Goal: Task Accomplishment & Management: Manage account settings

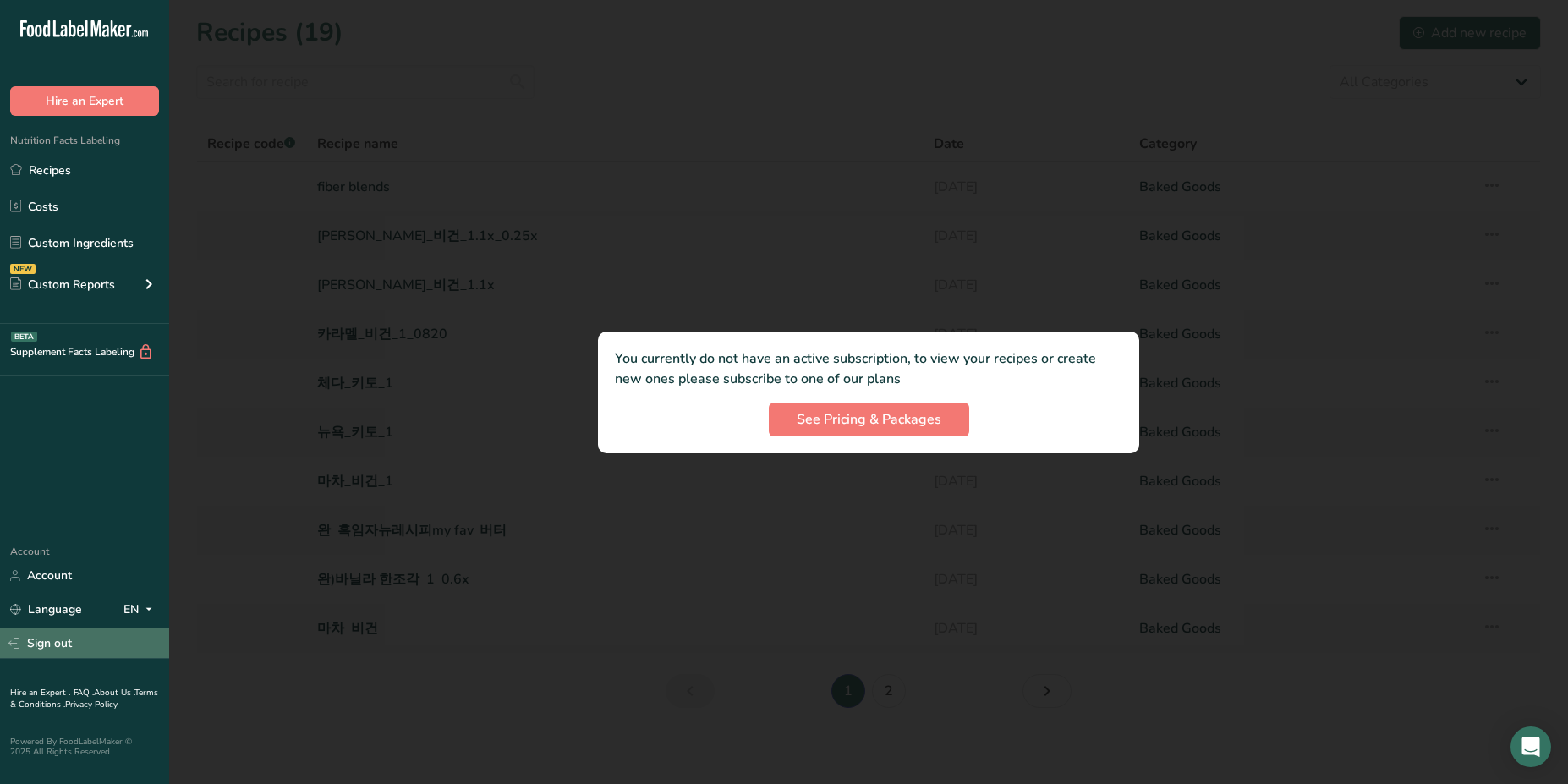
click at [47, 646] on link "Sign out" at bounding box center [84, 644] width 169 height 30
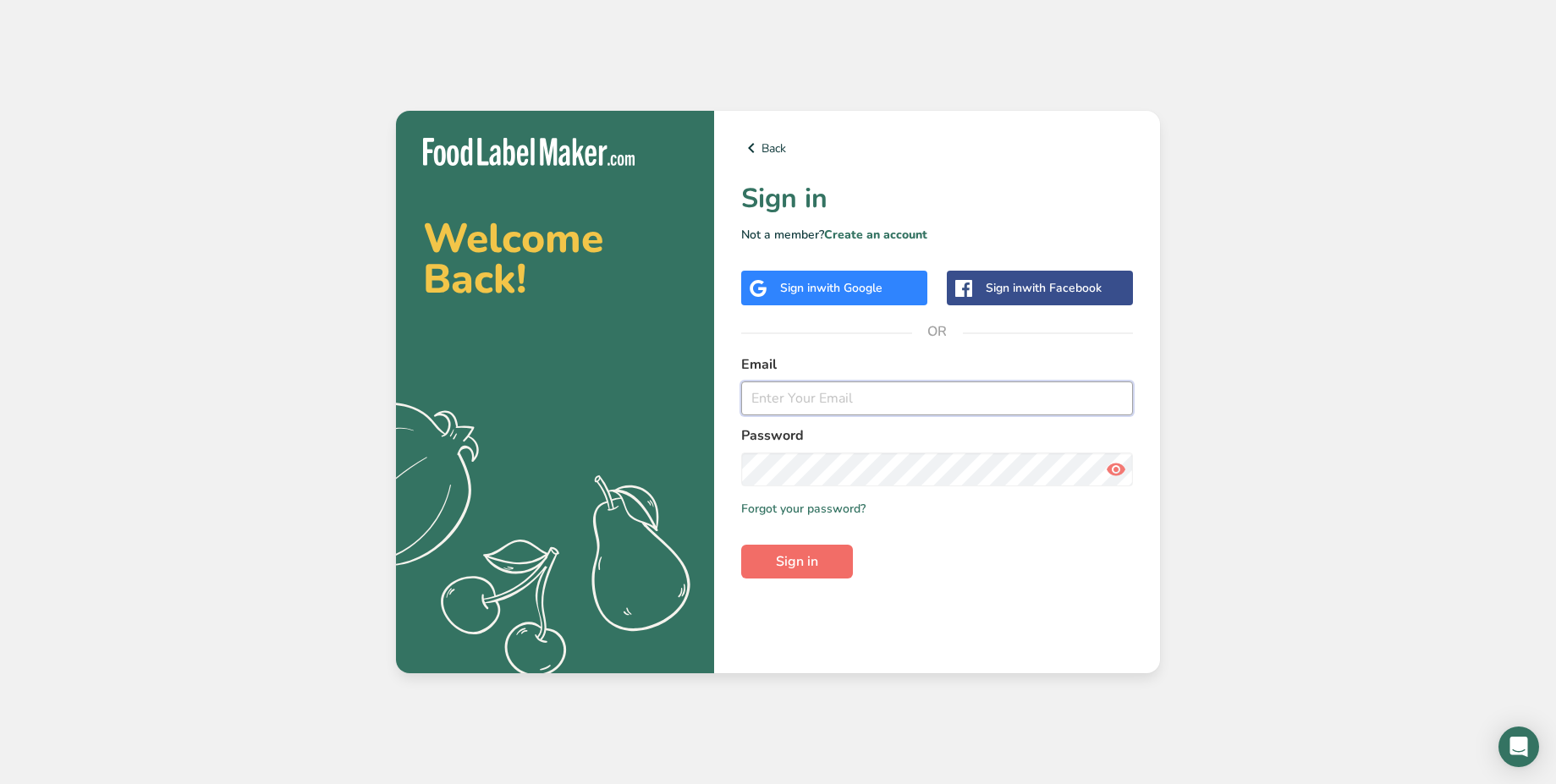
type input "Abdulrahman@foodlabelmaker.com"
click at [795, 568] on span "Sign in" at bounding box center [797, 562] width 42 height 20
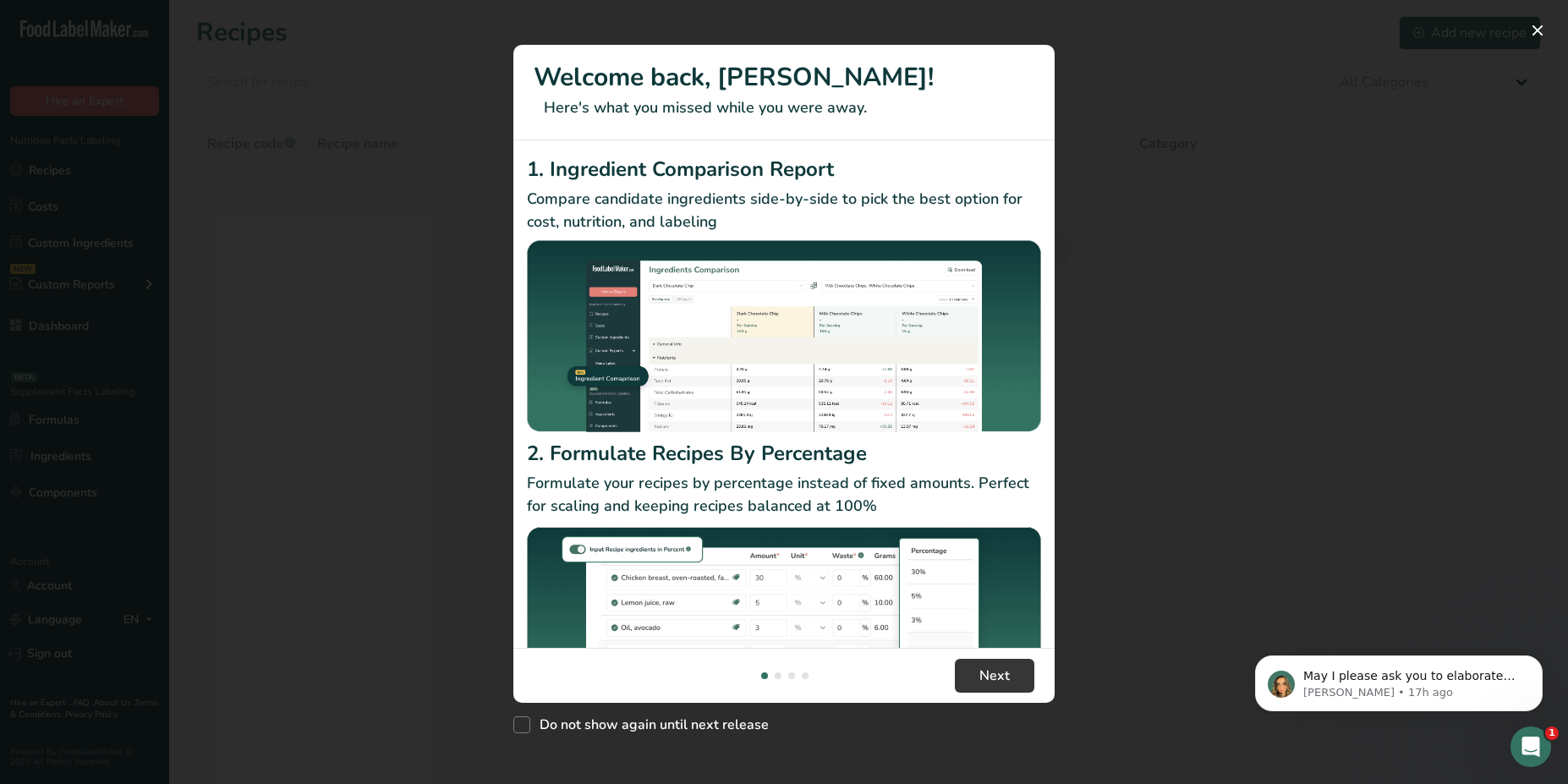
click at [469, 338] on div "New Features" at bounding box center [784, 392] width 1568 height 784
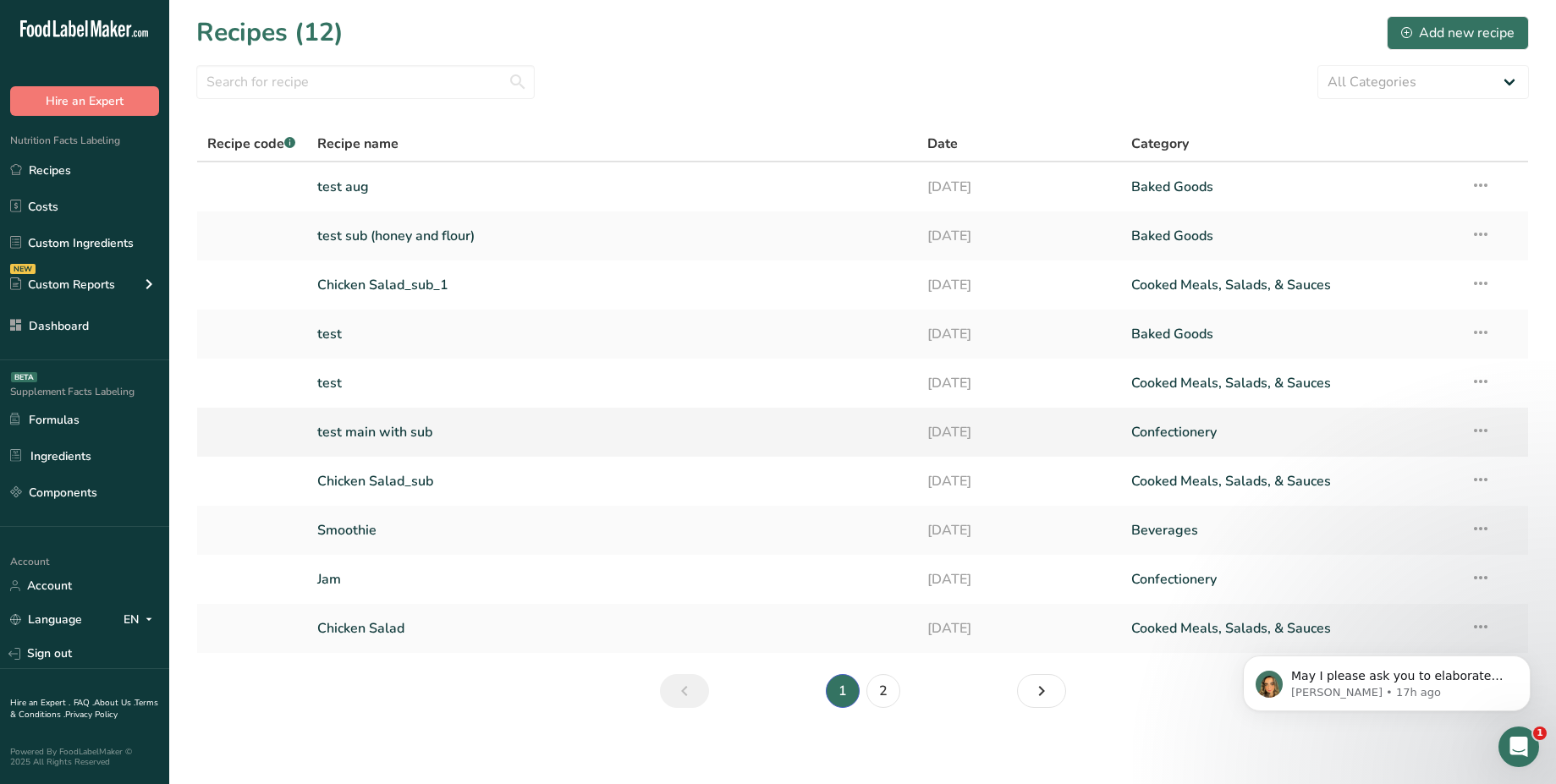
click at [381, 419] on link "test main with sub" at bounding box center [612, 433] width 590 height 36
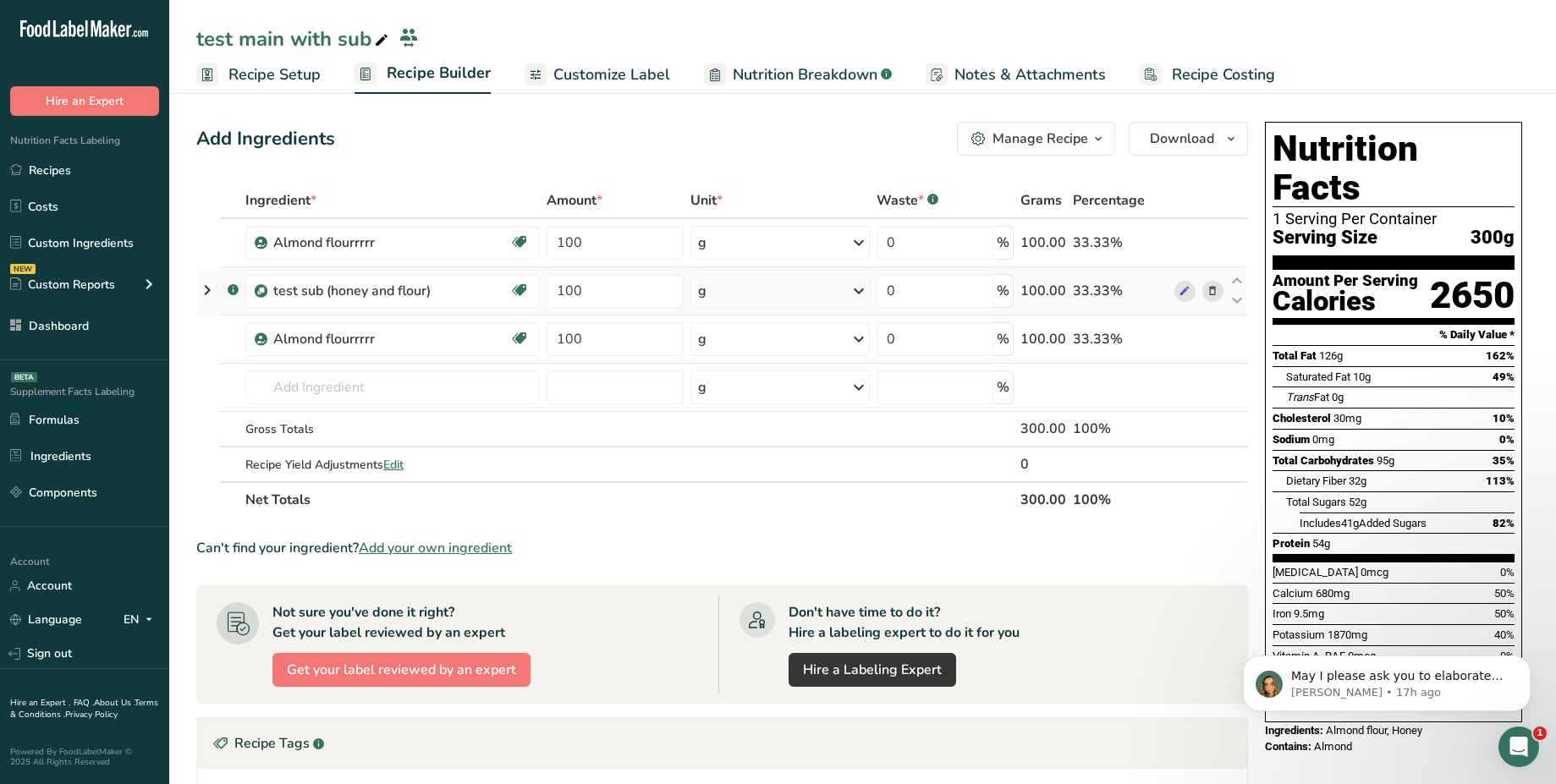
click at [1209, 292] on icon at bounding box center [1212, 292] width 12 height 18
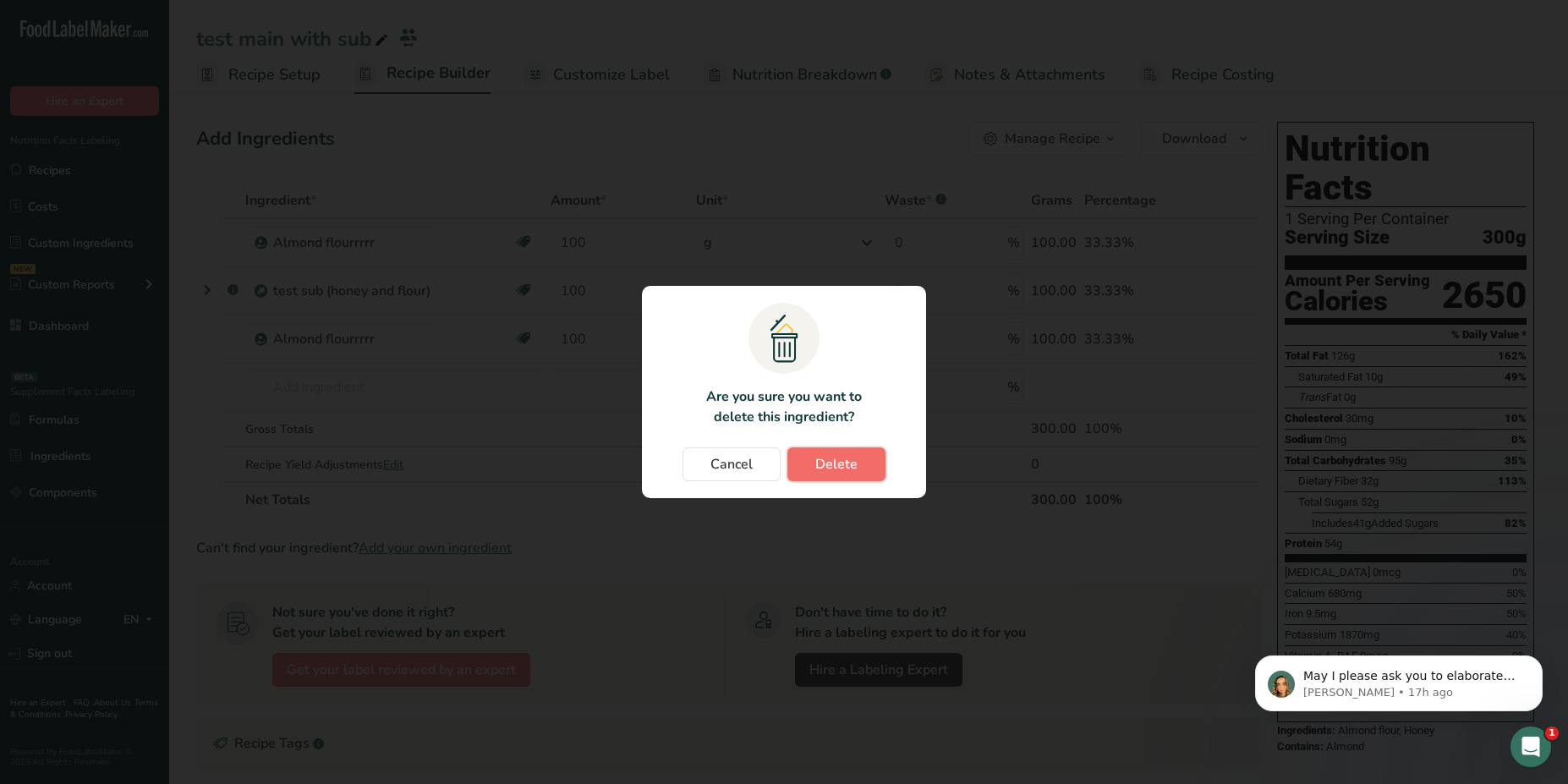
click at [848, 462] on span "Delete" at bounding box center [836, 464] width 42 height 20
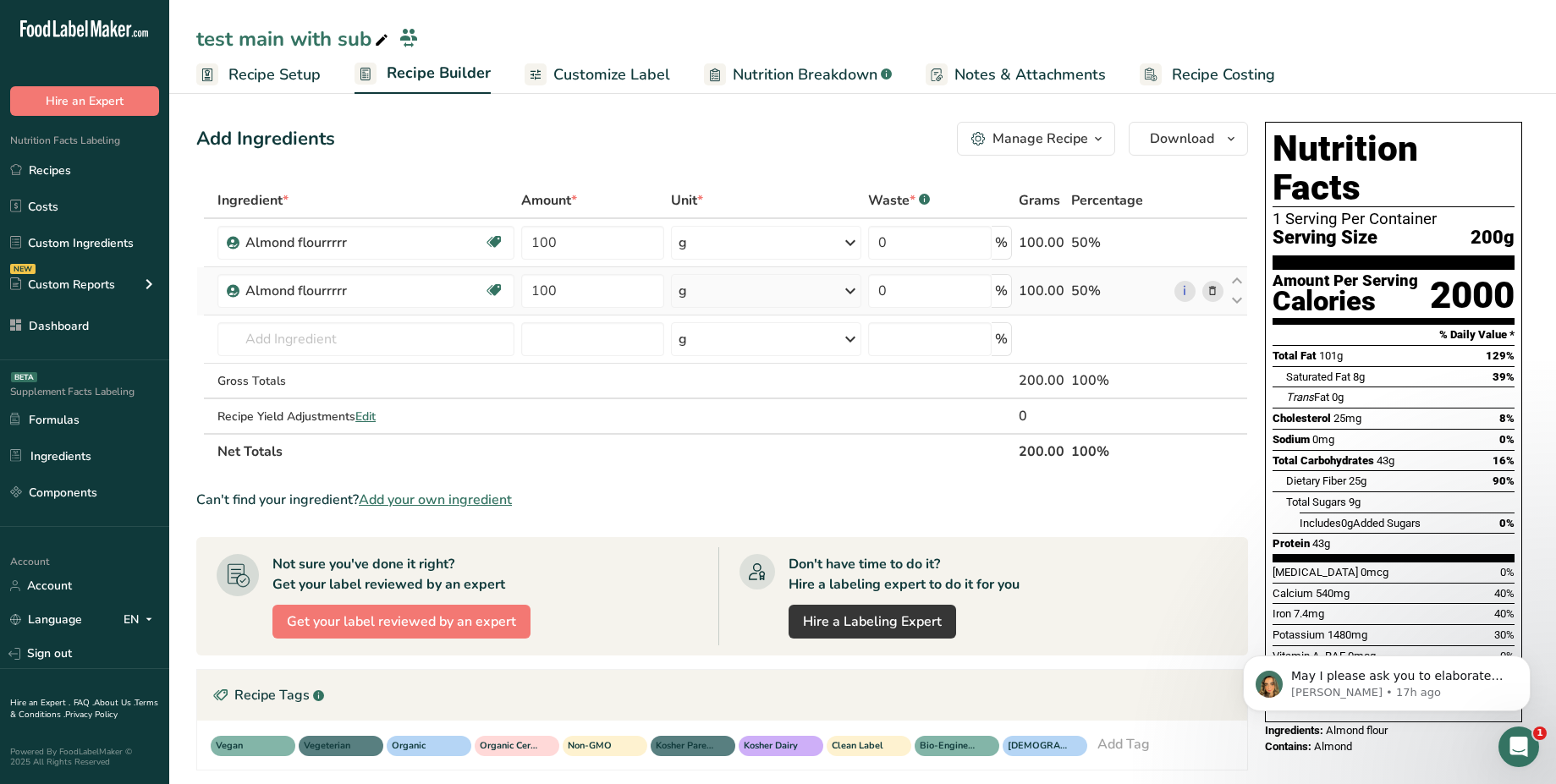
click at [1211, 298] on icon at bounding box center [1212, 292] width 12 height 18
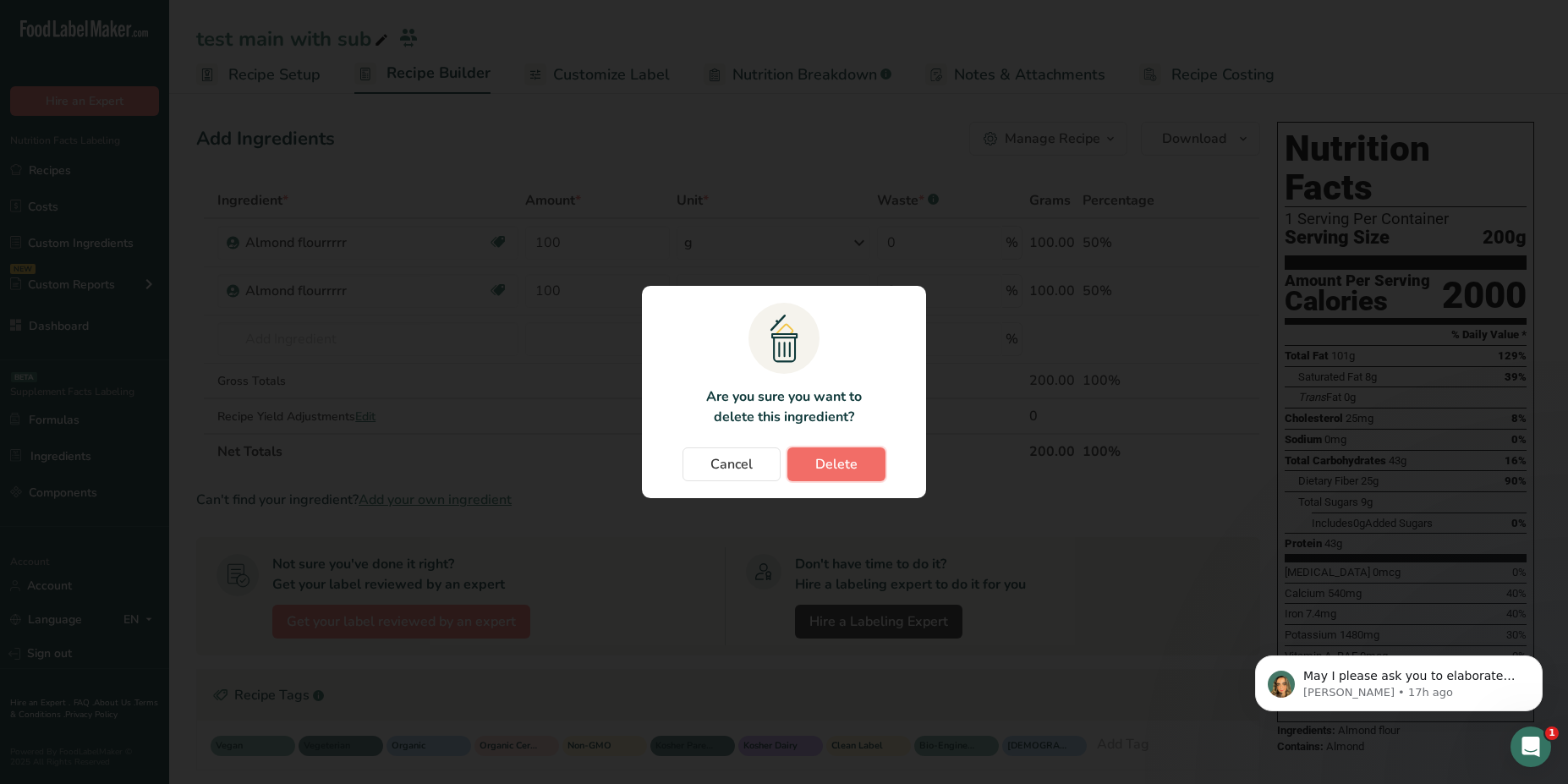
click at [854, 462] on span "Delete" at bounding box center [836, 464] width 42 height 20
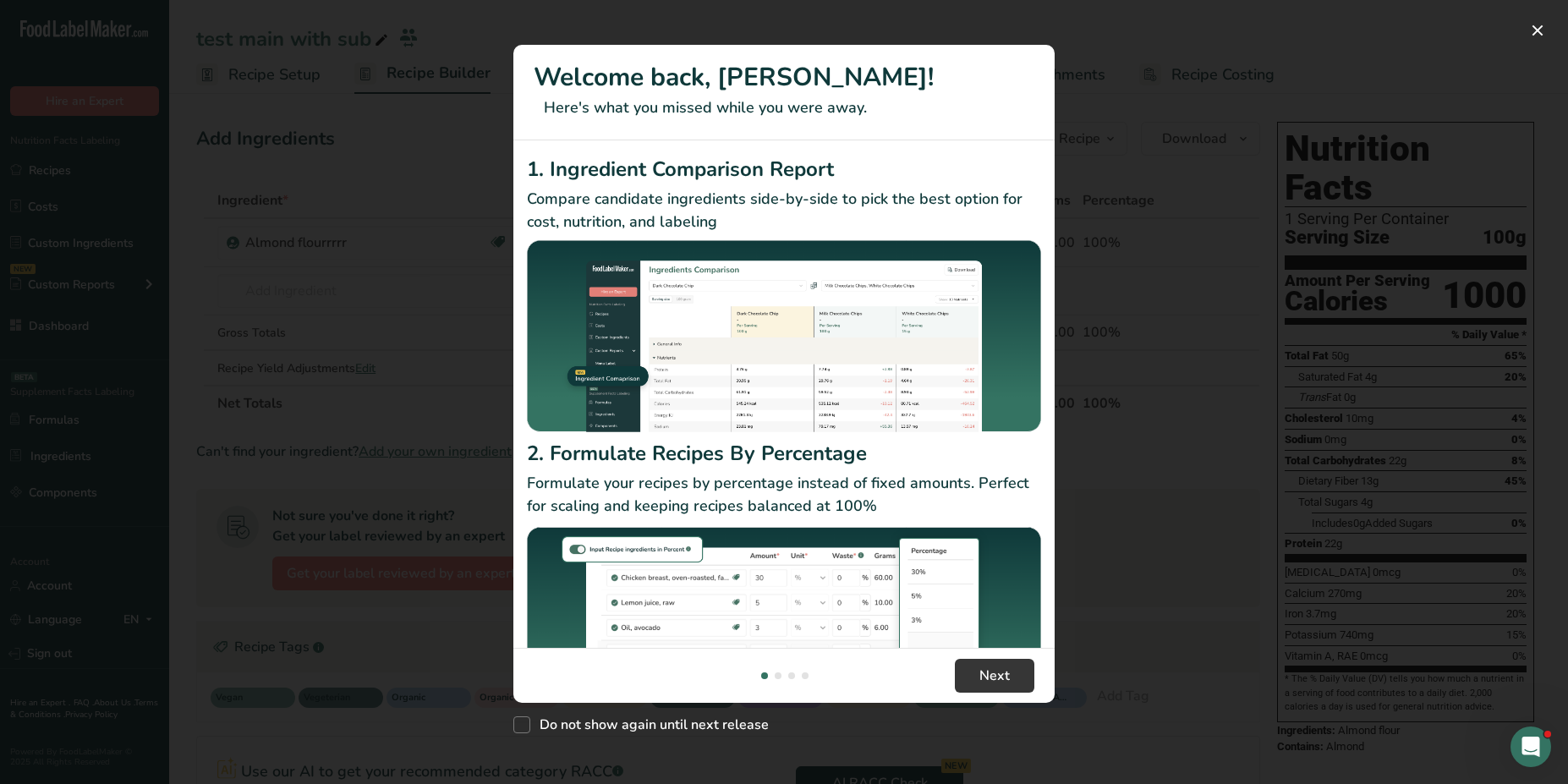
click at [453, 192] on div "New Features" at bounding box center [784, 392] width 1568 height 784
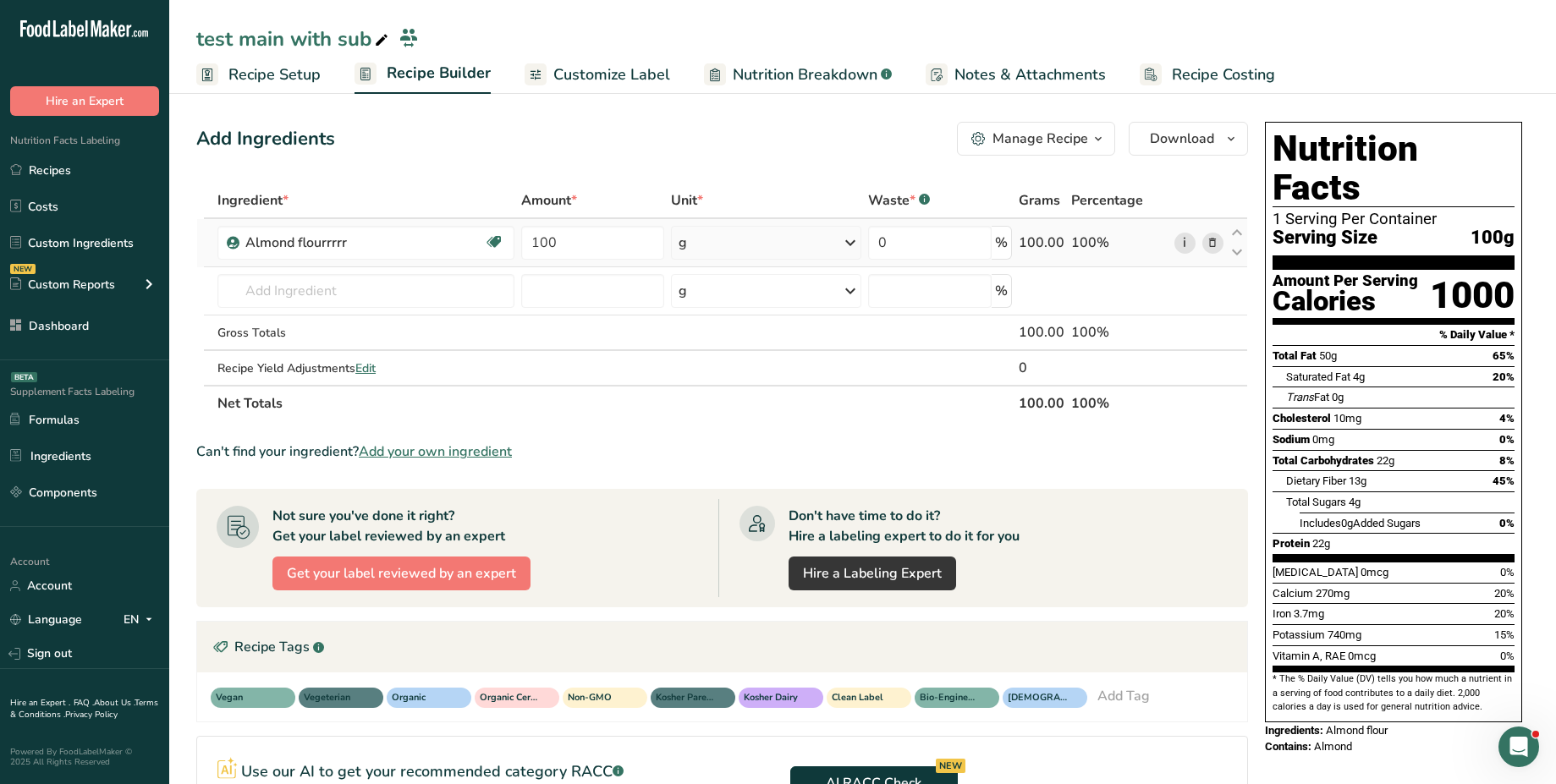
click at [1183, 239] on link "i" at bounding box center [1184, 243] width 21 height 21
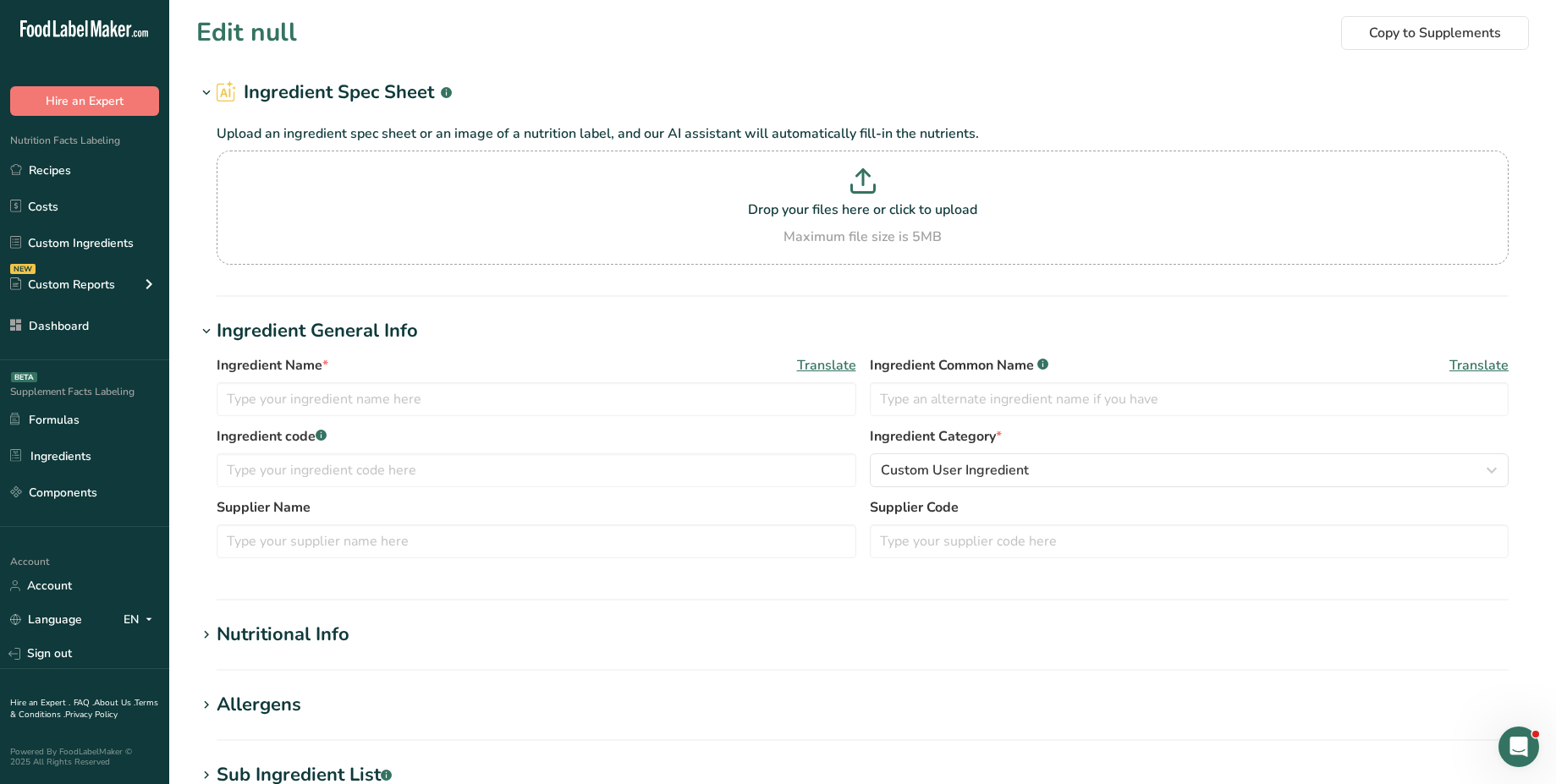
type input "Almond flourrrrr"
type input "Almond flour"
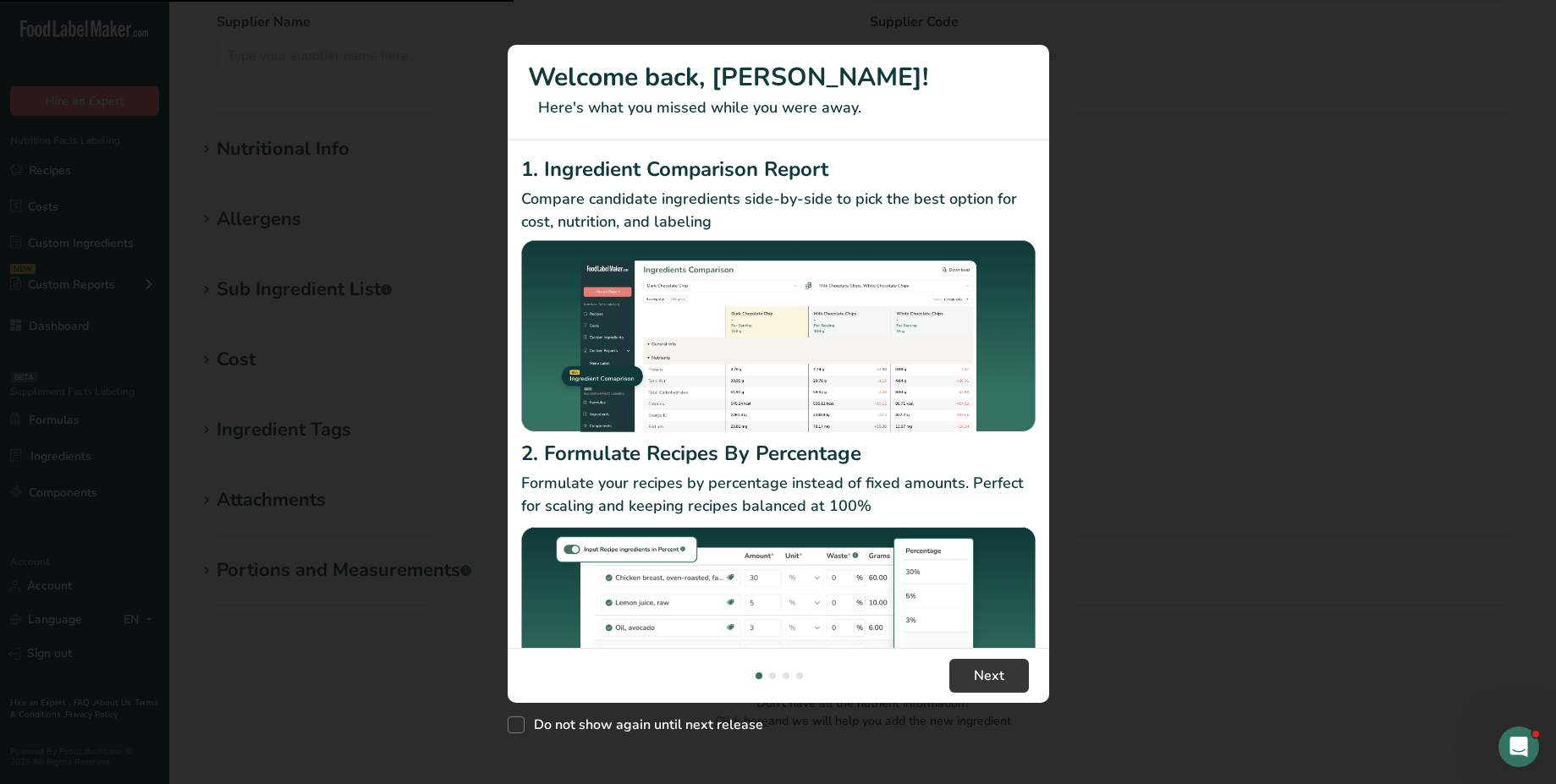
scroll to position [513, 0]
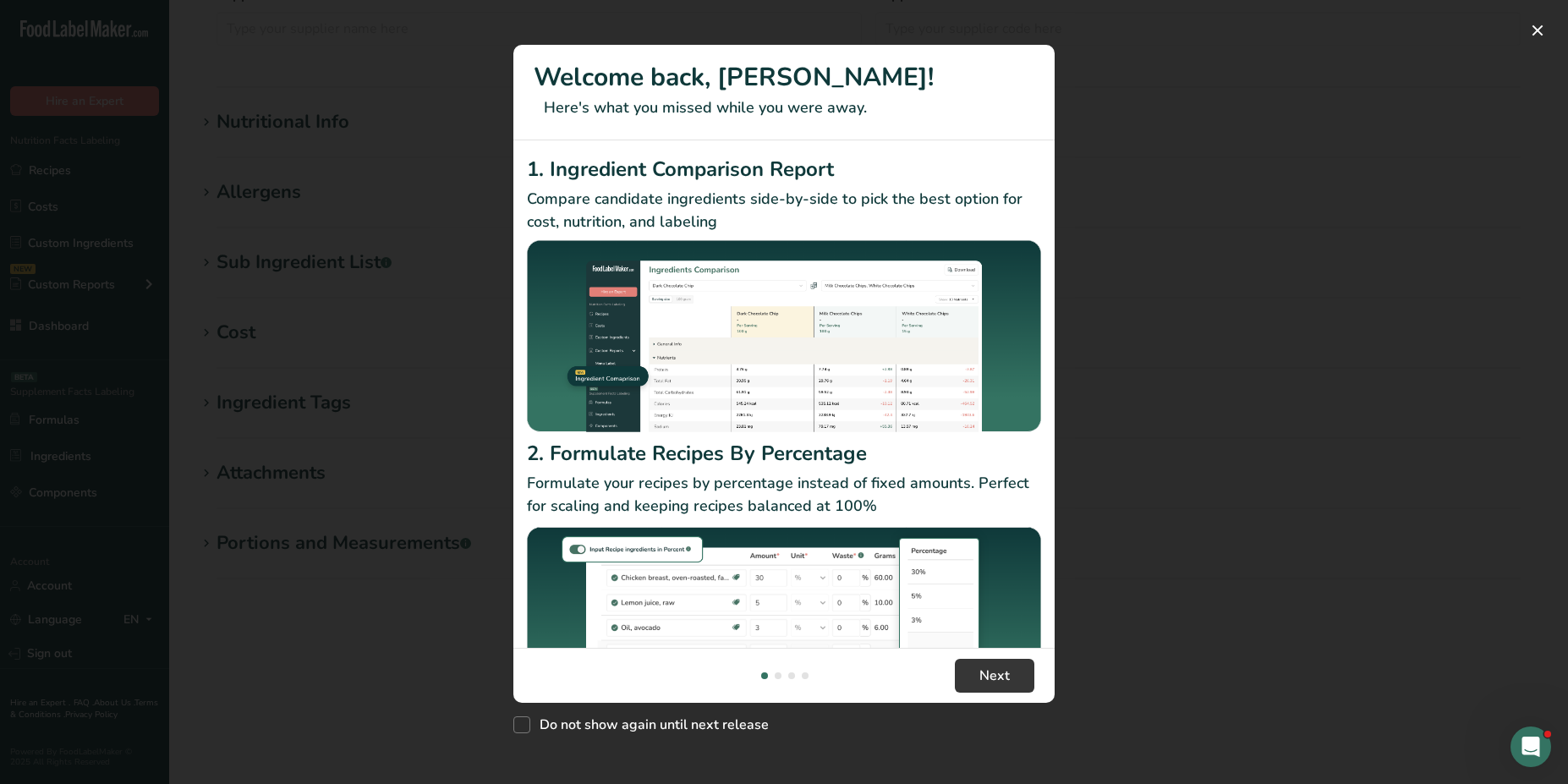
click at [305, 644] on div "New Features" at bounding box center [784, 392] width 1568 height 784
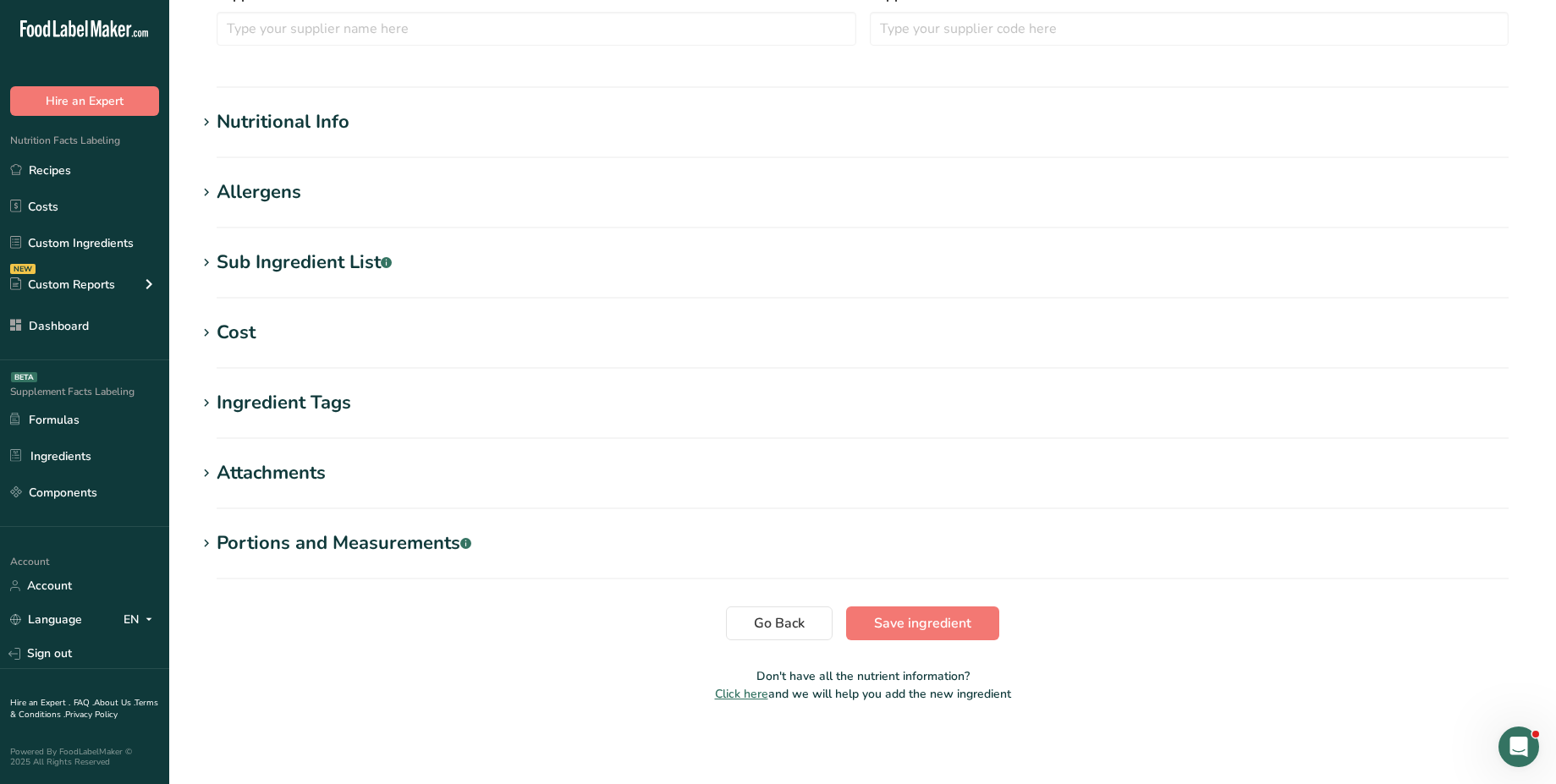
click at [280, 410] on div "Ingredient Tags" at bounding box center [284, 403] width 135 height 28
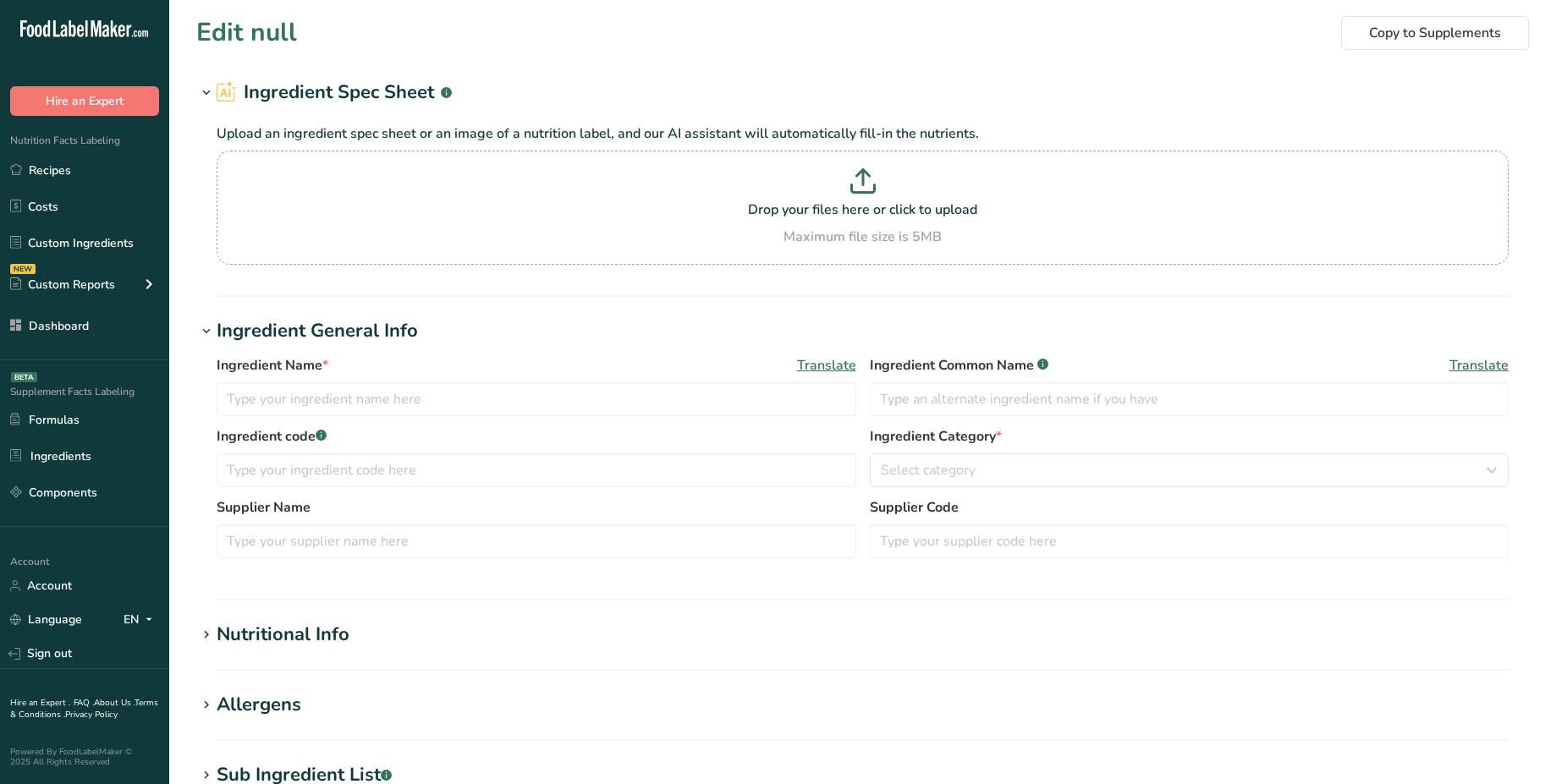
type input "Almond flourrrrr"
type input "Almond flour"
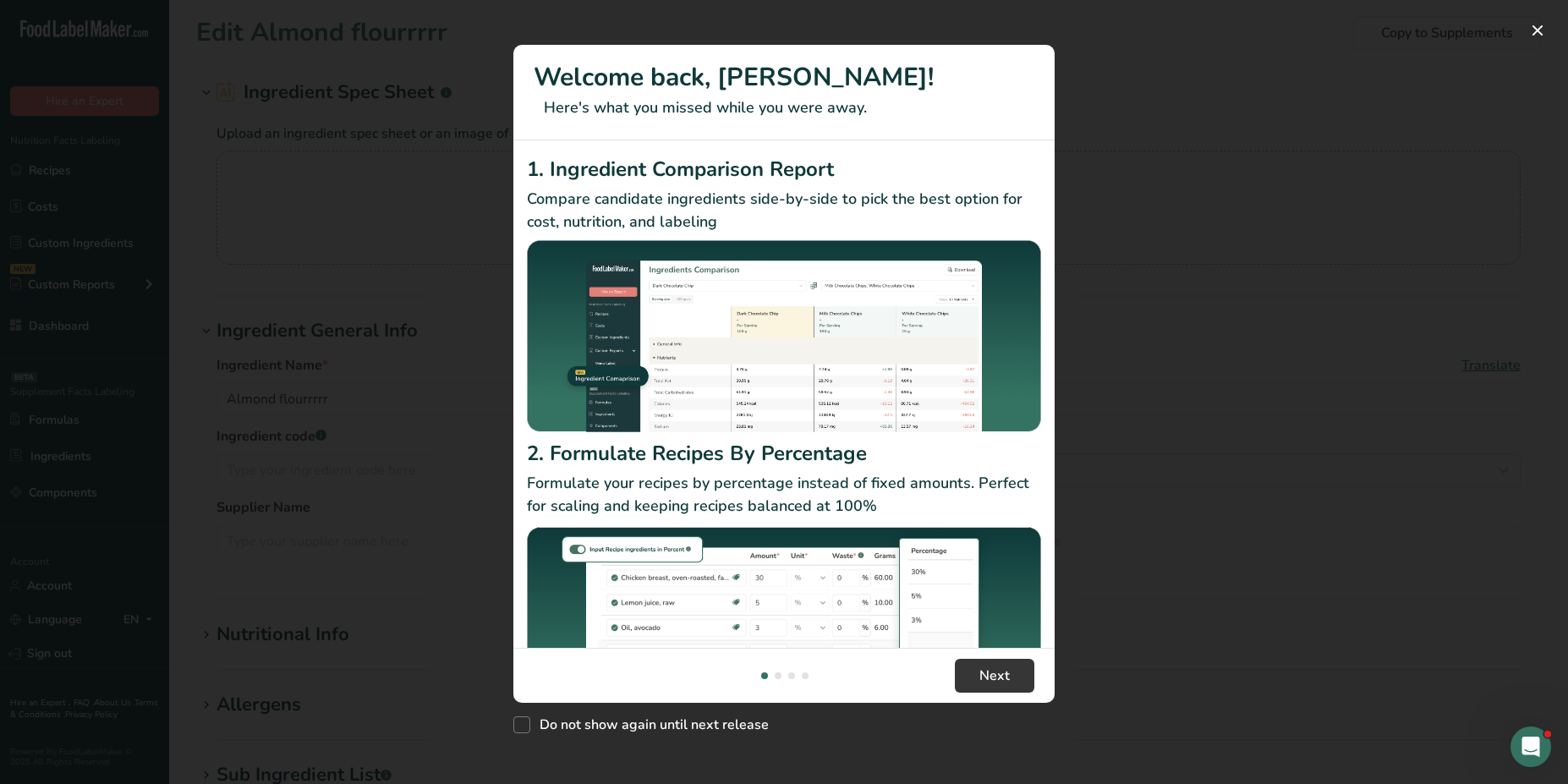
click at [1329, 126] on div "New Features" at bounding box center [784, 392] width 1568 height 784
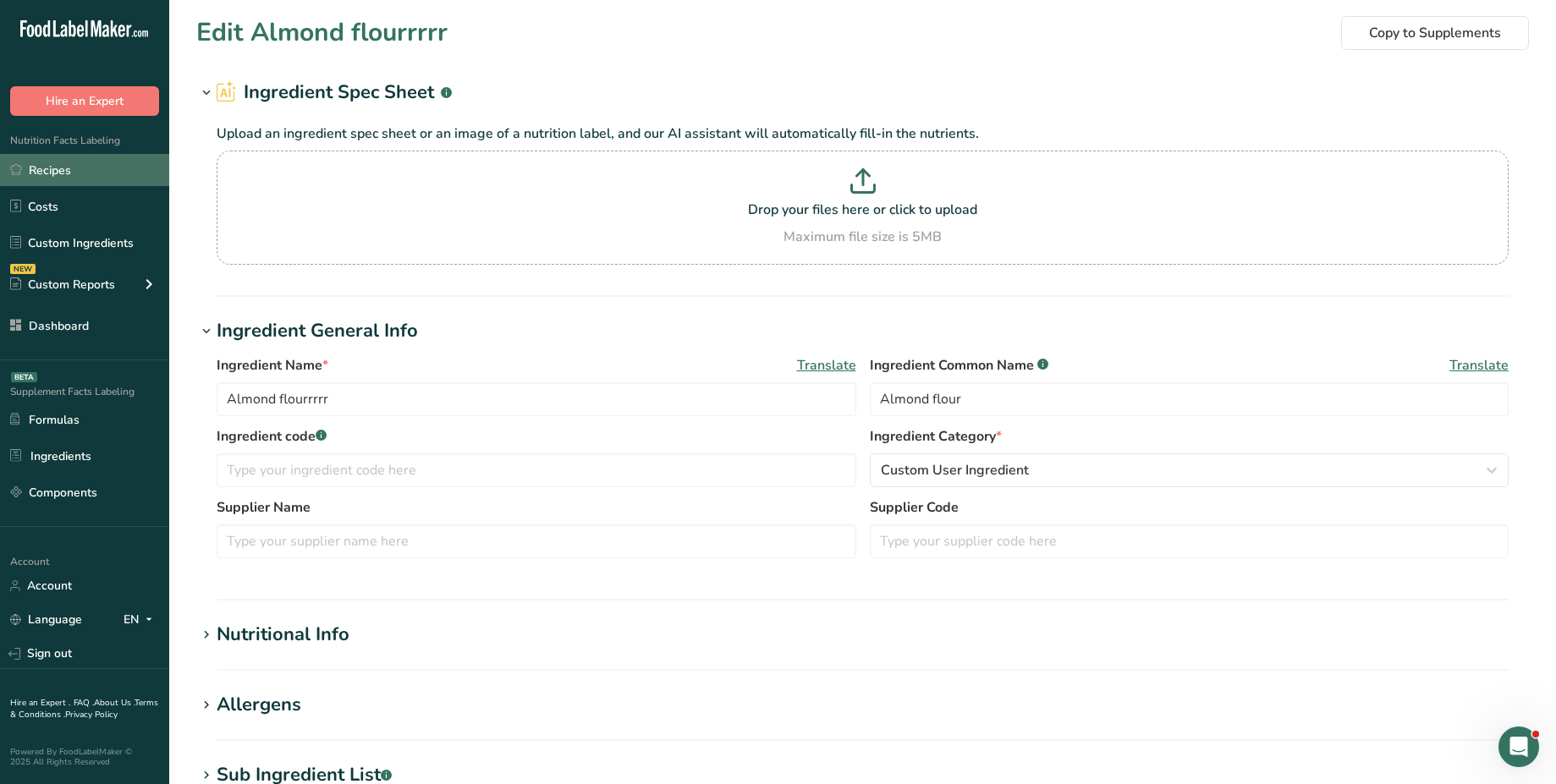
click at [109, 167] on link "Recipes" at bounding box center [84, 170] width 169 height 32
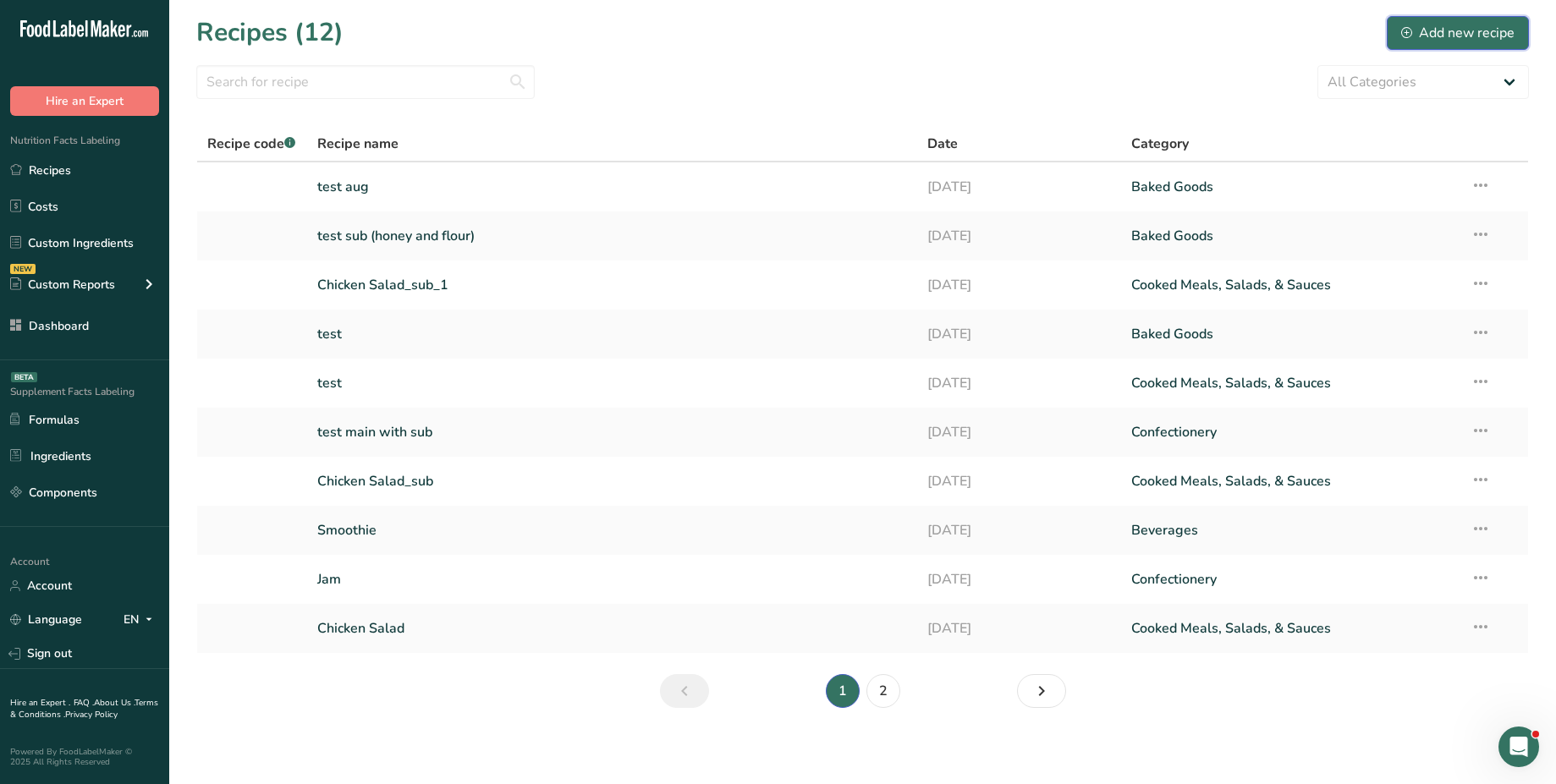
click at [1463, 37] on div "Add new recipe" at bounding box center [1457, 33] width 113 height 20
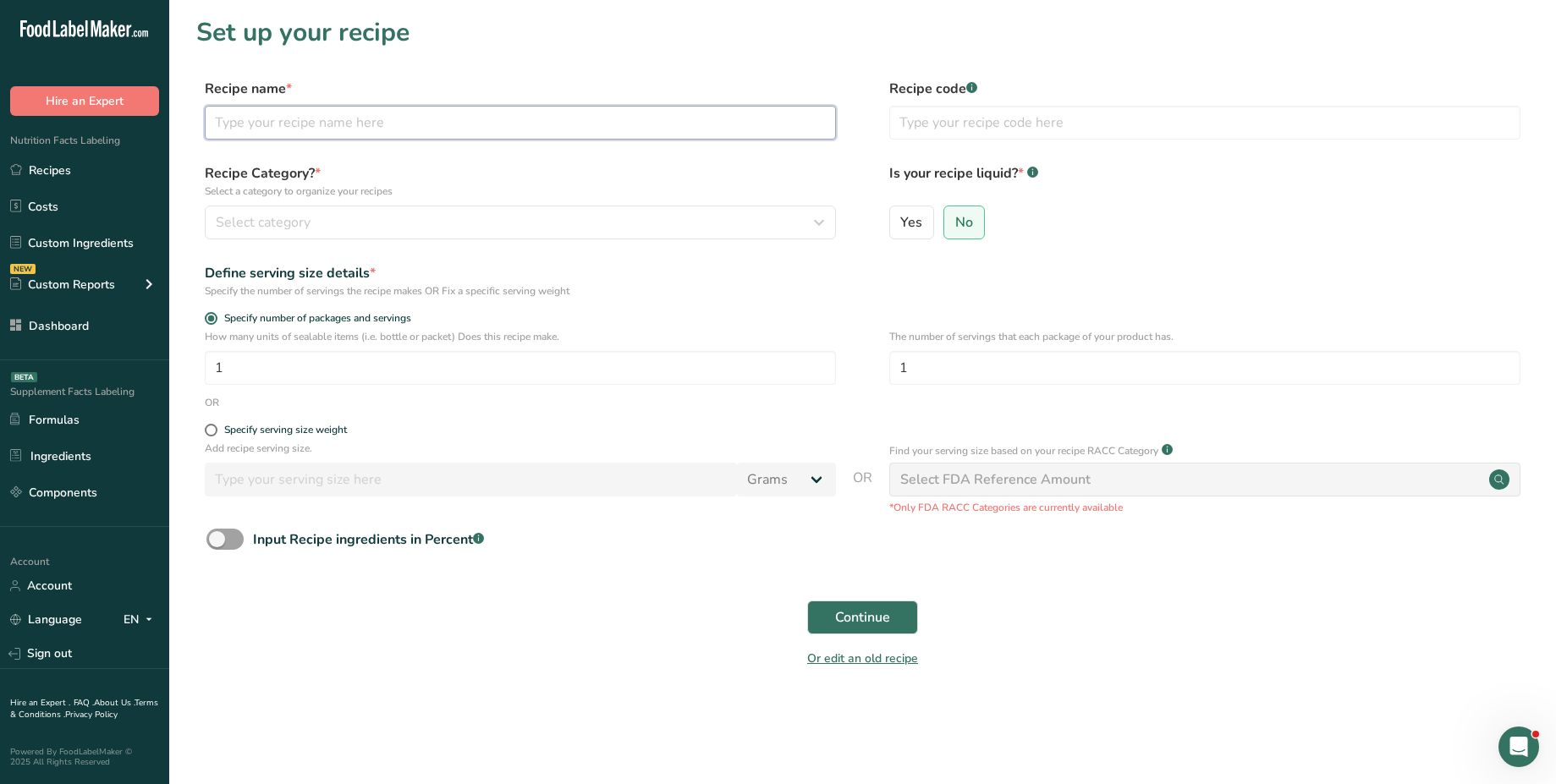
click at [700, 113] on input "text" at bounding box center [520, 123] width 631 height 34
type input "test tags"
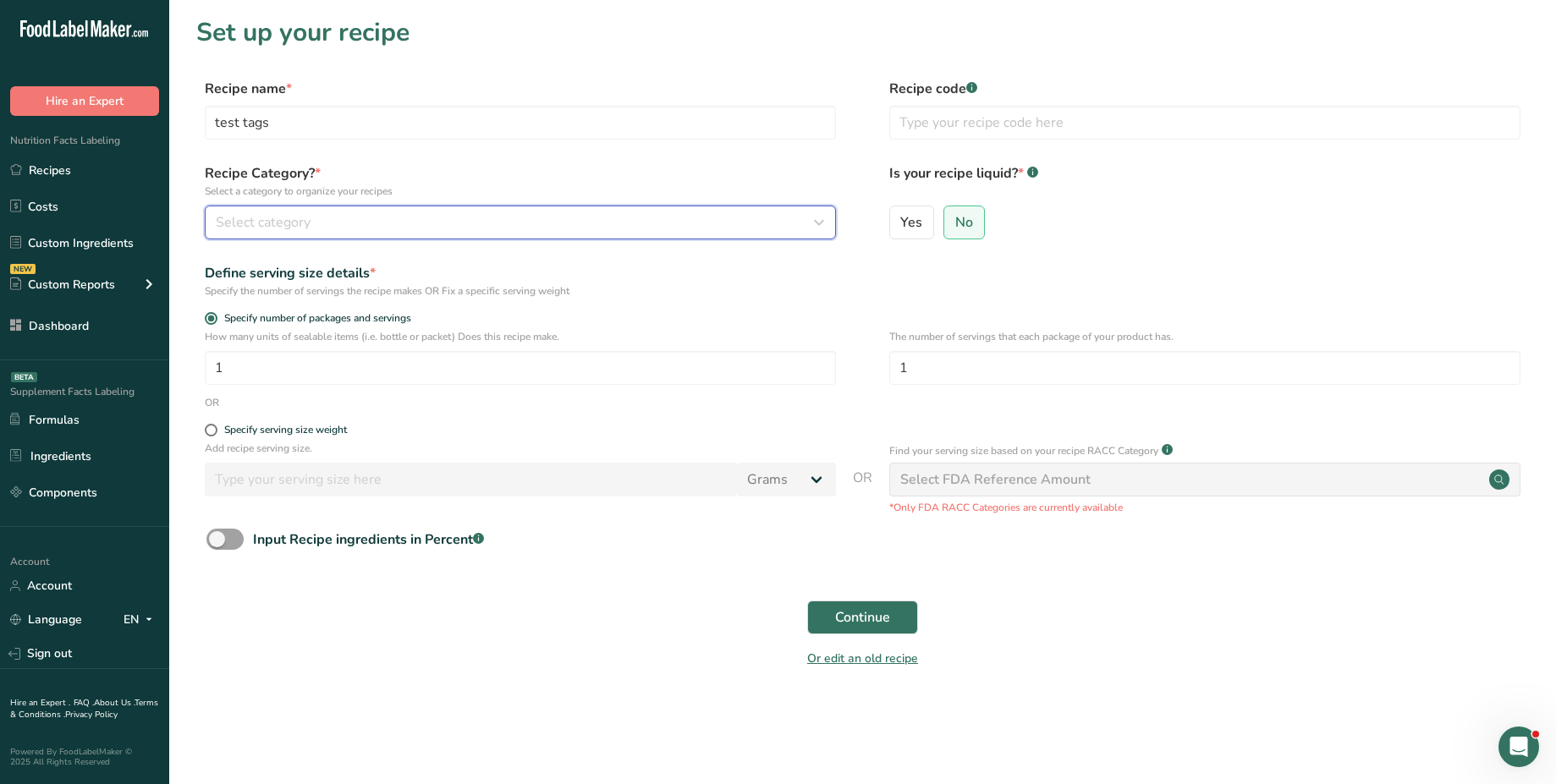
click at [334, 211] on button "Select category" at bounding box center [520, 223] width 631 height 34
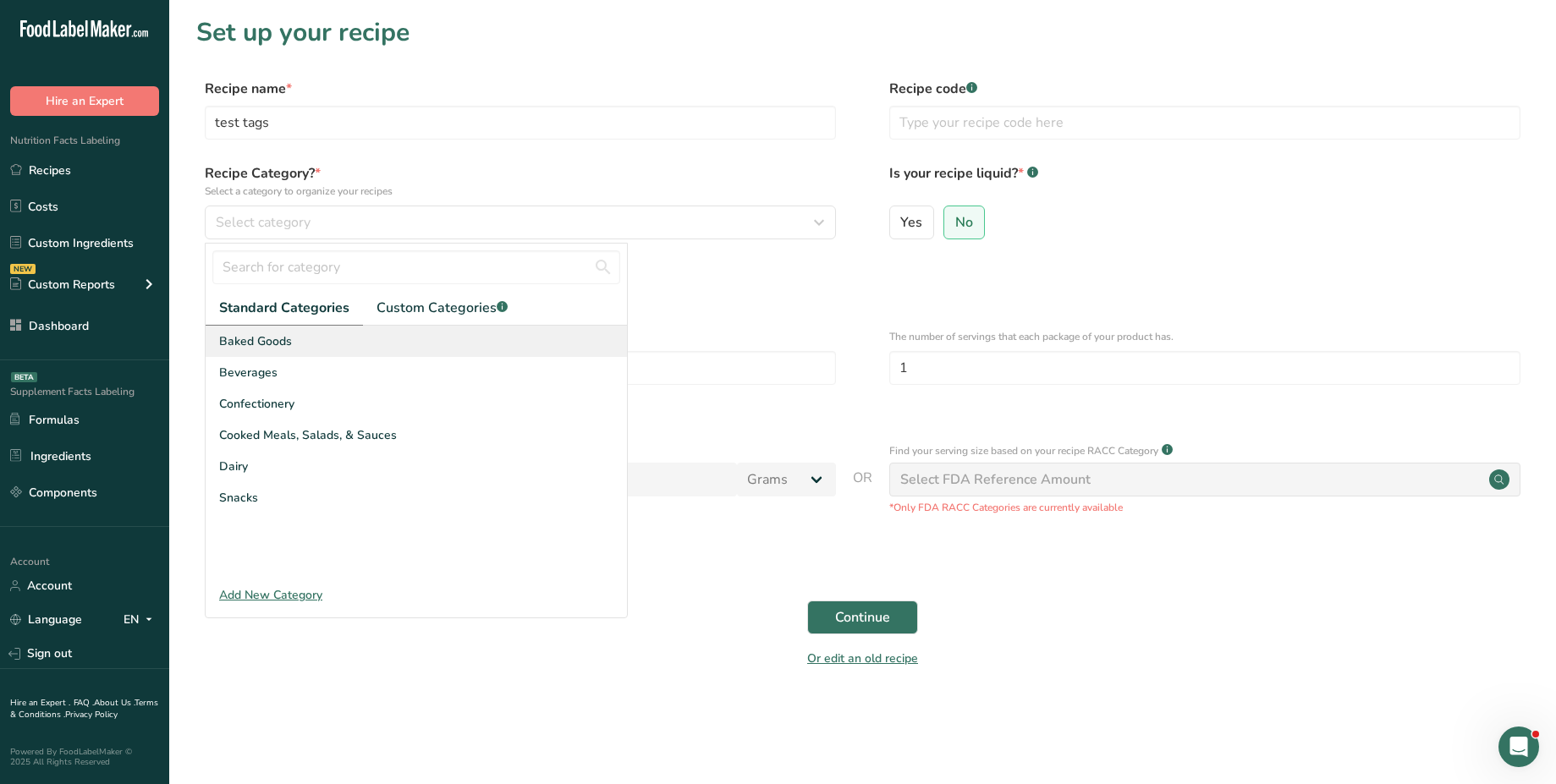
click at [422, 340] on div "Baked Goods" at bounding box center [416, 341] width 421 height 31
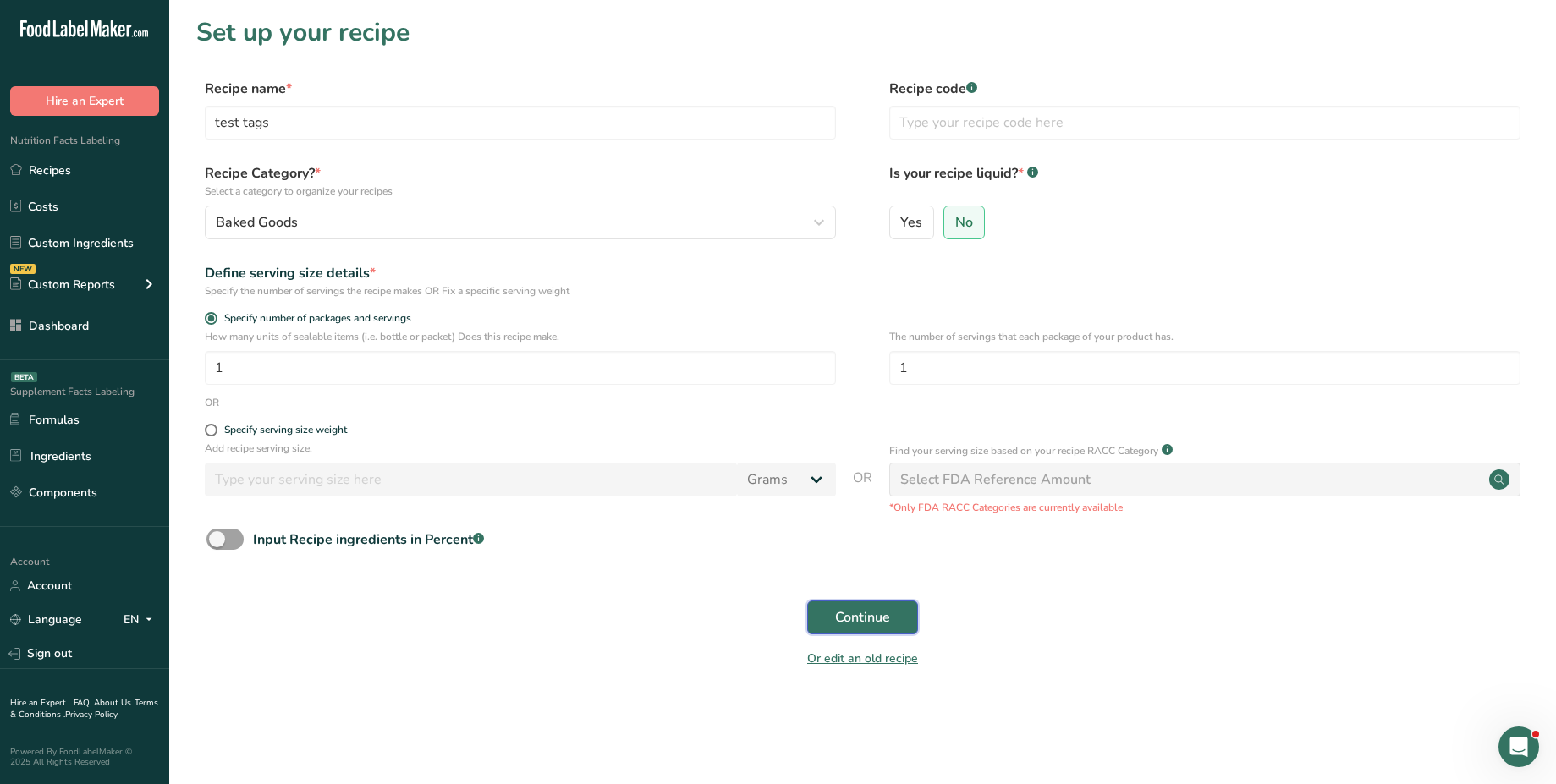
click at [856, 620] on span "Continue" at bounding box center [862, 617] width 55 height 20
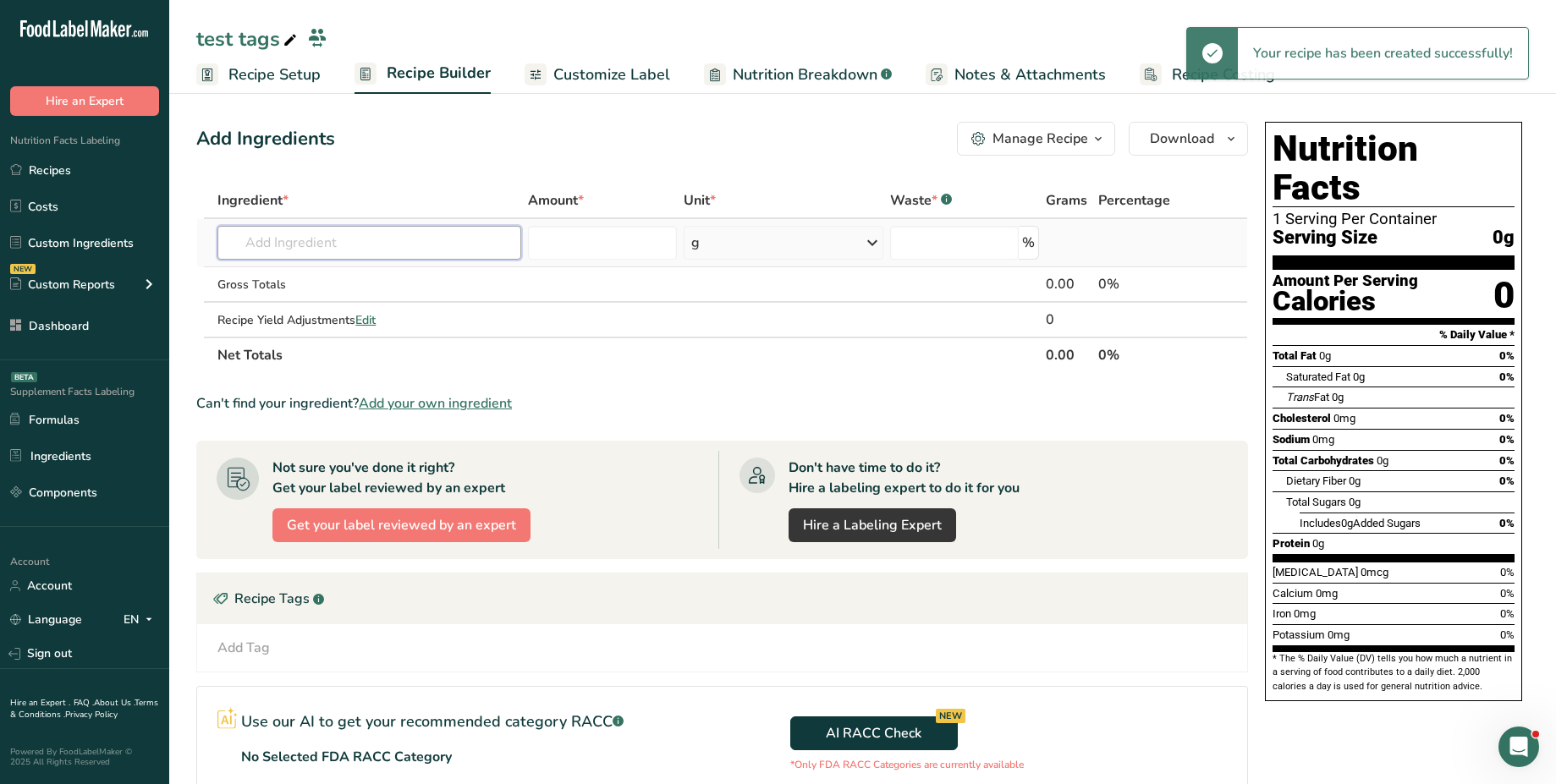
click at [336, 243] on input "text" at bounding box center [369, 243] width 304 height 34
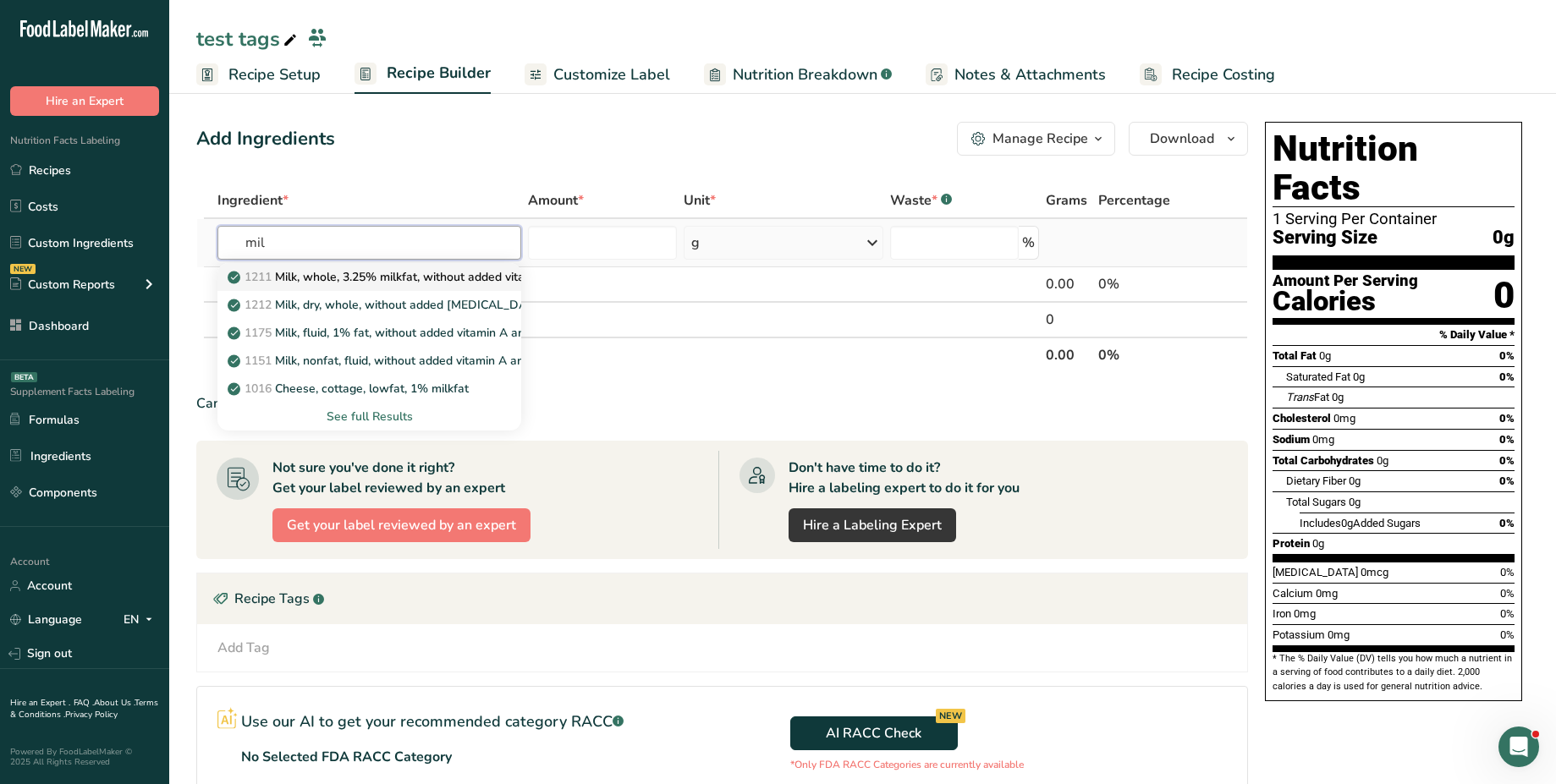
type input "mil"
click at [364, 284] on p "1211 Milk, whole, 3.25% milkfat, without added vitamin A and vitamin D" at bounding box center [456, 277] width 451 height 18
type input "Milk, whole, 3.25% milkfat, without added vitamin A and [MEDICAL_DATA]"
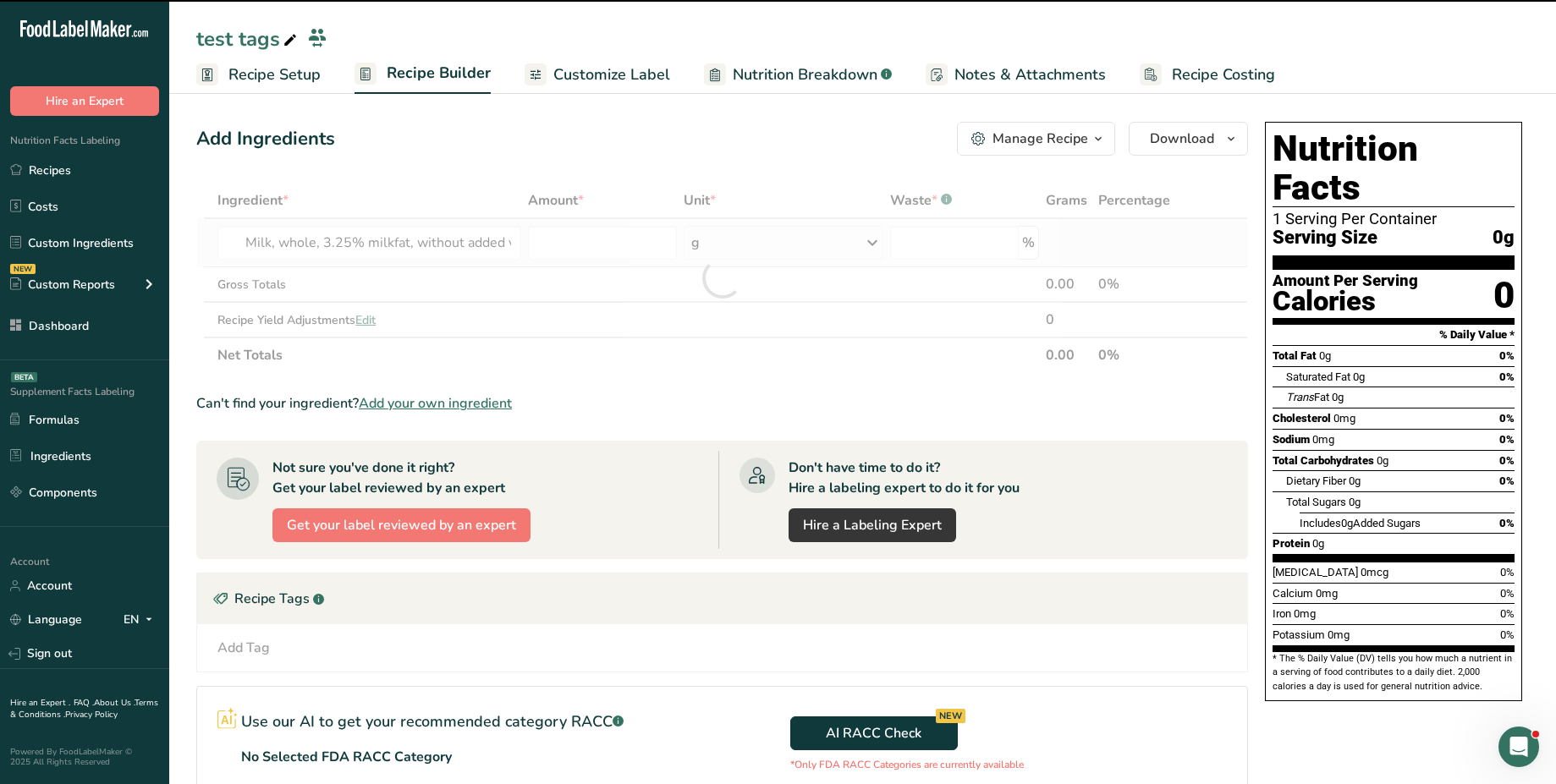
type input "0"
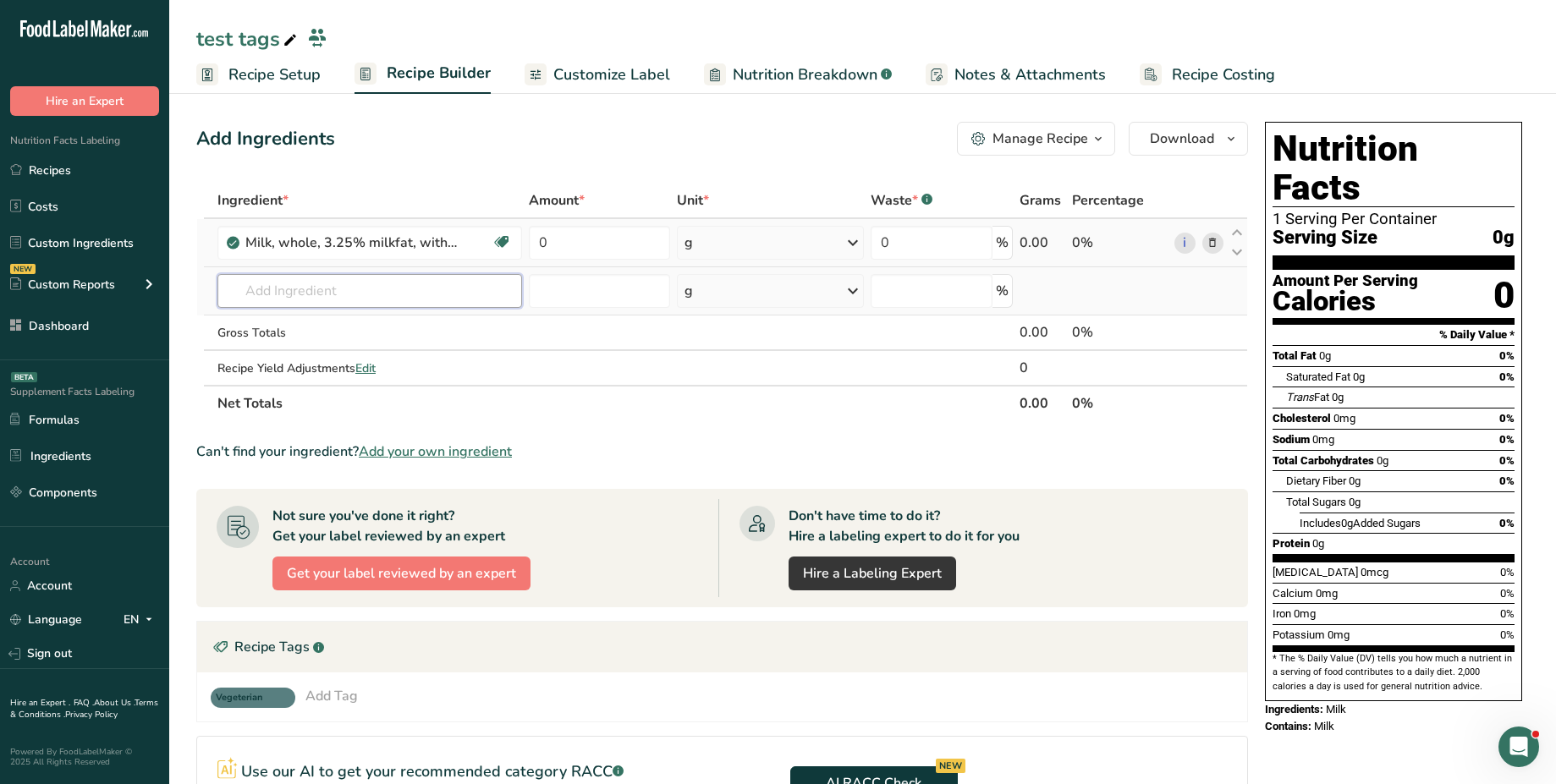
click at [319, 286] on input "text" at bounding box center [369, 291] width 305 height 34
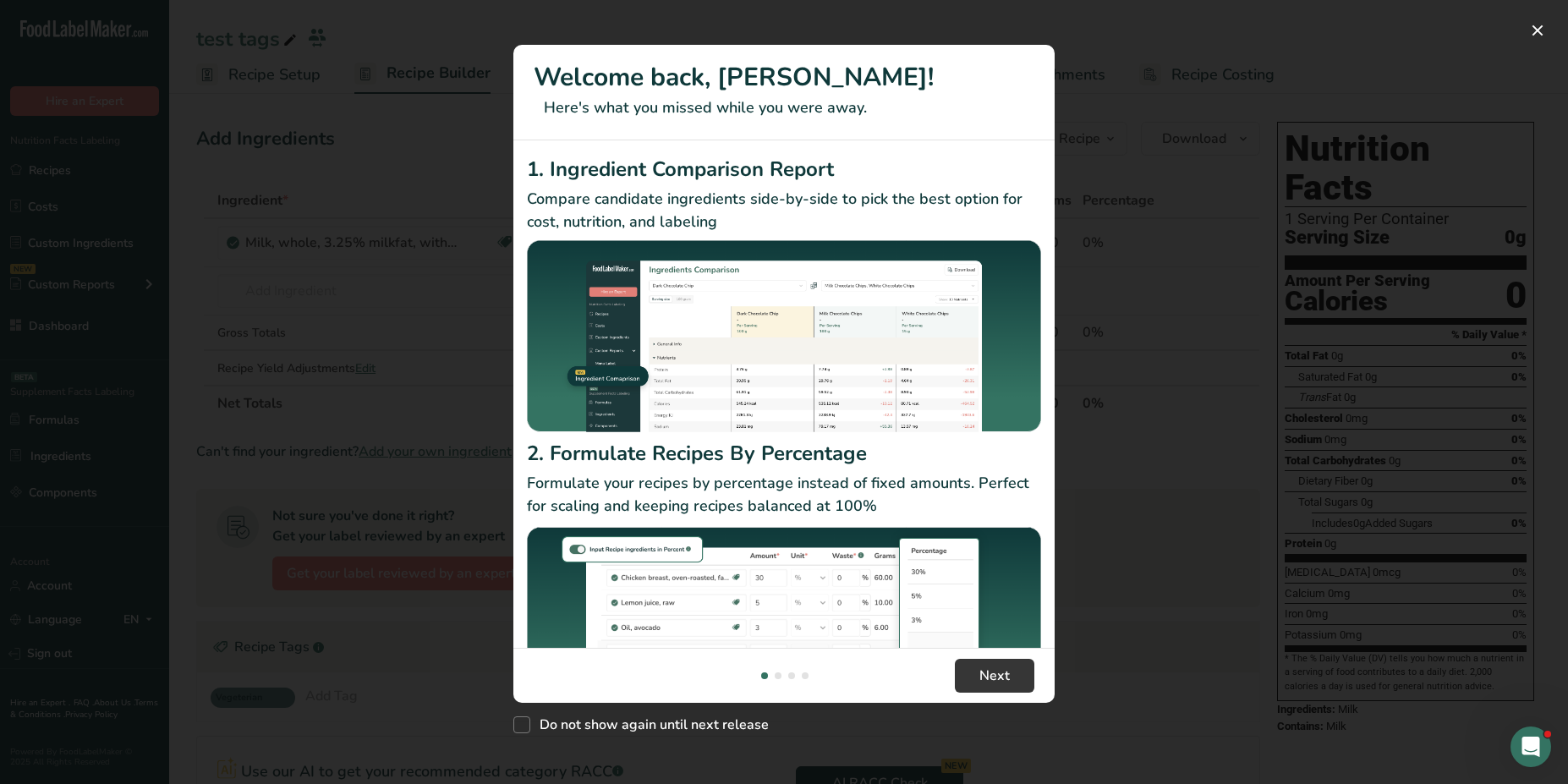
click at [327, 301] on div "New Features" at bounding box center [784, 392] width 1568 height 784
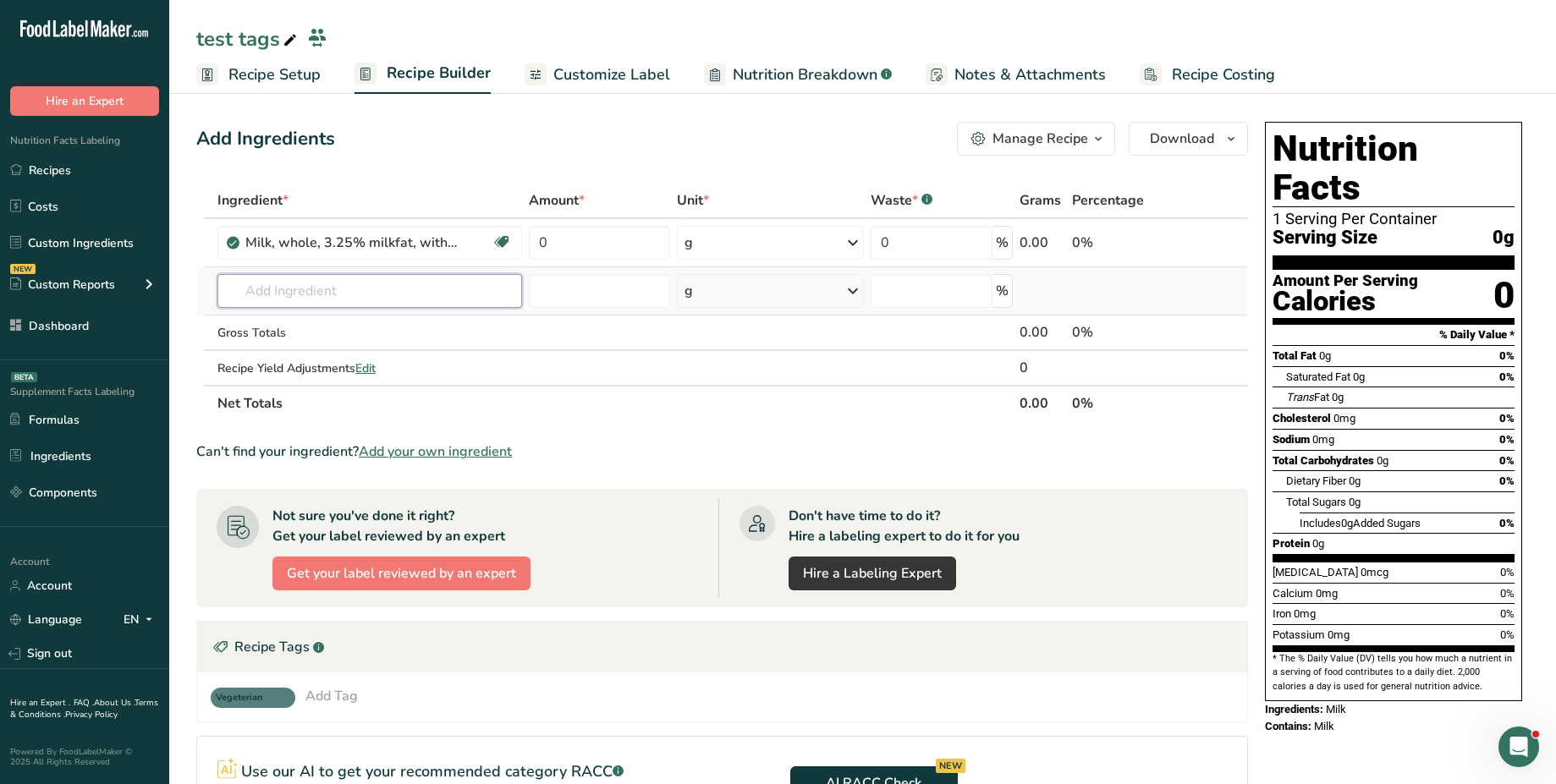
click at [287, 289] on input "text" at bounding box center [369, 291] width 305 height 34
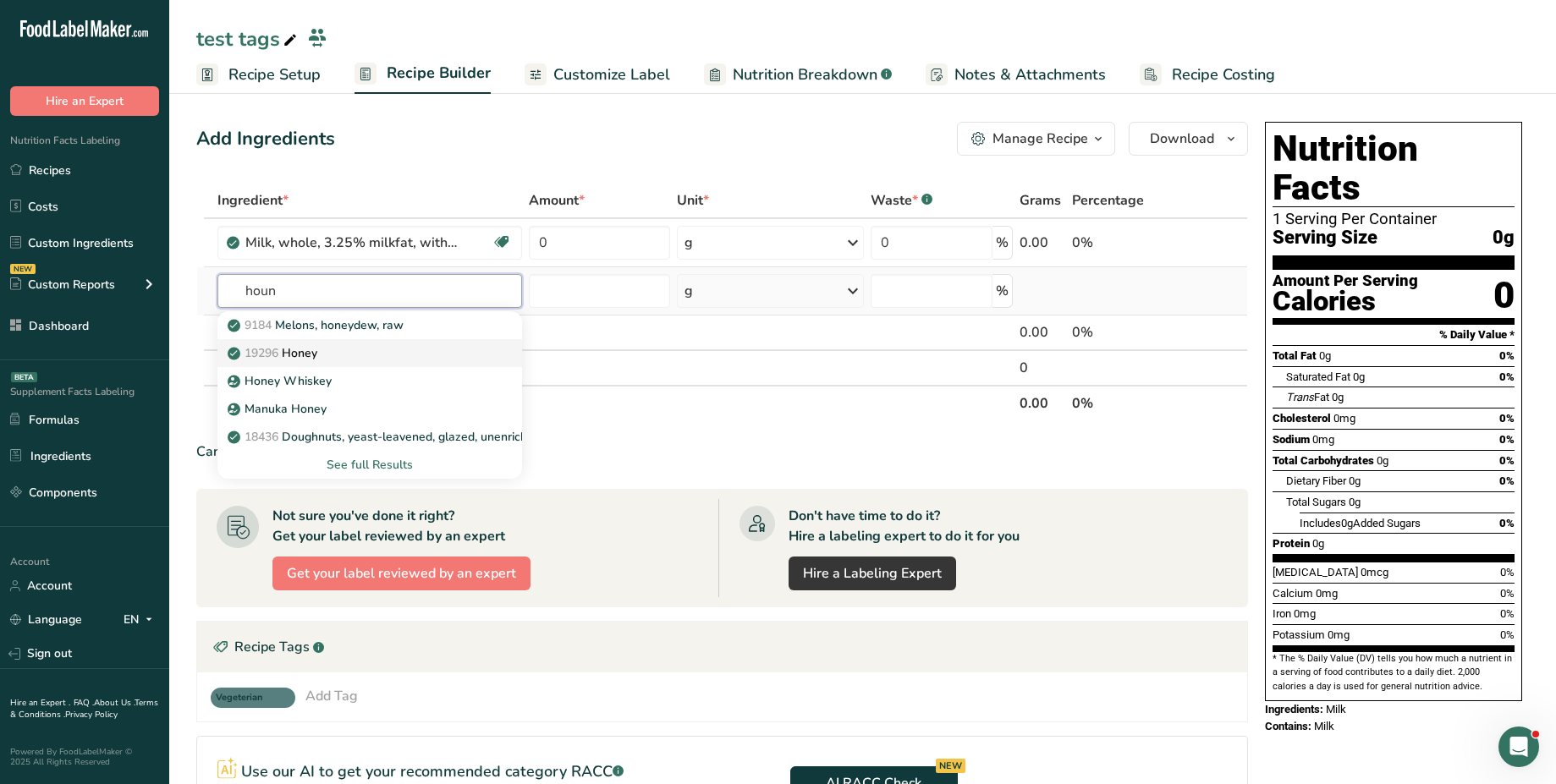
type input "houn"
click at [334, 348] on div "19296 Honey" at bounding box center [356, 353] width 250 height 18
type input "Honey"
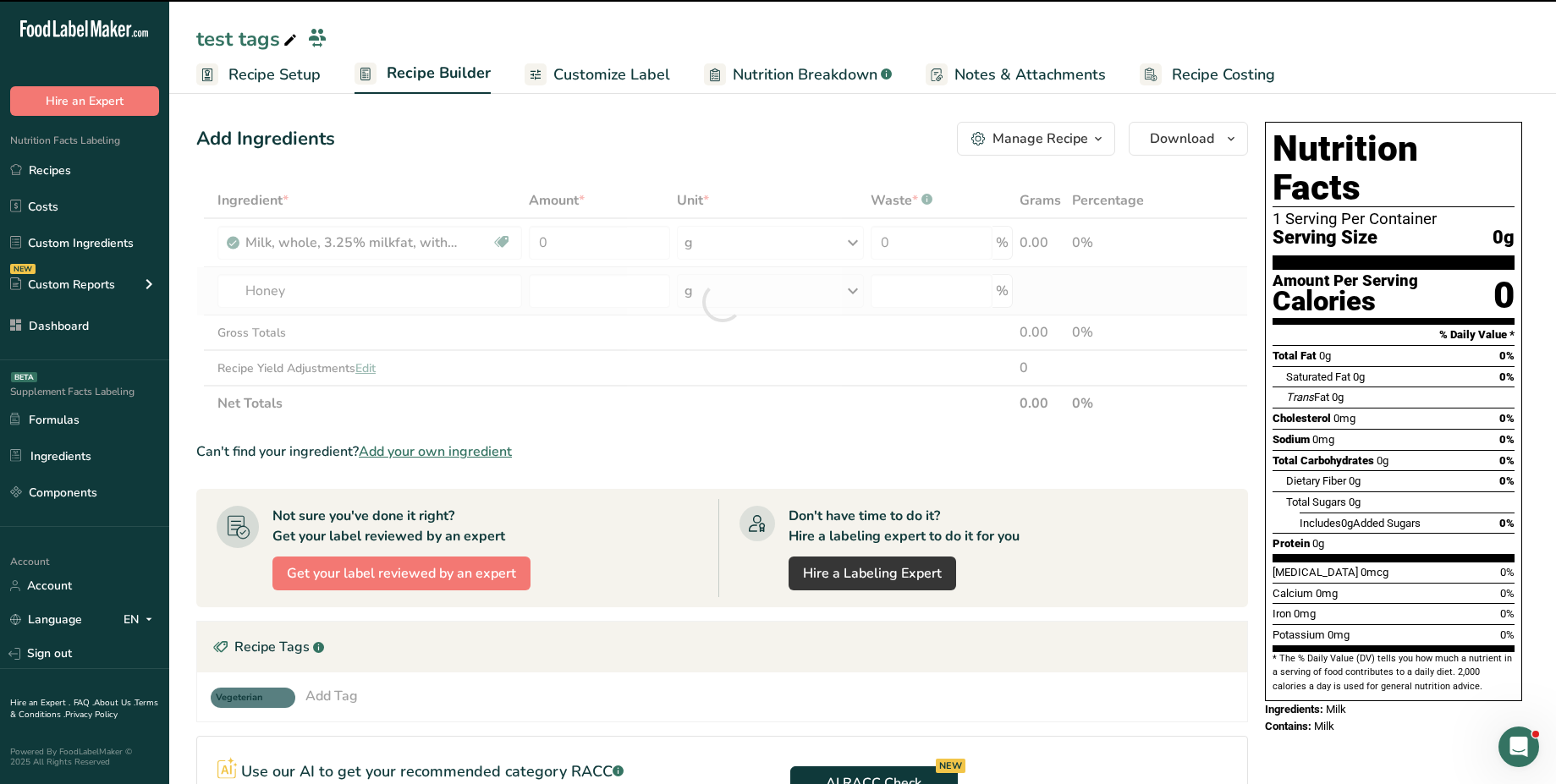
type input "0"
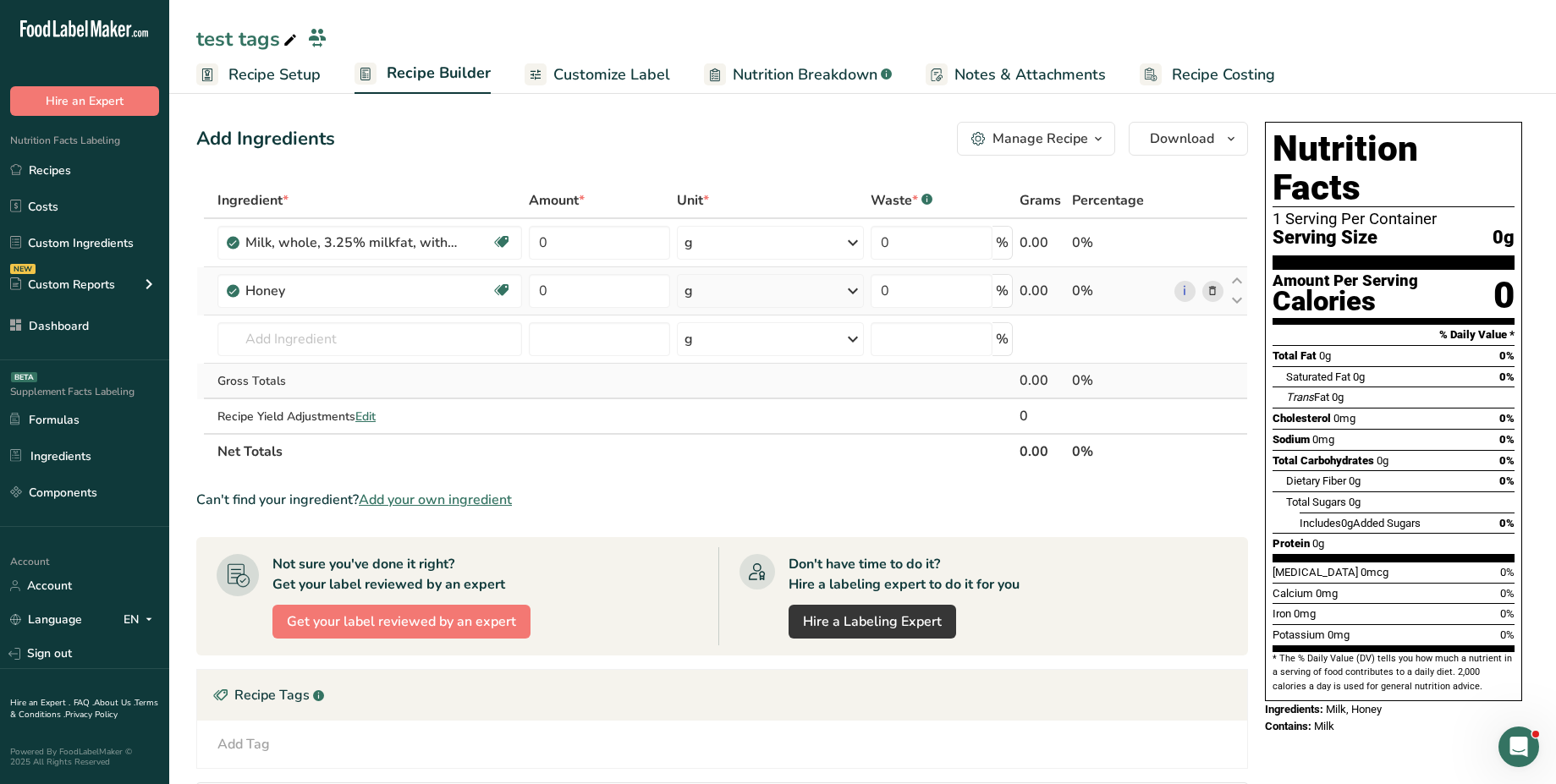
click at [534, 376] on td at bounding box center [599, 382] width 148 height 36
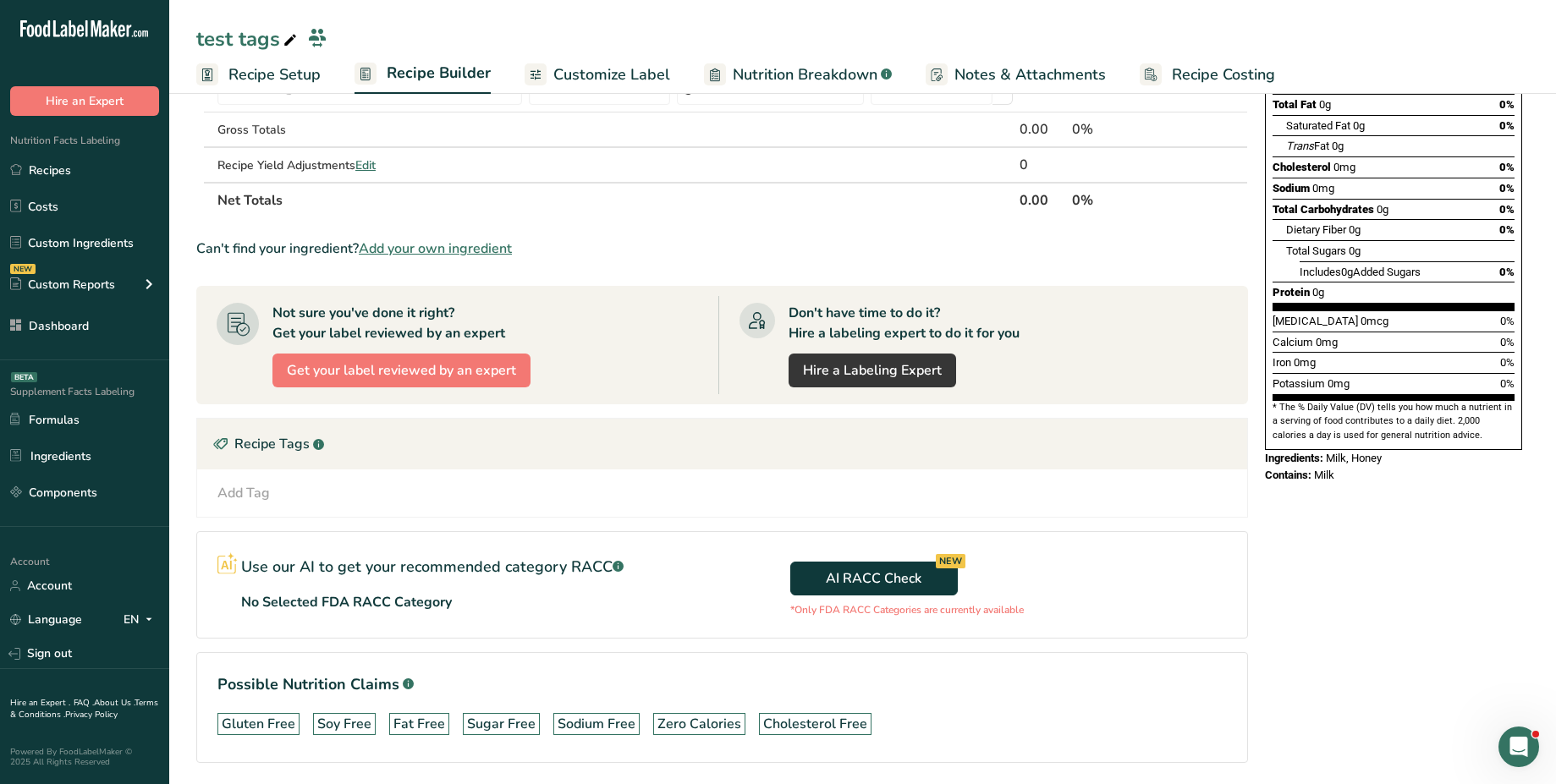
scroll to position [311, 0]
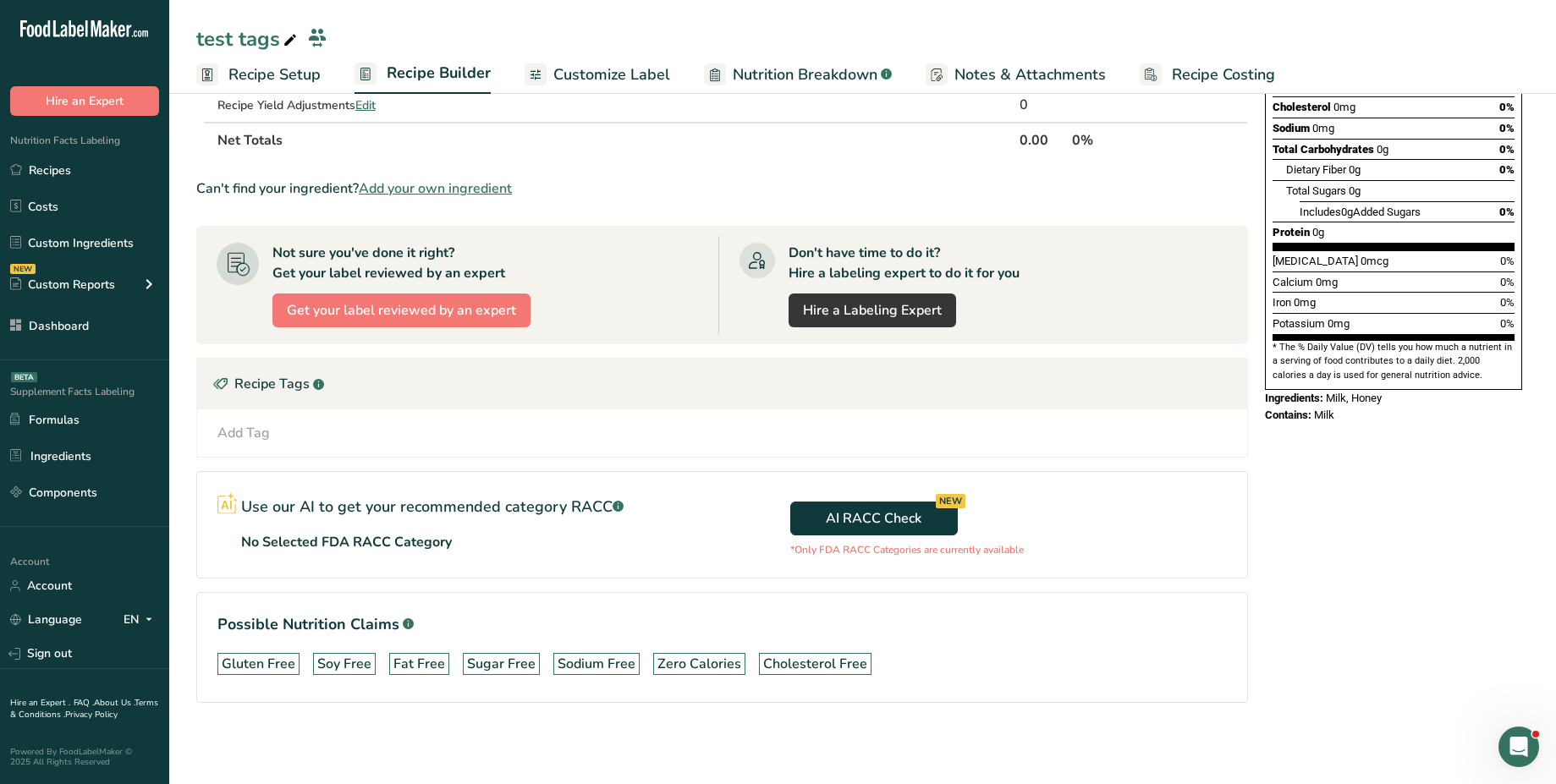
click at [242, 430] on div "Add Tag" at bounding box center [243, 433] width 52 height 20
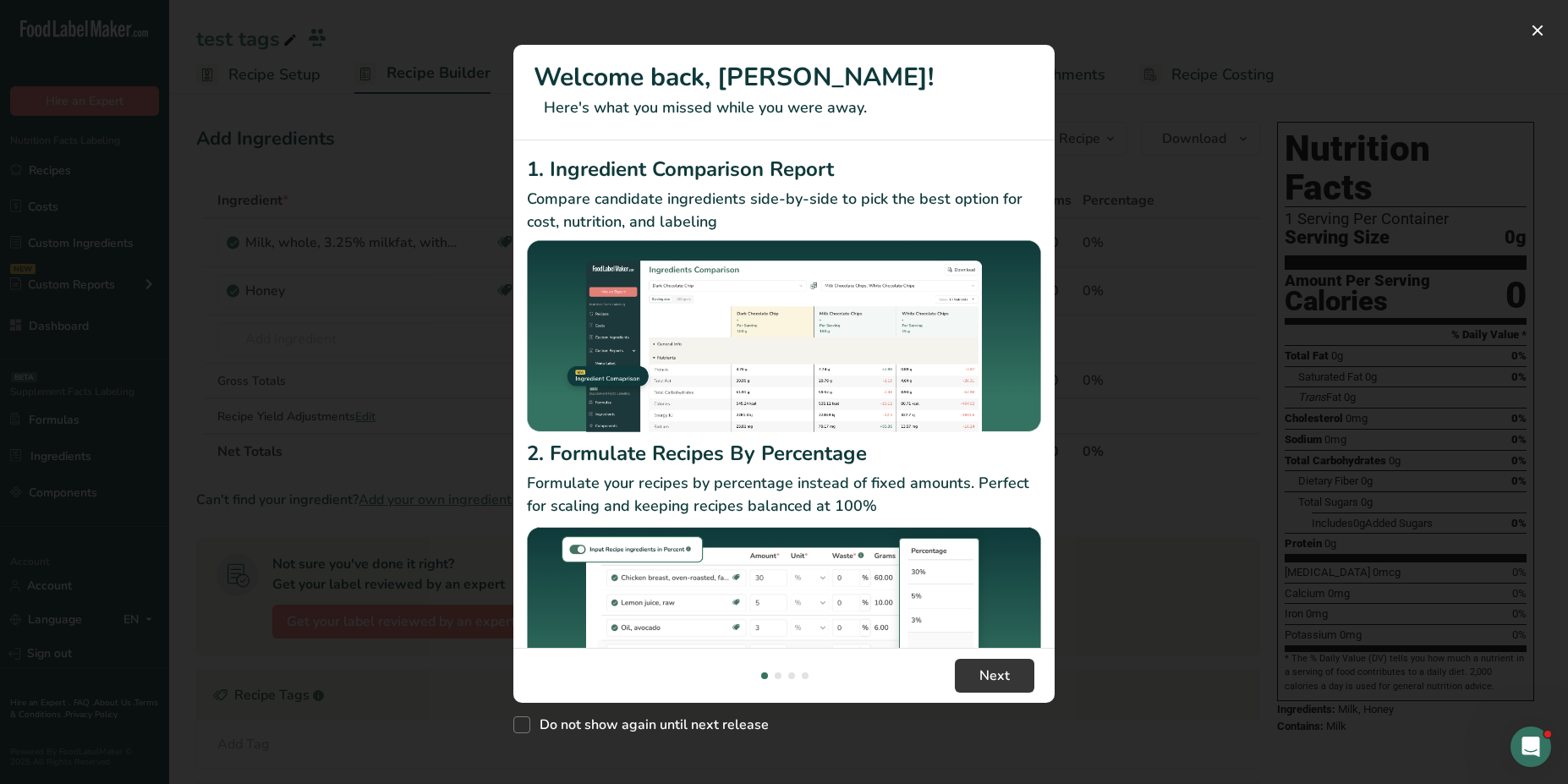
click at [334, 372] on div "New Features" at bounding box center [784, 392] width 1568 height 784
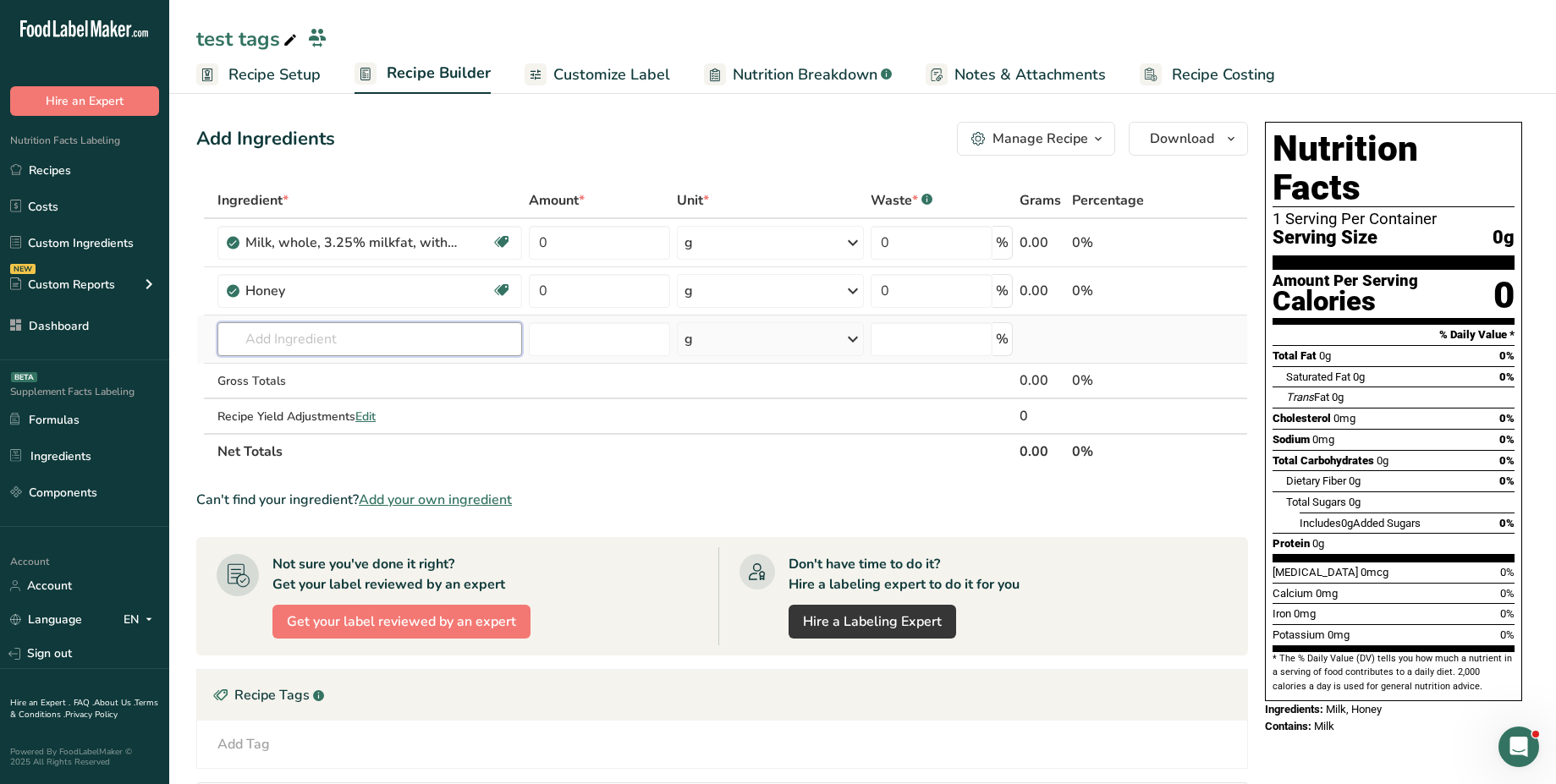
click at [315, 333] on input "text" at bounding box center [369, 339] width 305 height 34
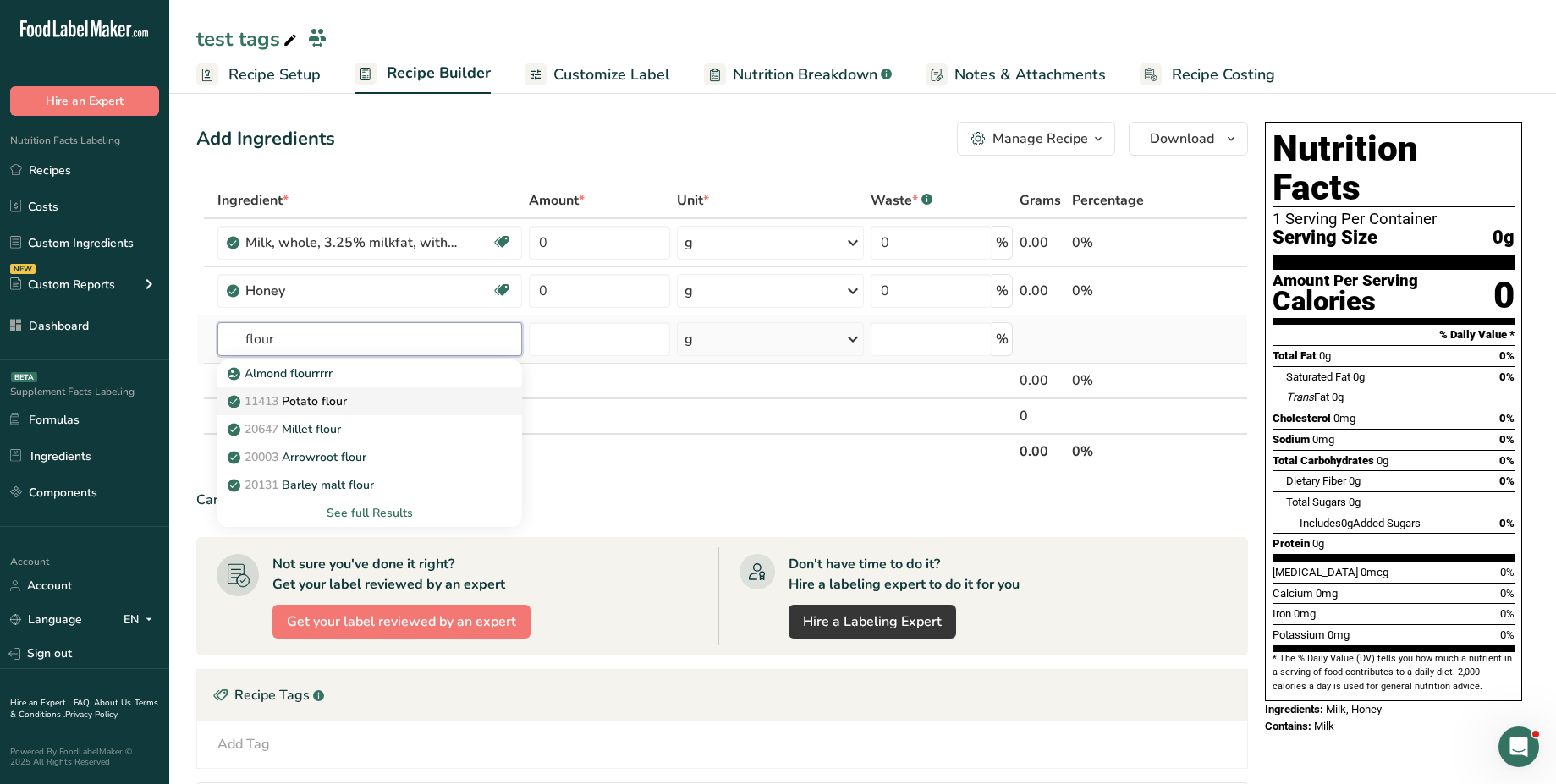
type input "flour"
click at [382, 400] on div "11413 Potato flour" at bounding box center [356, 402] width 250 height 18
type input "Potato flour"
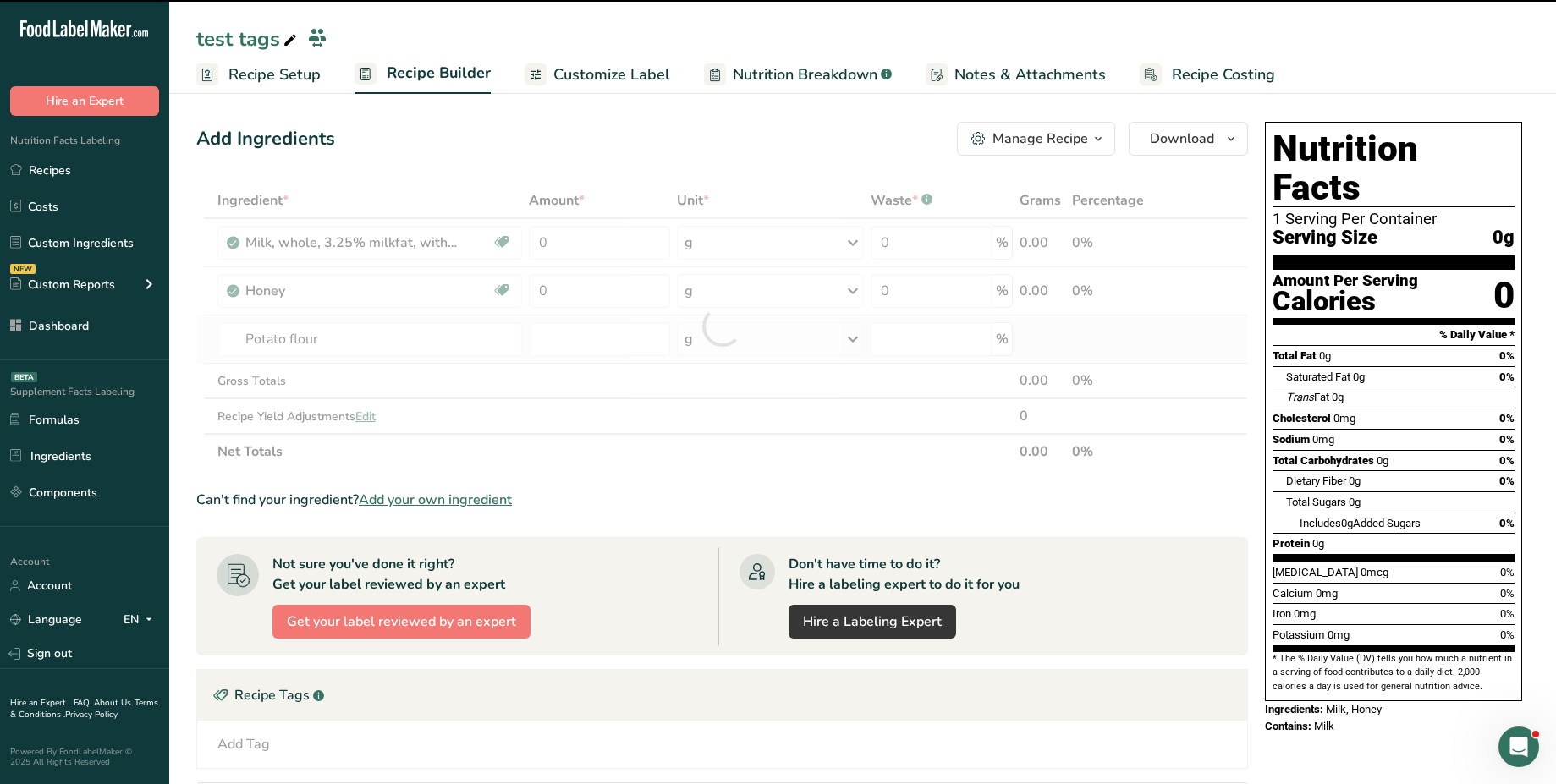
type input "0"
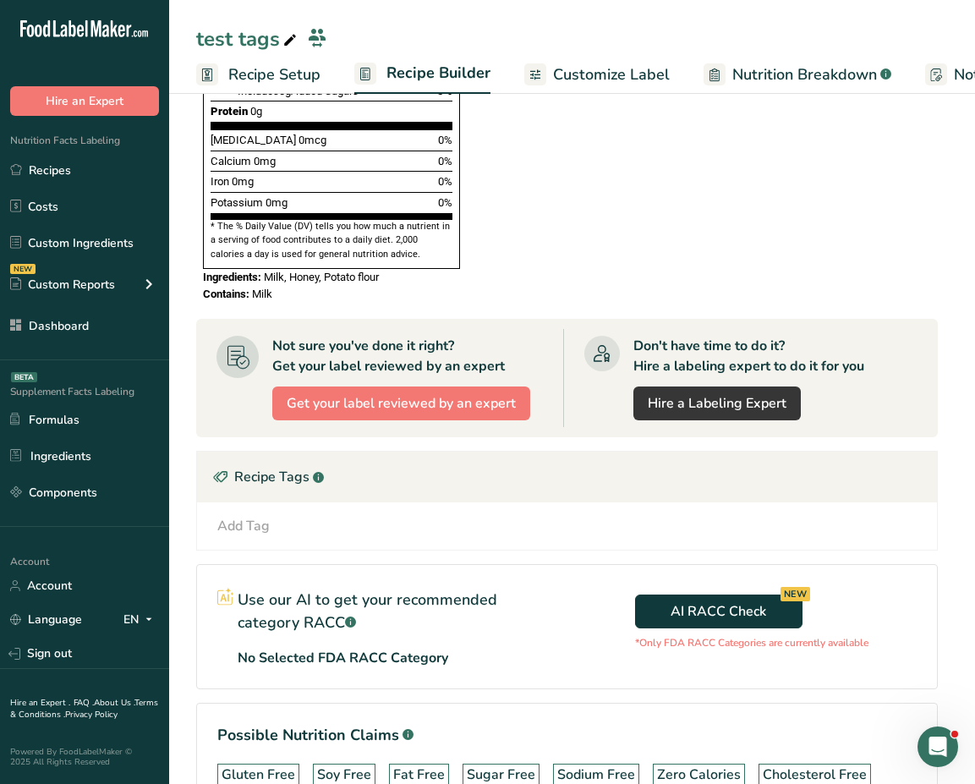
scroll to position [909, 0]
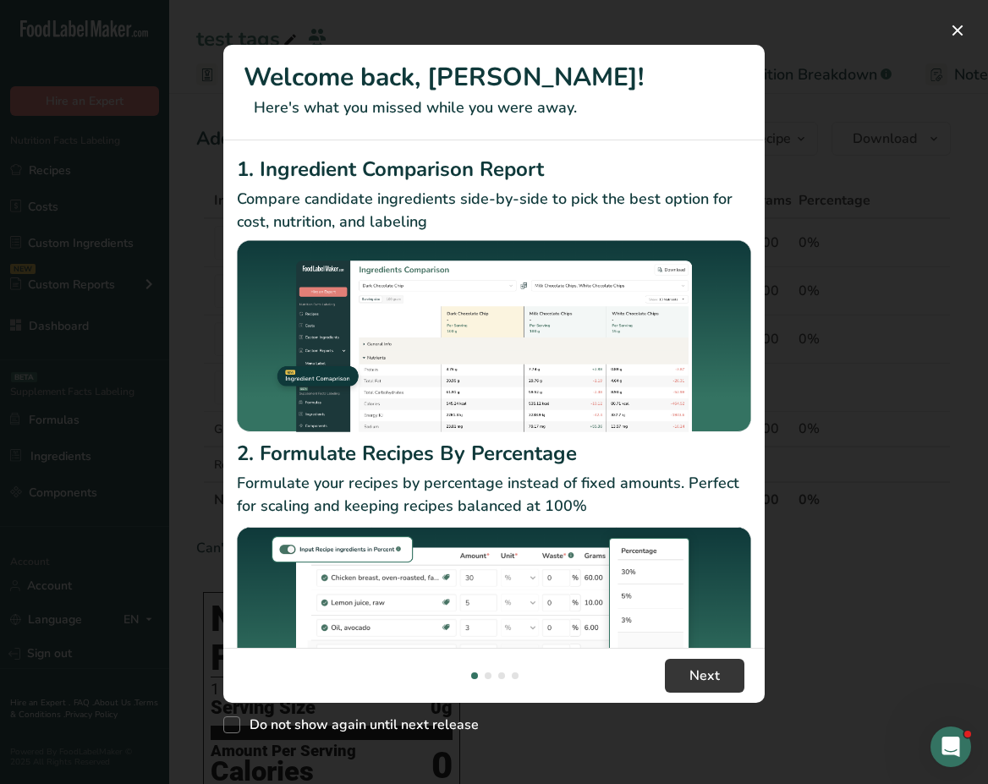
click at [849, 250] on div "New Features" at bounding box center [494, 392] width 988 height 784
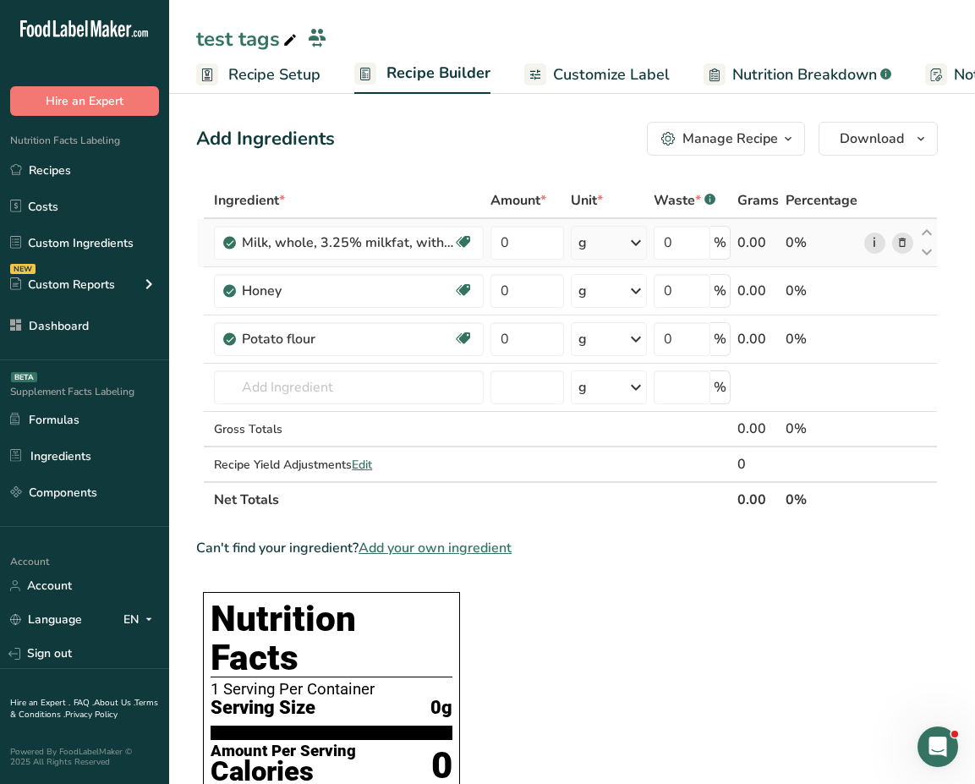
click at [872, 251] on link "i" at bounding box center [875, 243] width 21 height 21
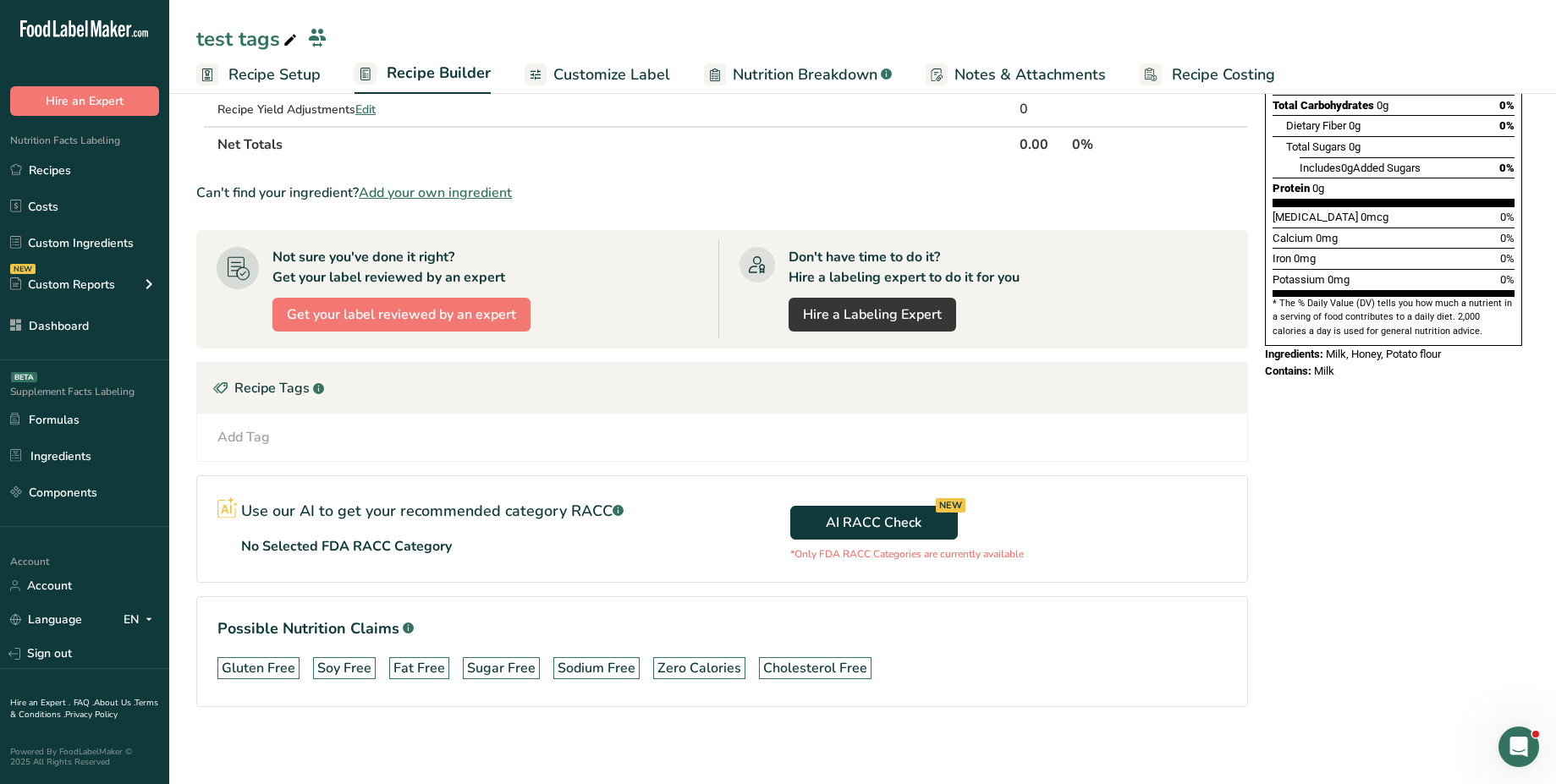
scroll to position [360, 0]
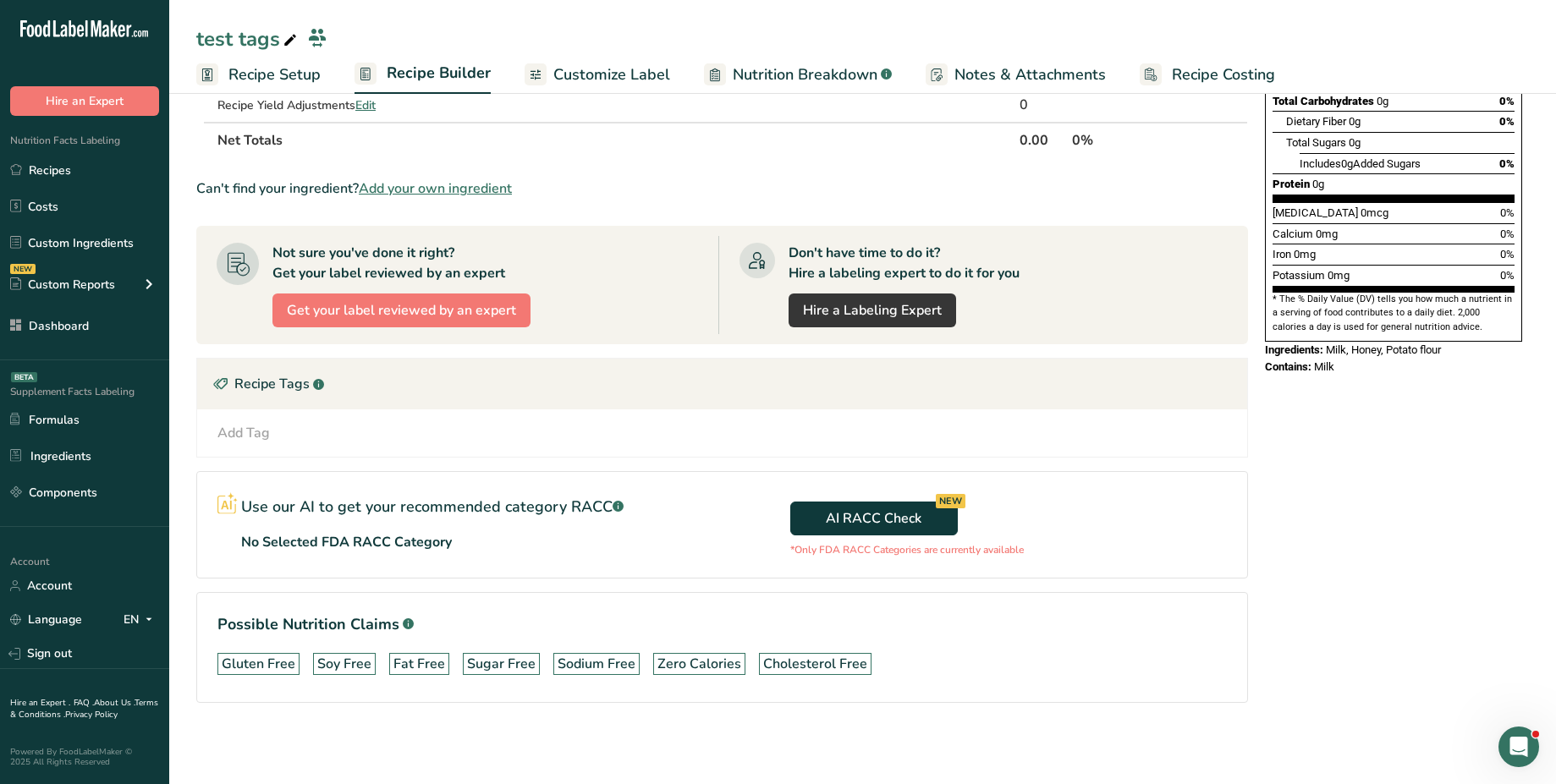
click at [268, 438] on div "Add Tag" at bounding box center [243, 433] width 52 height 20
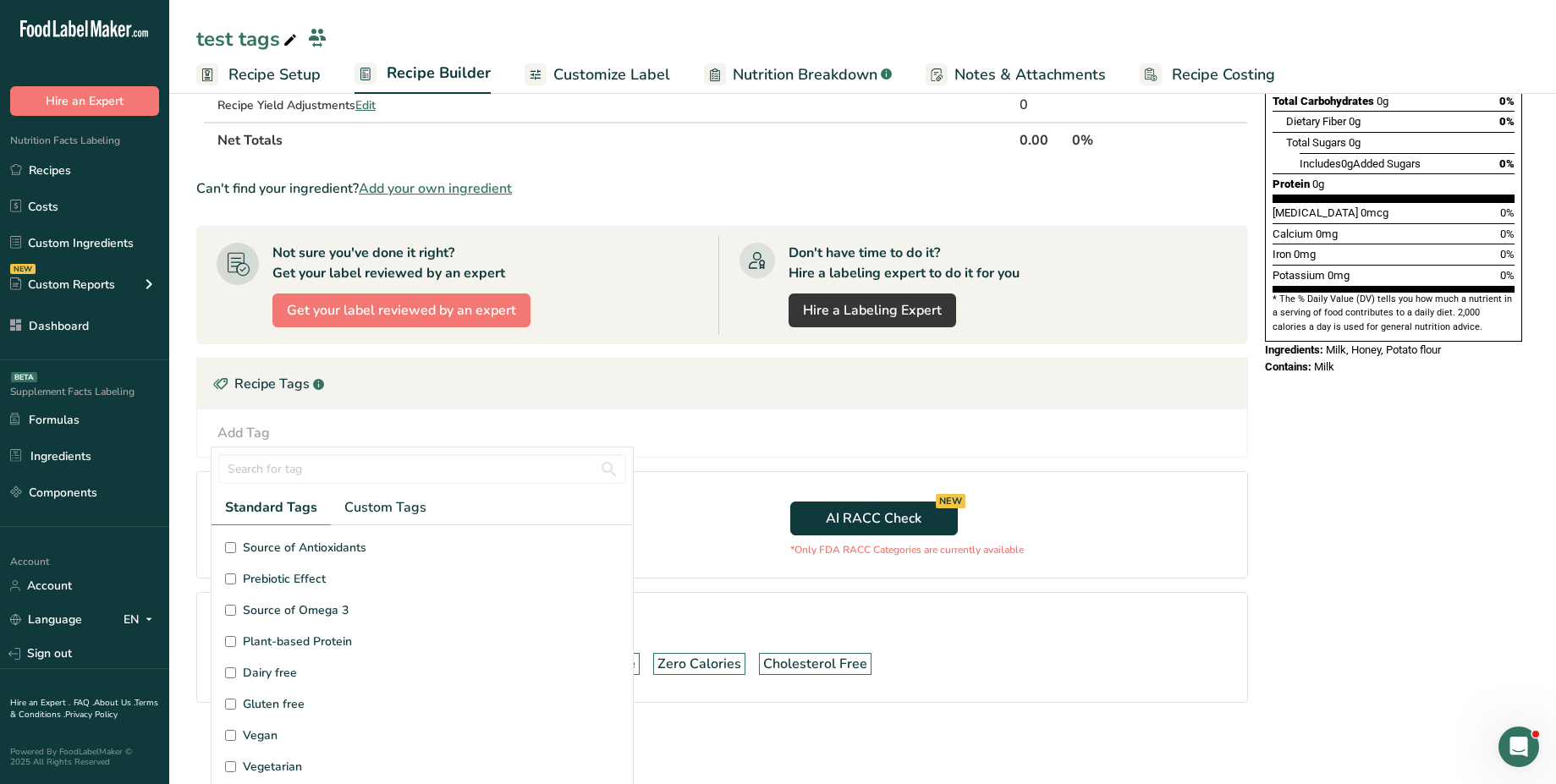
click at [426, 395] on div "Recipe Tags .a-a{fill:#347362;}.b-a{fill:#fff;}" at bounding box center [722, 384] width 1050 height 51
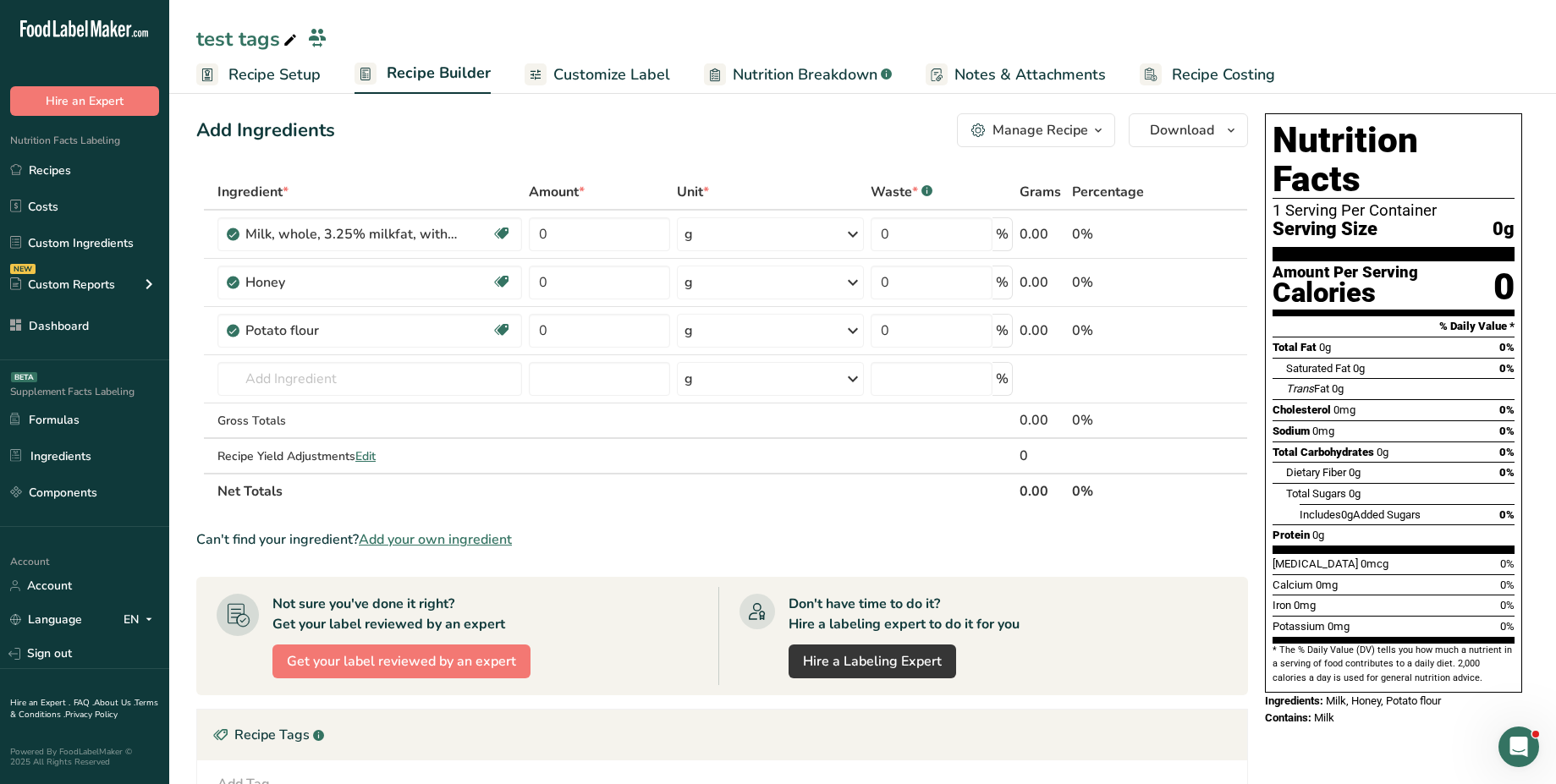
scroll to position [0, 0]
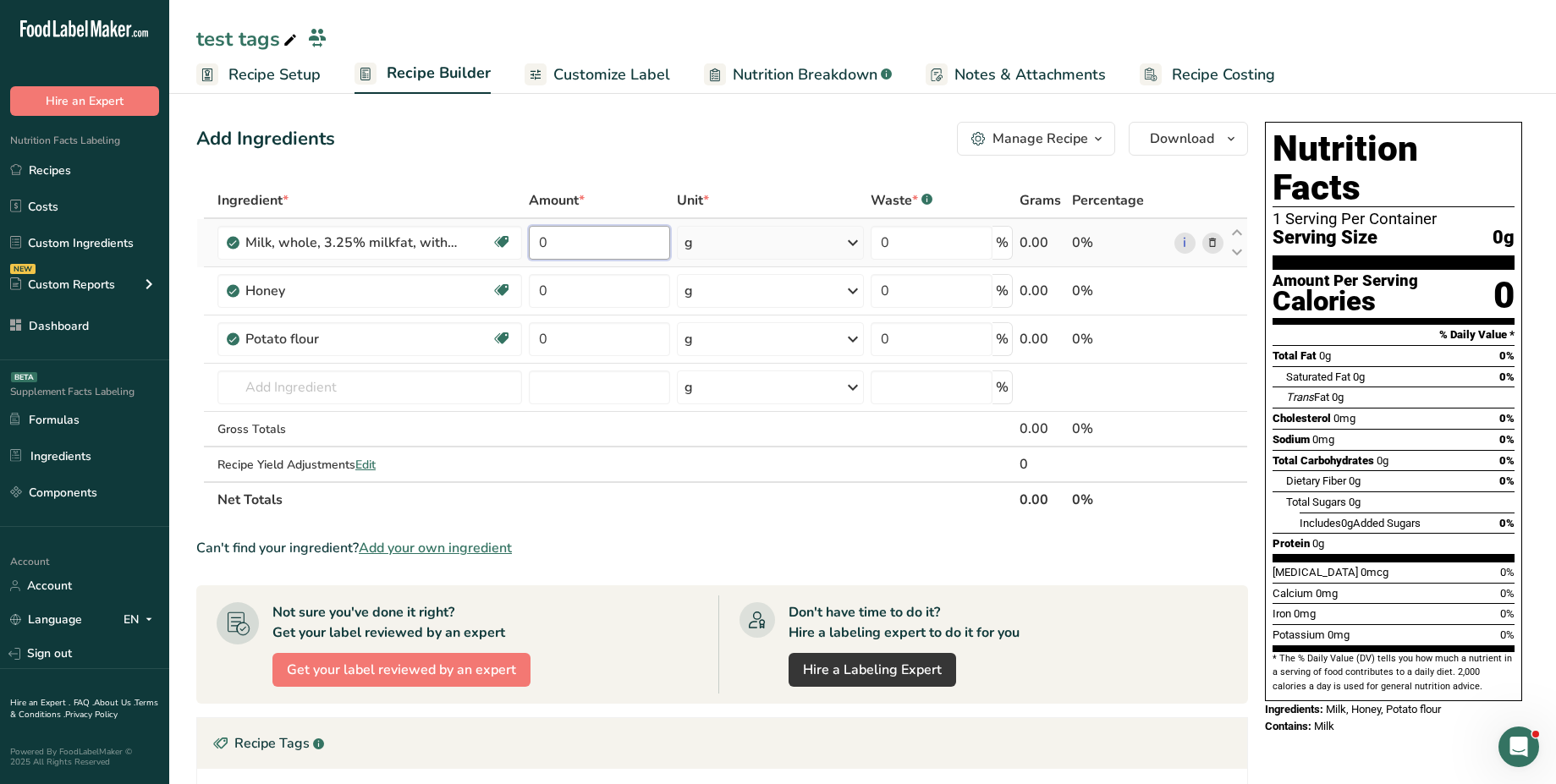
click at [601, 256] on input "0" at bounding box center [599, 243] width 141 height 34
type input "10"
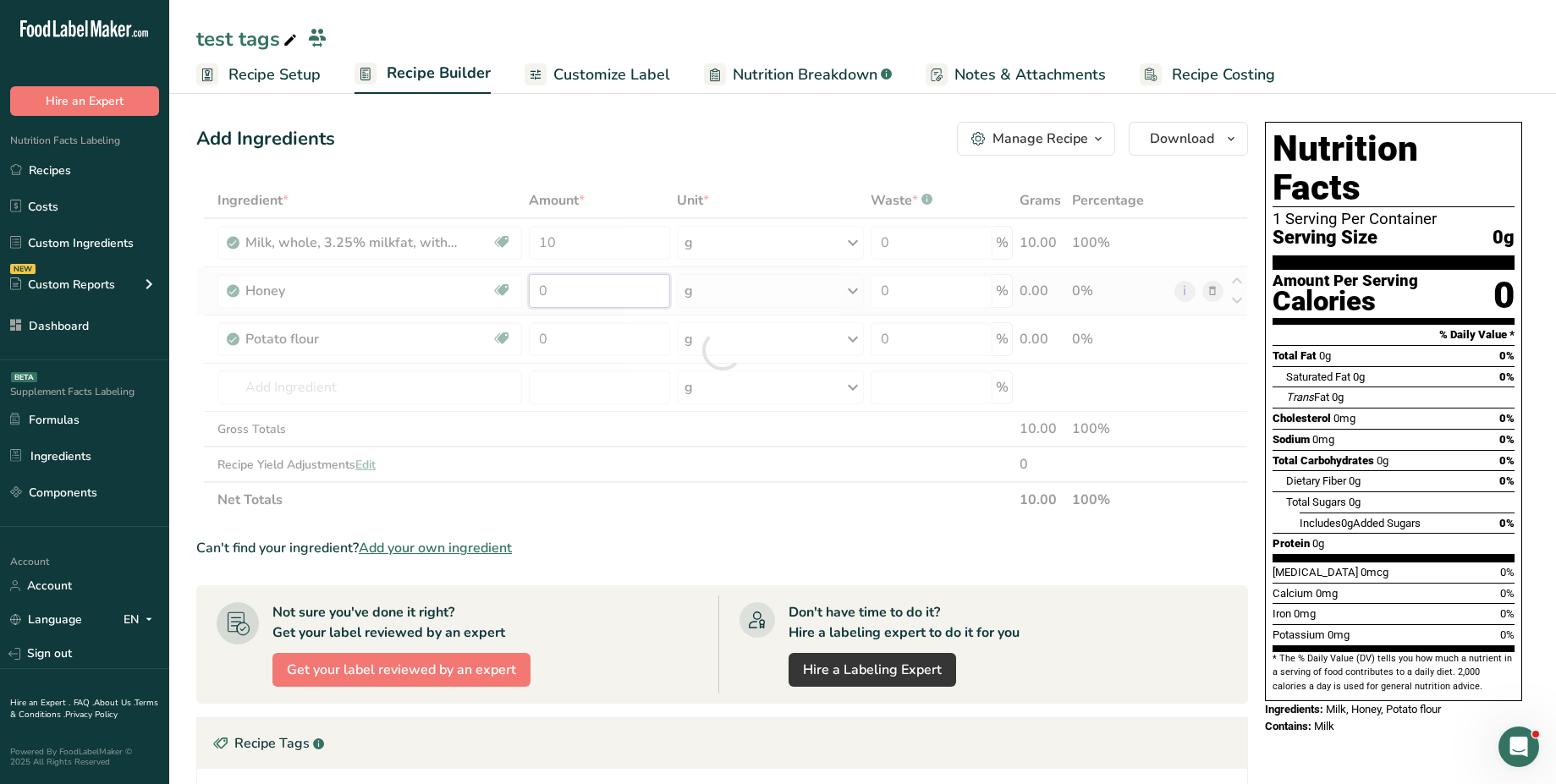
click at [596, 291] on div "Ingredient * Amount * Unit * Waste * .a-a{fill:#347362;}.b-a{fill:#fff;} Grams …" at bounding box center [722, 350] width 1052 height 335
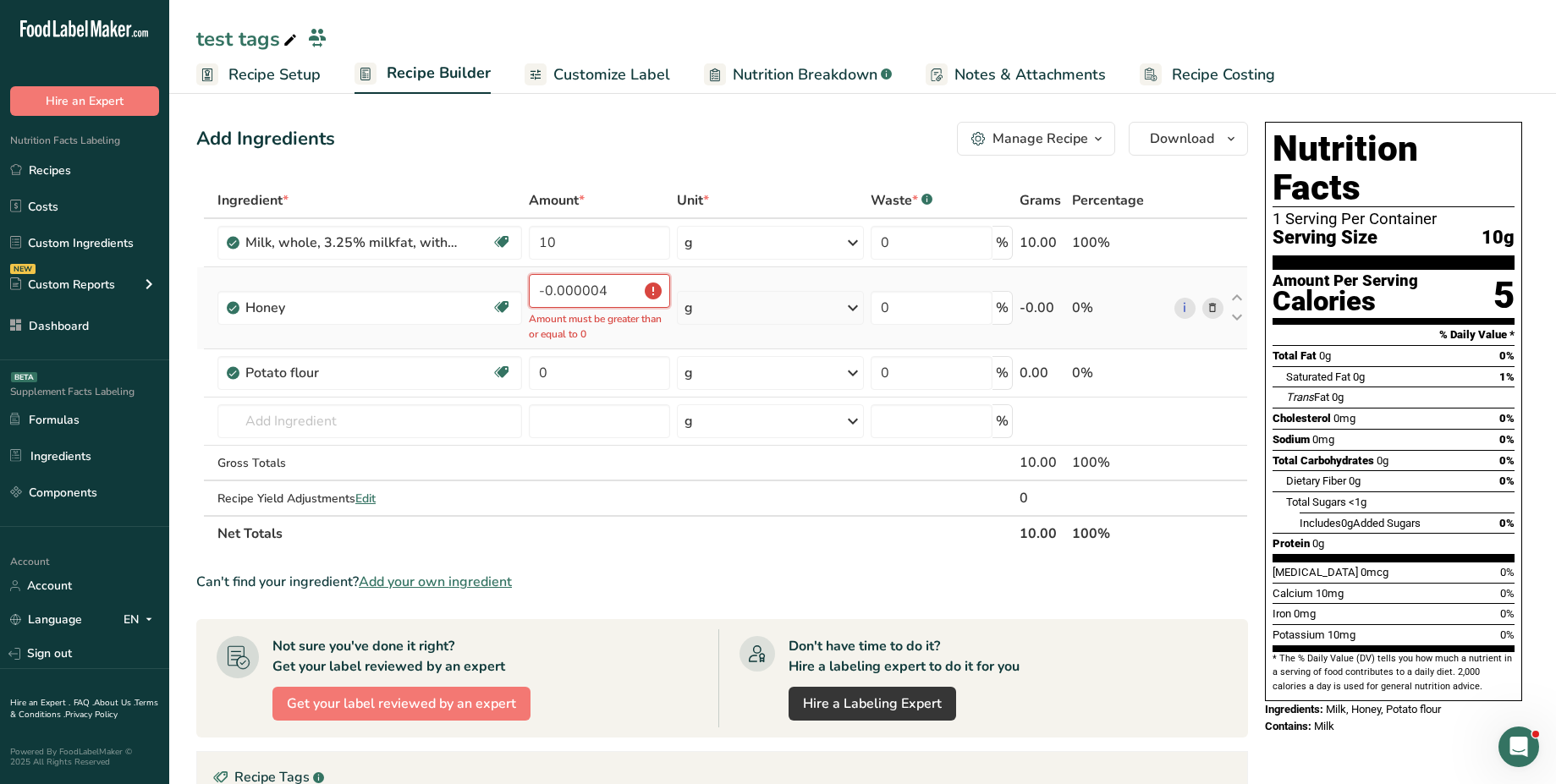
click at [581, 294] on input "-0.000004" at bounding box center [599, 291] width 141 height 34
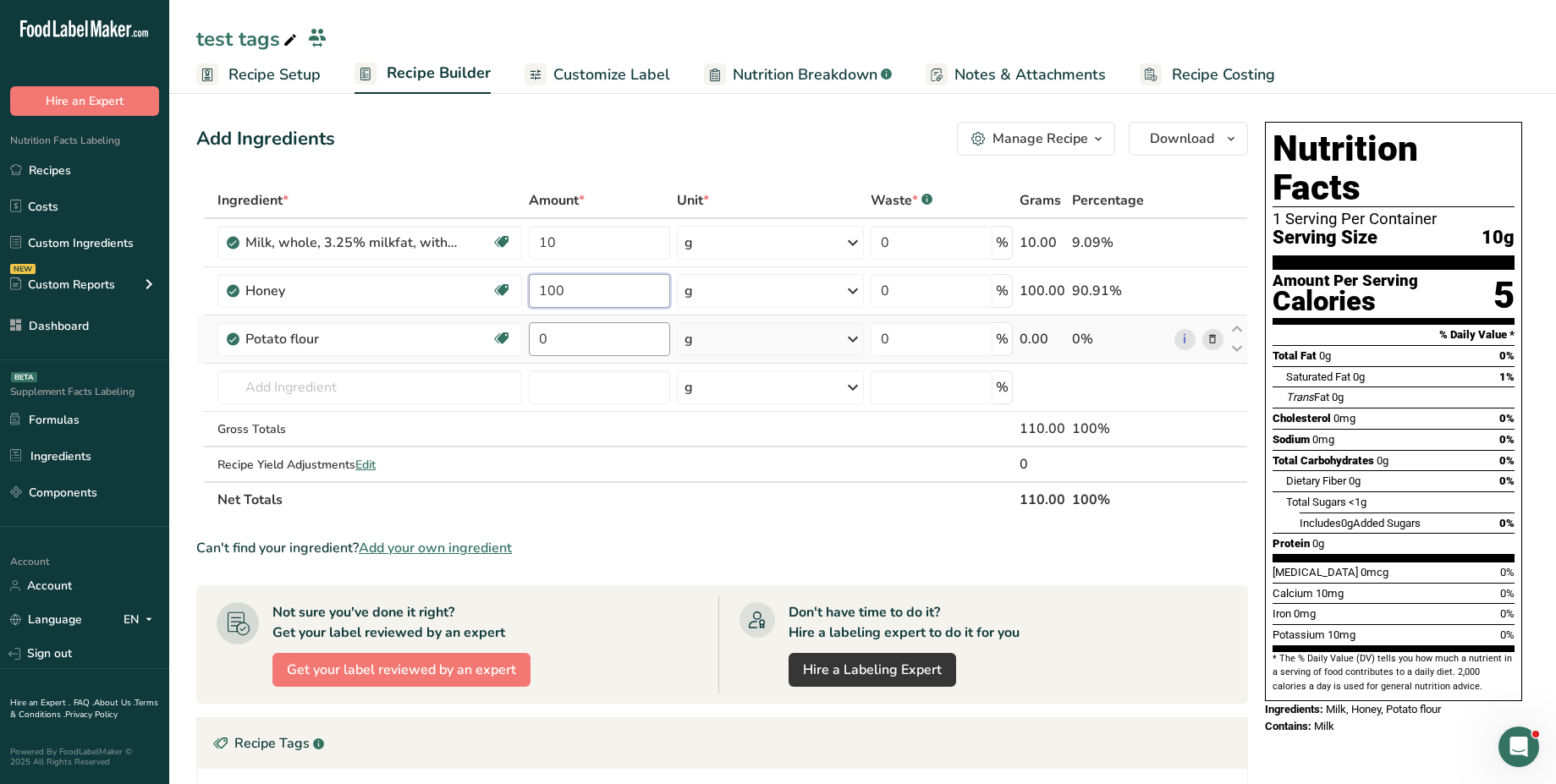
type input "100"
click at [592, 348] on div "Ingredient * Amount * Unit * Waste * .a-a{fill:#347362;}.b-a{fill:#fff;} Grams …" at bounding box center [722, 350] width 1052 height 335
click at [577, 341] on input "0" at bounding box center [599, 339] width 141 height 34
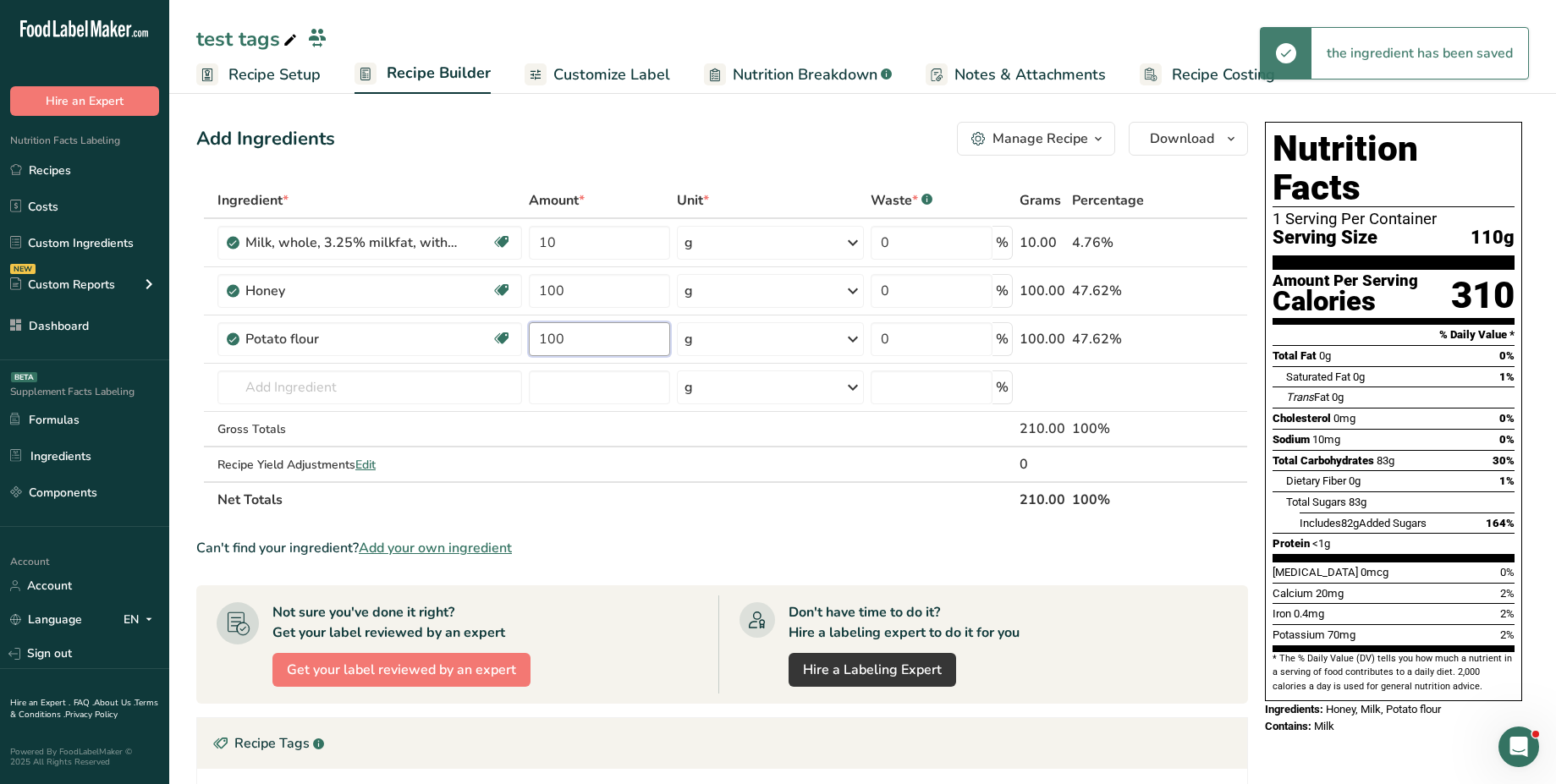
type input "100"
click at [503, 151] on div "Add Ingredients Manage Recipe Delete Recipe Duplicate Recipe Scale Recipe Save …" at bounding box center [722, 139] width 1052 height 34
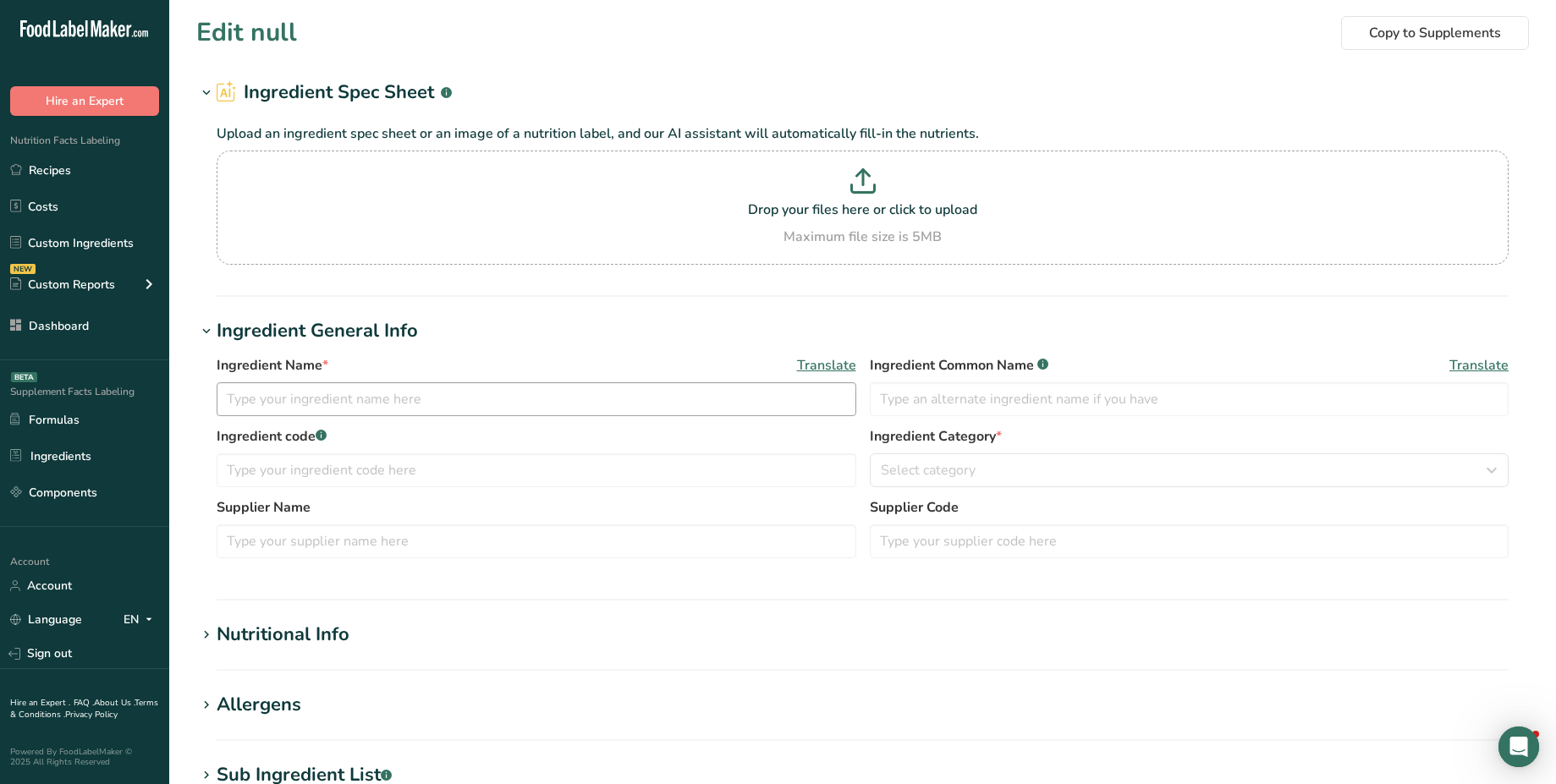
type input "Milk, whole, 3.25% milkfat, without added vitamin A and [MEDICAL_DATA]"
type input "Milk"
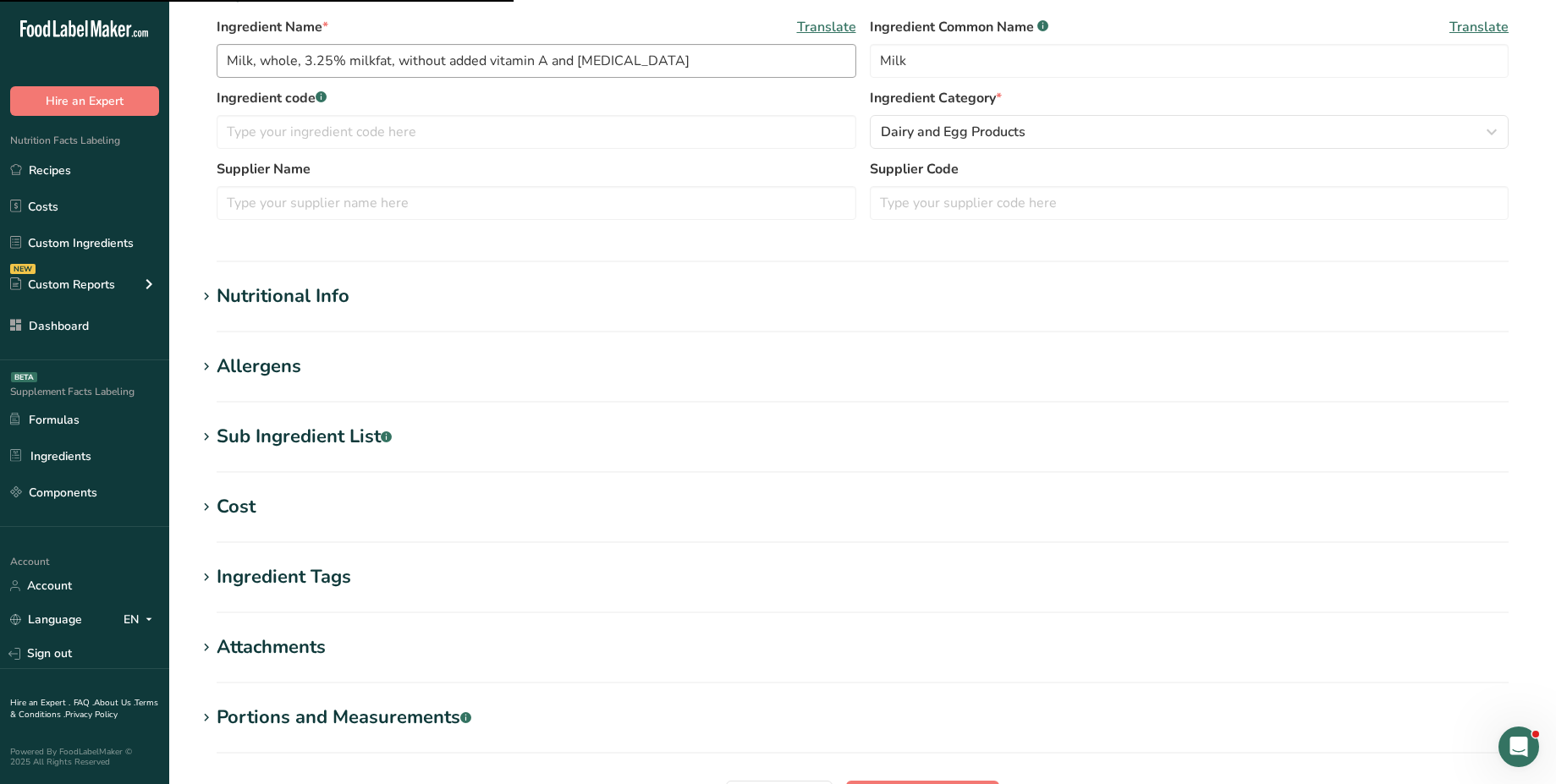
scroll to position [340, 0]
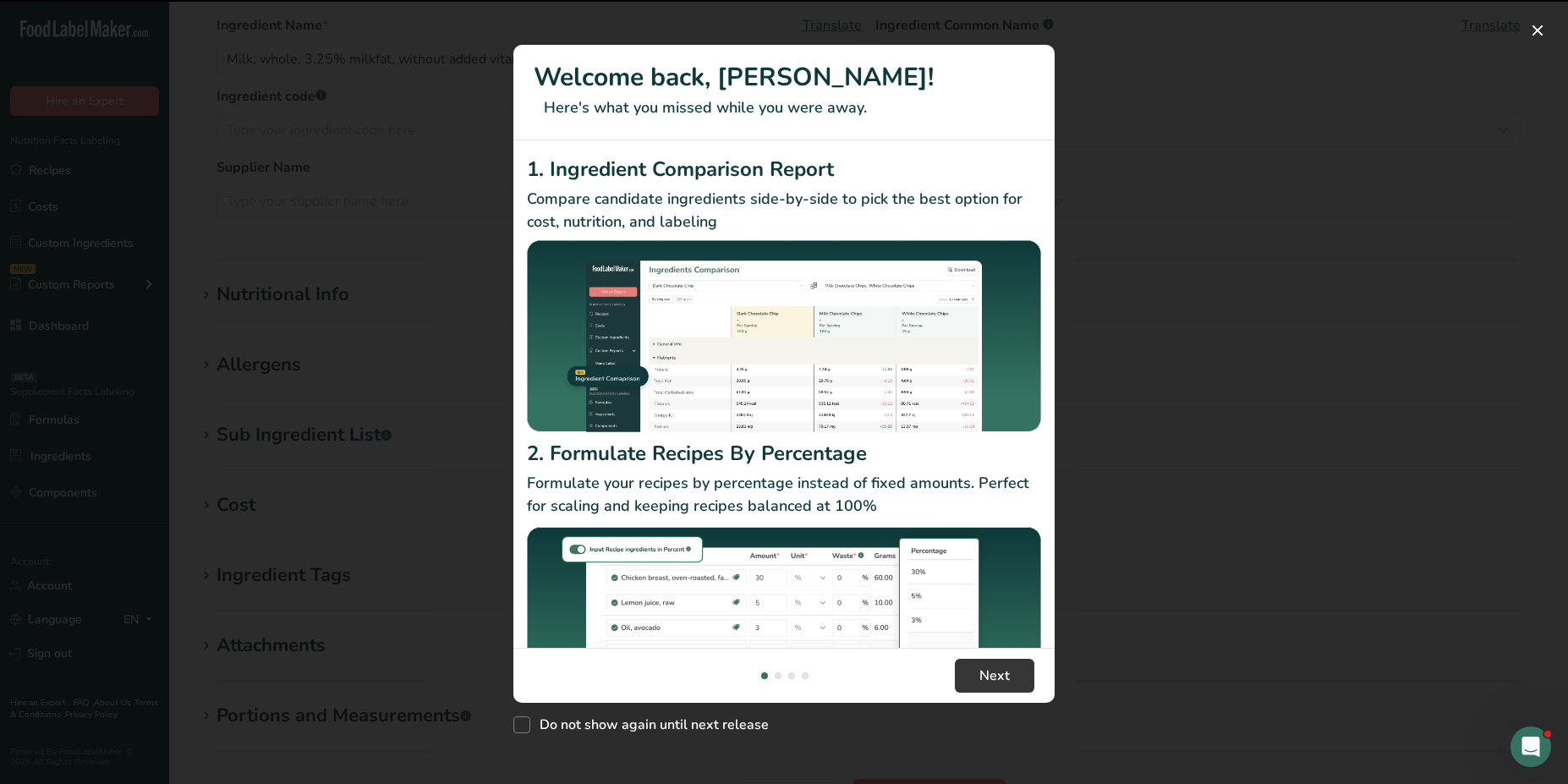
click at [456, 389] on div "New Features" at bounding box center [784, 392] width 1568 height 784
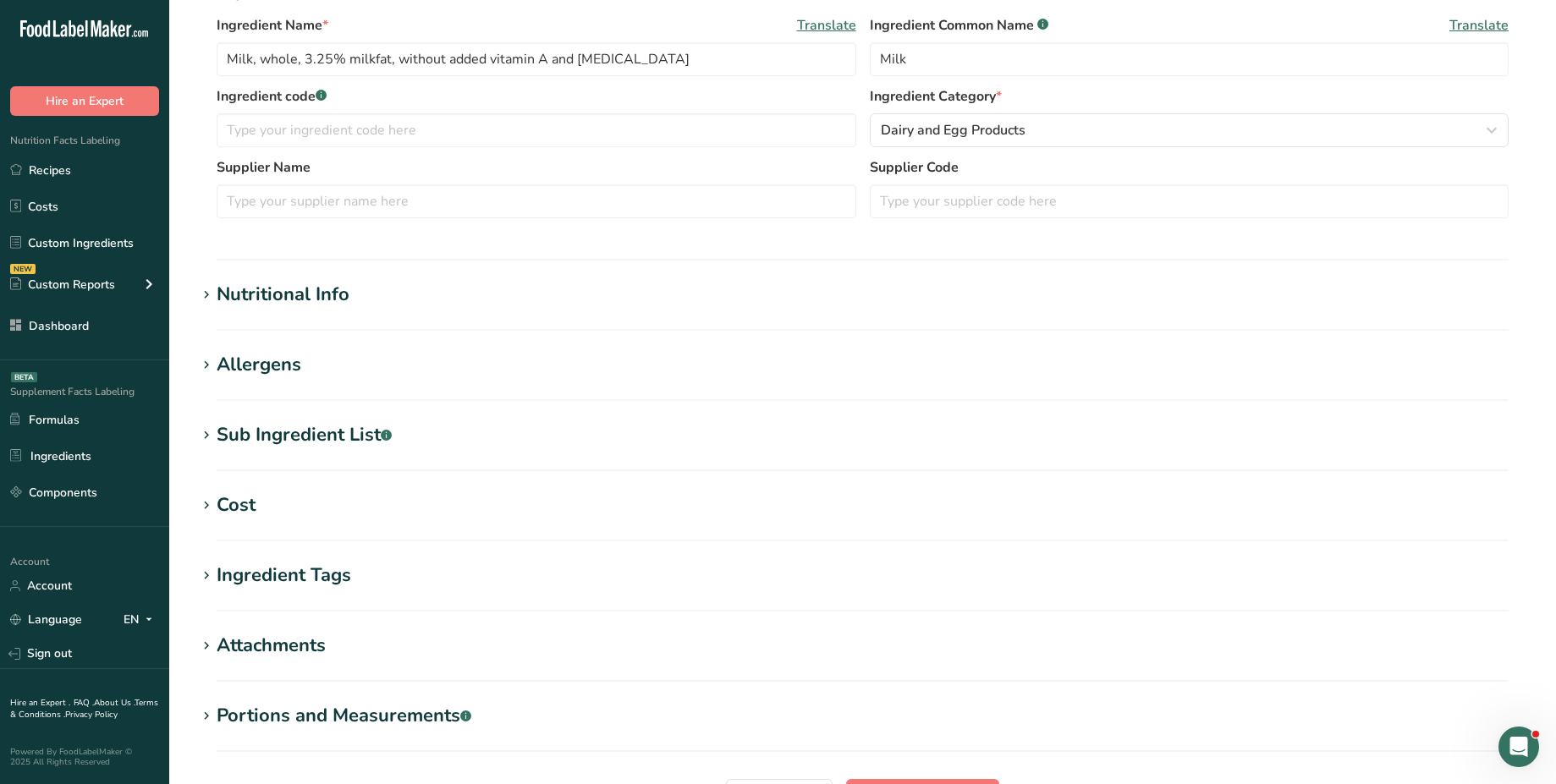
click at [283, 583] on div "Ingredient Tags" at bounding box center [284, 576] width 135 height 28
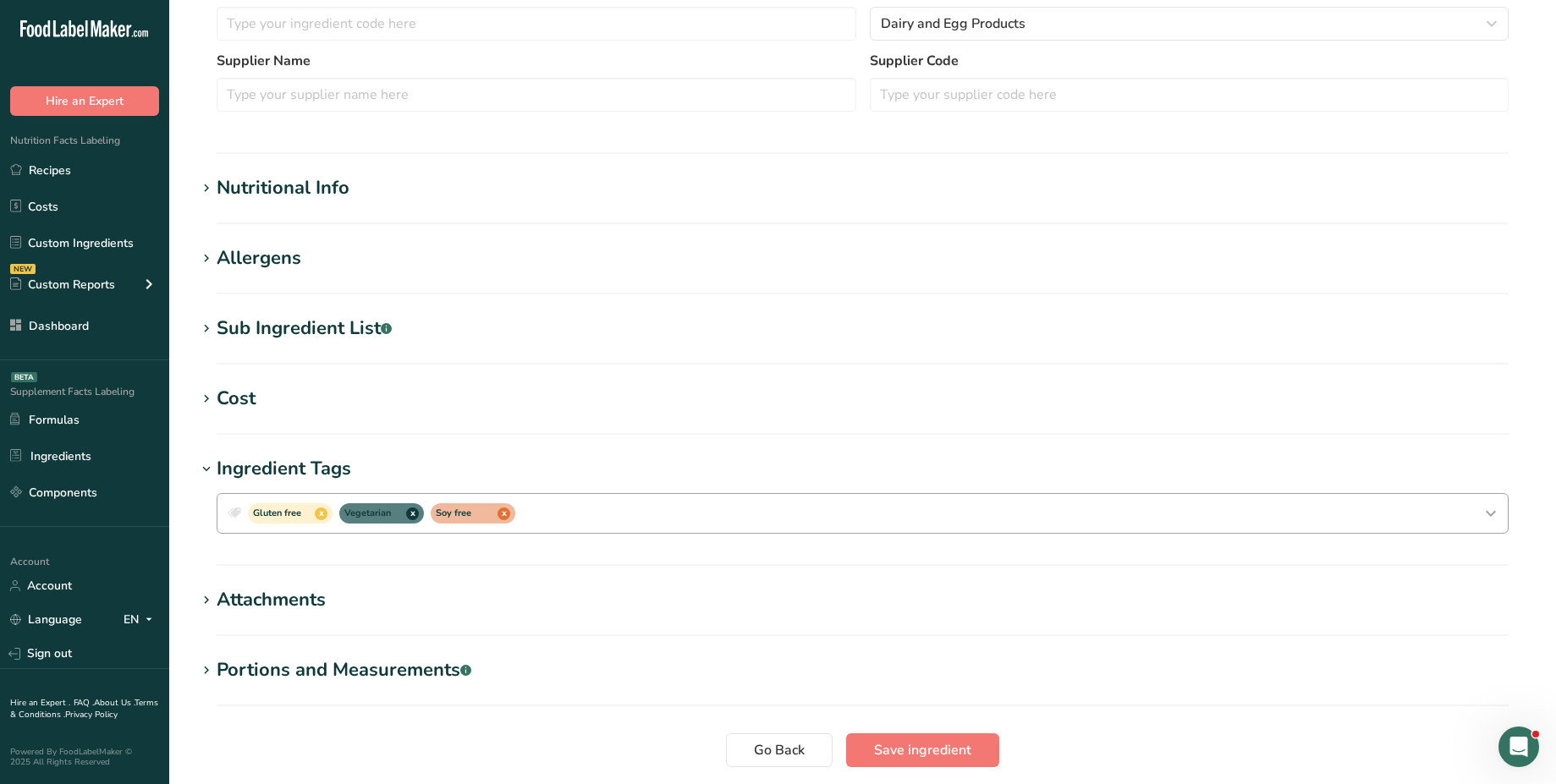
scroll to position [448, 0]
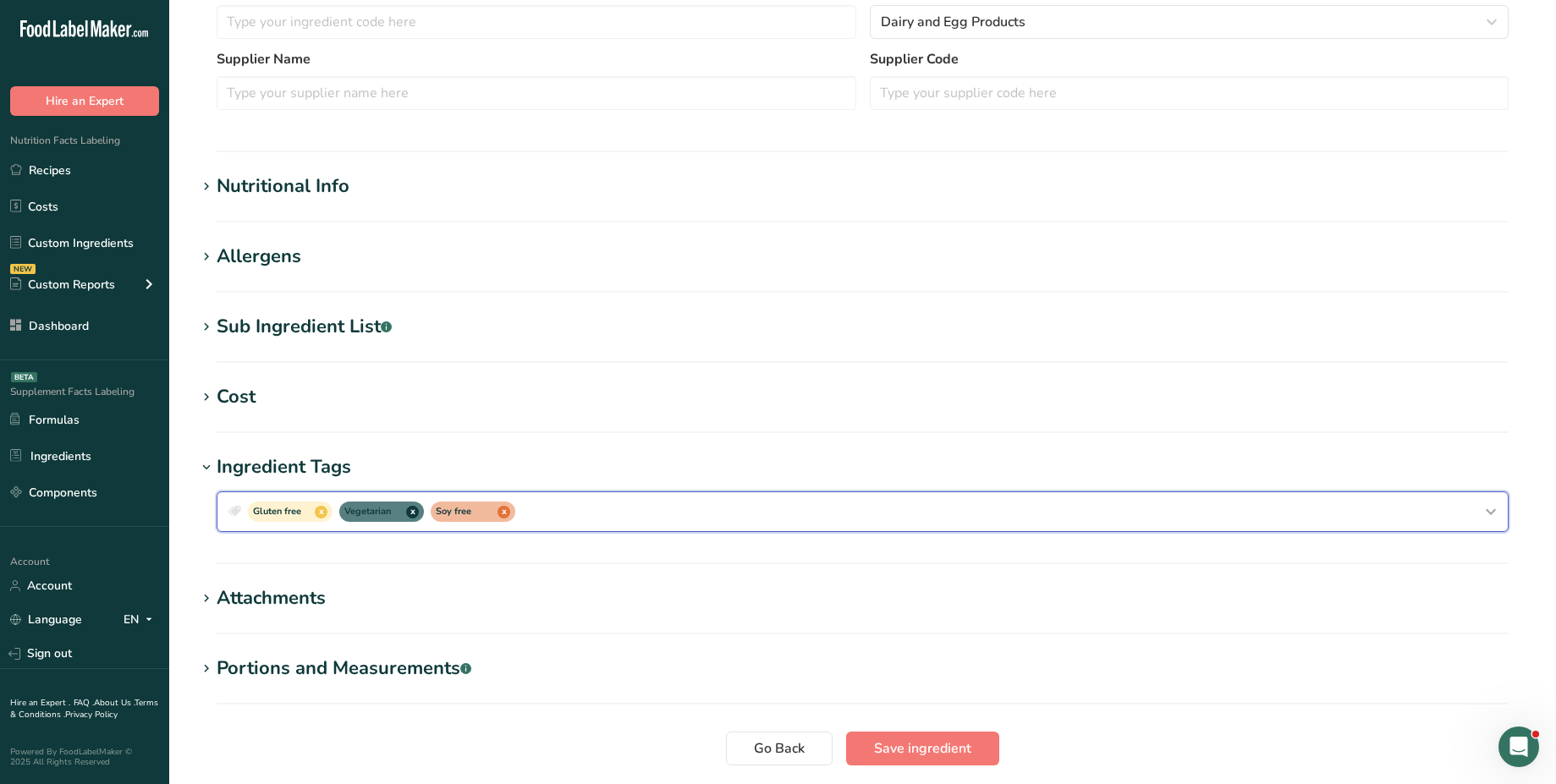
click at [546, 510] on div "Gluten free x Vegetarian x Soy free x" at bounding box center [862, 511] width 1277 height 27
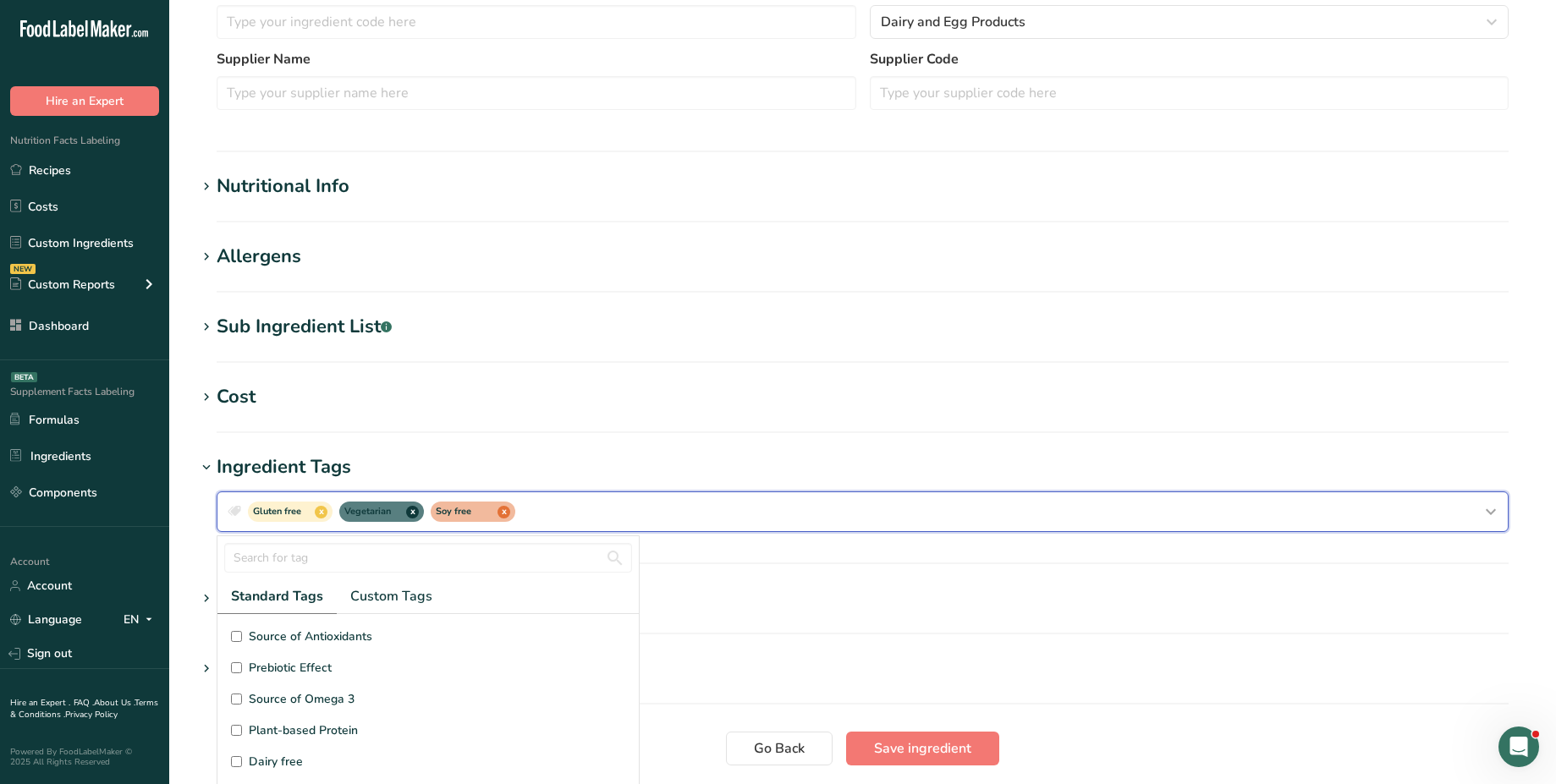
scroll to position [0, 0]
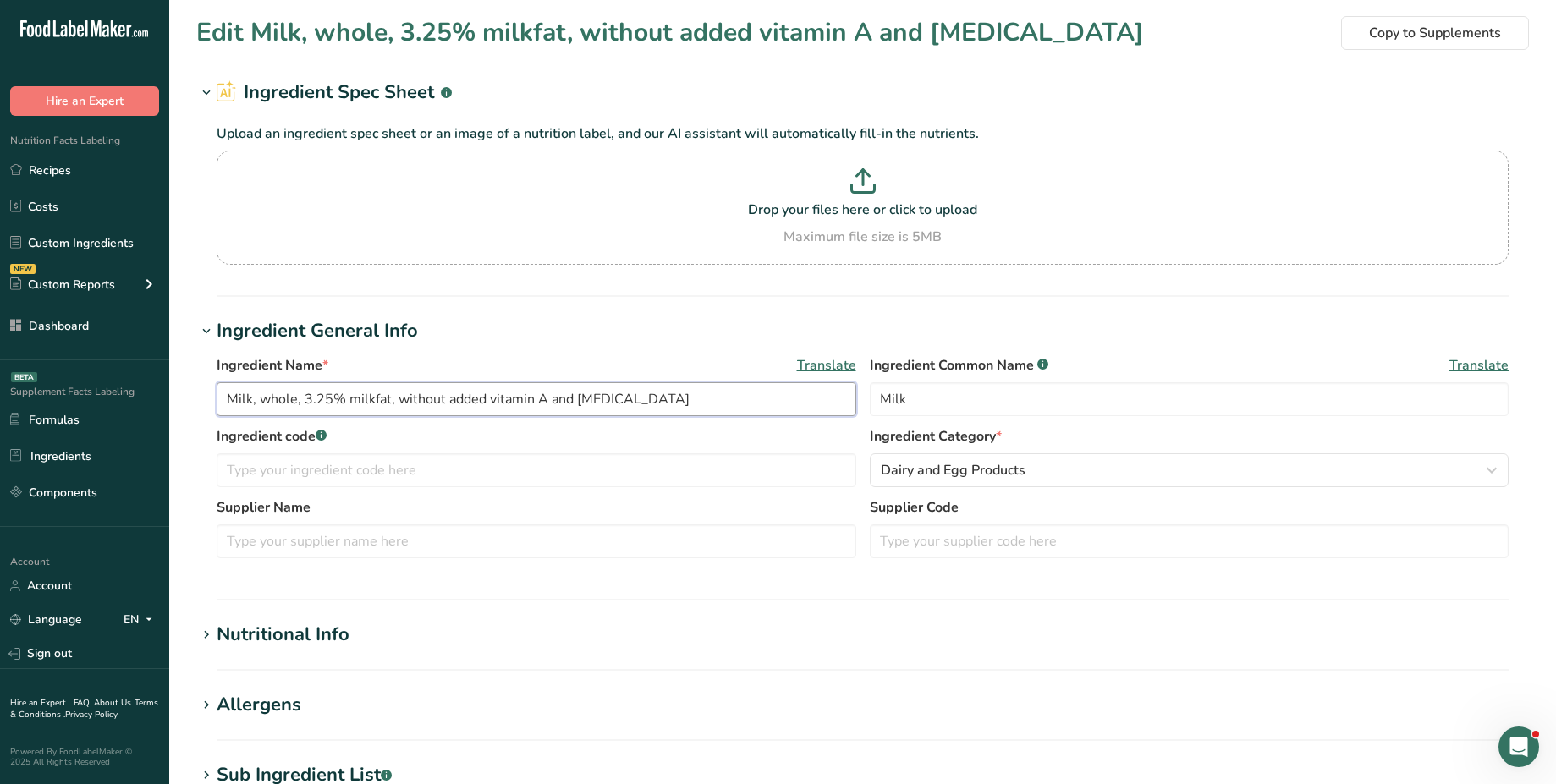
click at [627, 390] on input "Milk, whole, 3.25% milkfat, without added vitamin A and [MEDICAL_DATA]" at bounding box center [537, 399] width 640 height 34
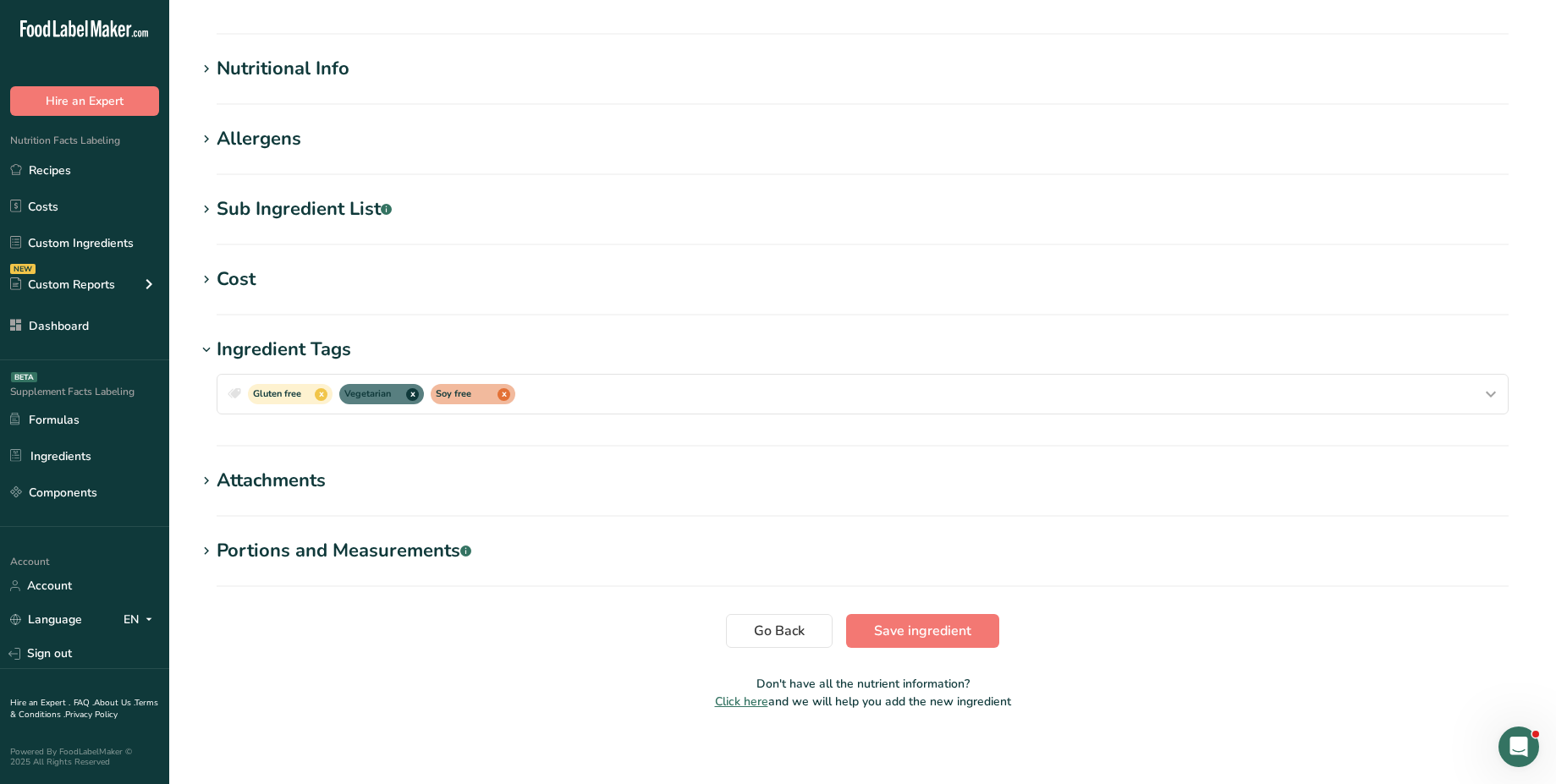
scroll to position [574, 0]
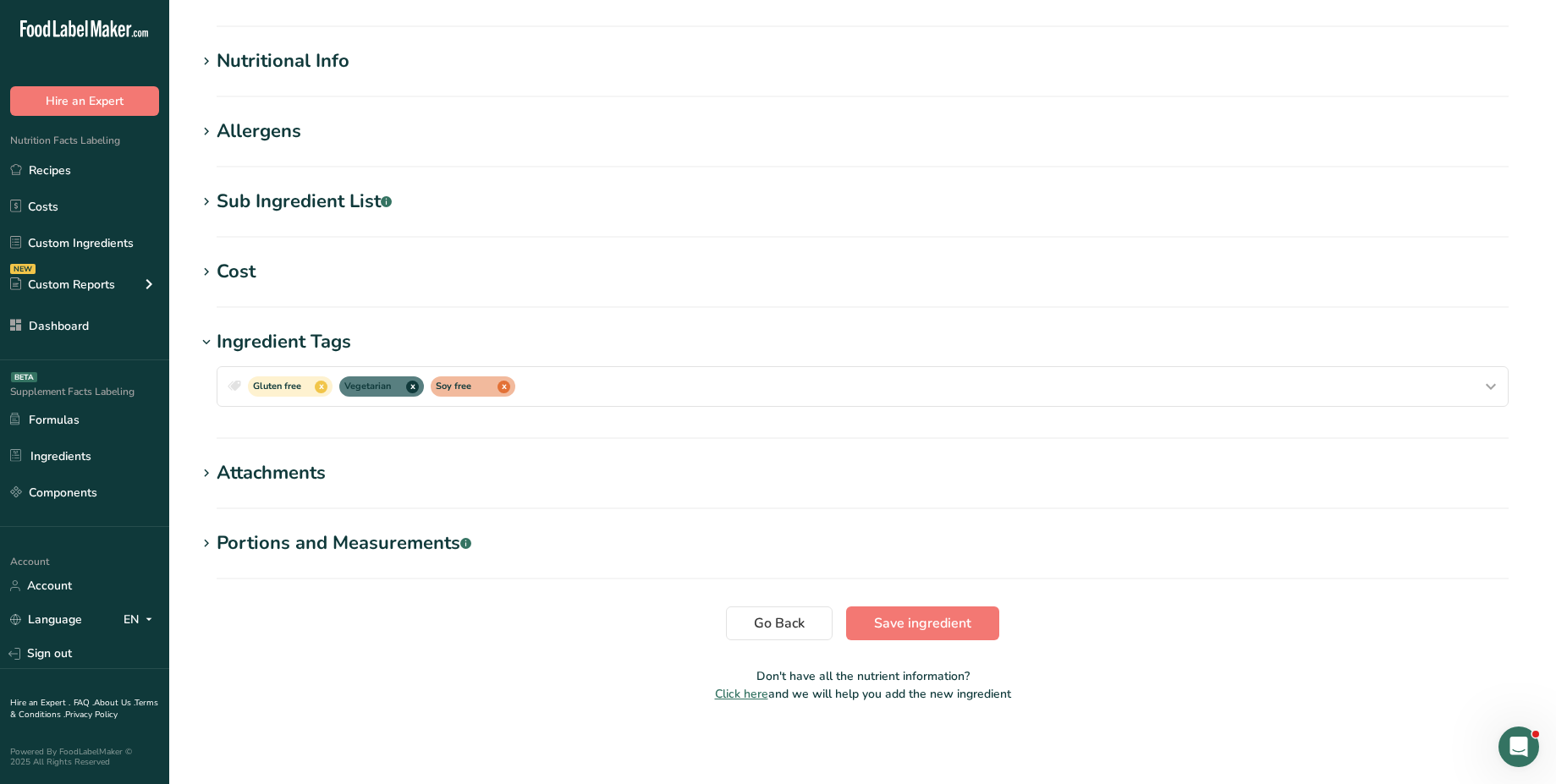
drag, startPoint x: 382, startPoint y: 345, endPoint x: 214, endPoint y: 348, distance: 168.4
click at [214, 348] on h1 "Ingredient Tags" at bounding box center [862, 342] width 1332 height 28
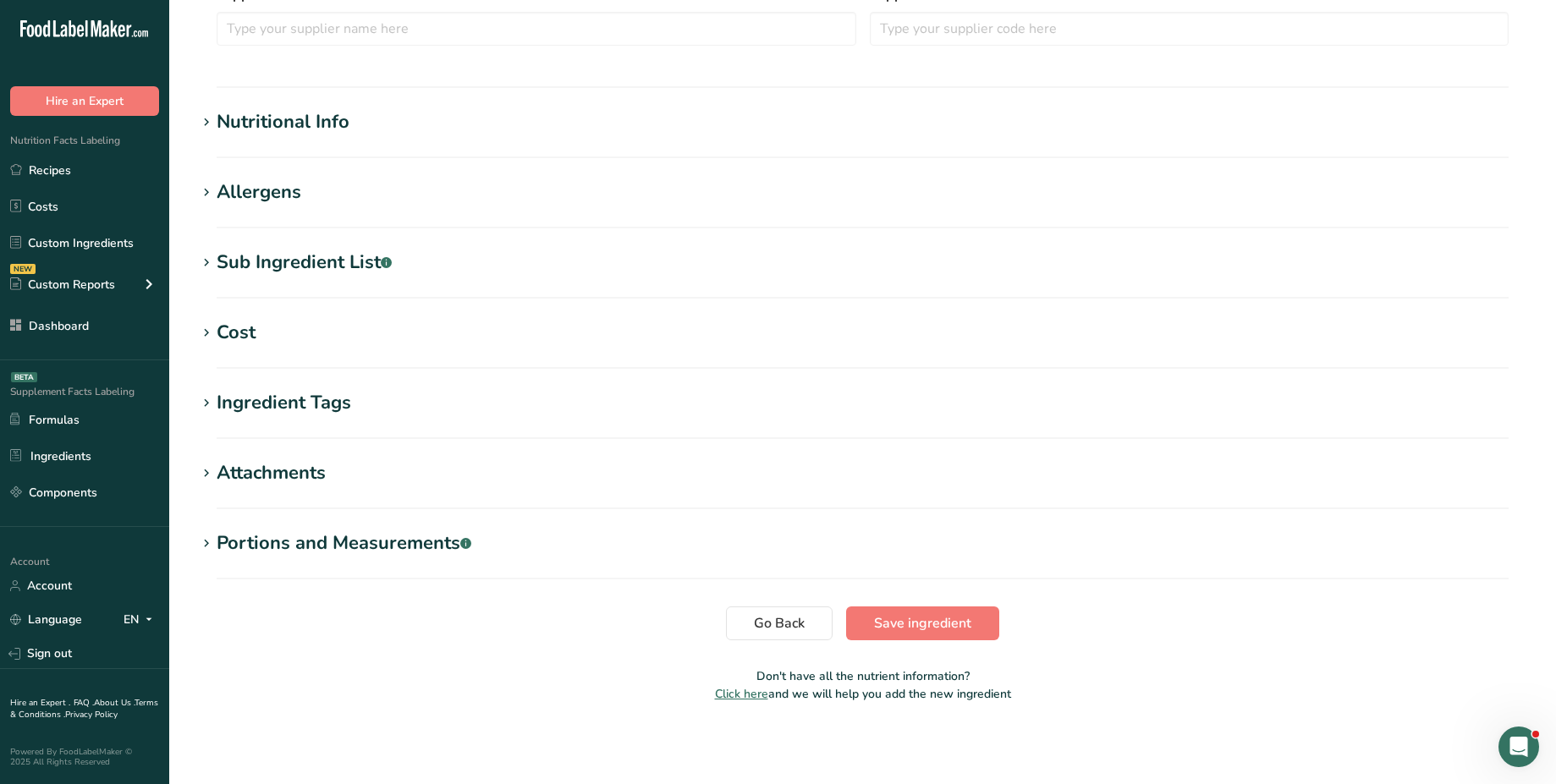
click at [267, 404] on div "Ingredient Tags" at bounding box center [284, 403] width 135 height 28
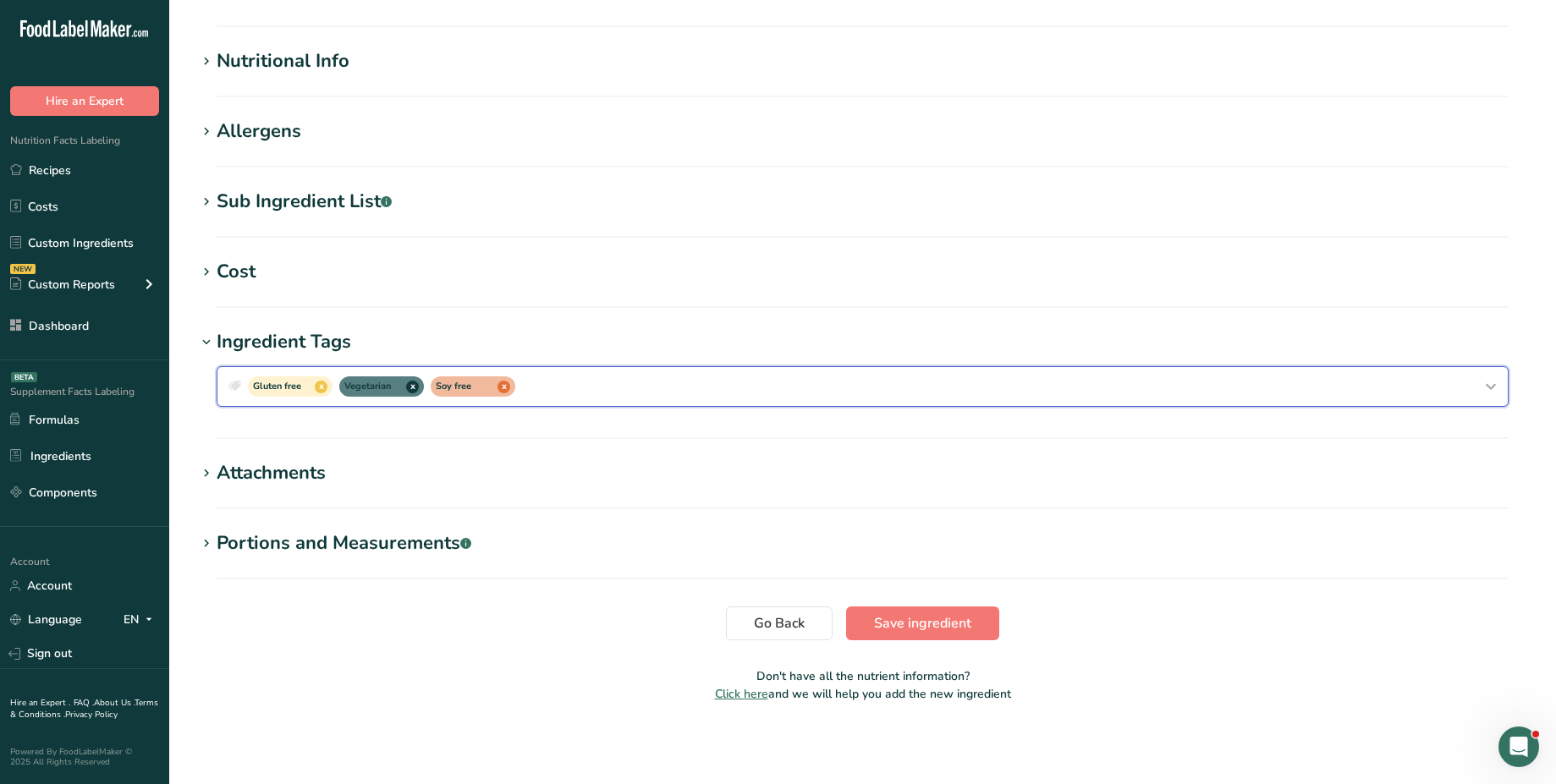
click at [563, 385] on div "Gluten free x Vegetarian x Soy free x" at bounding box center [862, 386] width 1277 height 27
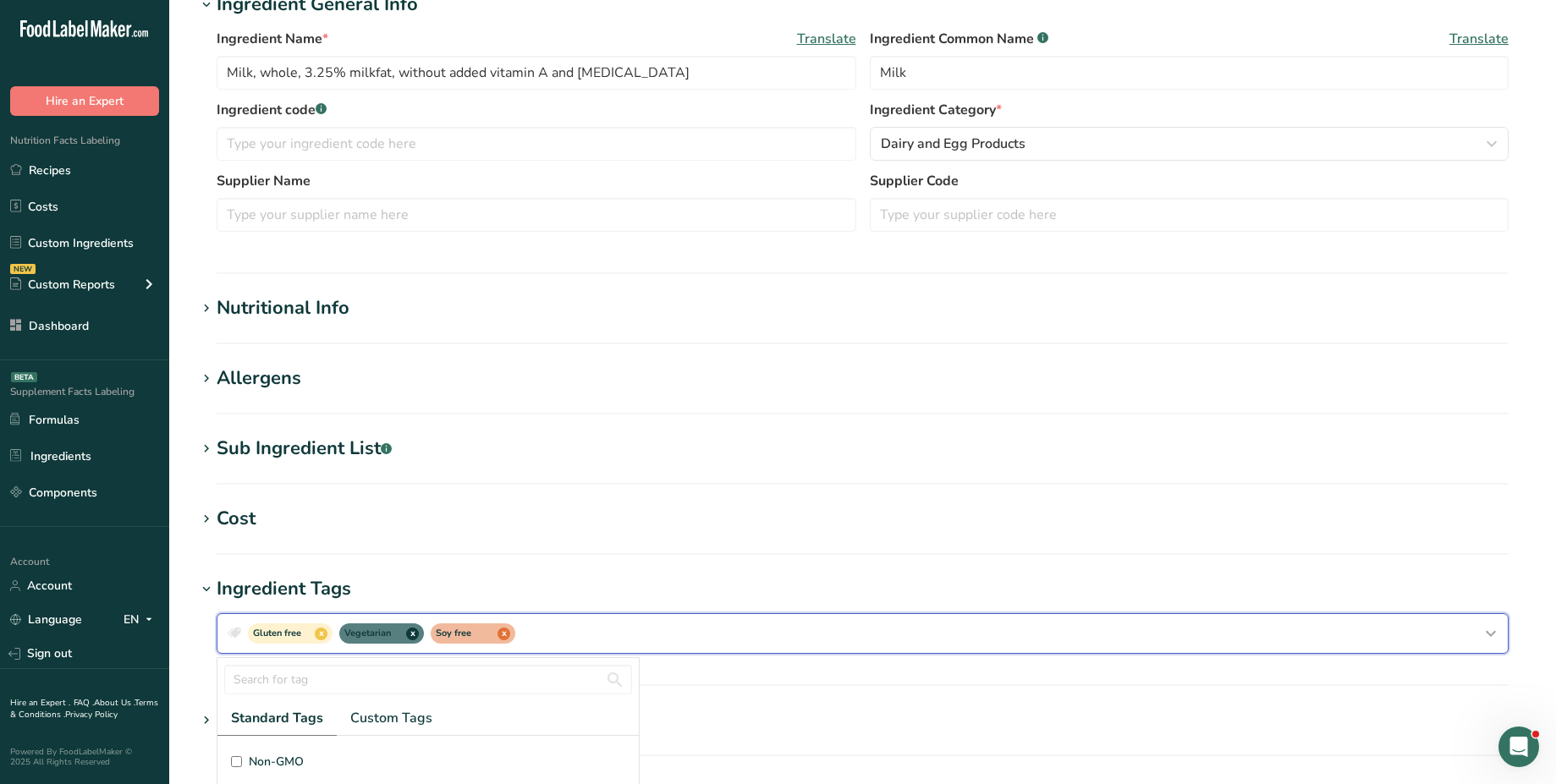
scroll to position [0, 0]
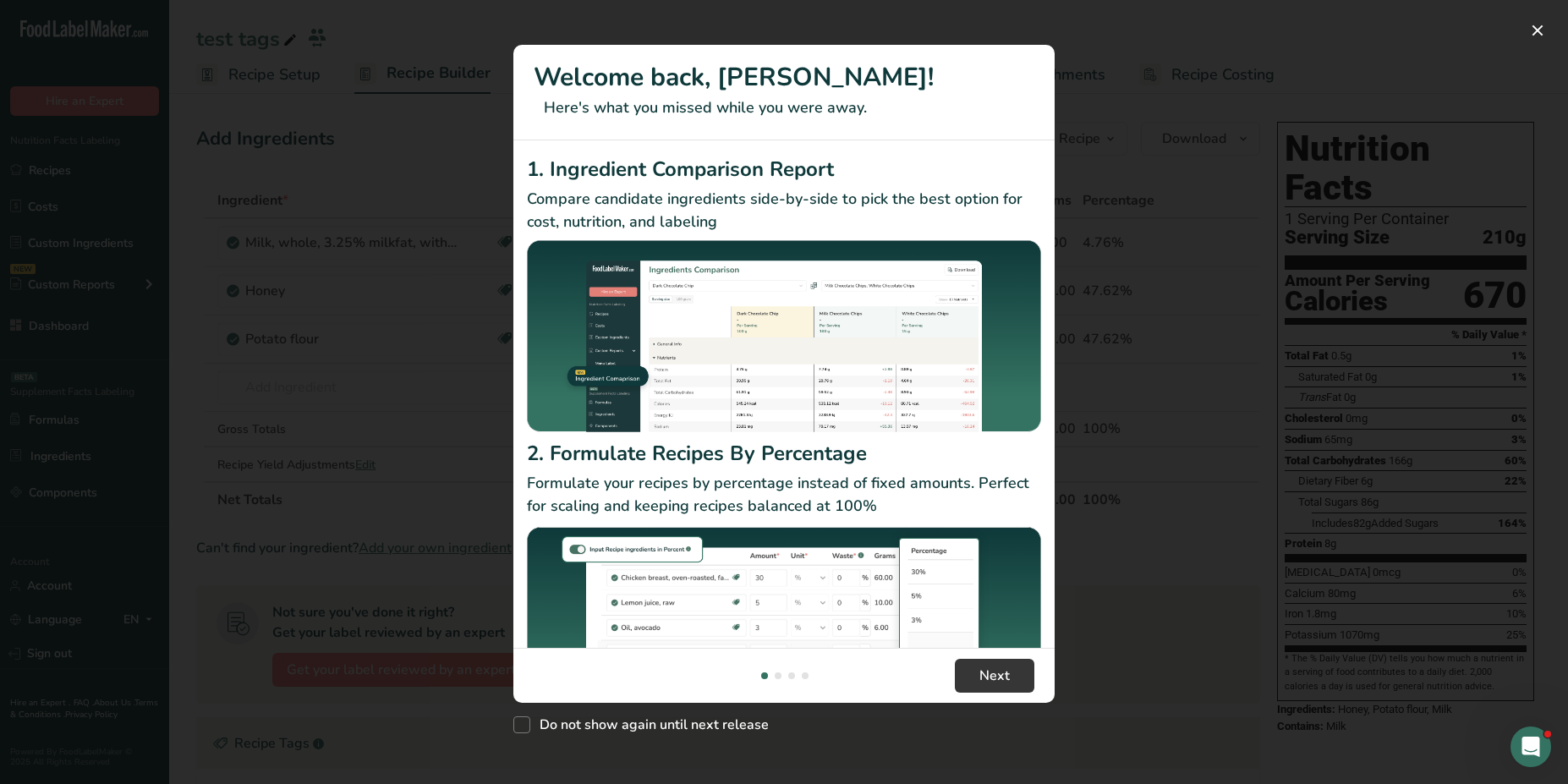
click at [392, 491] on div "New Features" at bounding box center [784, 392] width 1568 height 784
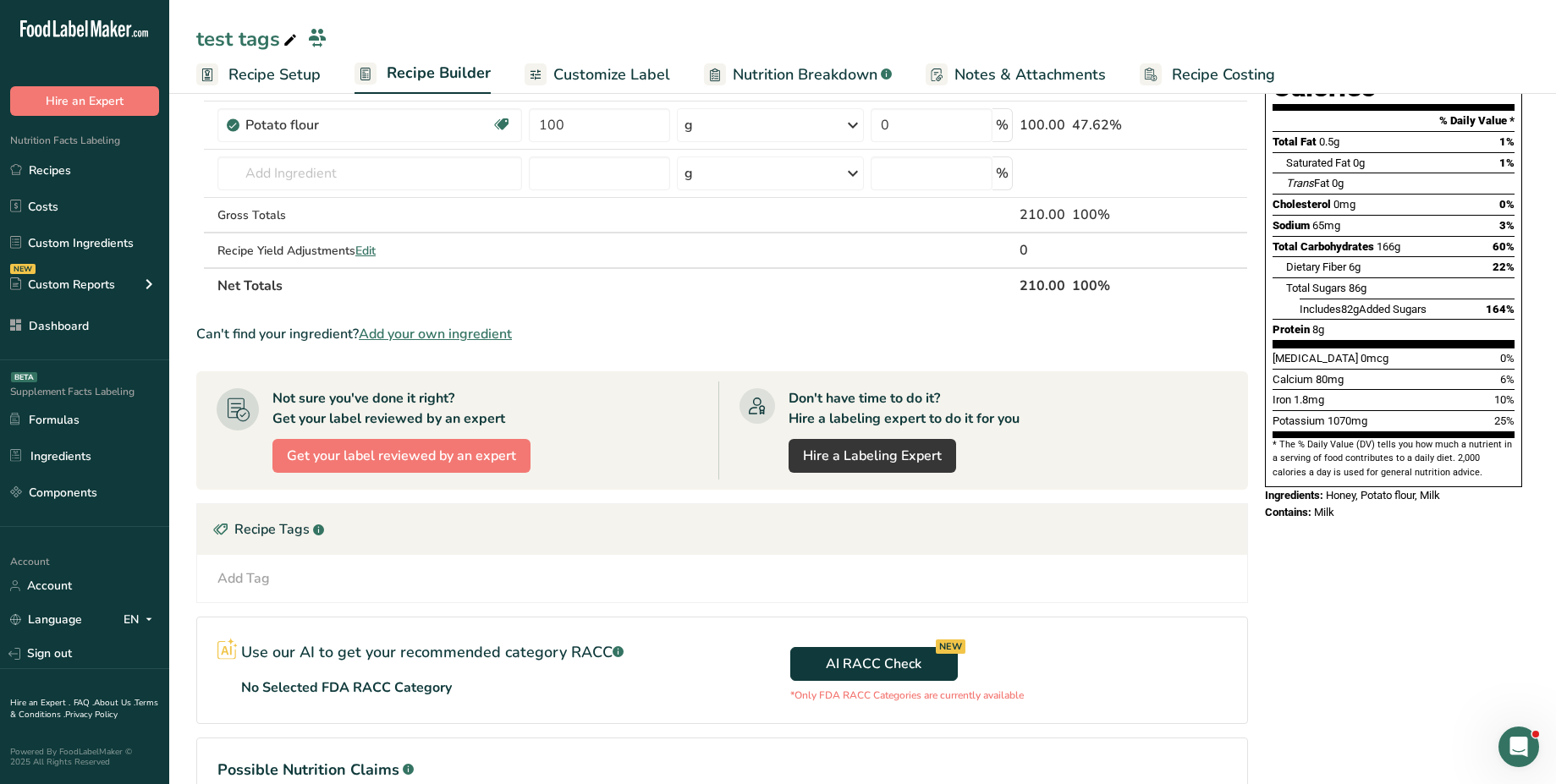
scroll to position [395, 0]
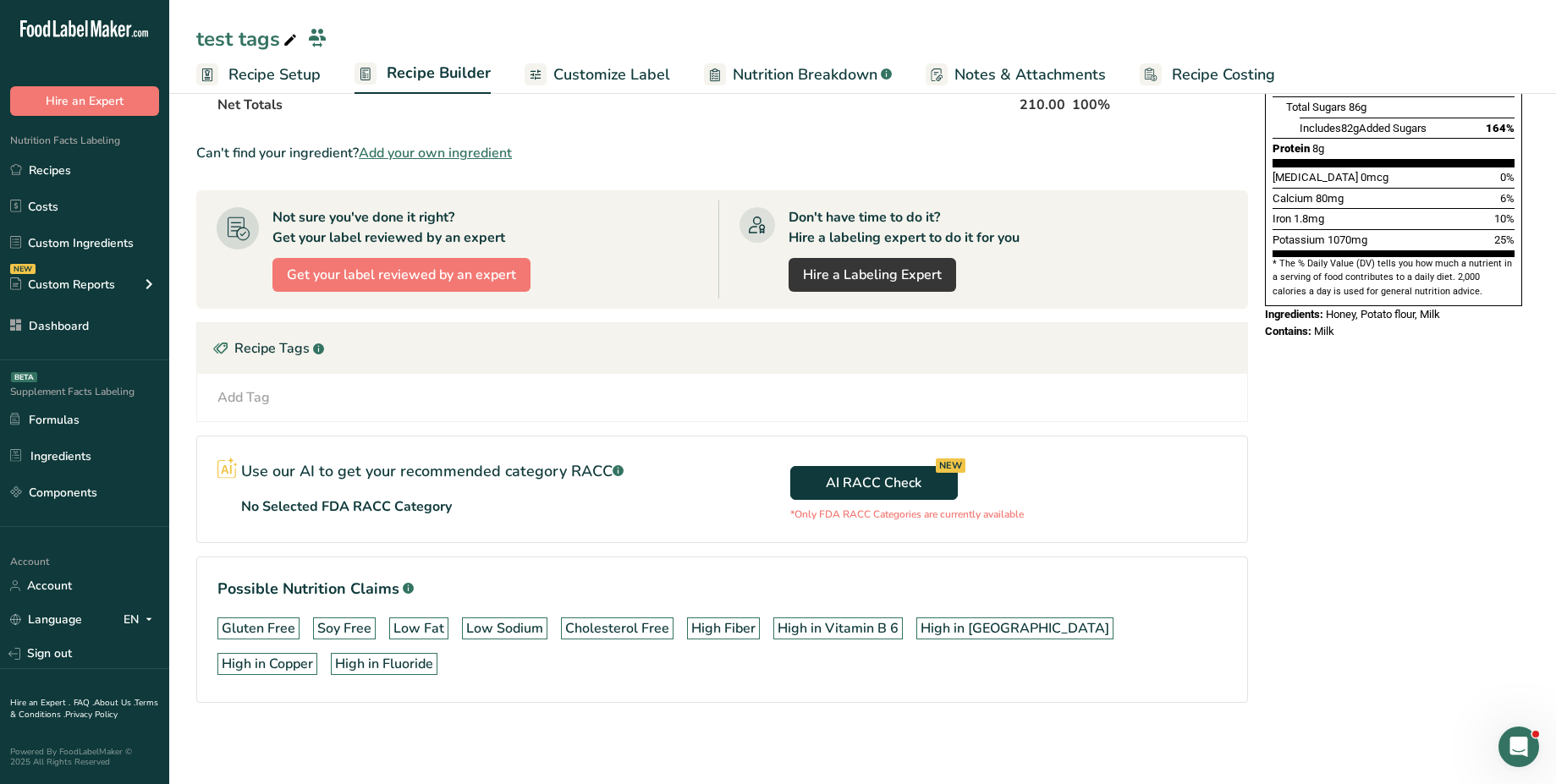
click at [294, 404] on div "Add Tag Standard Tags Custom Tags Source of Antioxidants [MEDICAL_DATA] Effect …" at bounding box center [722, 397] width 1023 height 20
click at [274, 398] on div "Add Tag Standard Tags Custom Tags Source of Antioxidants Prebiotic Effect Sourc…" at bounding box center [722, 397] width 1023 height 20
click at [250, 397] on div "Add Tag" at bounding box center [243, 397] width 52 height 20
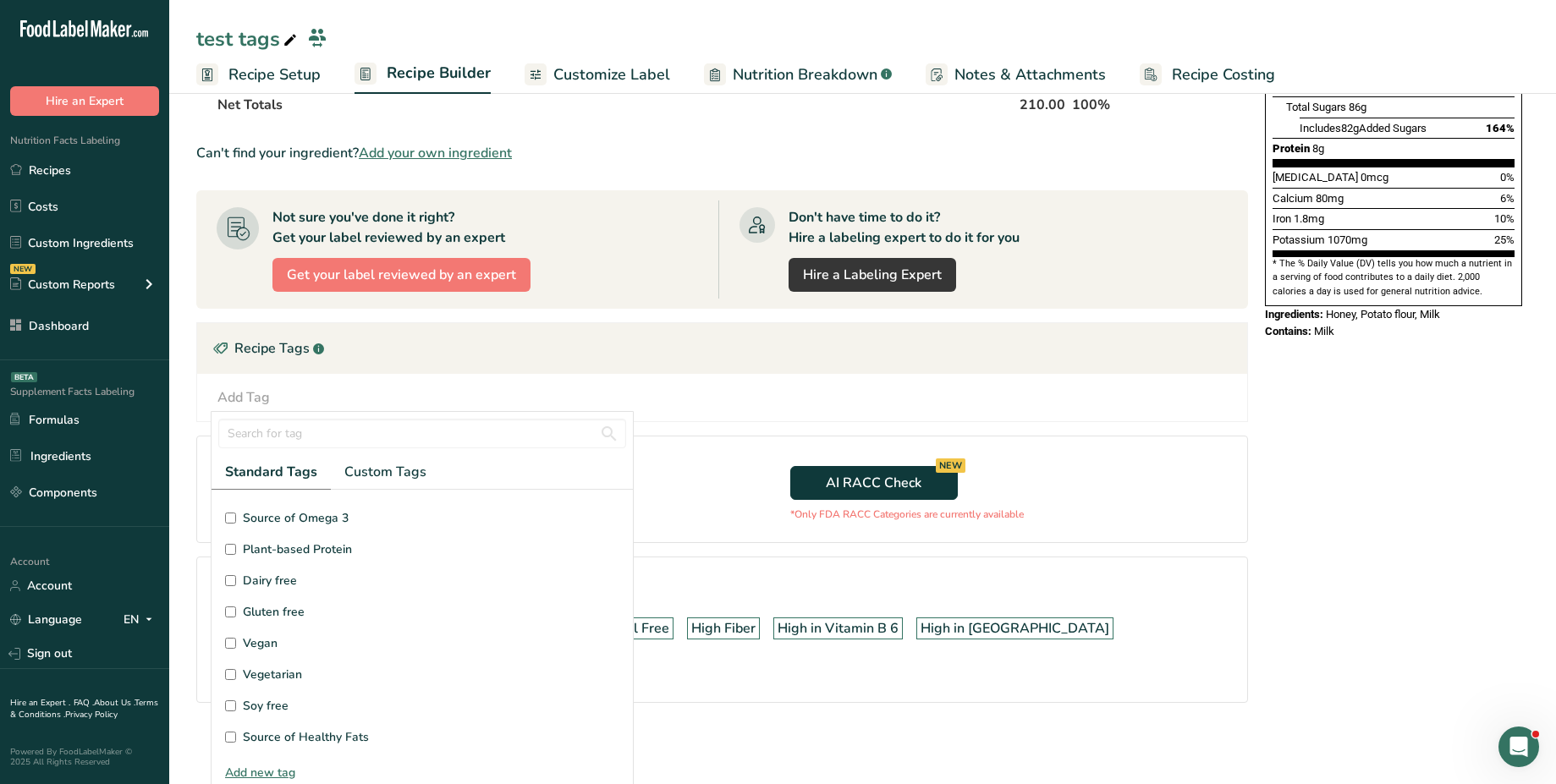
scroll to position [107, 0]
click at [255, 593] on span "Vegan" at bounding box center [260, 594] width 35 height 18
click at [236, 593] on input "Vegan" at bounding box center [230, 593] width 11 height 11
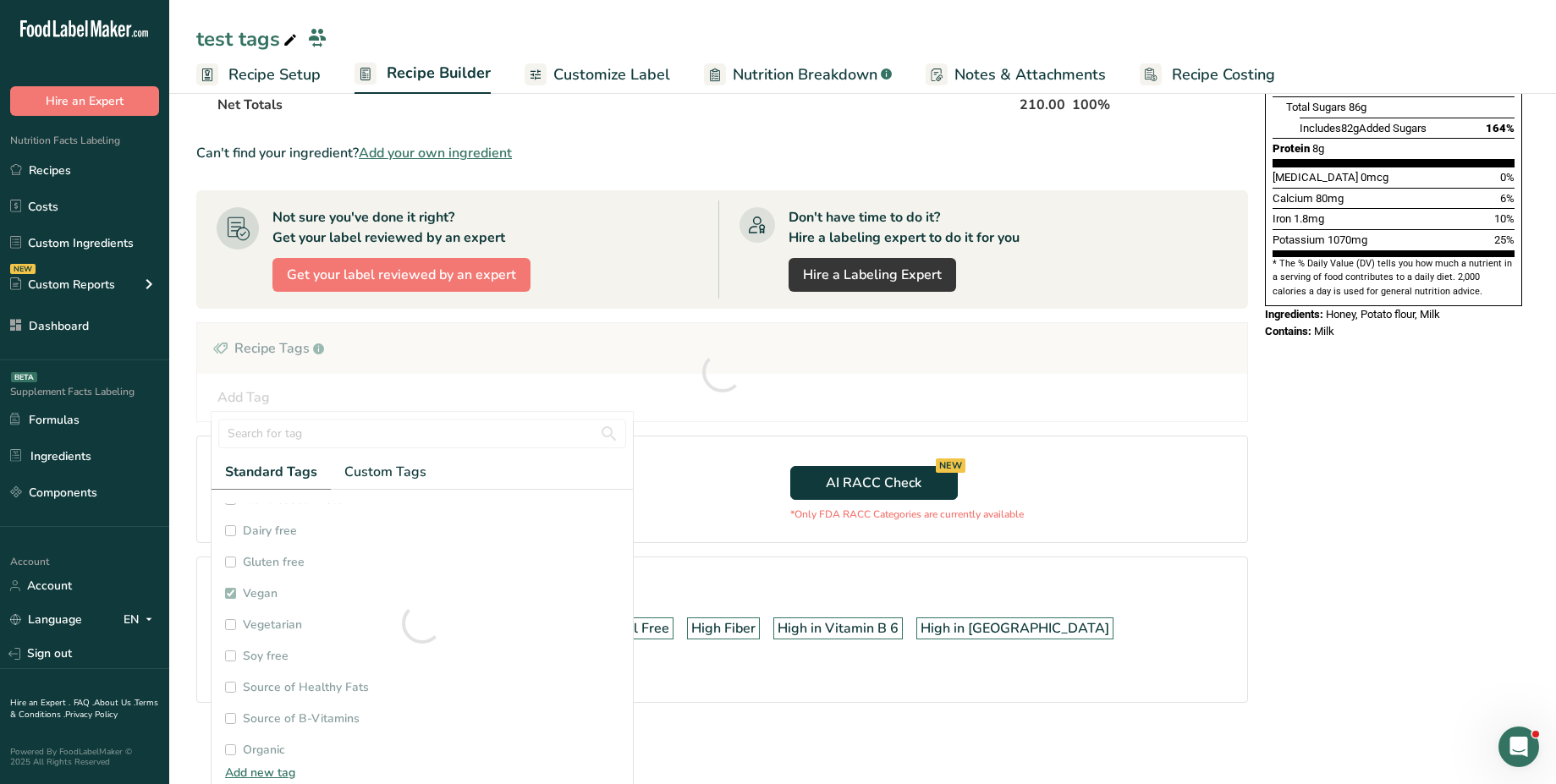
checkbox input "true"
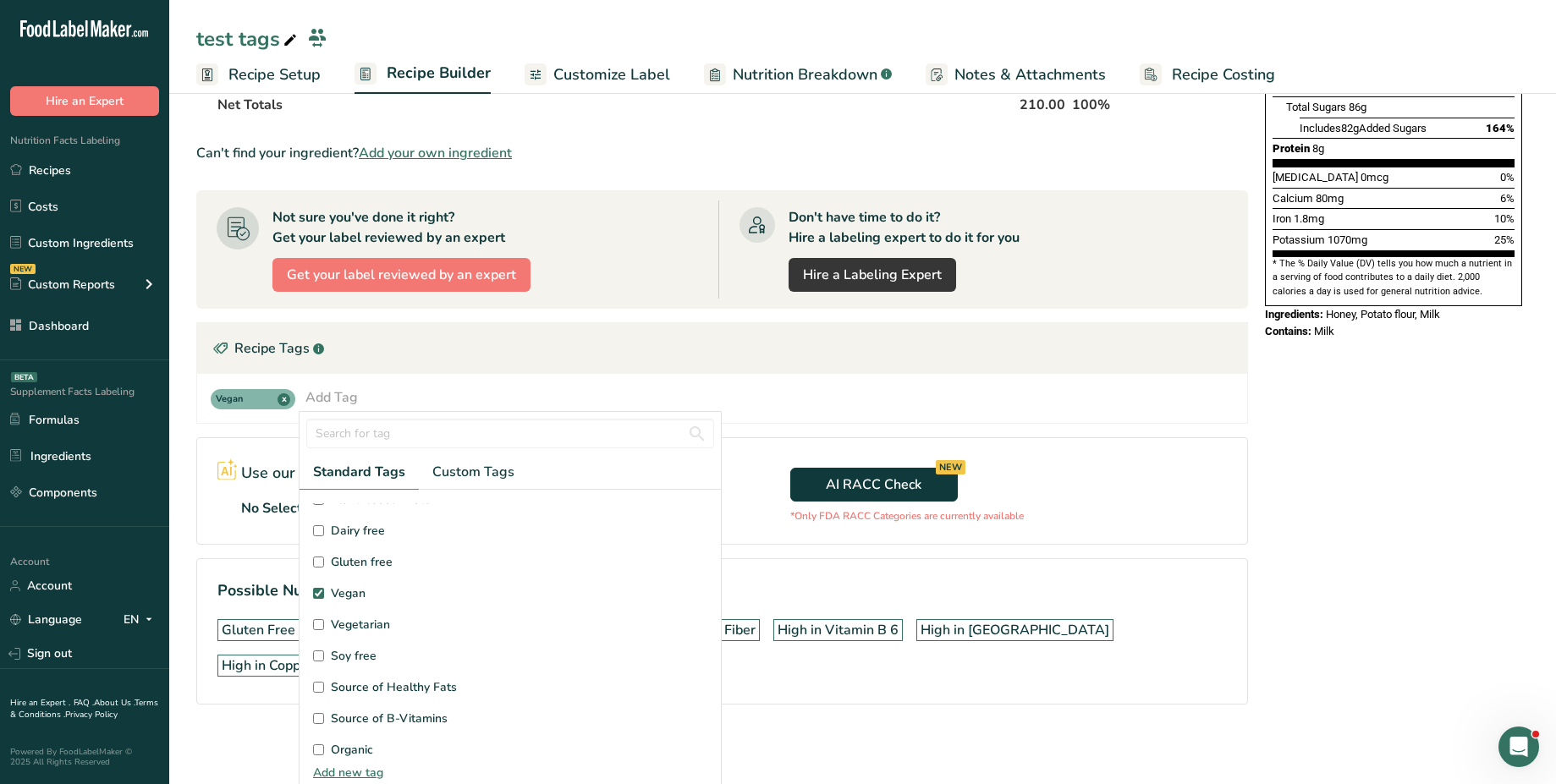
click at [376, 343] on div "Recipe Tags .a-a{fill:#347362;}.b-a{fill:#fff;}" at bounding box center [722, 348] width 1050 height 51
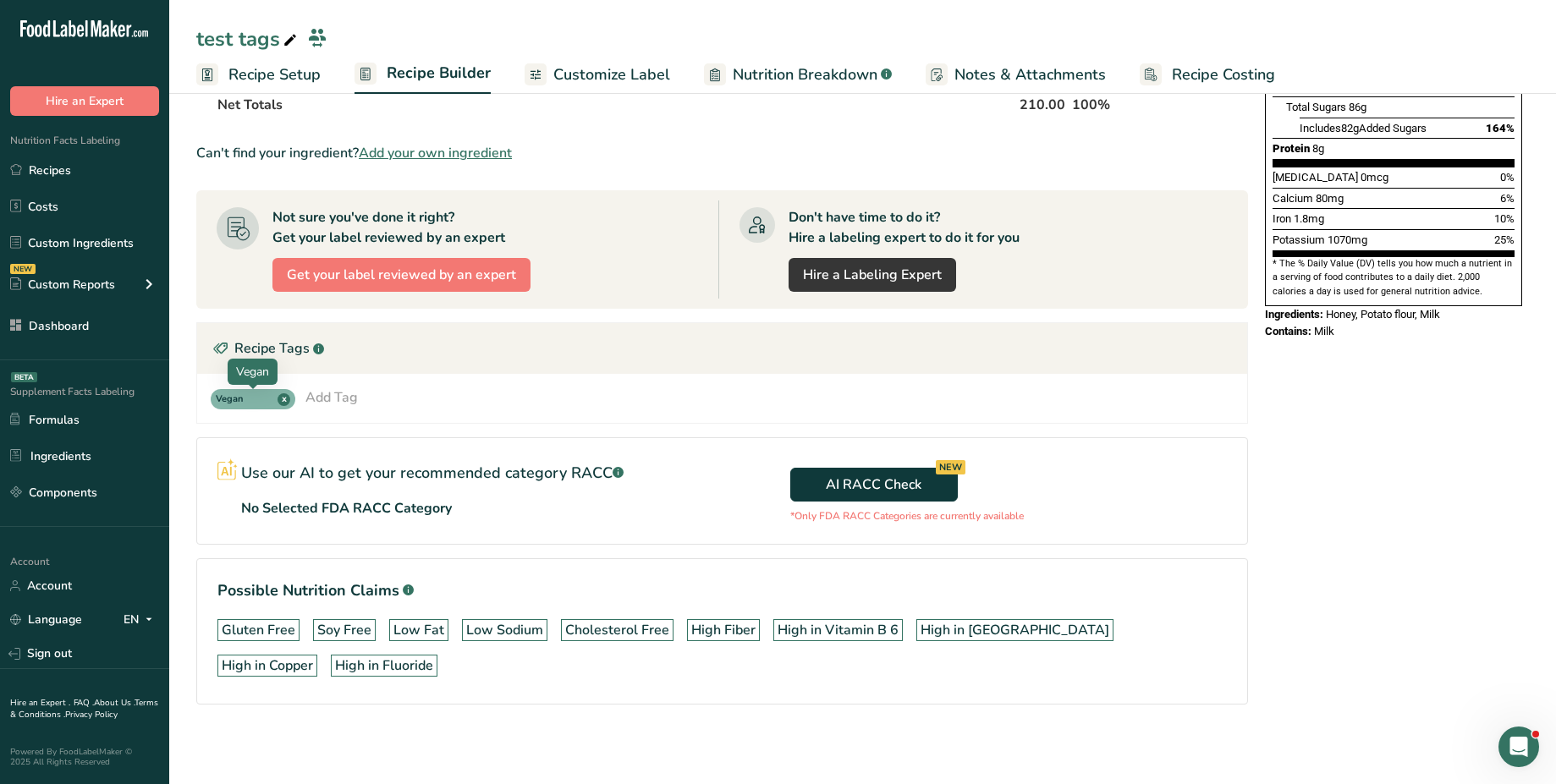
click at [284, 403] on span "x" at bounding box center [283, 399] width 13 height 13
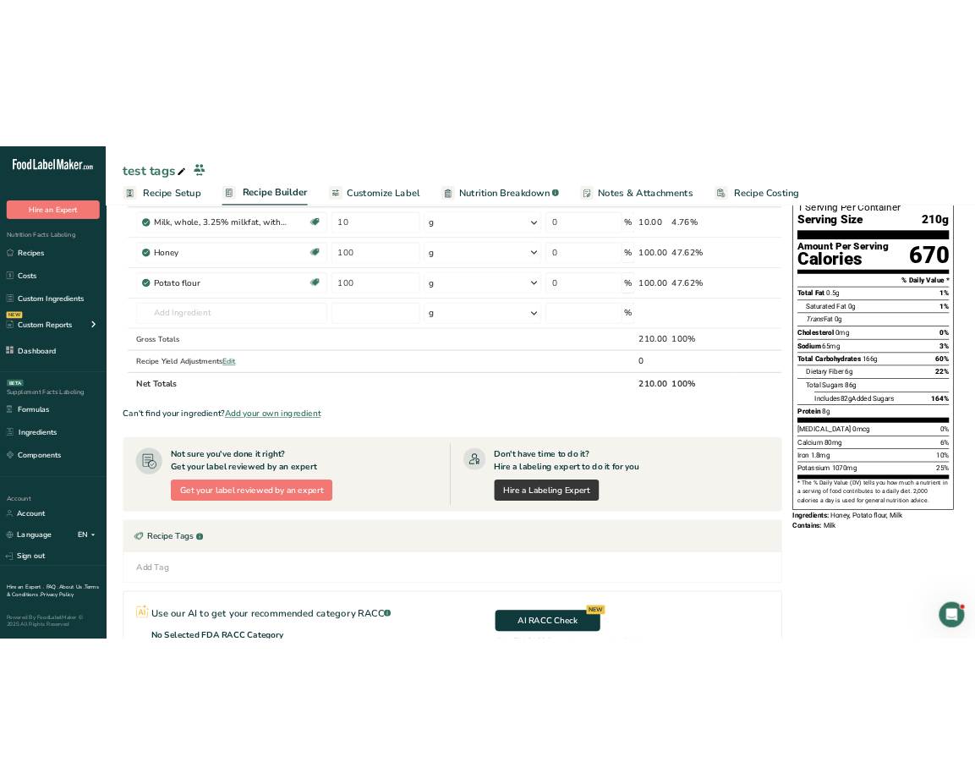
scroll to position [0, 0]
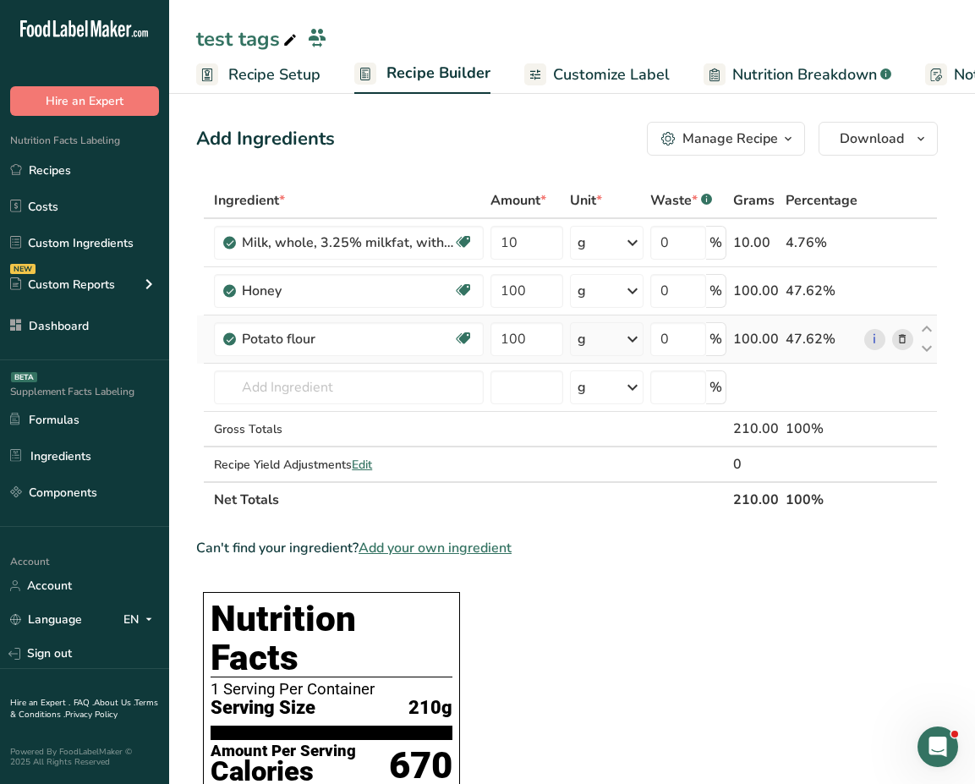
click at [904, 341] on icon at bounding box center [903, 340] width 12 height 18
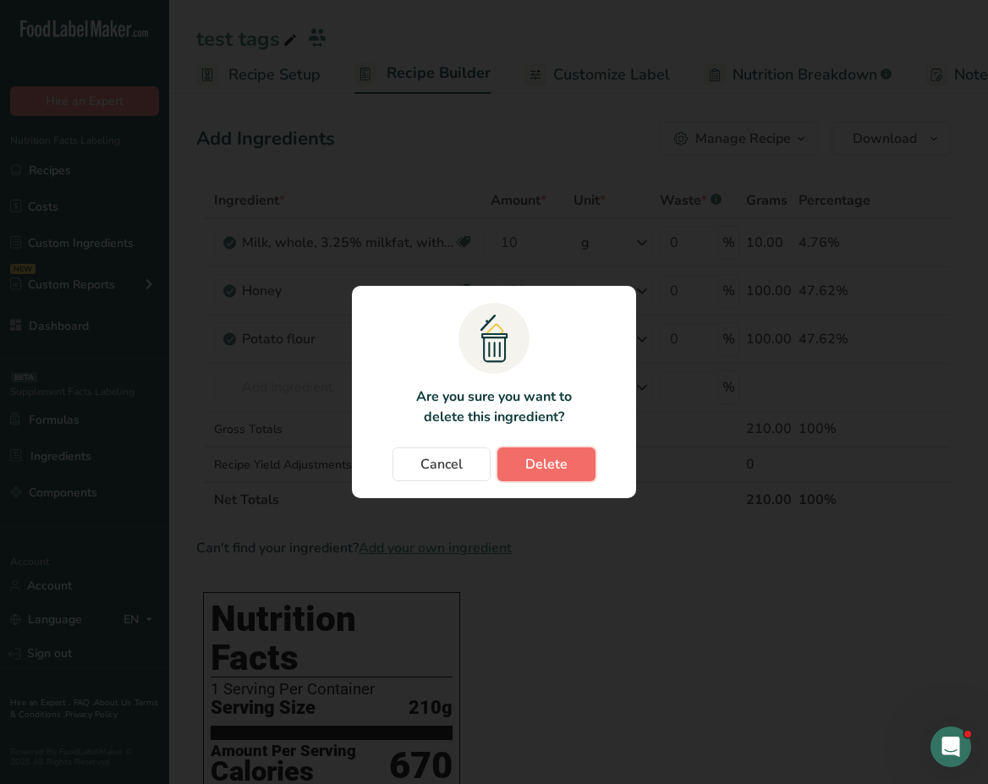
click at [568, 467] on button "Delete" at bounding box center [546, 465] width 98 height 34
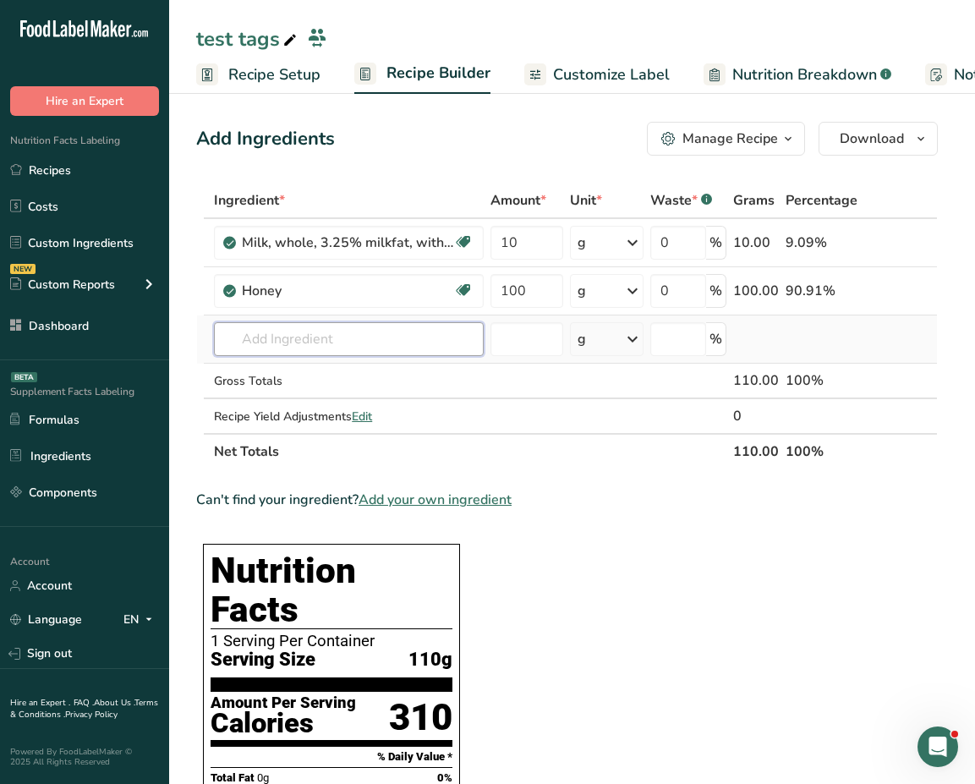
click at [321, 336] on input "text" at bounding box center [349, 339] width 270 height 34
click at [901, 241] on icon at bounding box center [903, 243] width 12 height 18
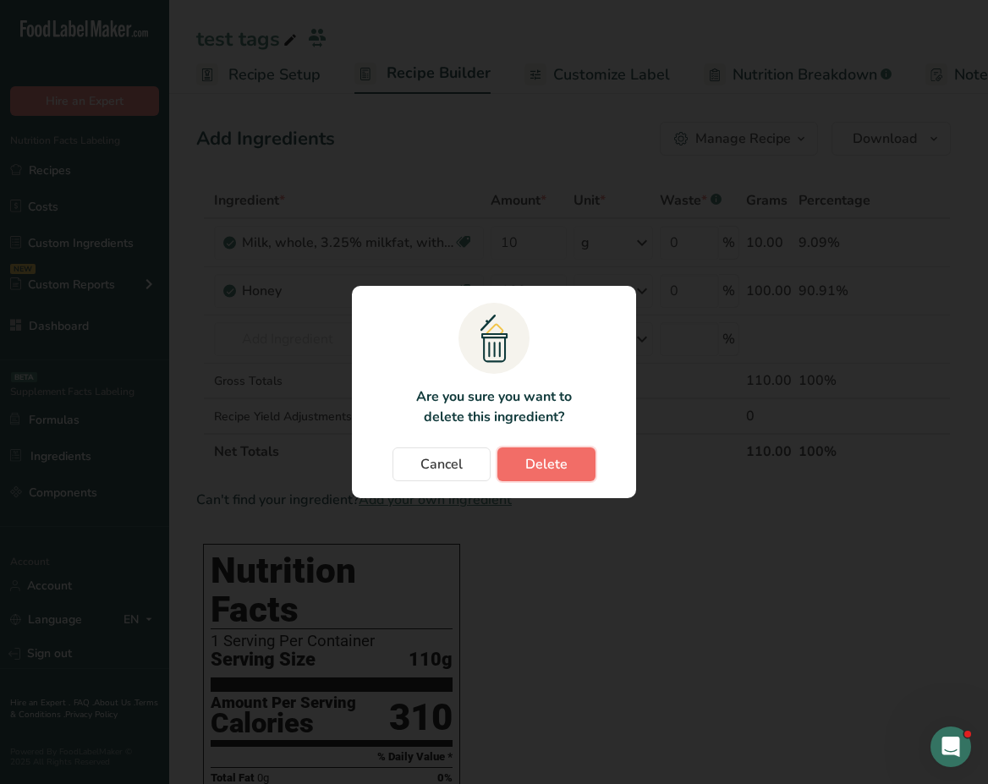
click at [529, 464] on span "Delete" at bounding box center [546, 464] width 42 height 20
type input "100"
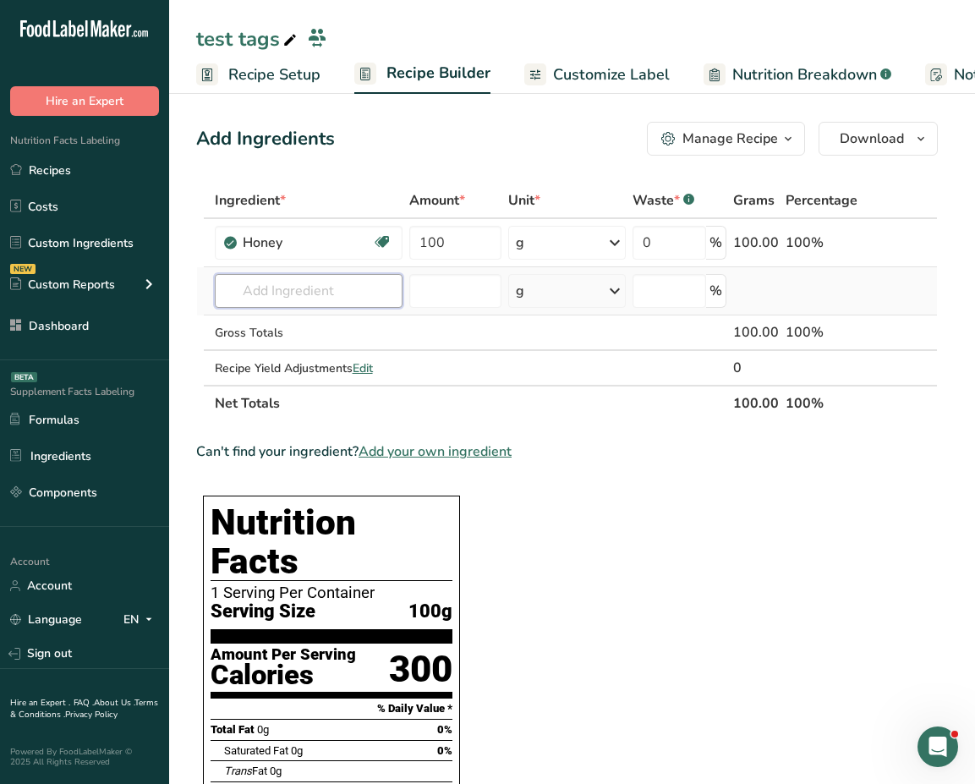
click at [288, 289] on input "text" at bounding box center [309, 291] width 188 height 34
type input "s"
click at [337, 287] on input "text" at bounding box center [309, 291] width 188 height 34
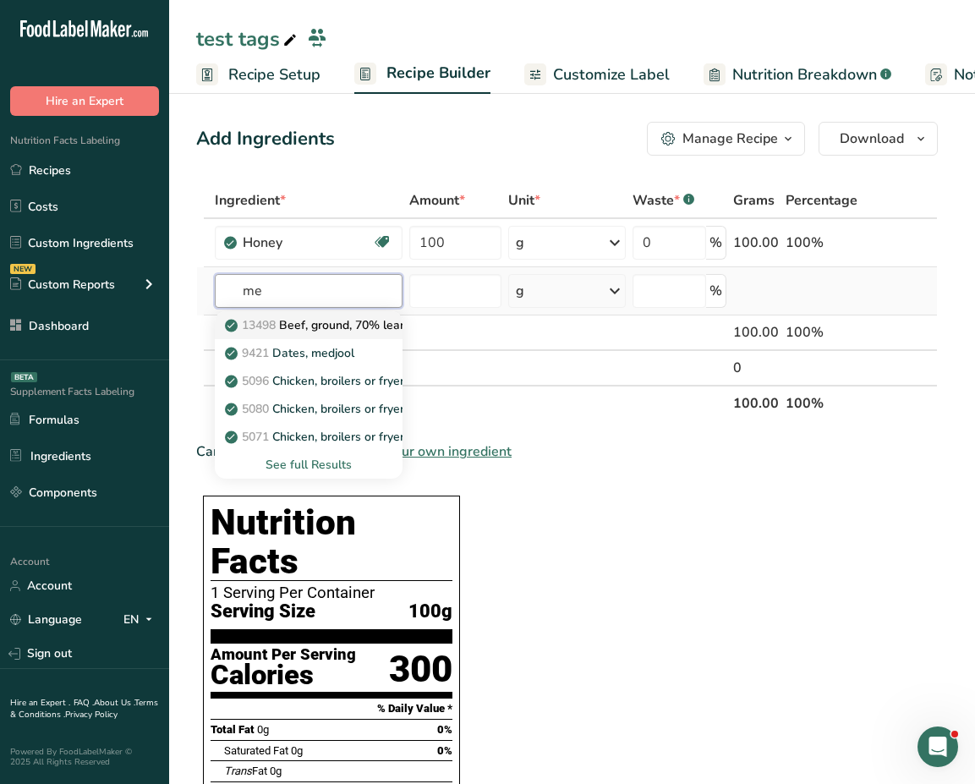
type input "me"
click at [324, 327] on p "13498 Beef, ground, 70% lean meat / 30% fat, raw" at bounding box center [373, 325] width 290 height 18
type input "Beef, ground, 70% lean meat / 30% fat, raw"
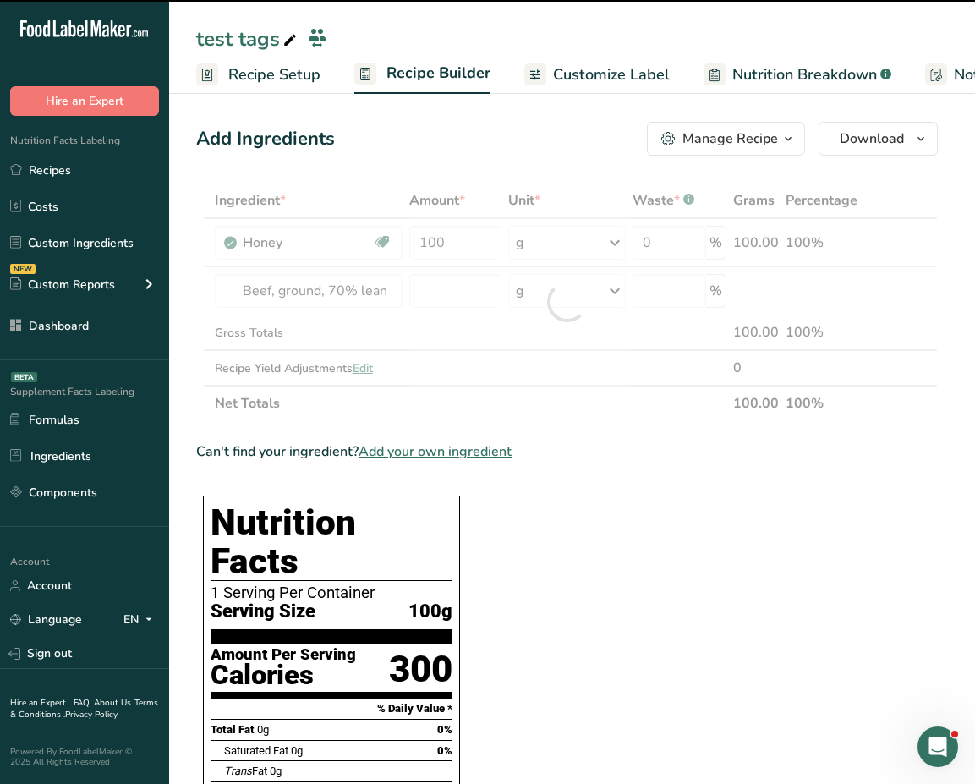
type input "0"
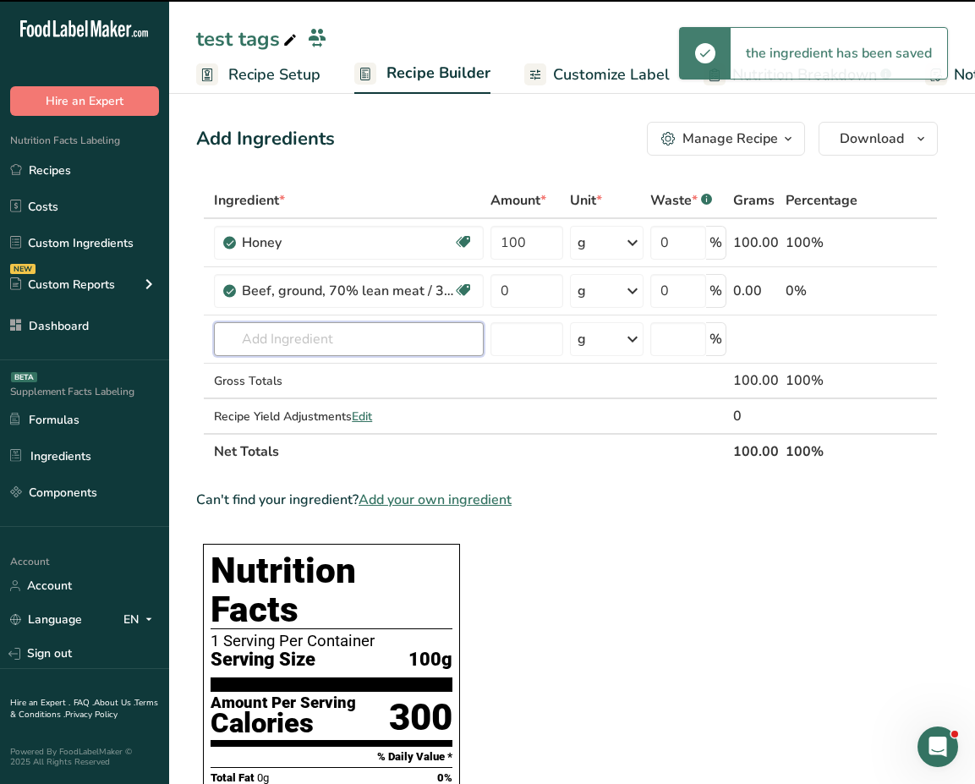
click at [277, 332] on input "text" at bounding box center [349, 339] width 270 height 34
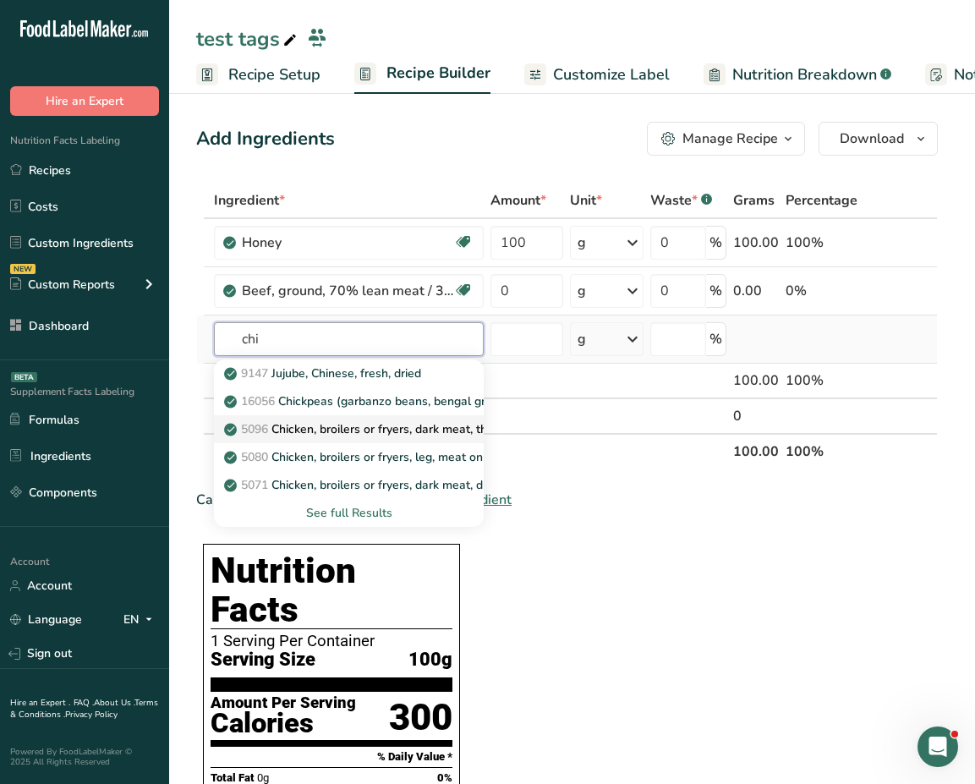
type input "chi"
click at [337, 418] on link "5096 Chicken, broilers or fryers, dark meat, thigh, meat only, raw" at bounding box center [349, 429] width 270 height 28
type input "Chicken, broilers or fryers, dark meat, thigh, meat only, raw"
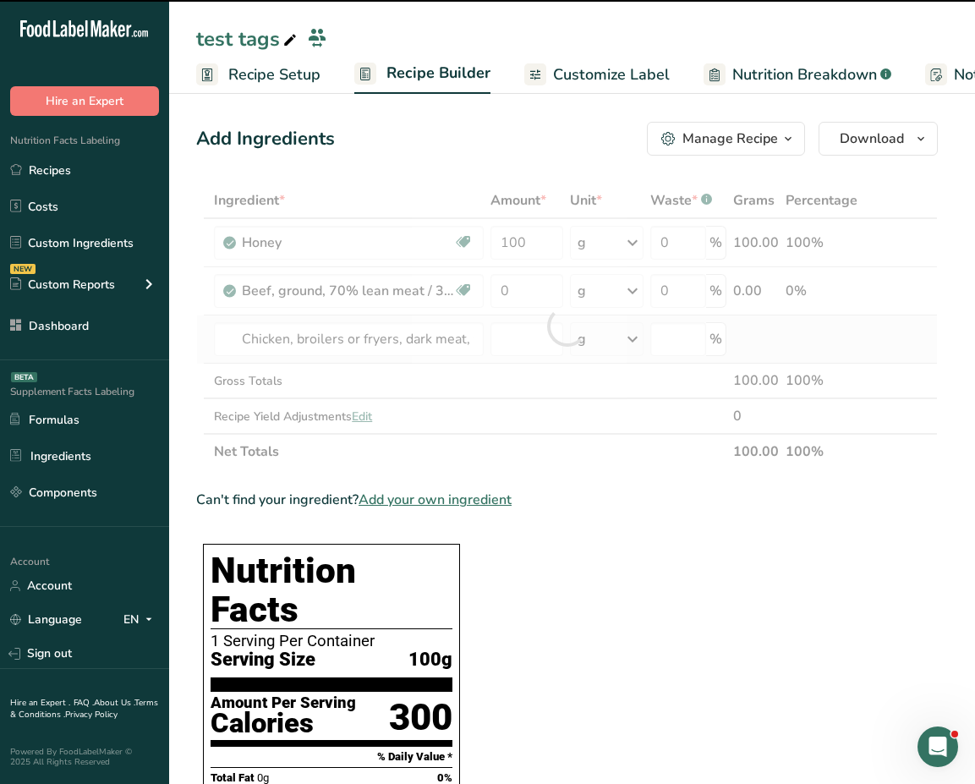
type input "0"
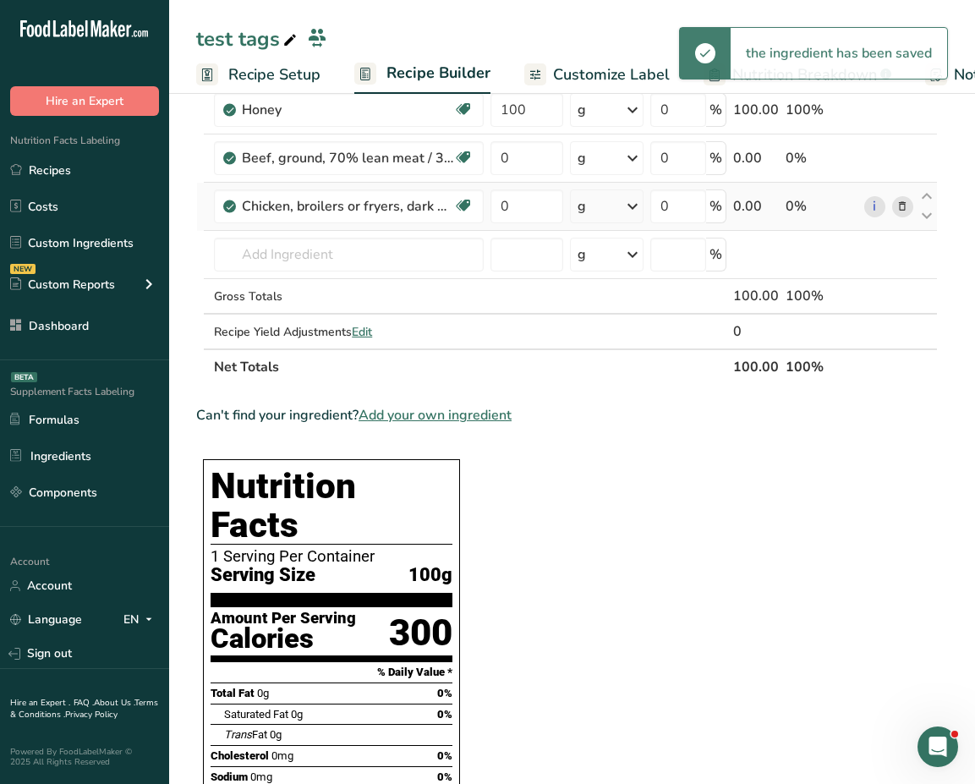
scroll to position [123, 0]
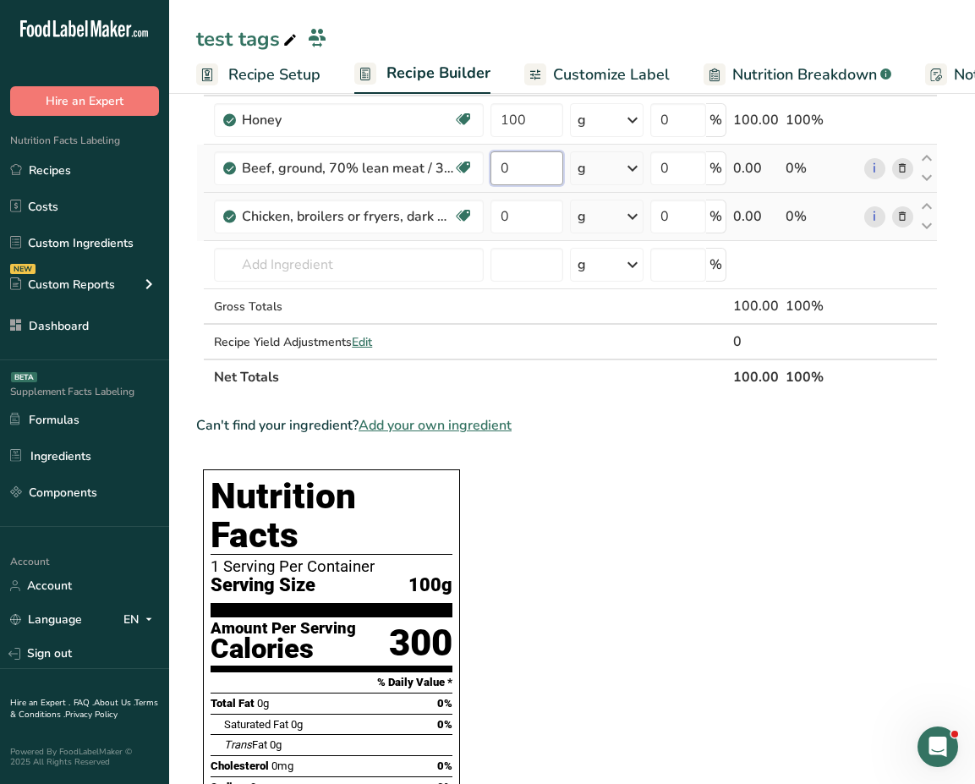
click at [539, 181] on input "0" at bounding box center [527, 168] width 73 height 34
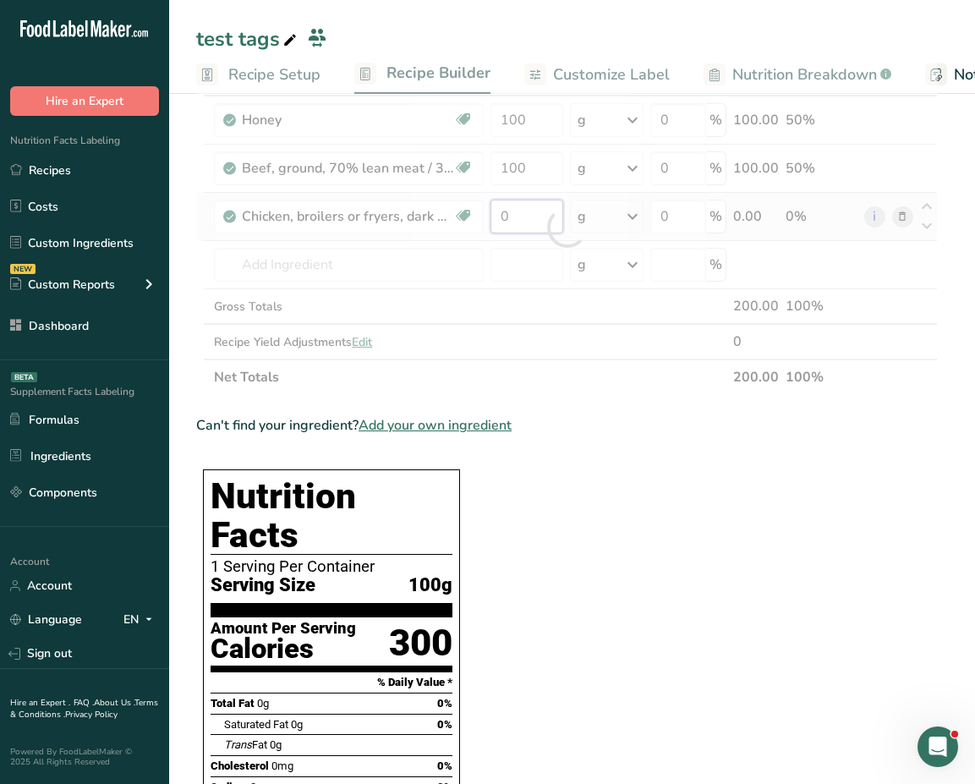
click at [536, 217] on div "Ingredient * Amount * Unit * Waste * .a-a{fill:#347362;}.b-a{fill:#fff;} Grams …" at bounding box center [567, 227] width 742 height 335
click at [536, 217] on div at bounding box center [567, 227] width 742 height 335
click at [525, 218] on div at bounding box center [567, 227] width 742 height 335
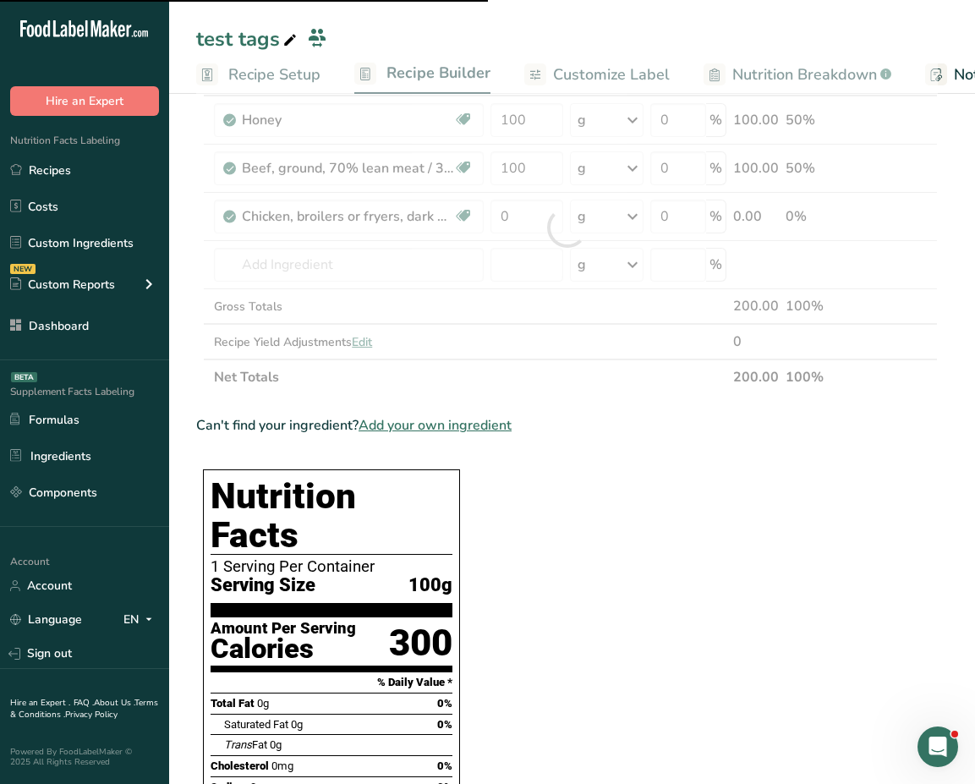
type input "100"
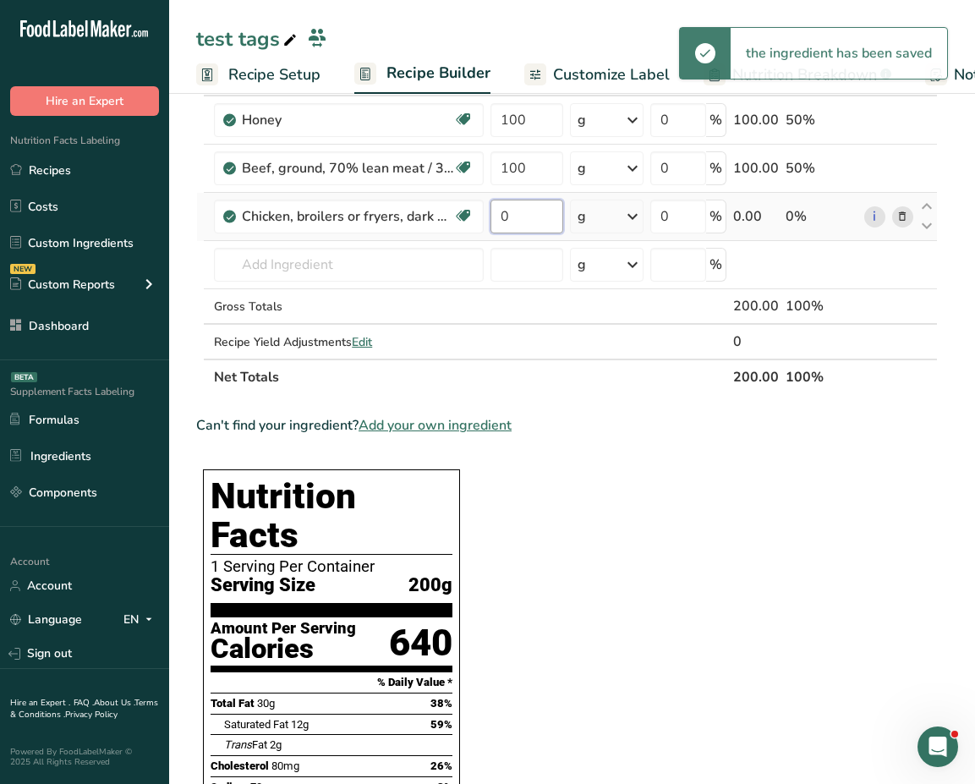
click at [525, 218] on input "0" at bounding box center [527, 217] width 73 height 34
type input "100"
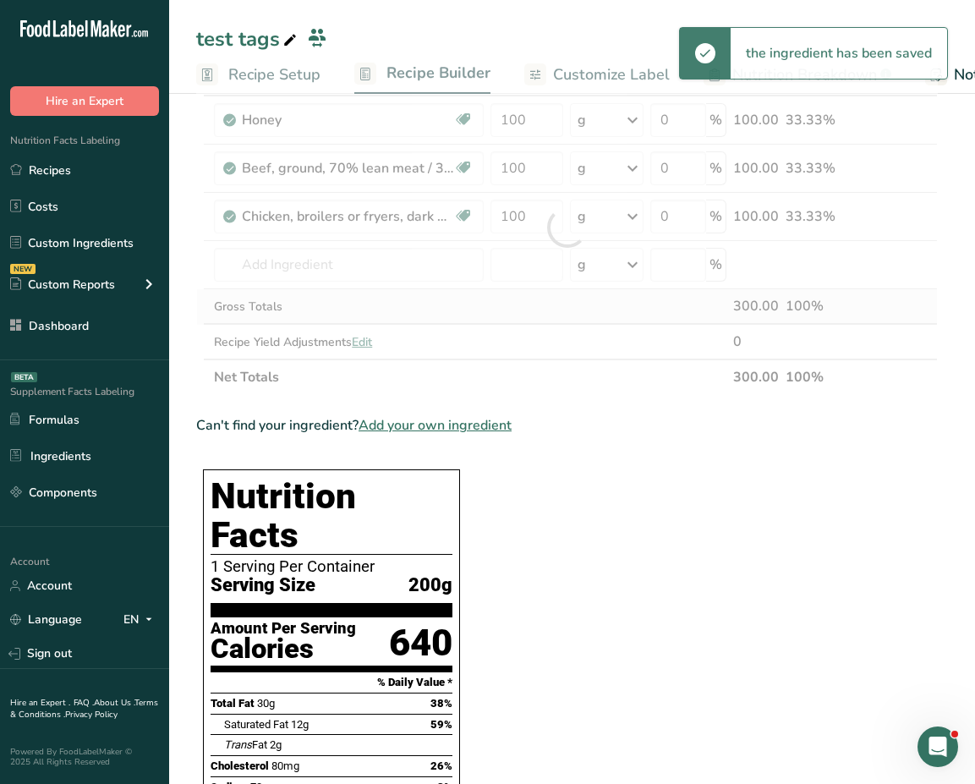
click at [582, 321] on div "Ingredient * Amount * Unit * Waste * .a-a{fill:#347362;}.b-a{fill:#fff;} Grams …" at bounding box center [567, 227] width 742 height 335
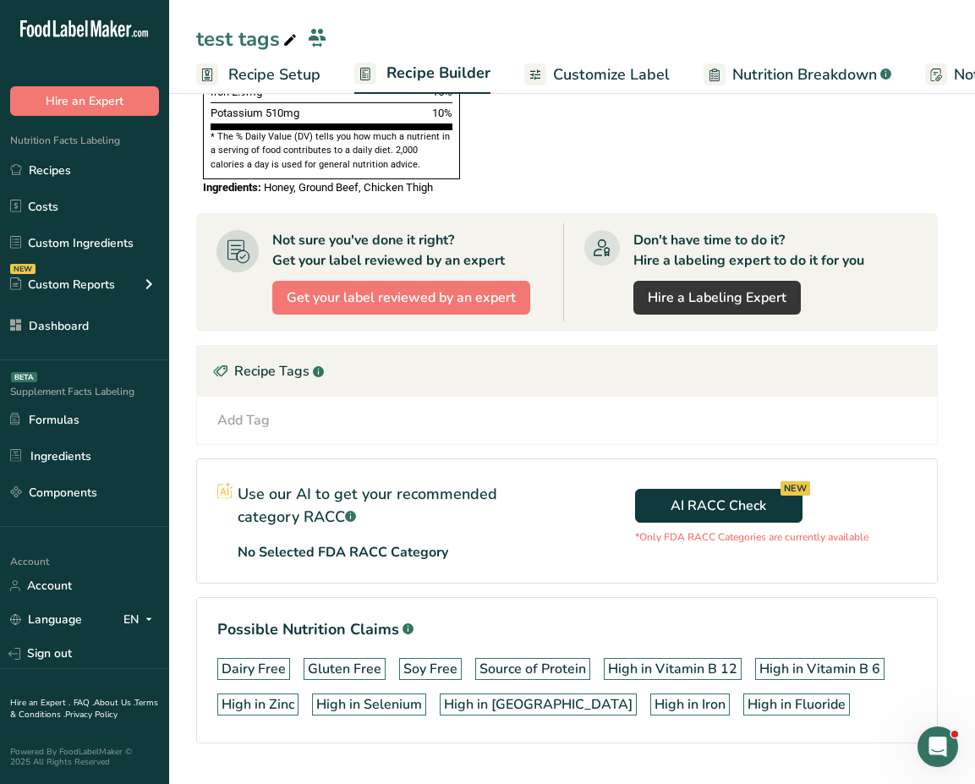
scroll to position [994, 0]
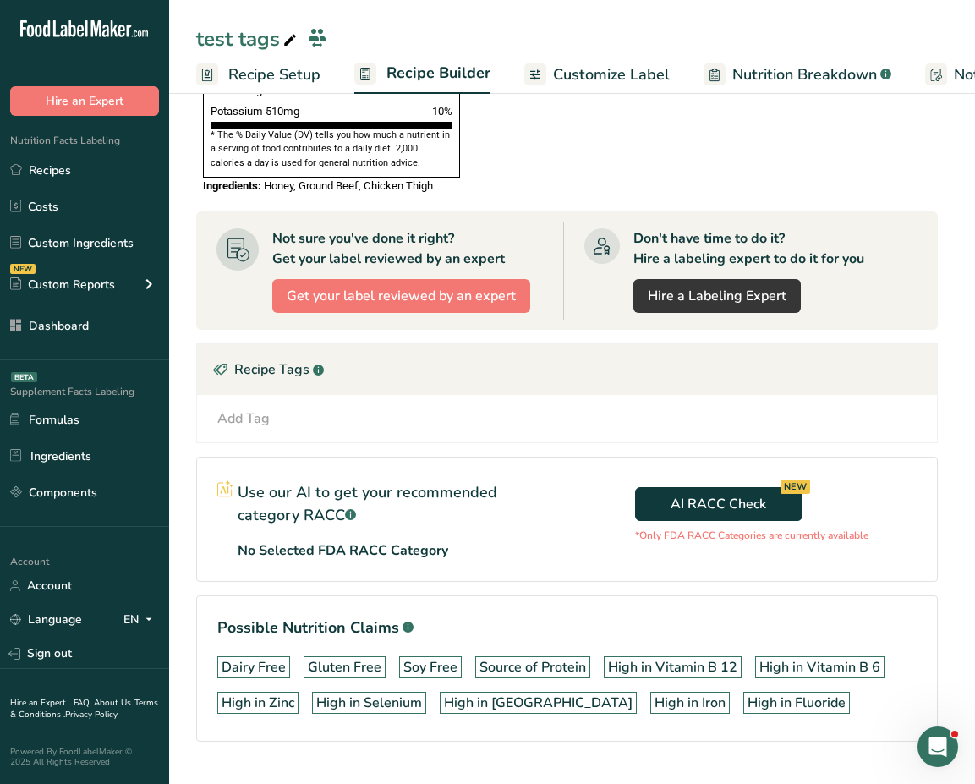
click at [358, 409] on div "Add Tag Standard Tags Custom Tags Source of Antioxidants Prebiotic Effect Sourc…" at bounding box center [567, 419] width 713 height 20
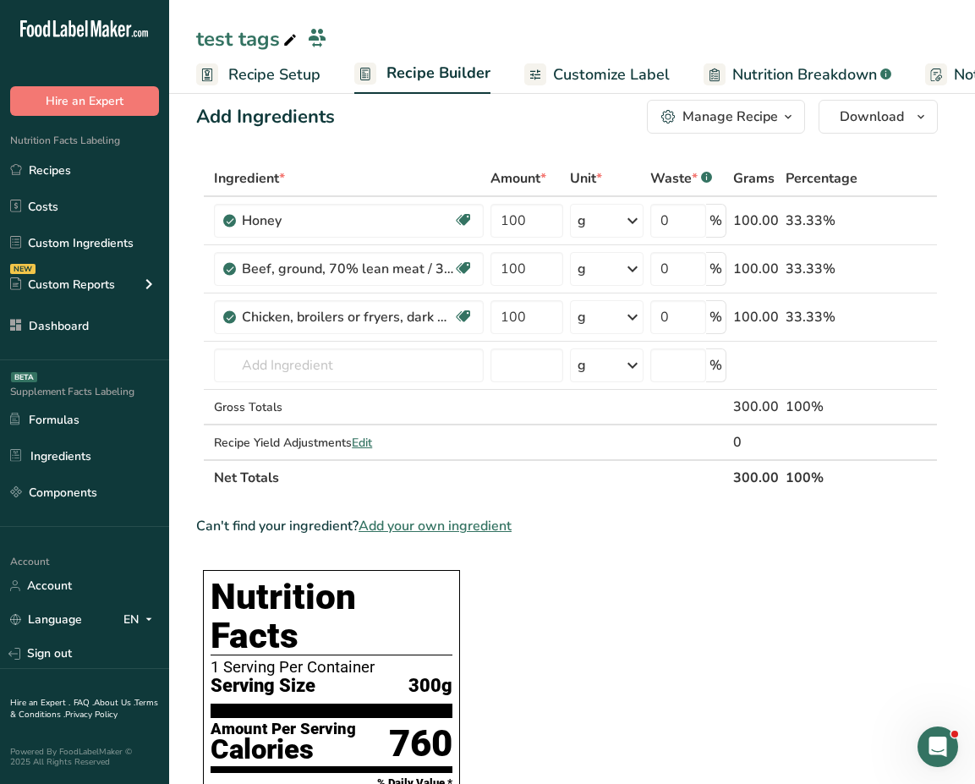
scroll to position [0, 0]
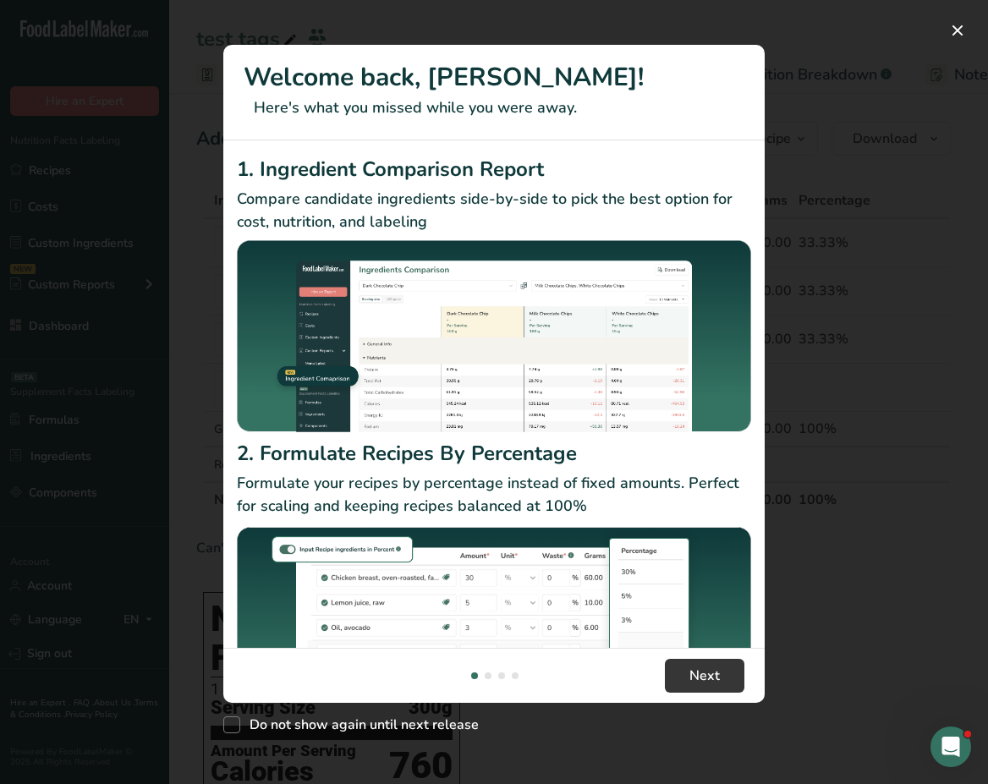
click at [837, 195] on div "New Features" at bounding box center [494, 392] width 988 height 784
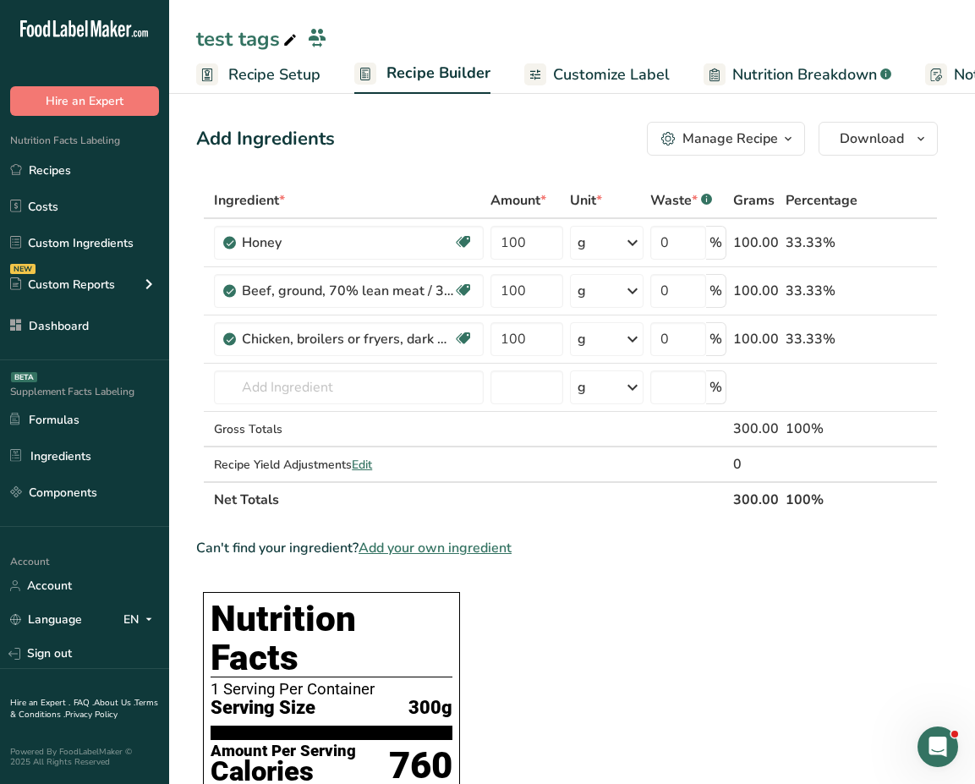
click at [777, 133] on div "Manage Recipe" at bounding box center [731, 139] width 96 height 20
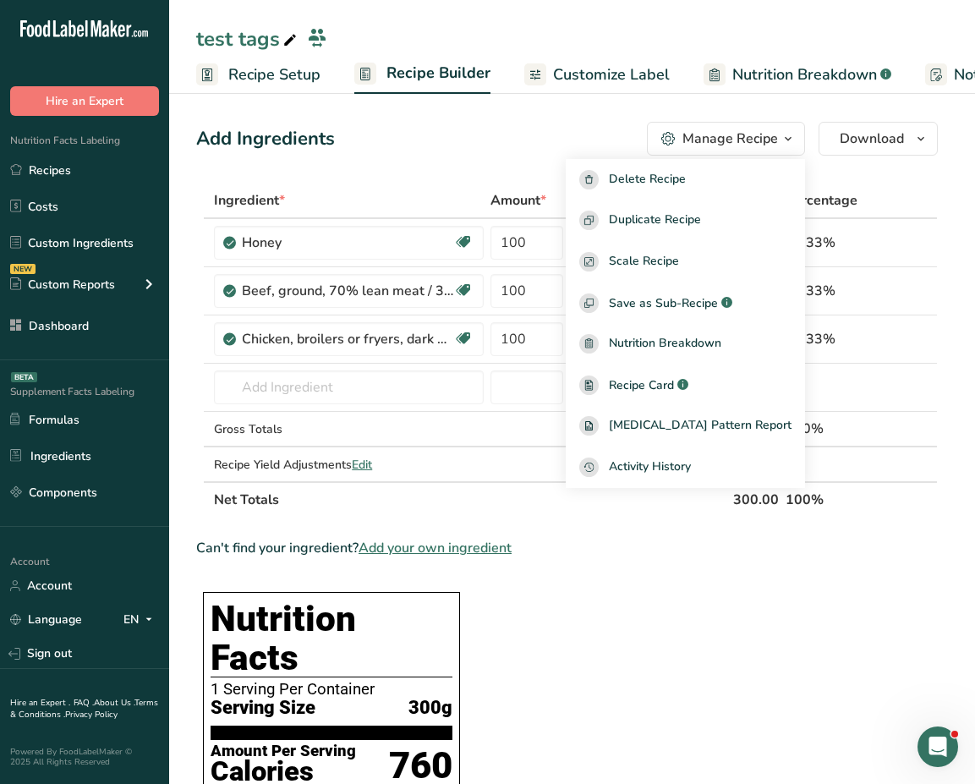
click at [568, 143] on div "Add Ingredients Manage Recipe Delete Recipe Duplicate Recipe Scale Recipe Save …" at bounding box center [567, 139] width 742 height 34
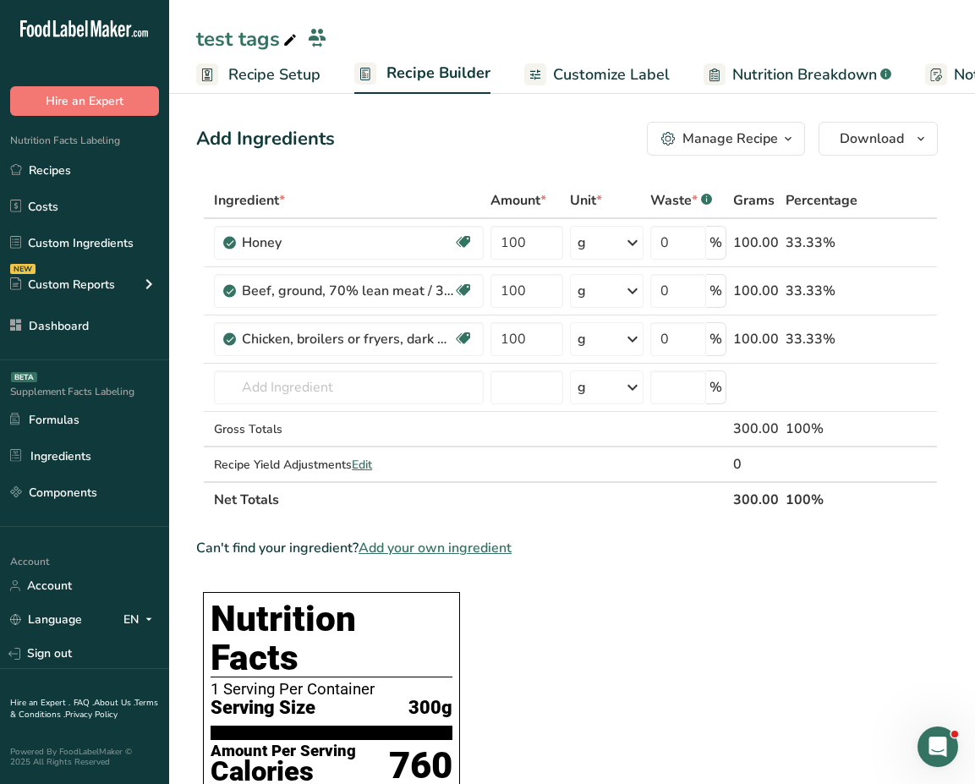
click at [767, 137] on div "Manage Recipe" at bounding box center [731, 139] width 96 height 20
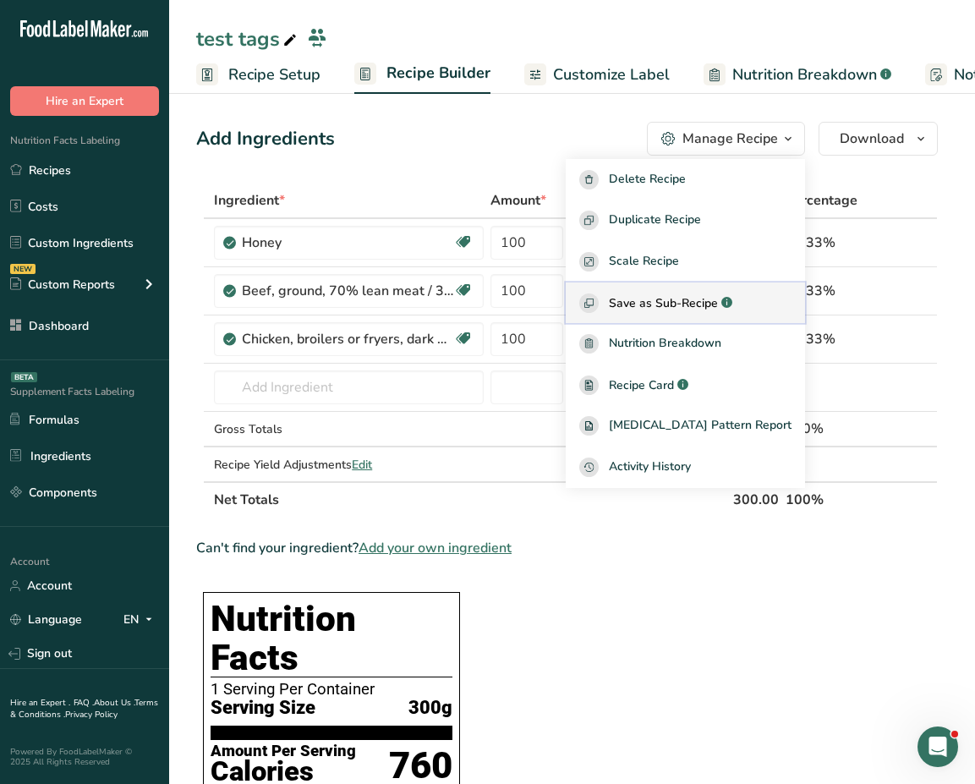
click at [718, 306] on span "Save as Sub-Recipe" at bounding box center [663, 303] width 109 height 18
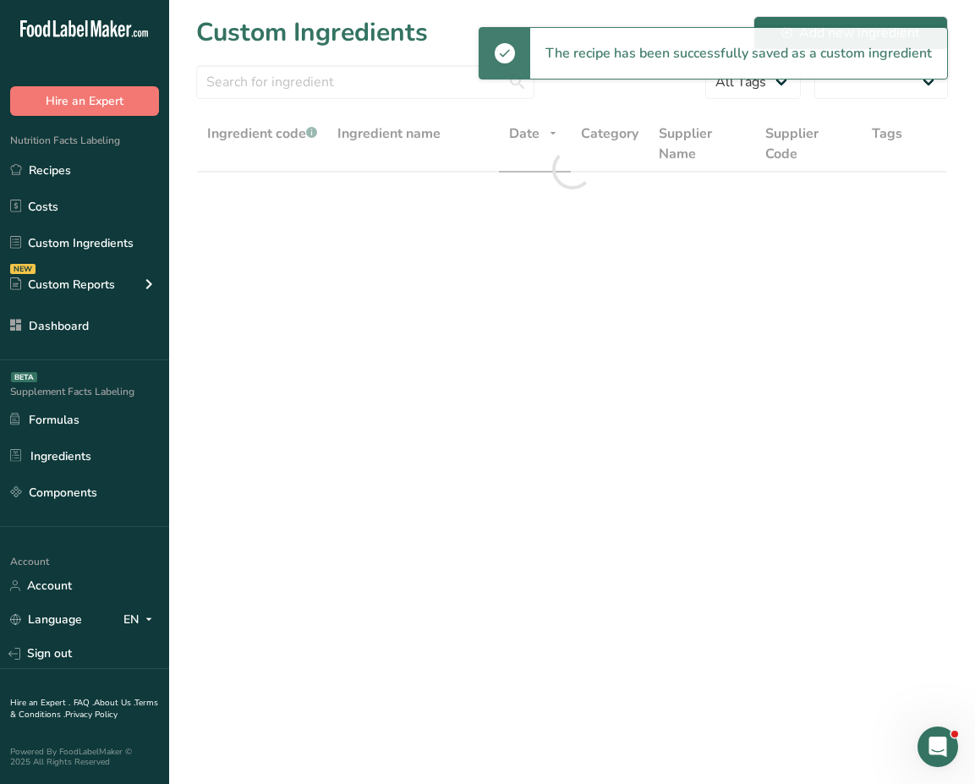
select select "30"
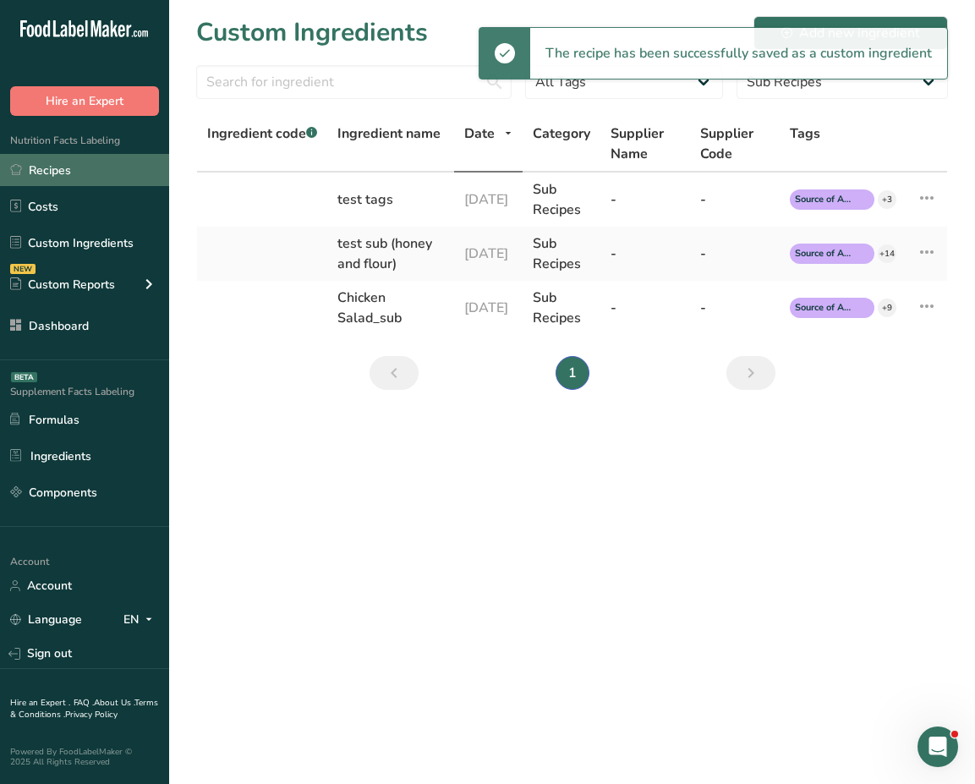
click at [82, 167] on link "Recipes" at bounding box center [84, 170] width 169 height 32
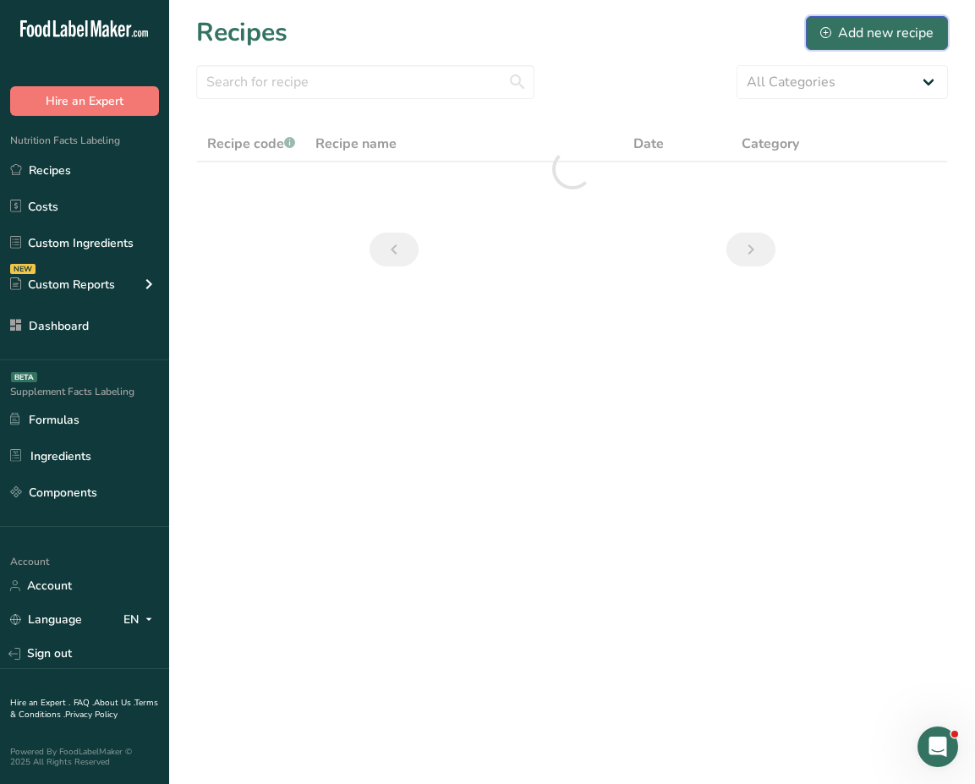
click at [870, 32] on div "Add new recipe" at bounding box center [877, 33] width 113 height 20
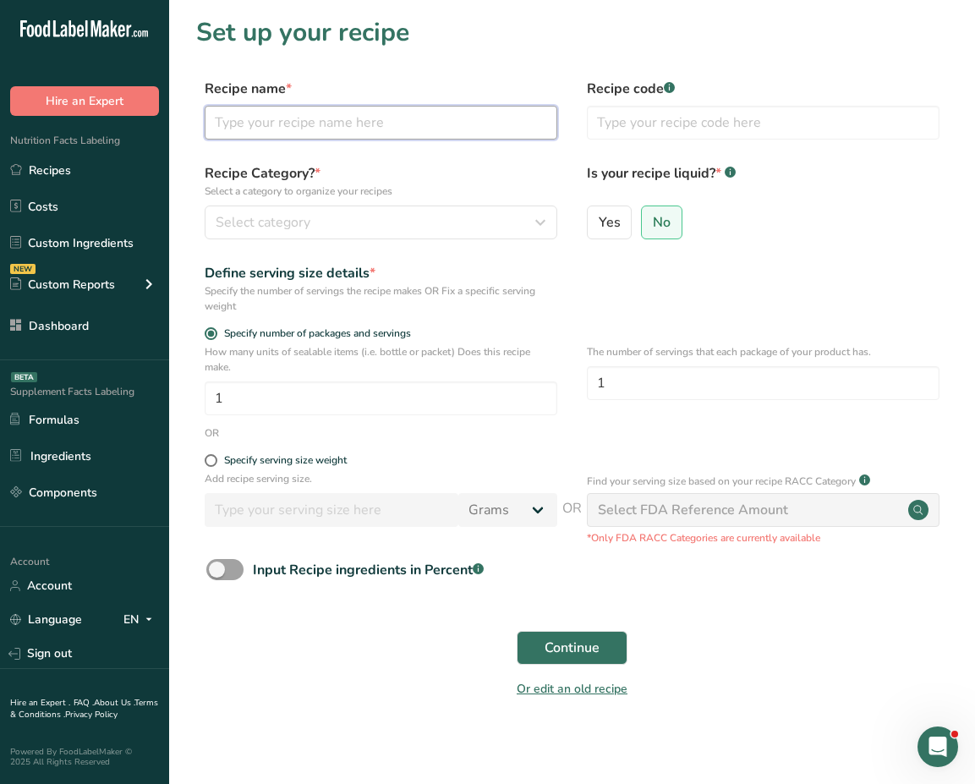
click at [421, 114] on input "text" at bounding box center [381, 123] width 353 height 34
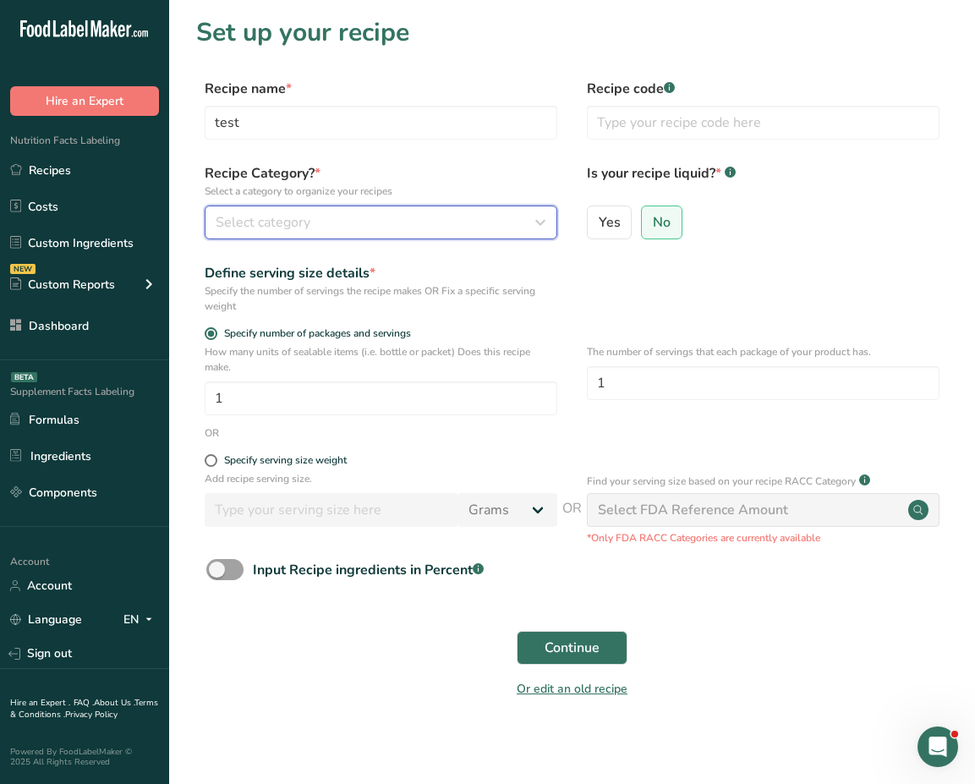
click at [310, 218] on span "Select category" at bounding box center [263, 222] width 95 height 20
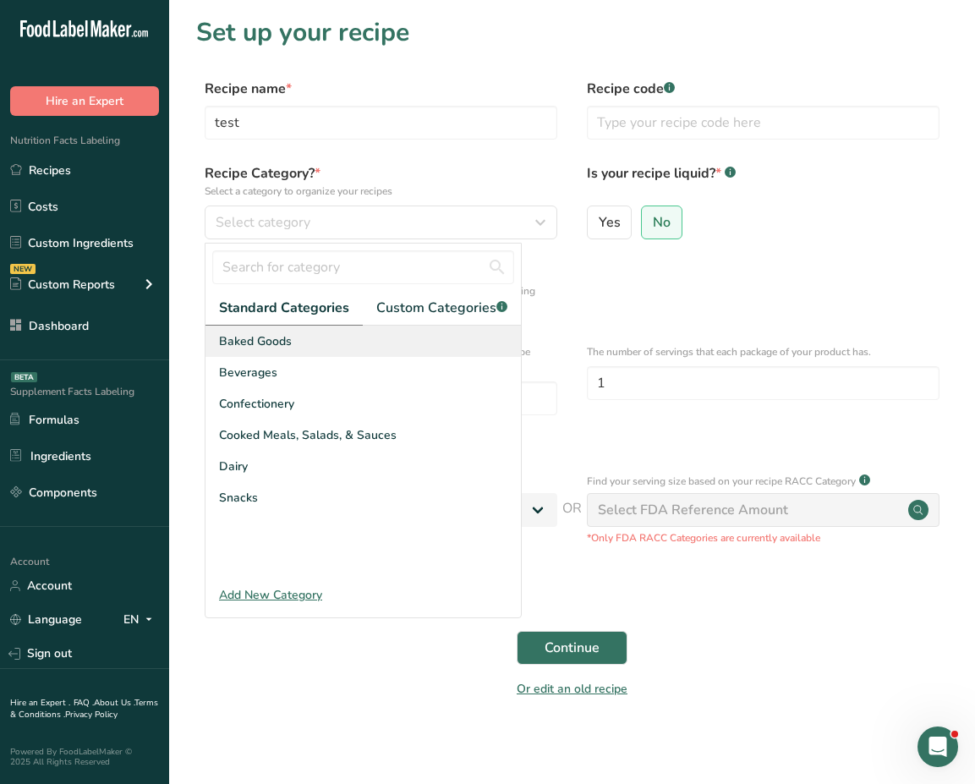
click at [299, 349] on div "Baked Goods" at bounding box center [364, 341] width 316 height 31
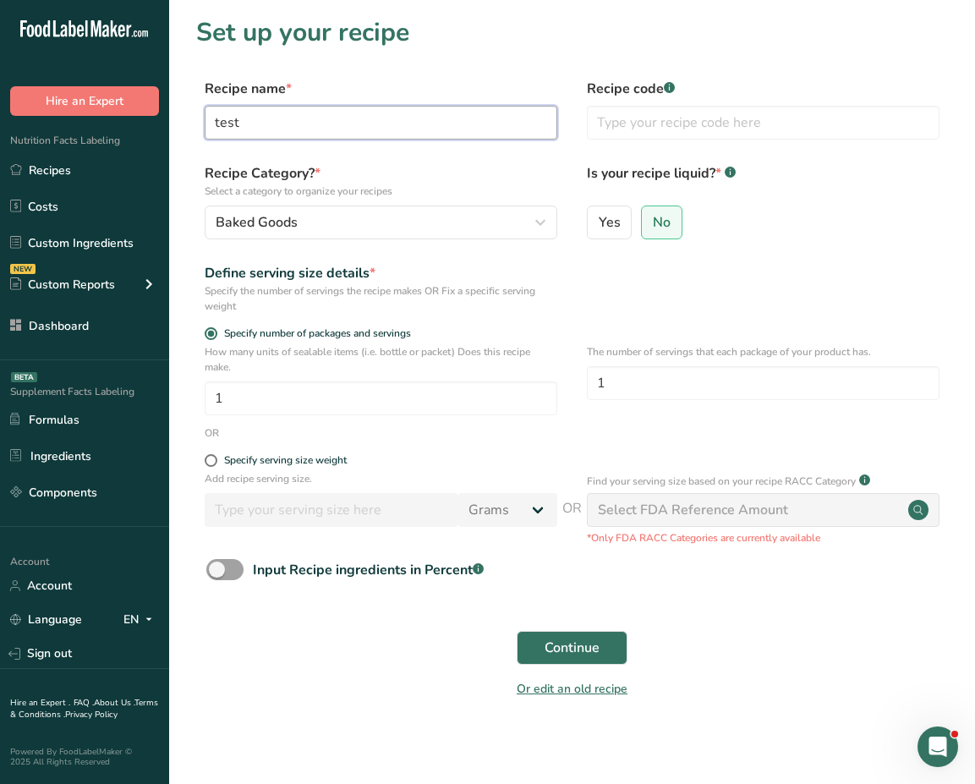
click at [293, 127] on input "test" at bounding box center [381, 123] width 353 height 34
type input "test tag with sub"
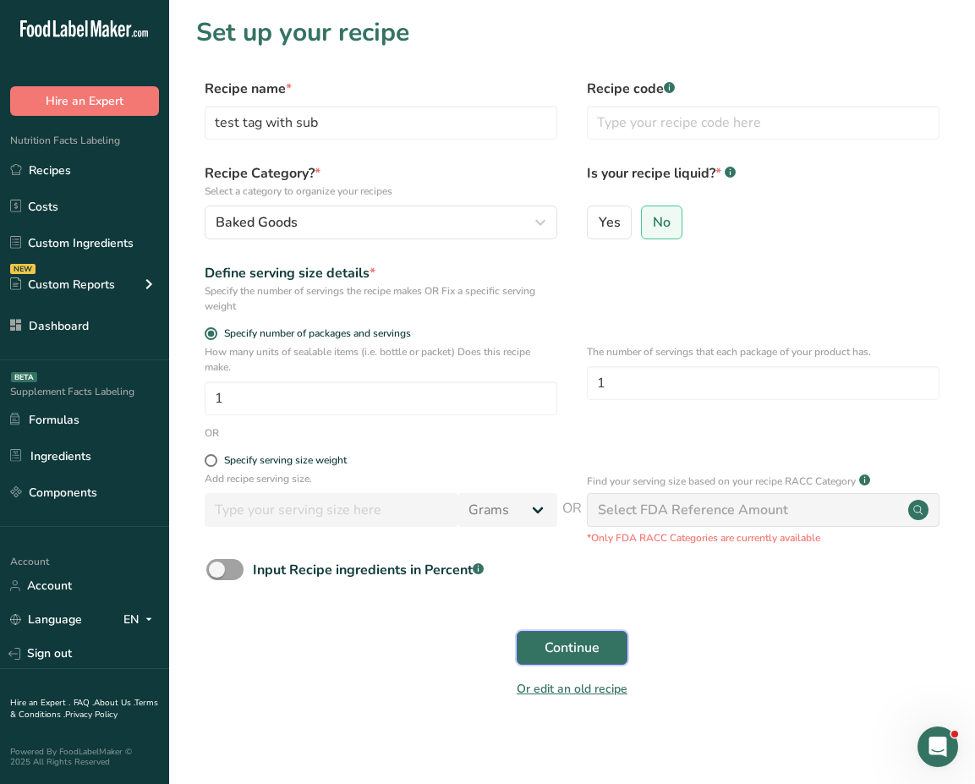
click at [567, 649] on span "Continue" at bounding box center [572, 648] width 55 height 20
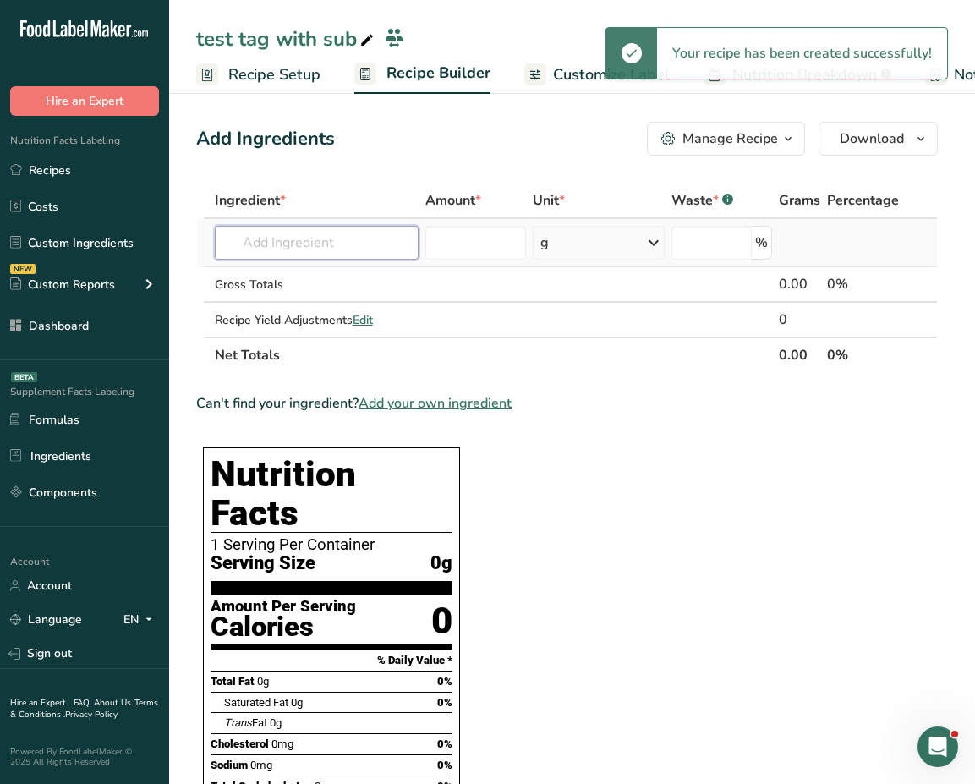
click at [296, 245] on input "text" at bounding box center [317, 243] width 205 height 34
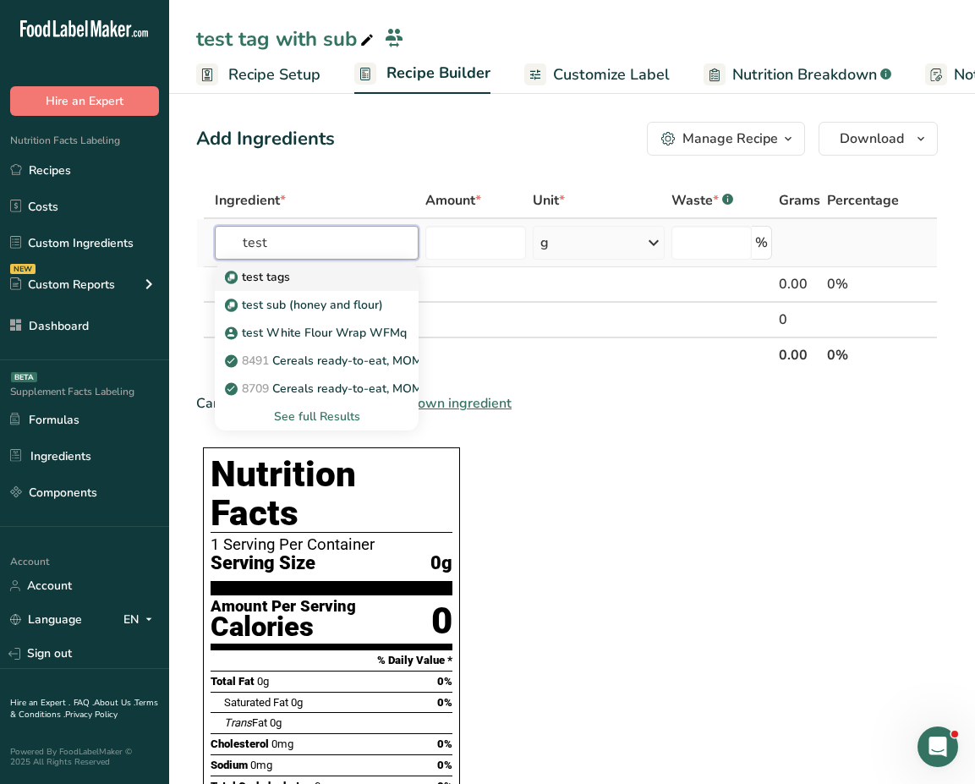
type input "test"
click at [304, 272] on div "test tags" at bounding box center [303, 277] width 151 height 18
type input "test tags"
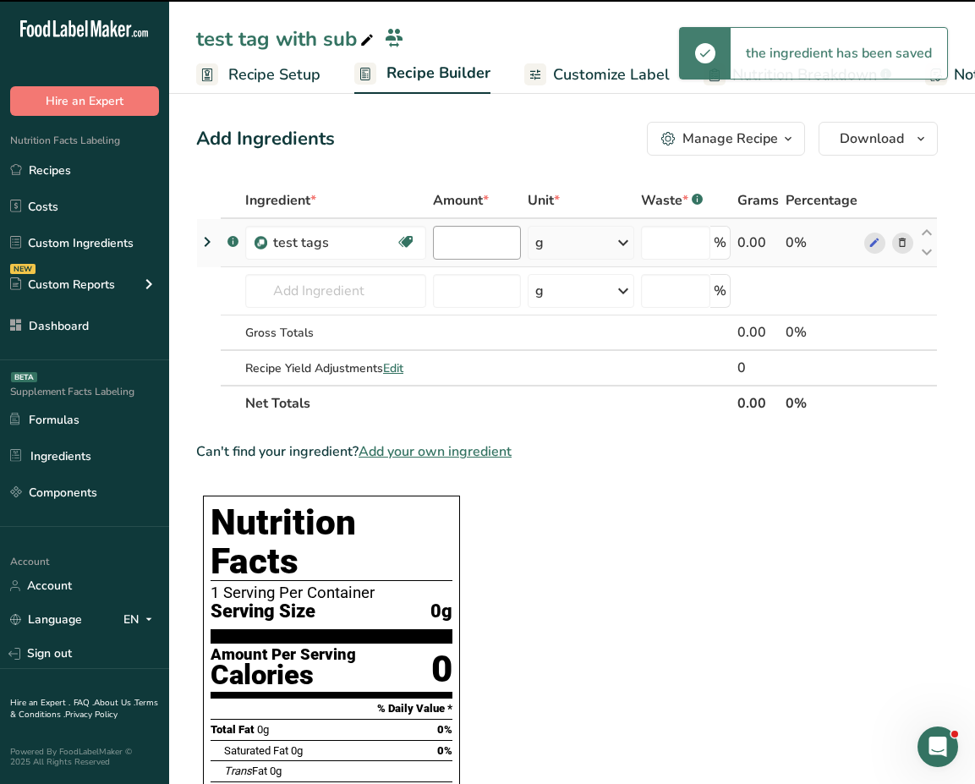
type input "0"
click at [466, 252] on input "0" at bounding box center [477, 243] width 88 height 34
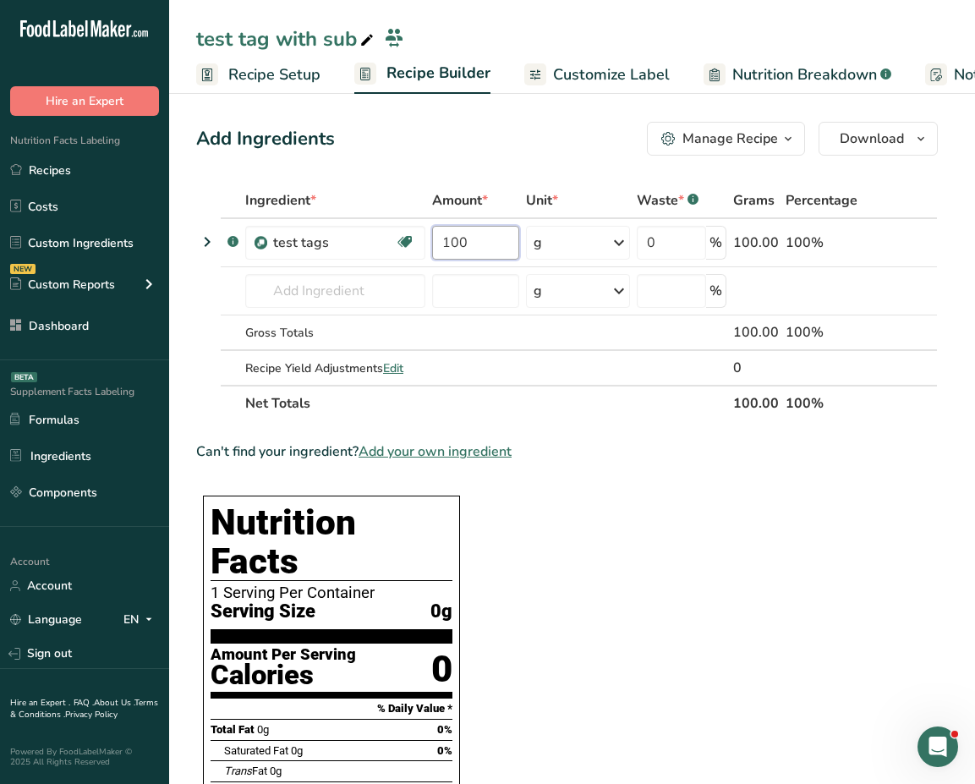
type input "100"
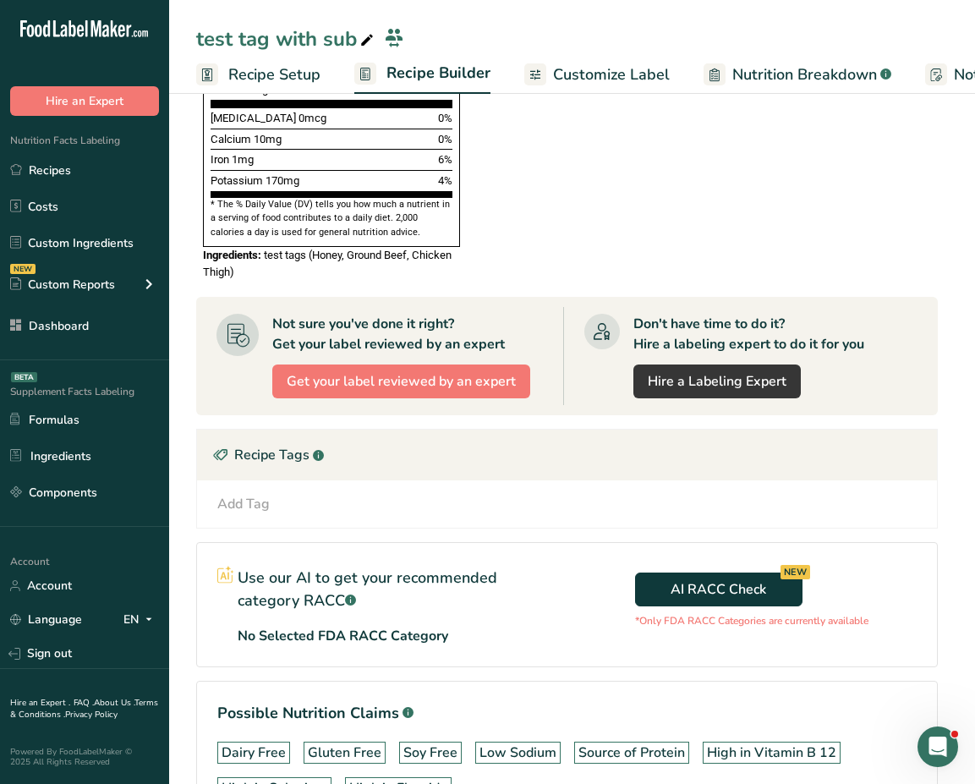
scroll to position [829, 0]
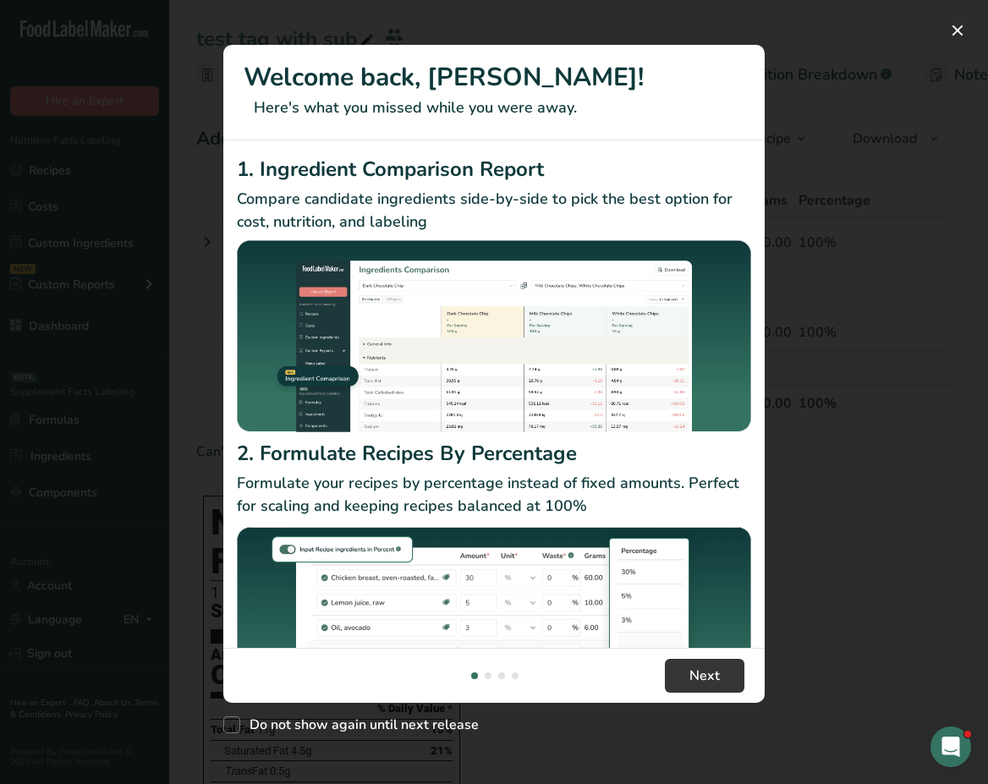
click at [841, 250] on div "New Features" at bounding box center [494, 392] width 988 height 784
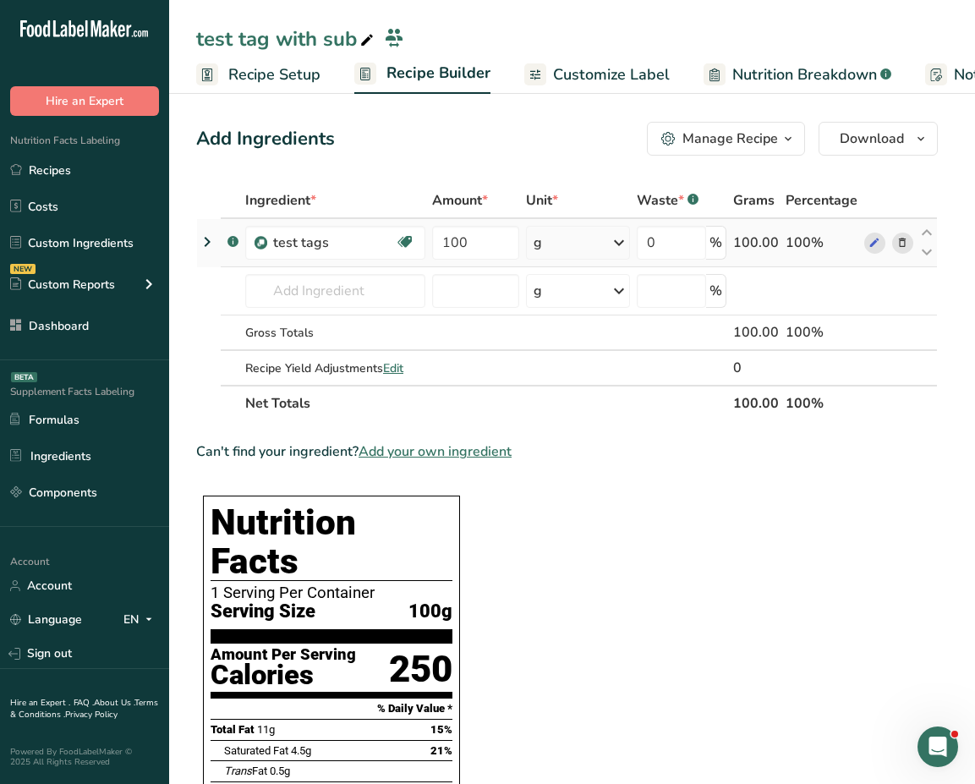
click at [215, 242] on icon at bounding box center [207, 242] width 20 height 30
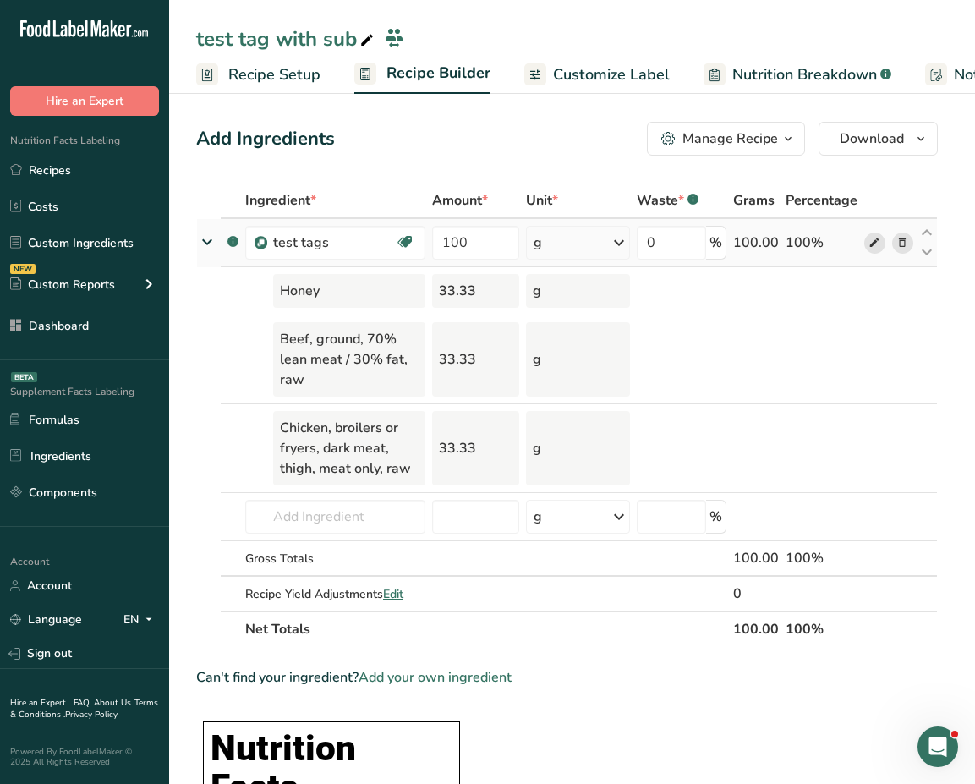
click at [865, 245] on span at bounding box center [875, 243] width 20 height 20
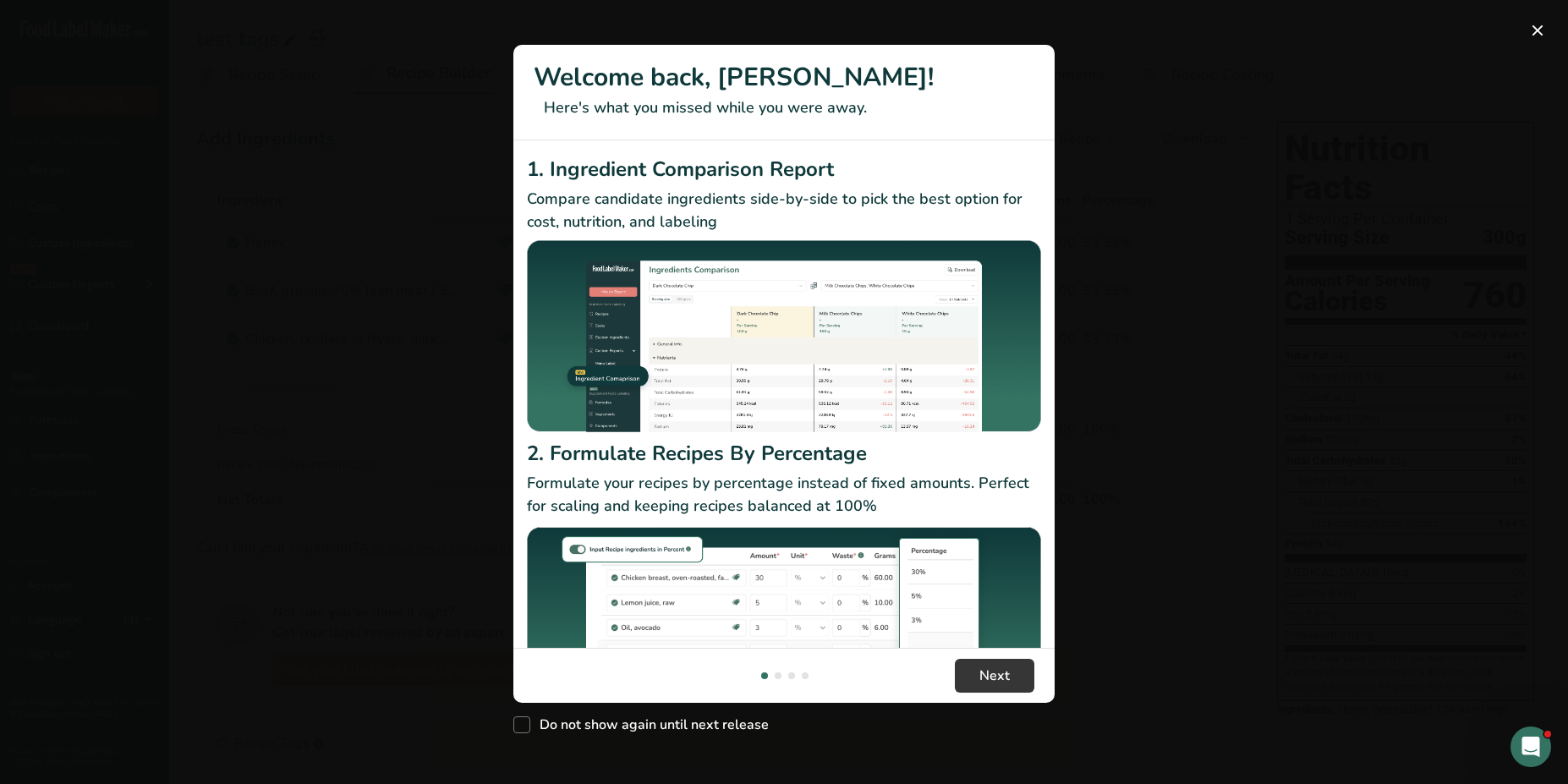
click at [446, 206] on div "New Features" at bounding box center [784, 392] width 1568 height 784
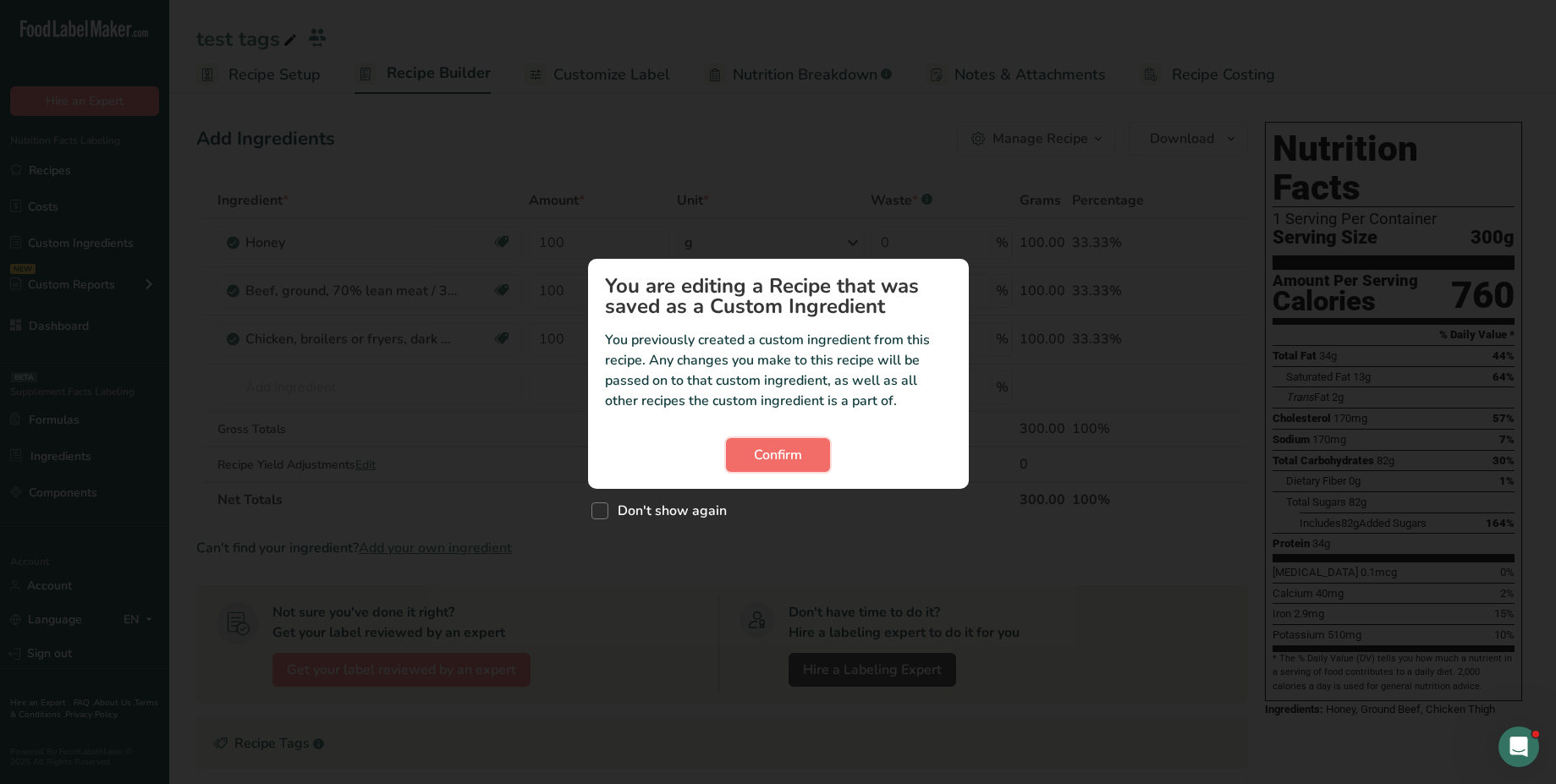
click at [765, 452] on span "Confirm" at bounding box center [778, 455] width 48 height 20
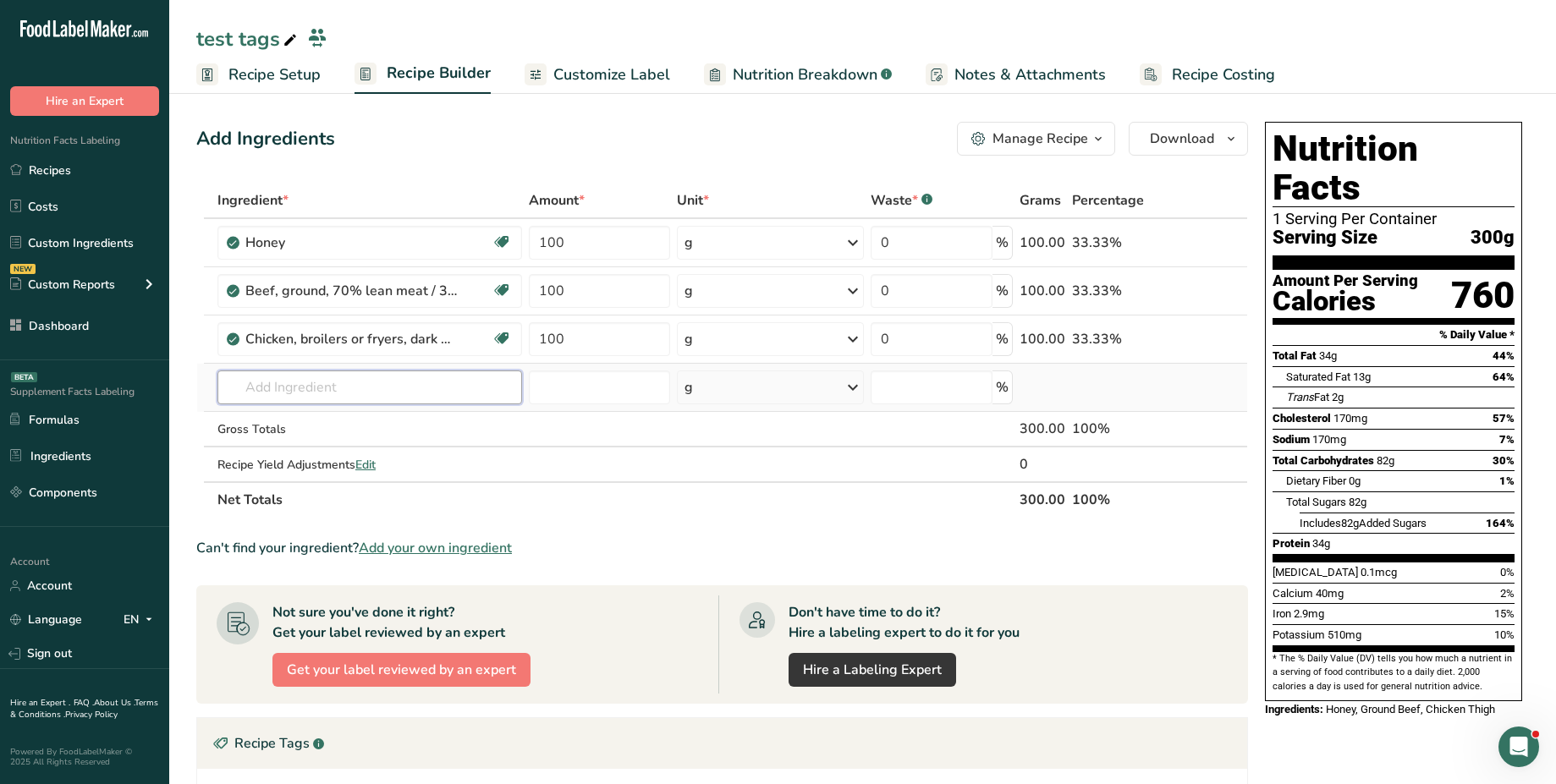
click at [325, 382] on input "text" at bounding box center [369, 388] width 305 height 34
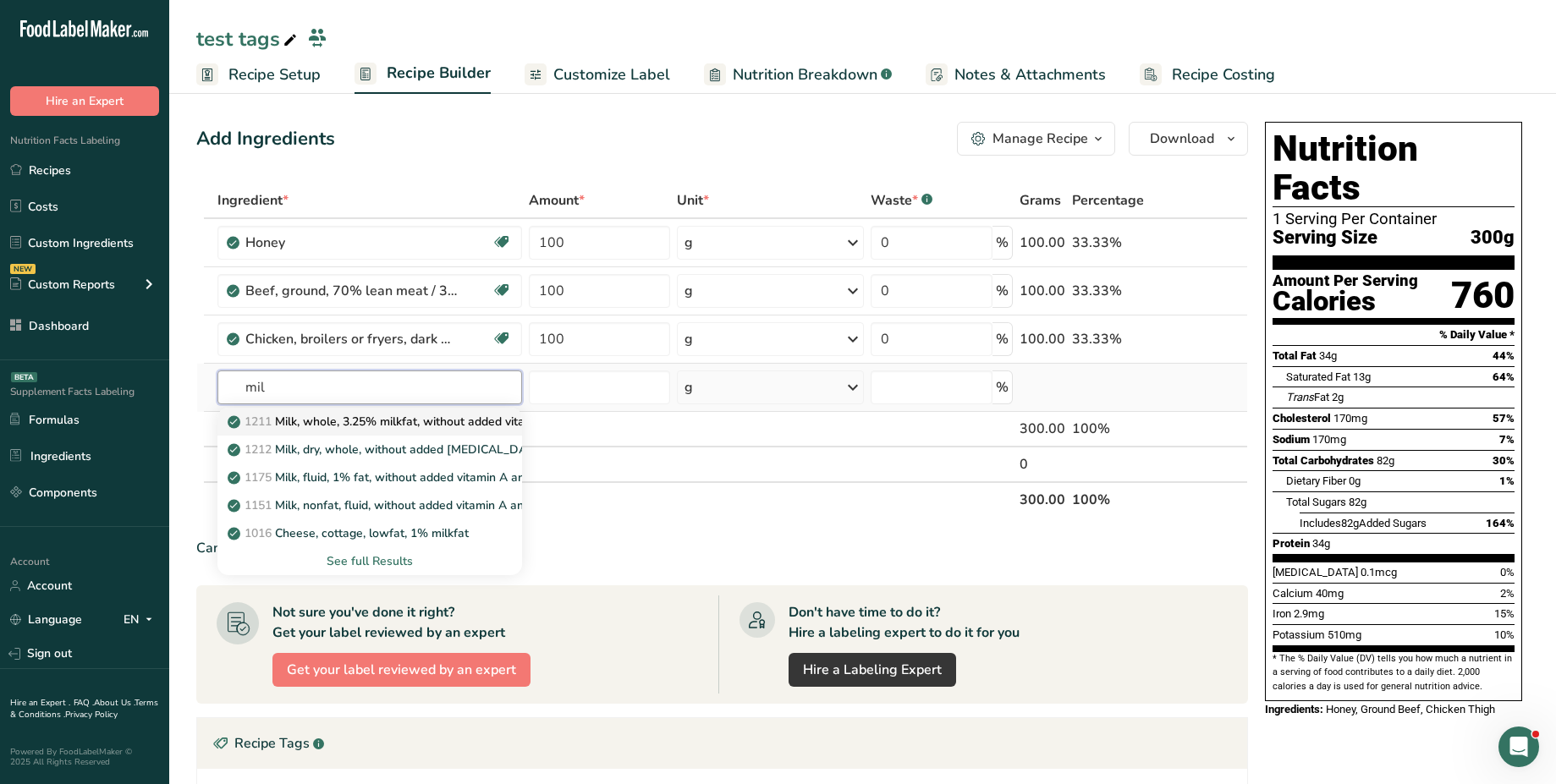
type input "mil"
click at [359, 422] on p "1211 Milk, whole, 3.25% milkfat, without added vitamin A and vitamin D" at bounding box center [456, 422] width 451 height 18
type input "Milk, whole, 3.25% milkfat, without added vitamin A and [MEDICAL_DATA]"
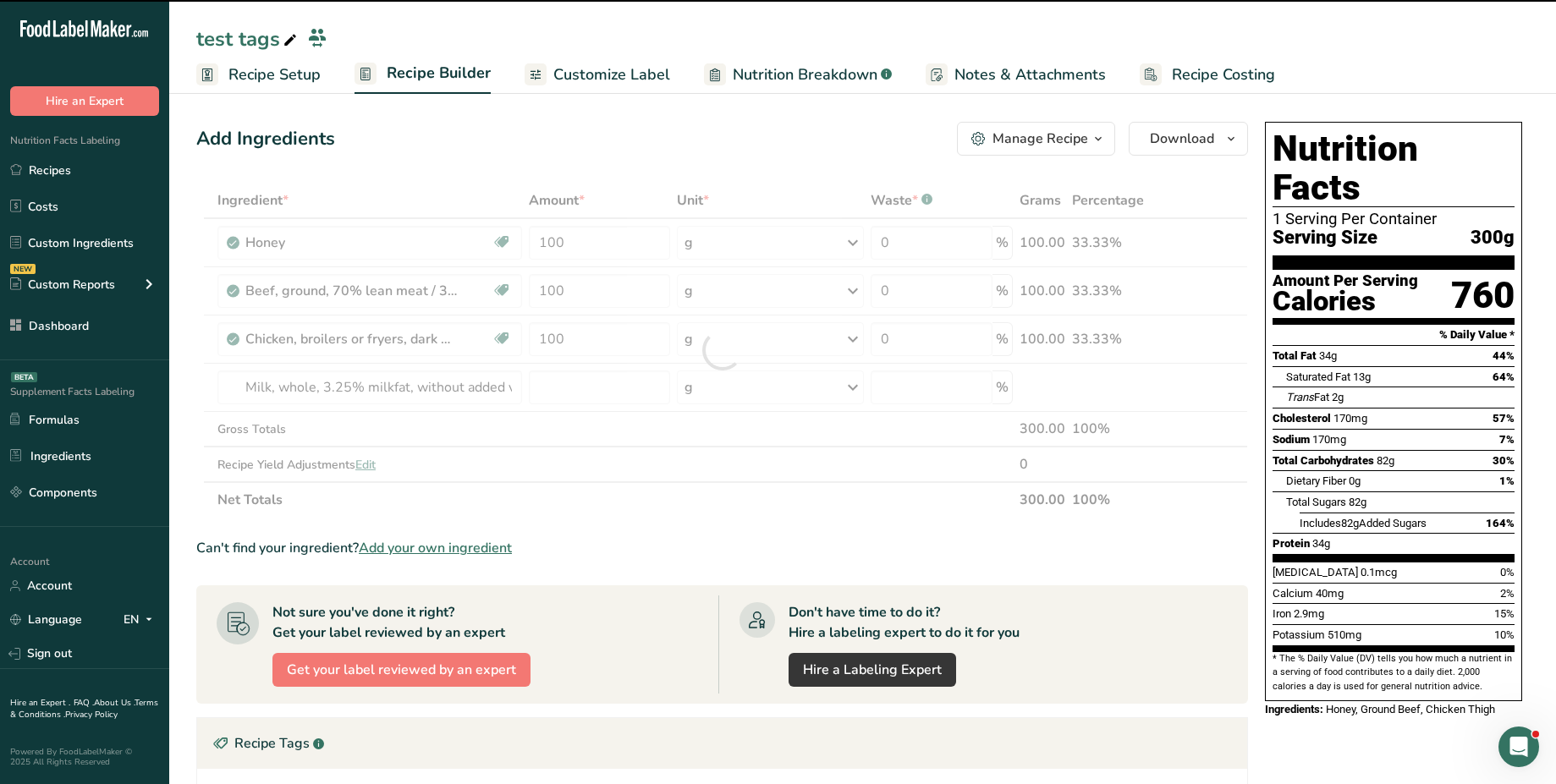
type input "0"
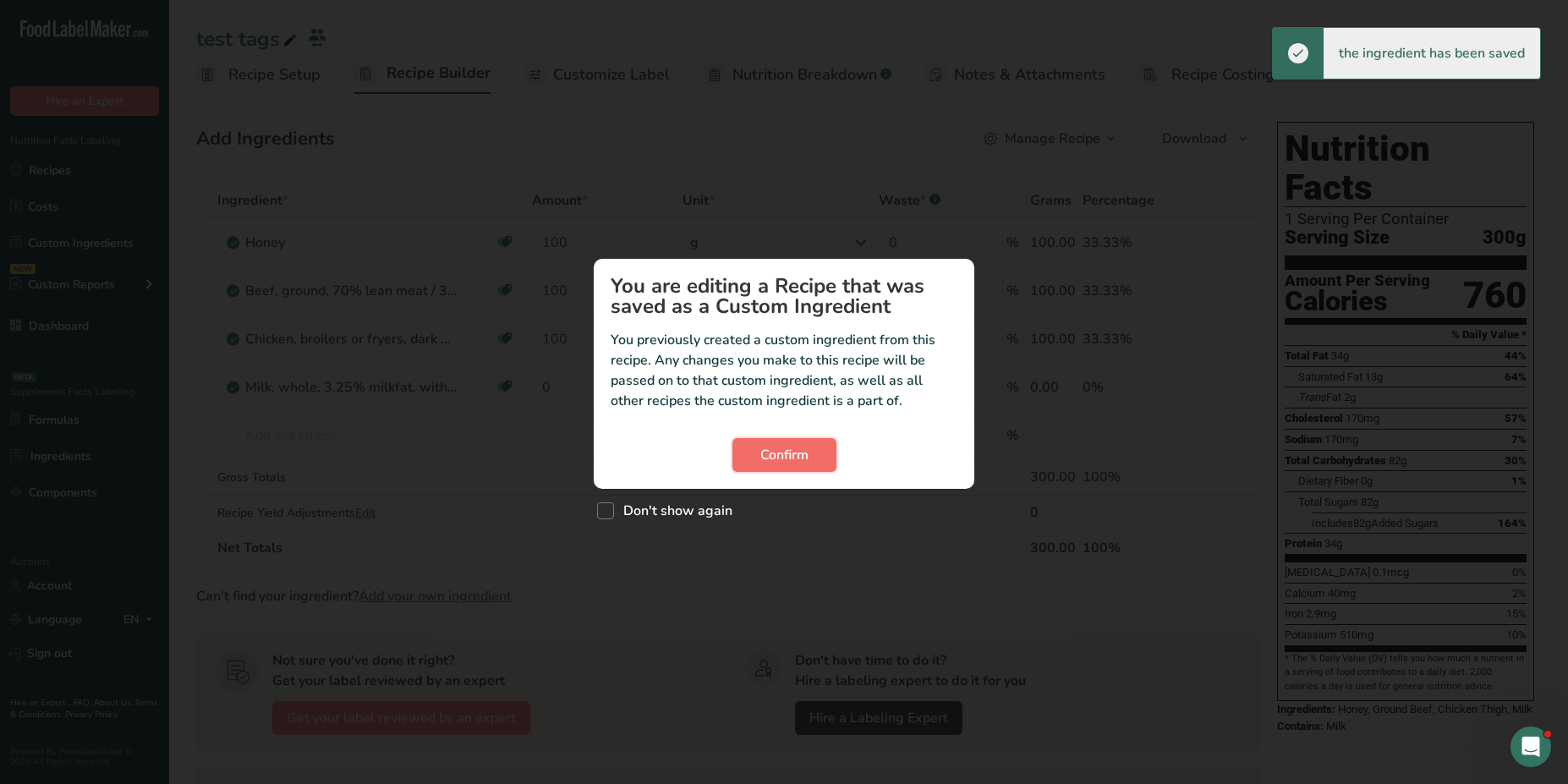
click at [788, 456] on span "Confirm" at bounding box center [785, 455] width 48 height 20
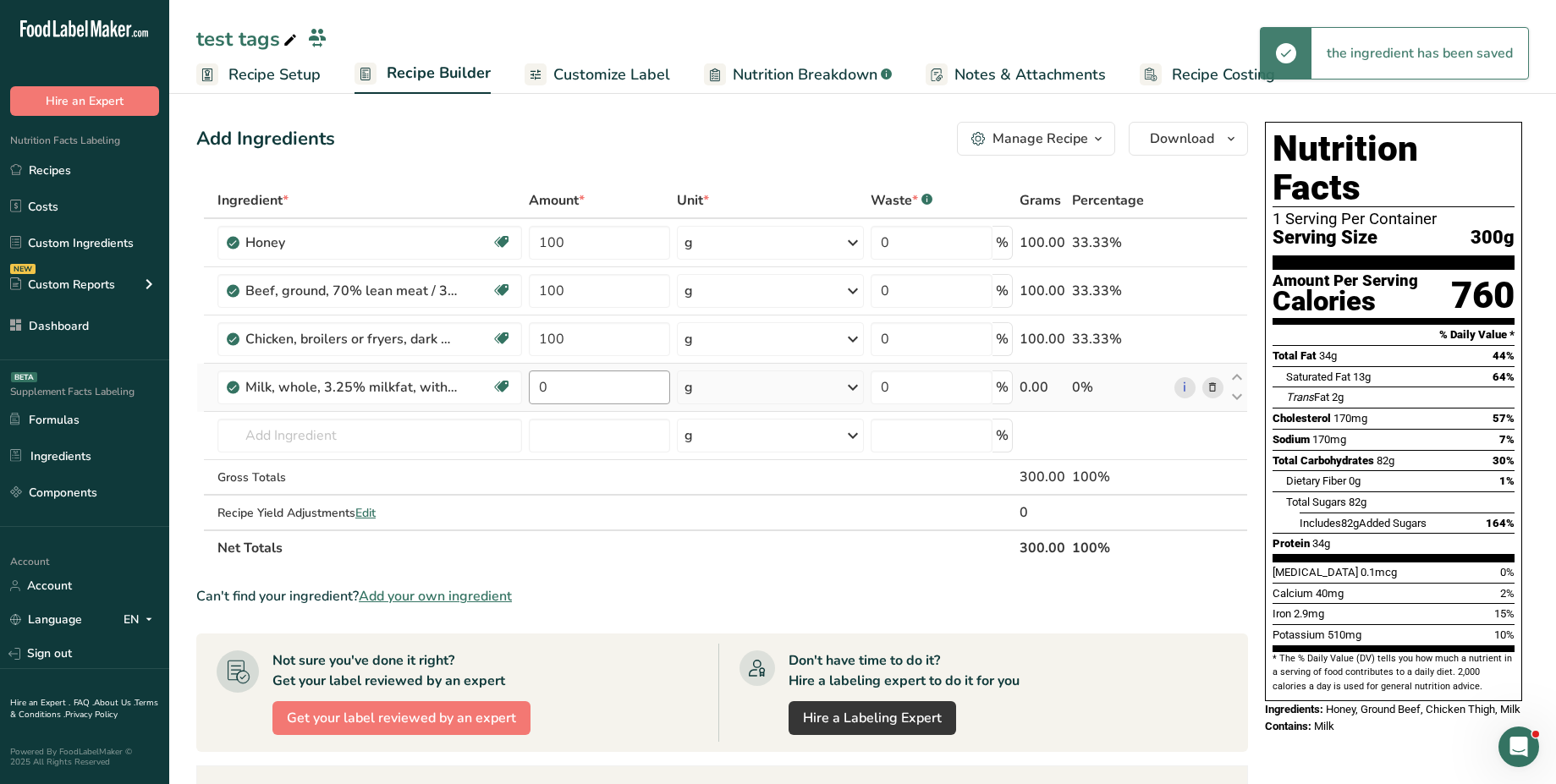
drag, startPoint x: 615, startPoint y: 406, endPoint x: 596, endPoint y: 394, distance: 22.8
click at [596, 394] on td "0" at bounding box center [599, 388] width 148 height 48
click at [596, 394] on input "0" at bounding box center [599, 388] width 141 height 34
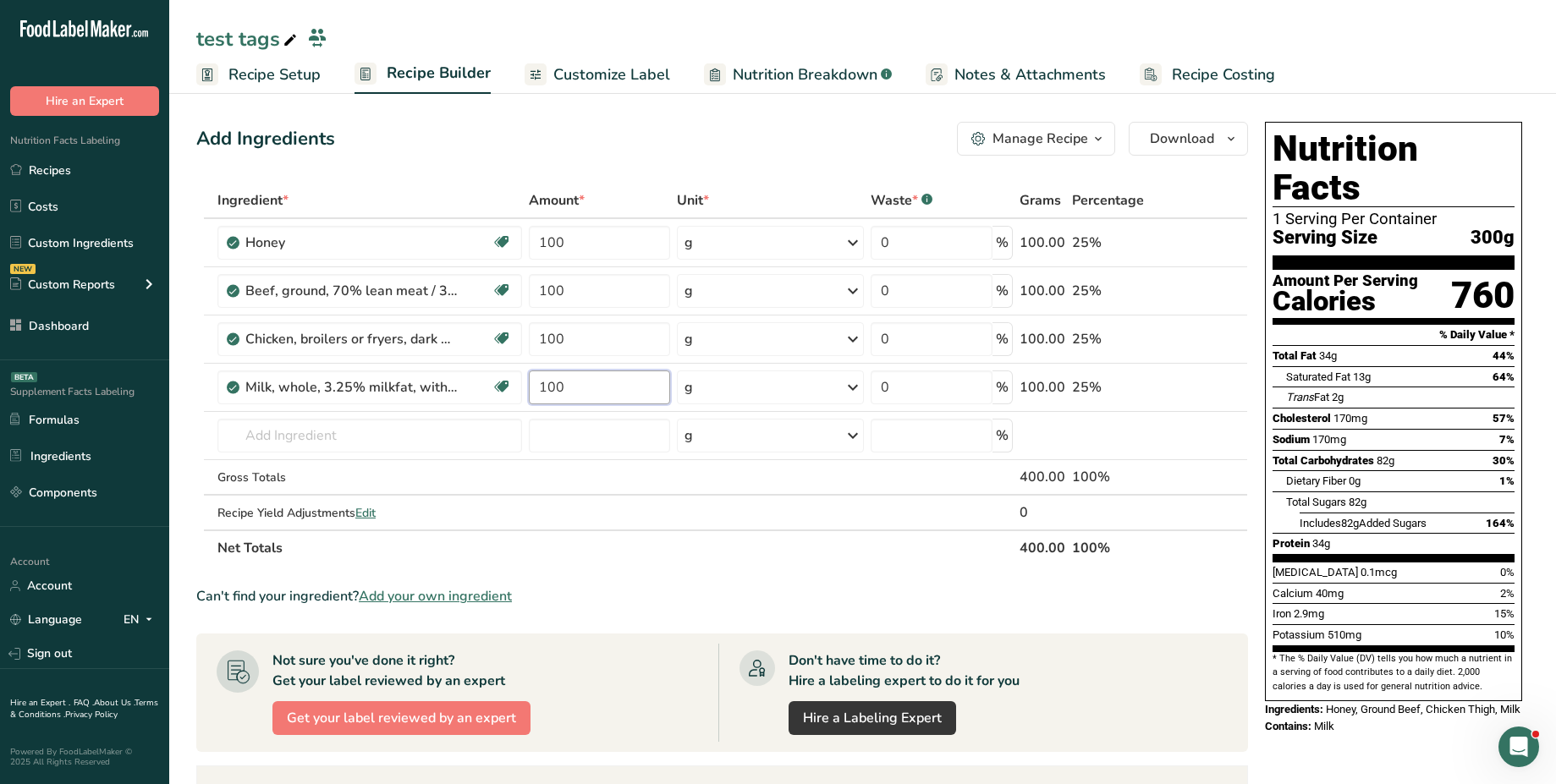
type input "100"
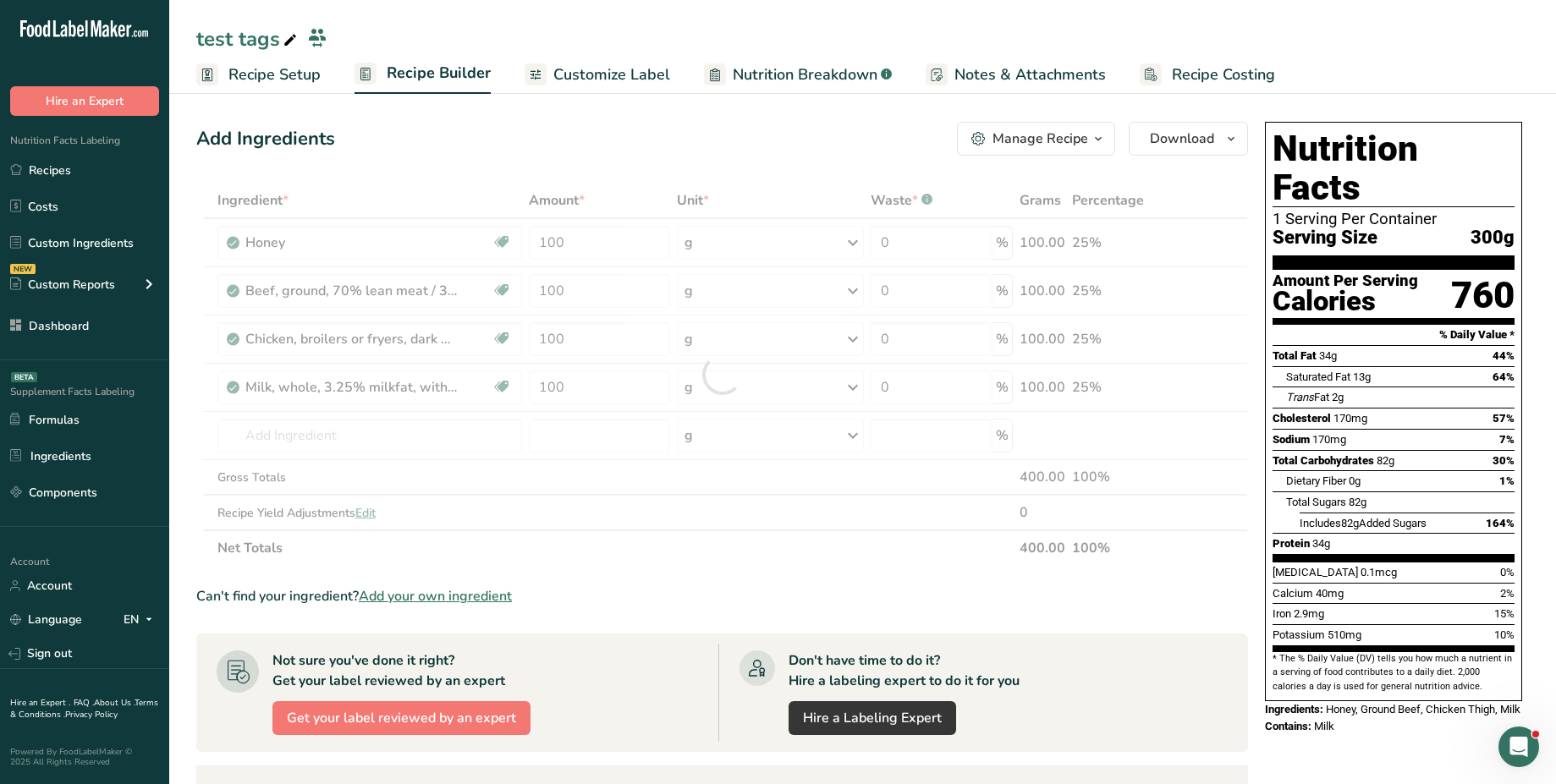
click at [525, 184] on div "Ingredient * Amount * Unit * Waste * .a-a{fill:#347362;}.b-a{fill:#fff;} Grams …" at bounding box center [722, 374] width 1052 height 383
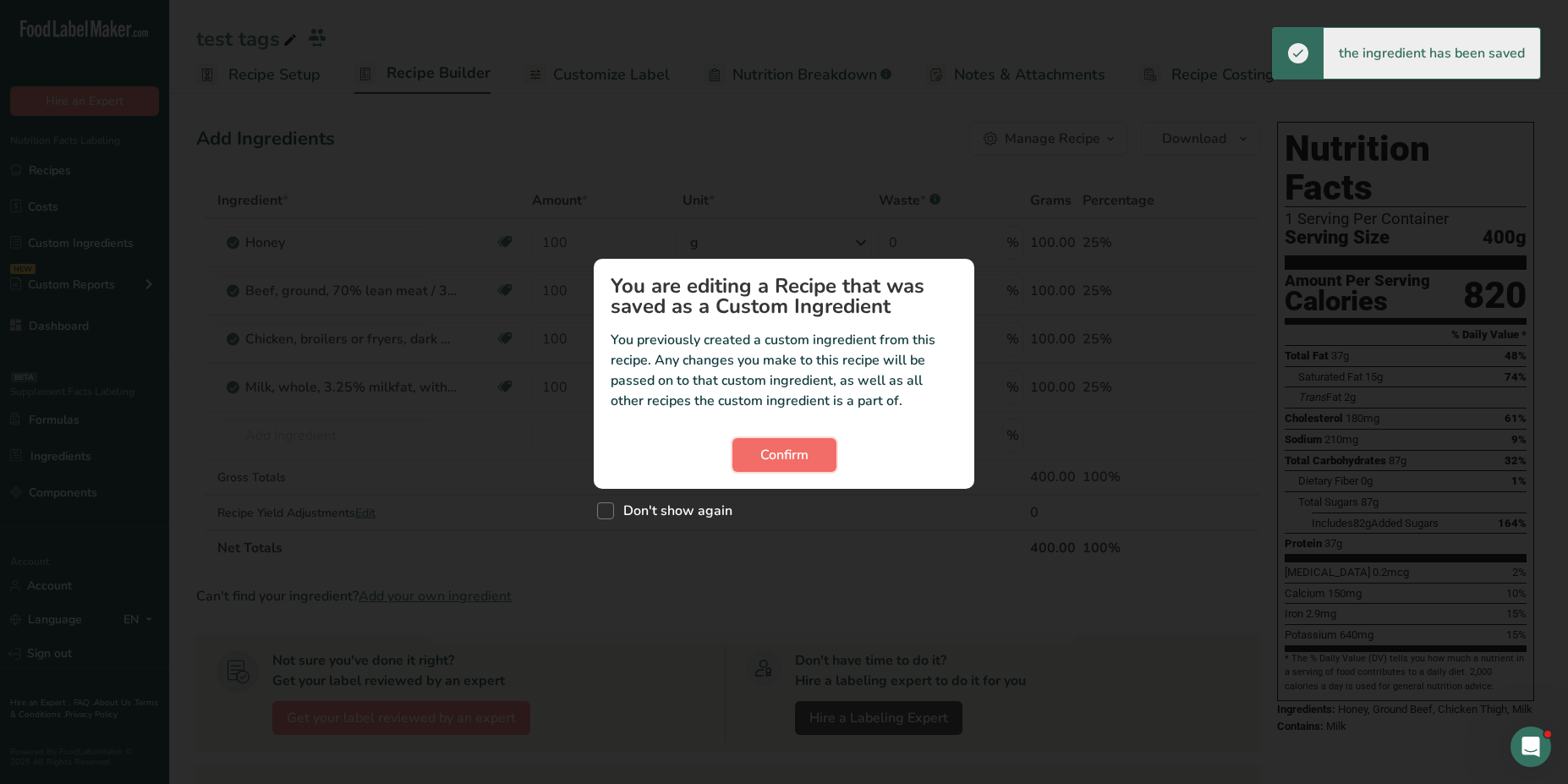
click at [755, 453] on button "Confirm" at bounding box center [785, 455] width 104 height 34
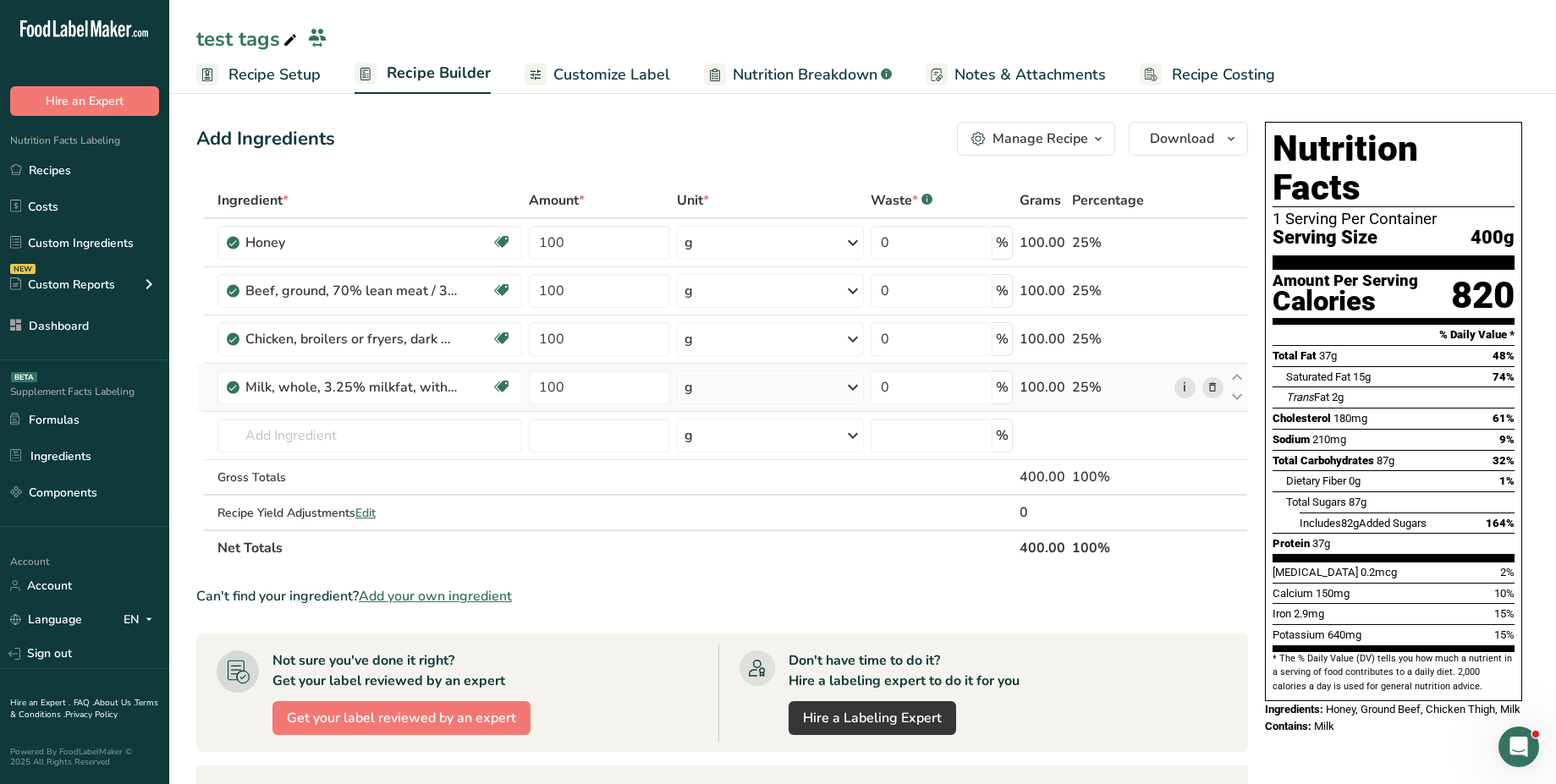
click at [1176, 384] on link "i" at bounding box center [1184, 387] width 21 height 21
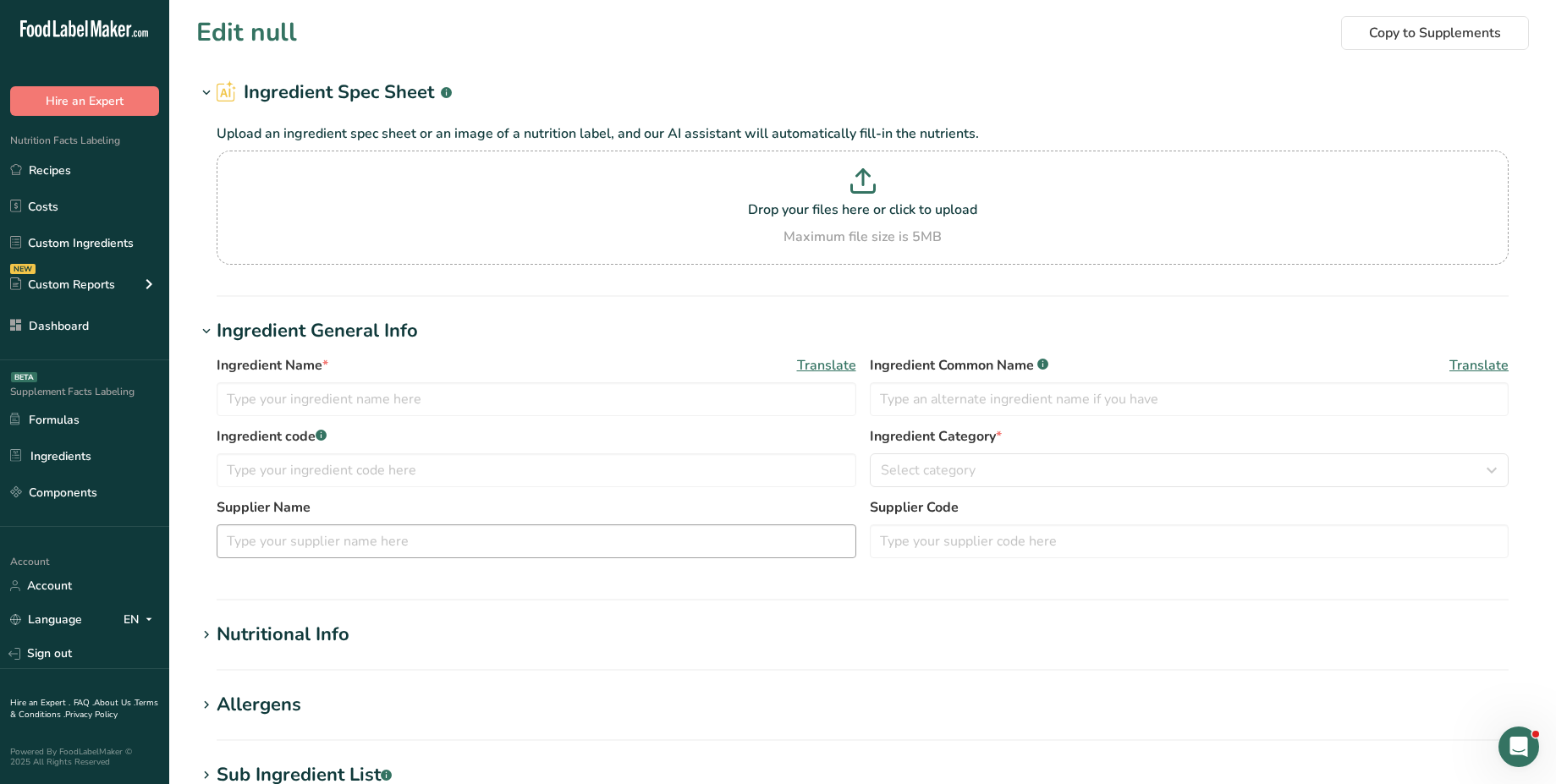
type input "Milk, whole, 3.25% milkfat, without added vitamin A and [MEDICAL_DATA]"
type input "Milk"
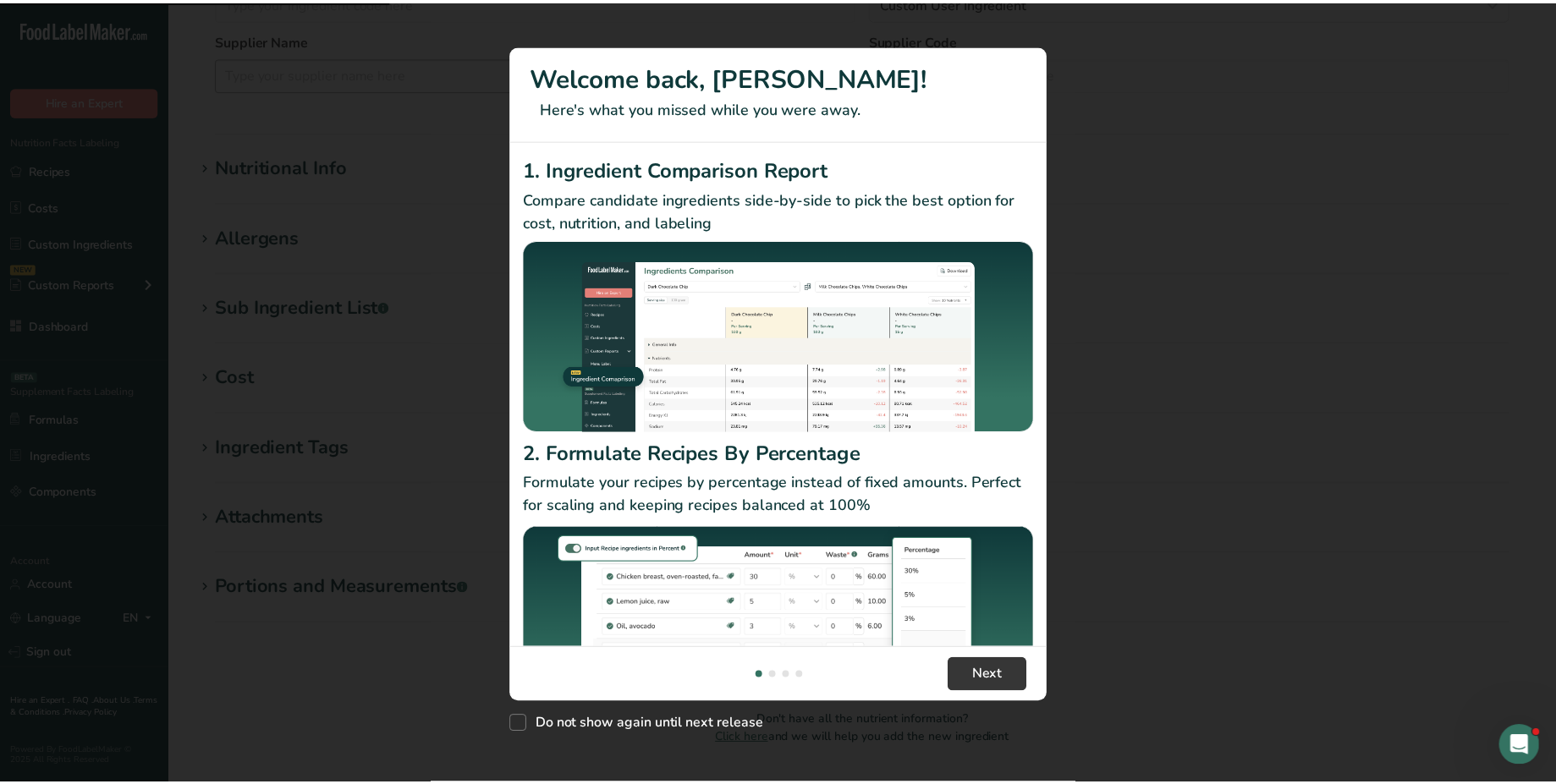
scroll to position [513, 0]
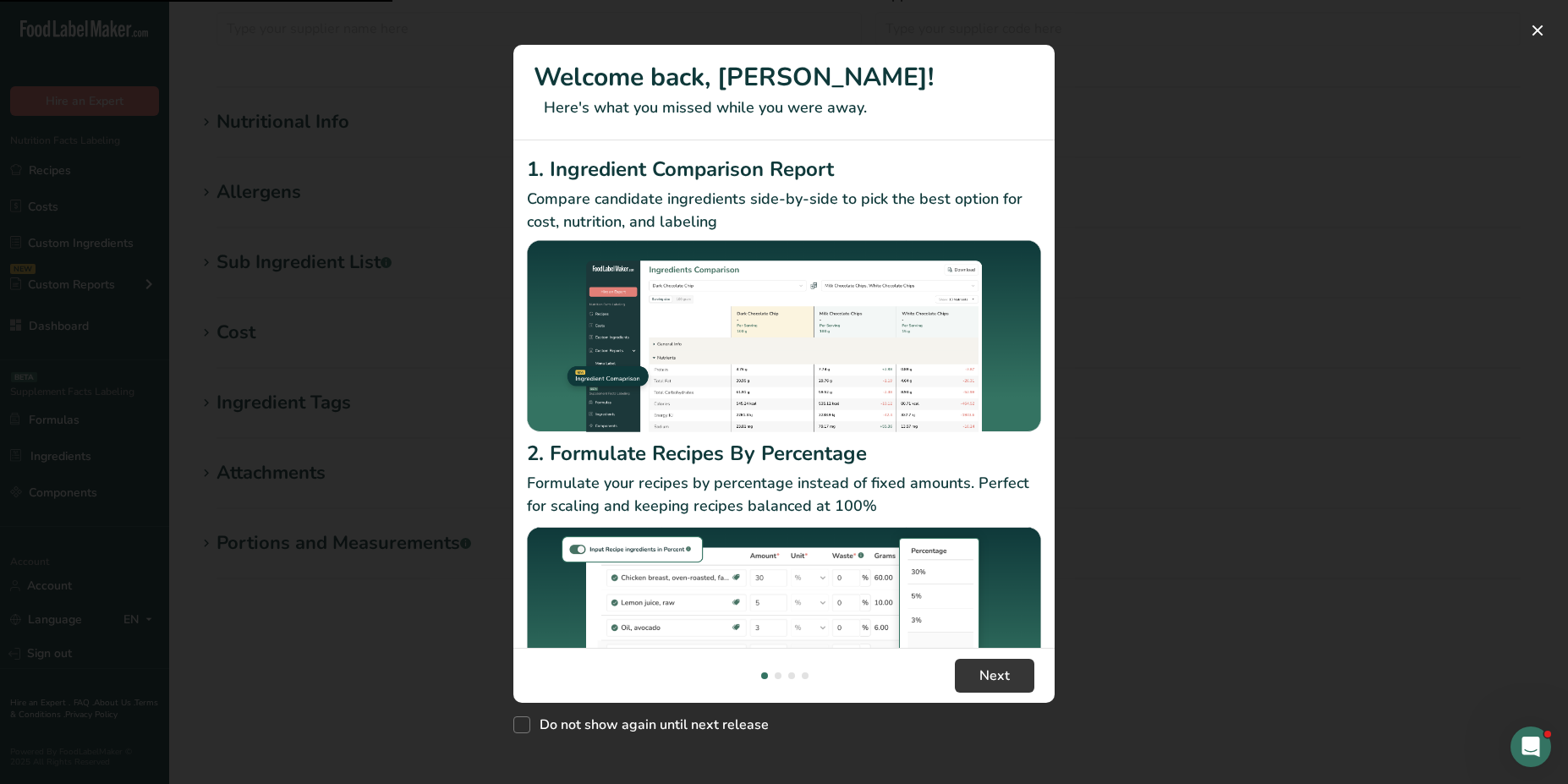
click at [440, 387] on div "New Features" at bounding box center [784, 392] width 1568 height 784
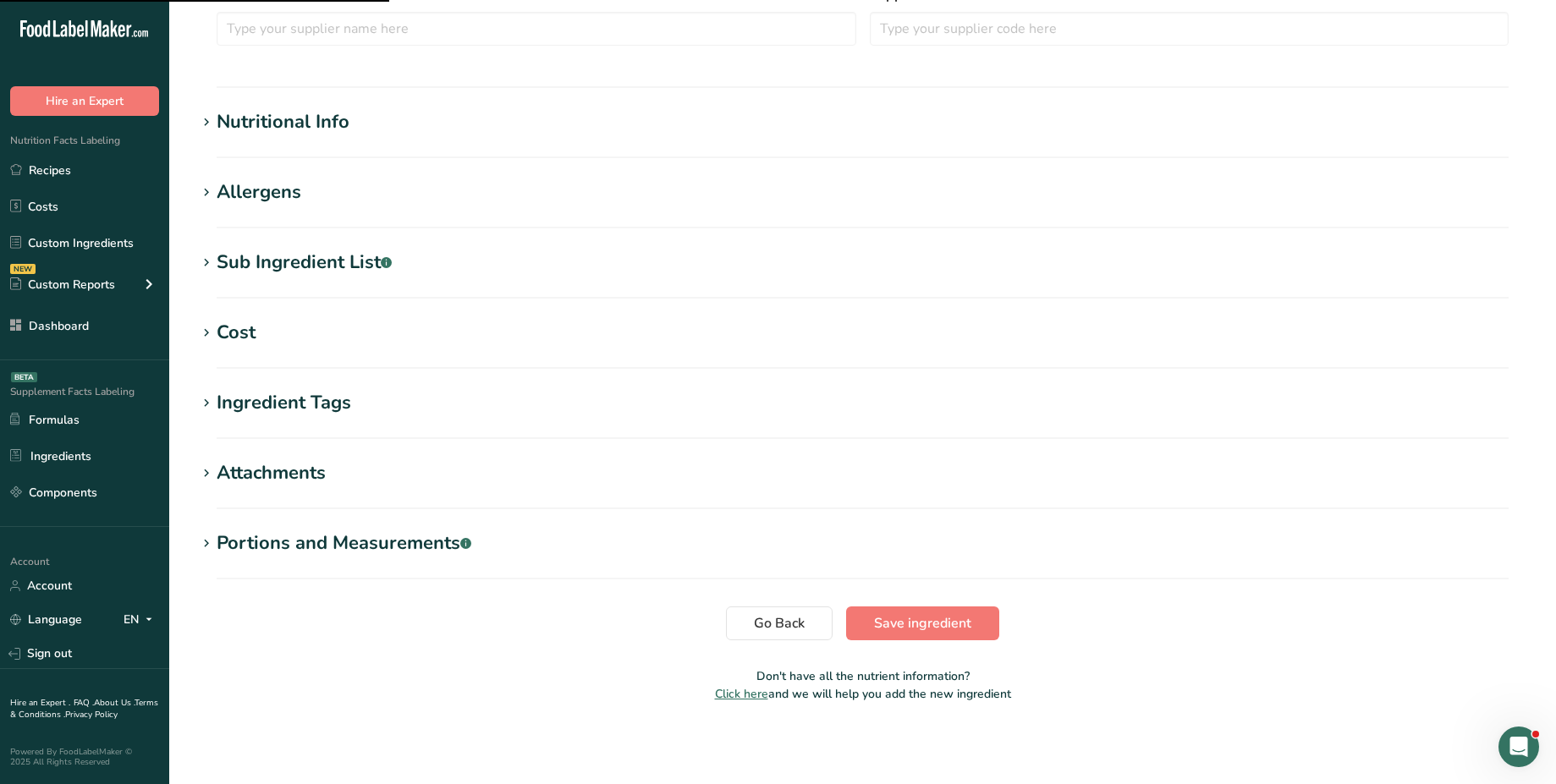
click at [314, 393] on div "Ingredient Tags" at bounding box center [284, 403] width 135 height 28
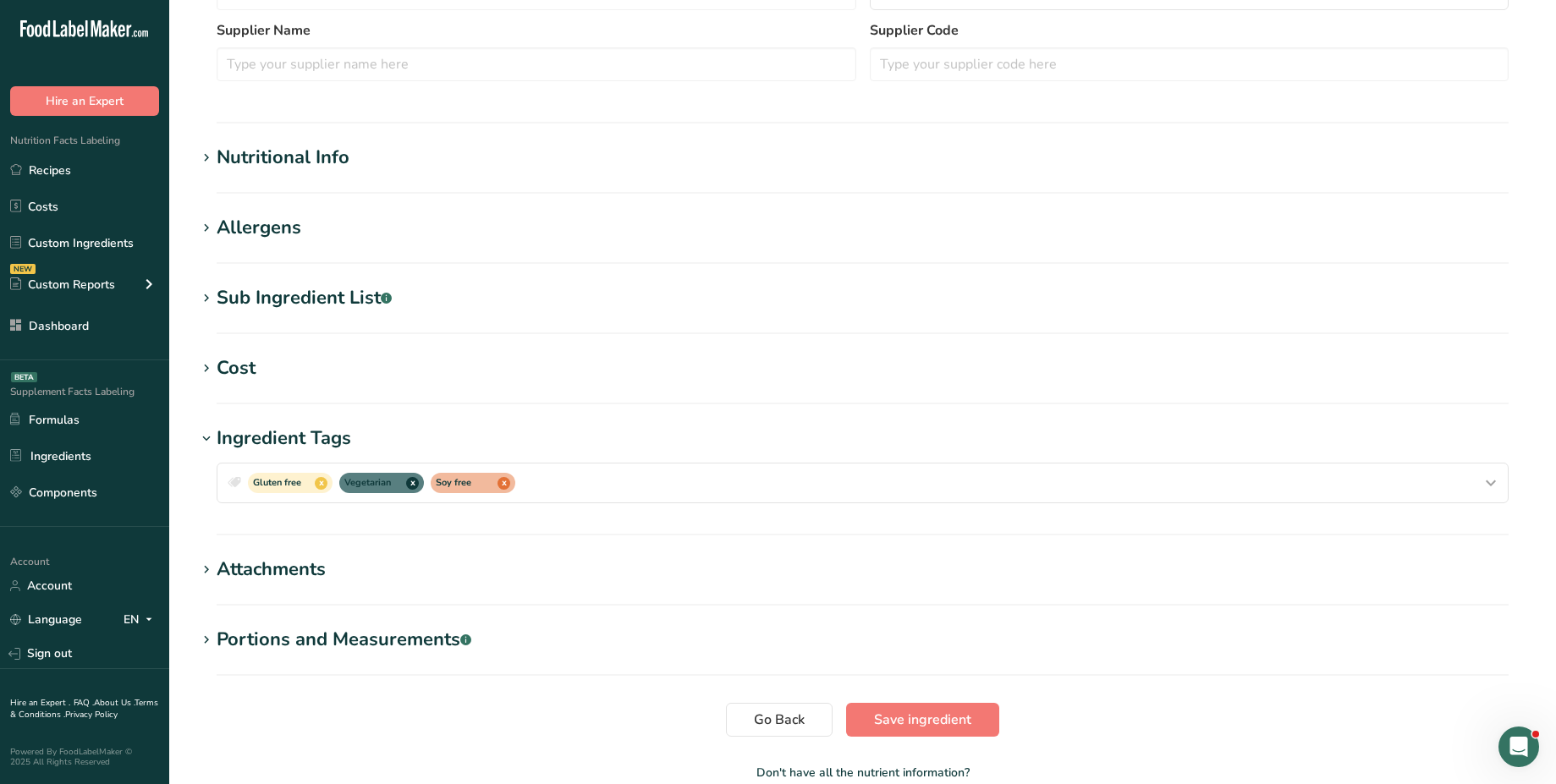
scroll to position [480, 0]
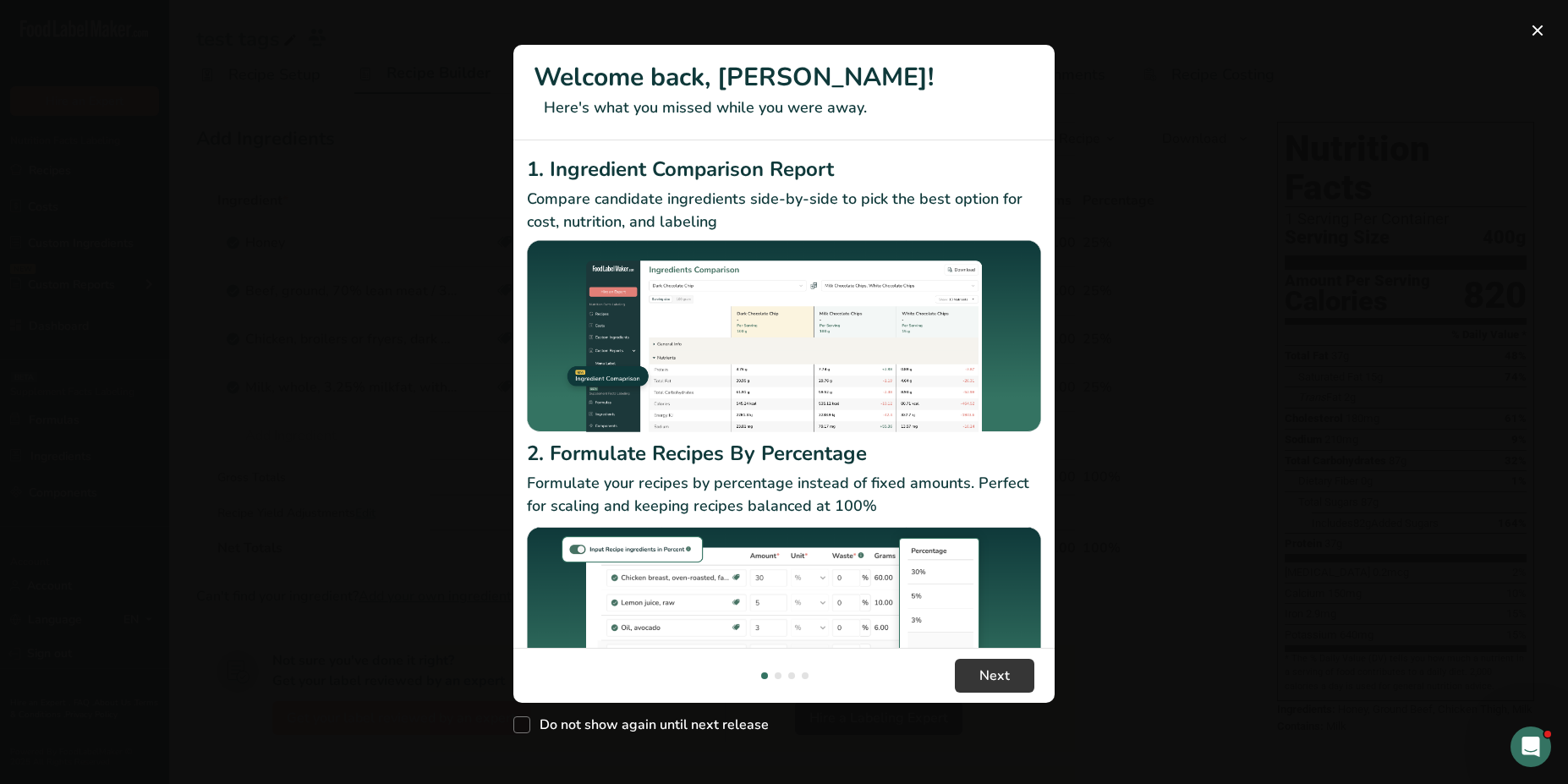
click at [440, 306] on div "New Features" at bounding box center [784, 392] width 1568 height 784
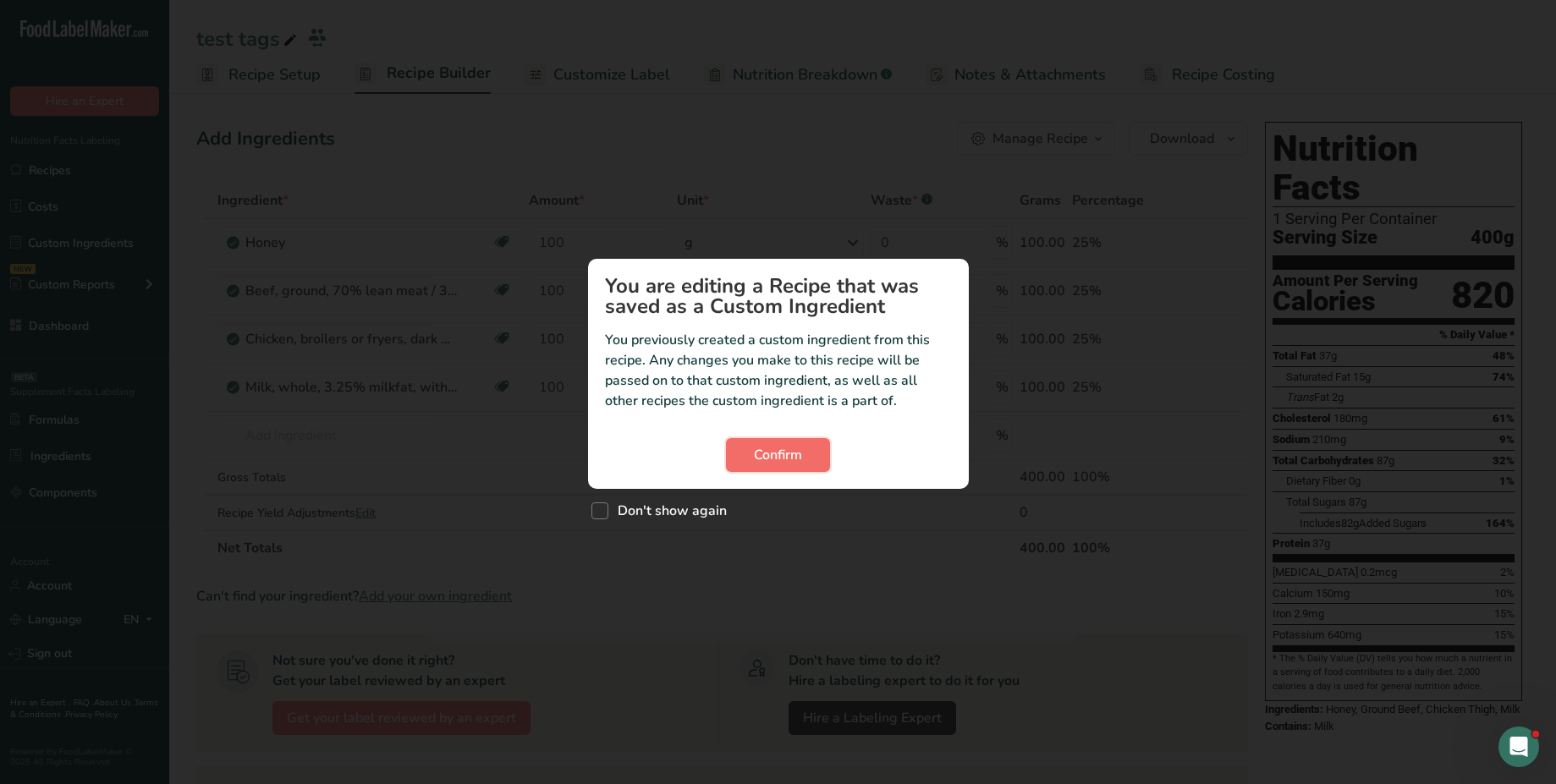
click at [756, 440] on button "Confirm" at bounding box center [778, 455] width 104 height 34
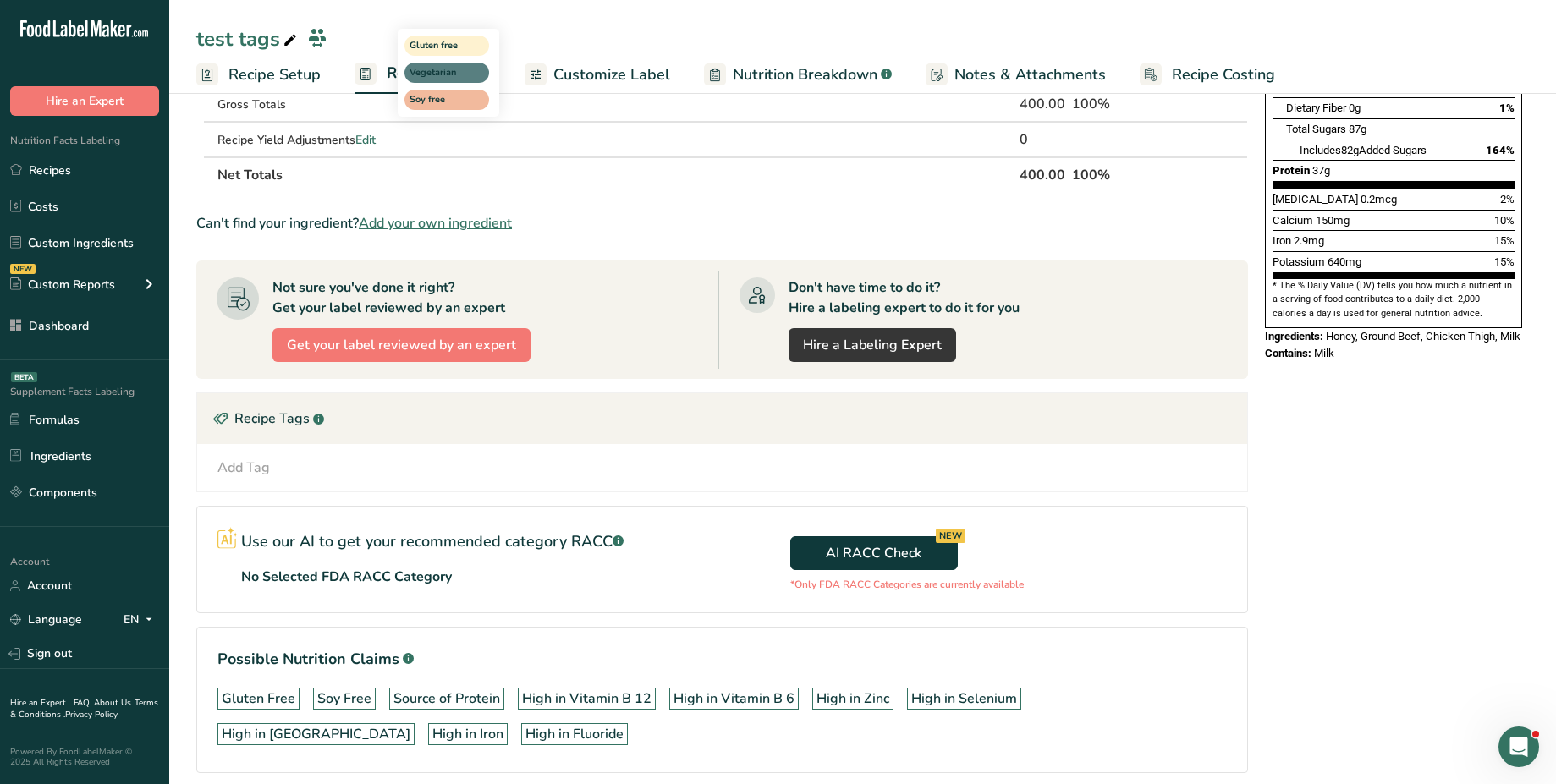
scroll to position [377, 0]
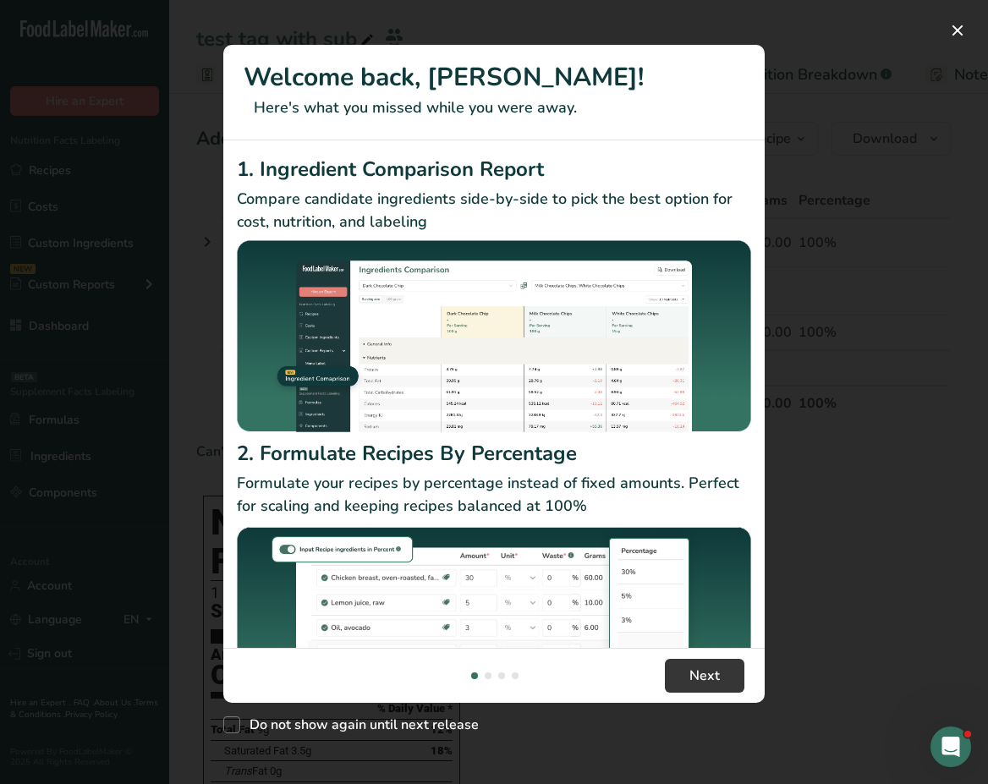
click at [833, 241] on div "New Features" at bounding box center [494, 392] width 988 height 784
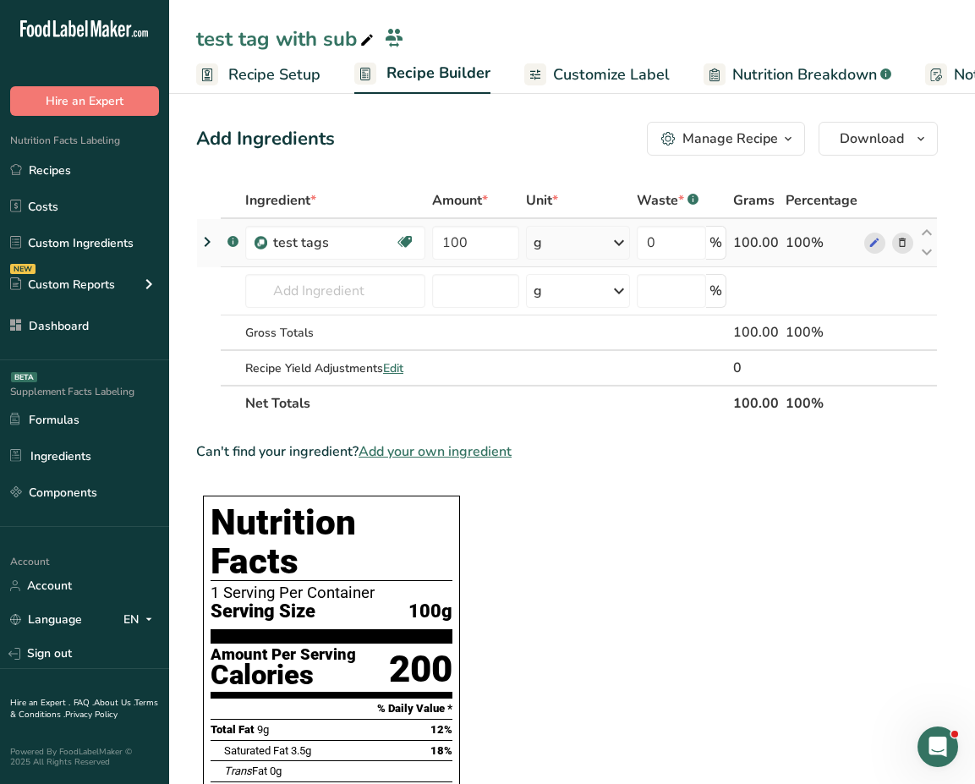
click at [211, 244] on icon at bounding box center [207, 242] width 20 height 30
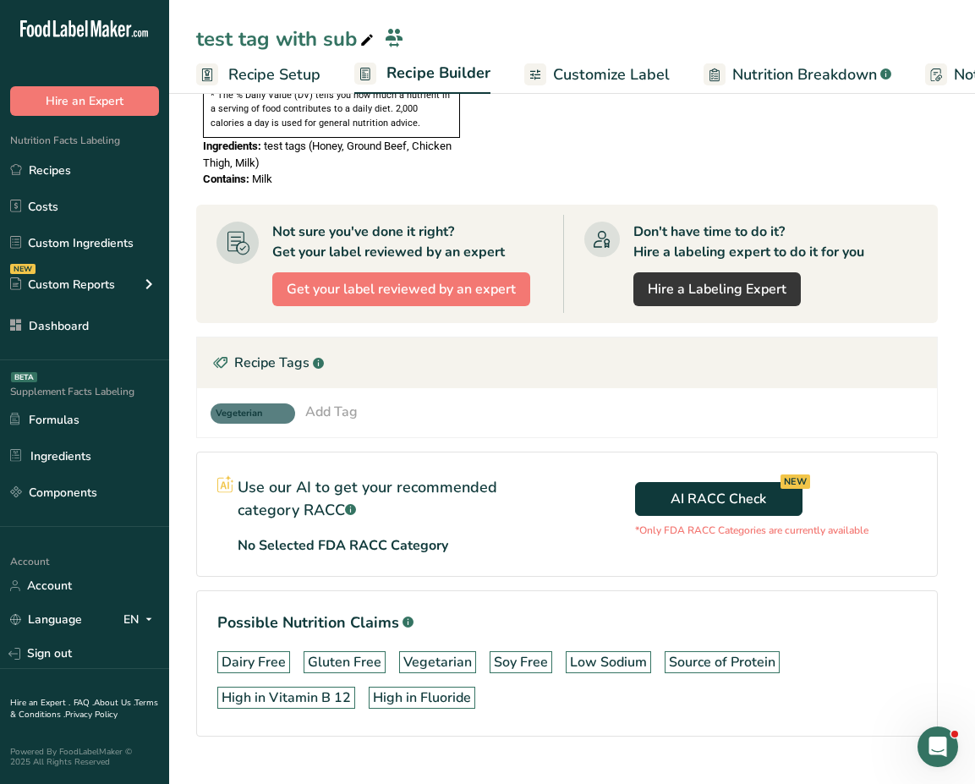
scroll to position [1267, 0]
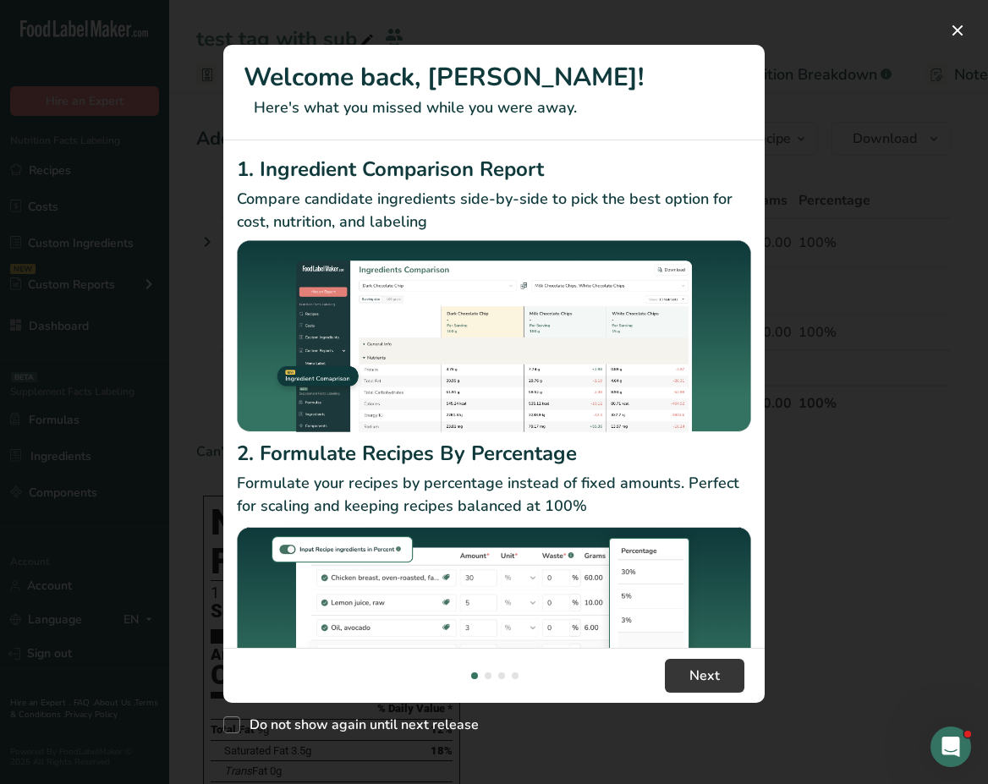
click at [889, 519] on div "New Features" at bounding box center [494, 392] width 988 height 784
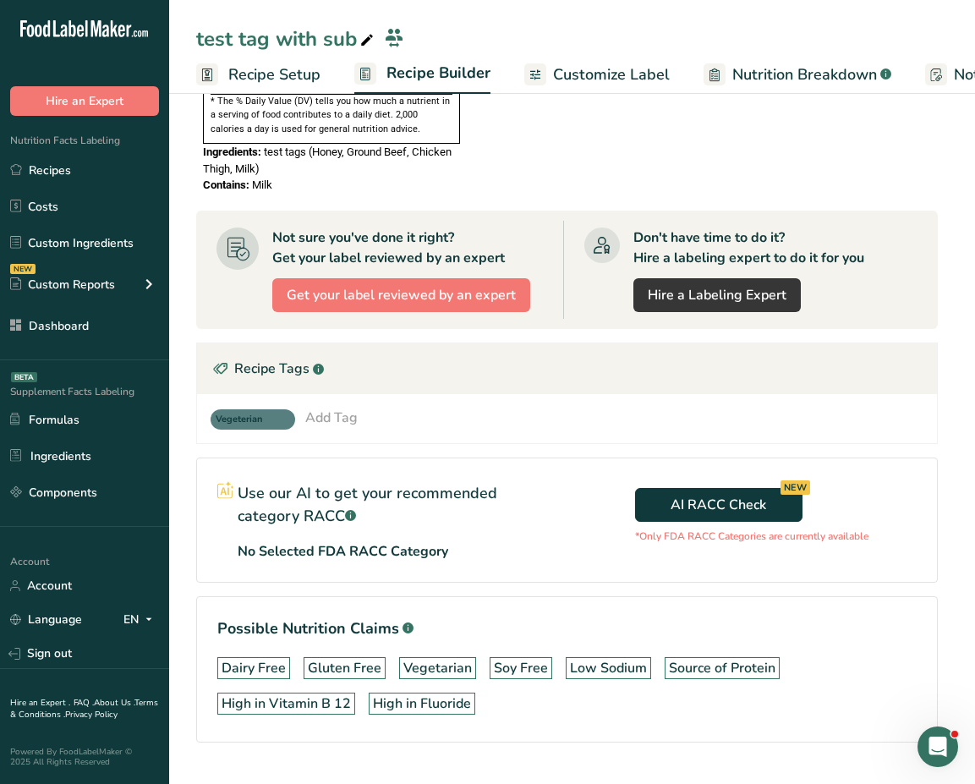
scroll to position [932, 0]
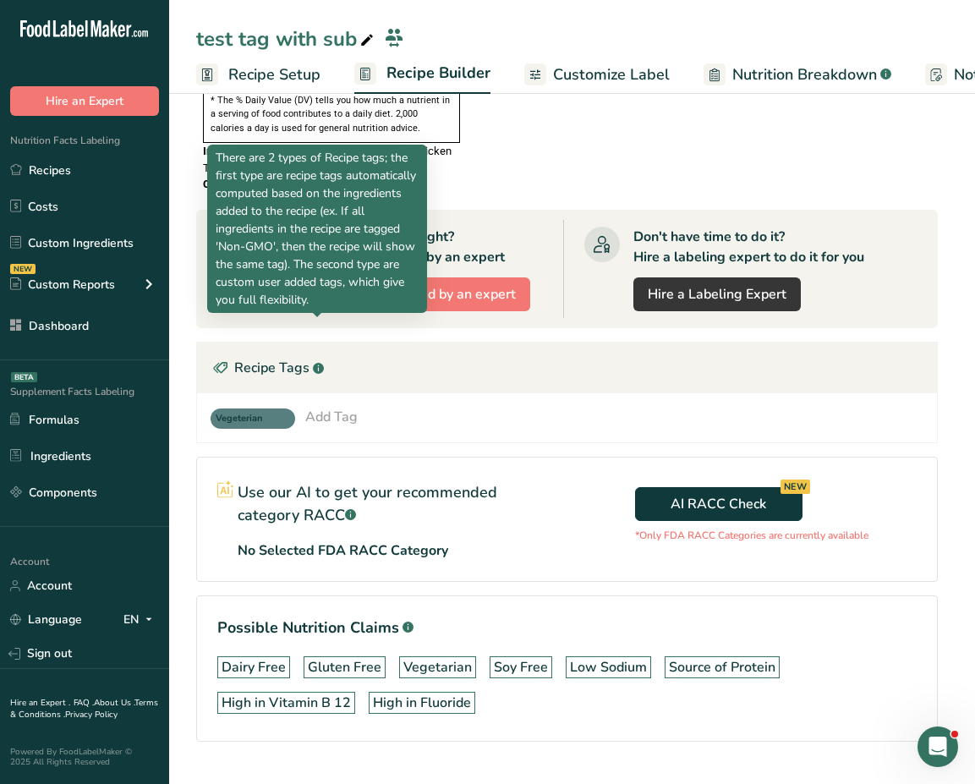
drag, startPoint x: 219, startPoint y: 159, endPoint x: 348, endPoint y: 304, distance: 193.5
click at [348, 304] on p "There are 2 types of Recipe tags; the first type are recipe tags automatically …" at bounding box center [317, 229] width 203 height 160
click at [293, 266] on p "There are 2 types of Recipe tags; the first type are recipe tags automatically …" at bounding box center [317, 229] width 203 height 160
drag, startPoint x: 298, startPoint y: 266, endPoint x: 338, endPoint y: 298, distance: 50.6
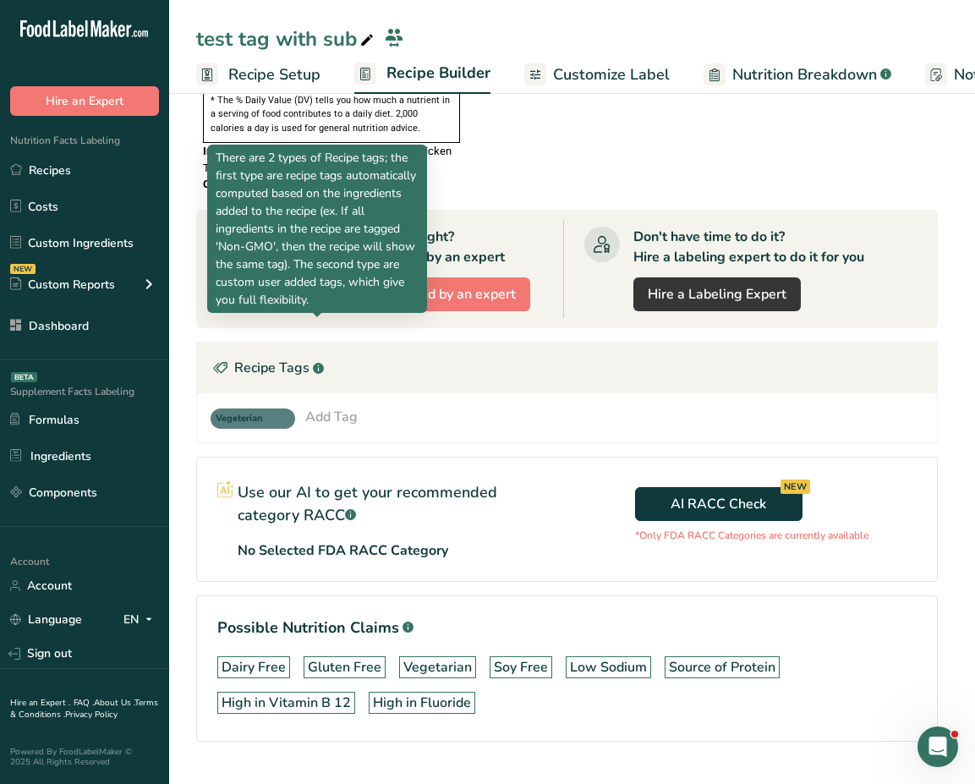
click at [338, 298] on p "There are 2 types of Recipe tags; the first type are recipe tags automatically …" at bounding box center [317, 229] width 203 height 160
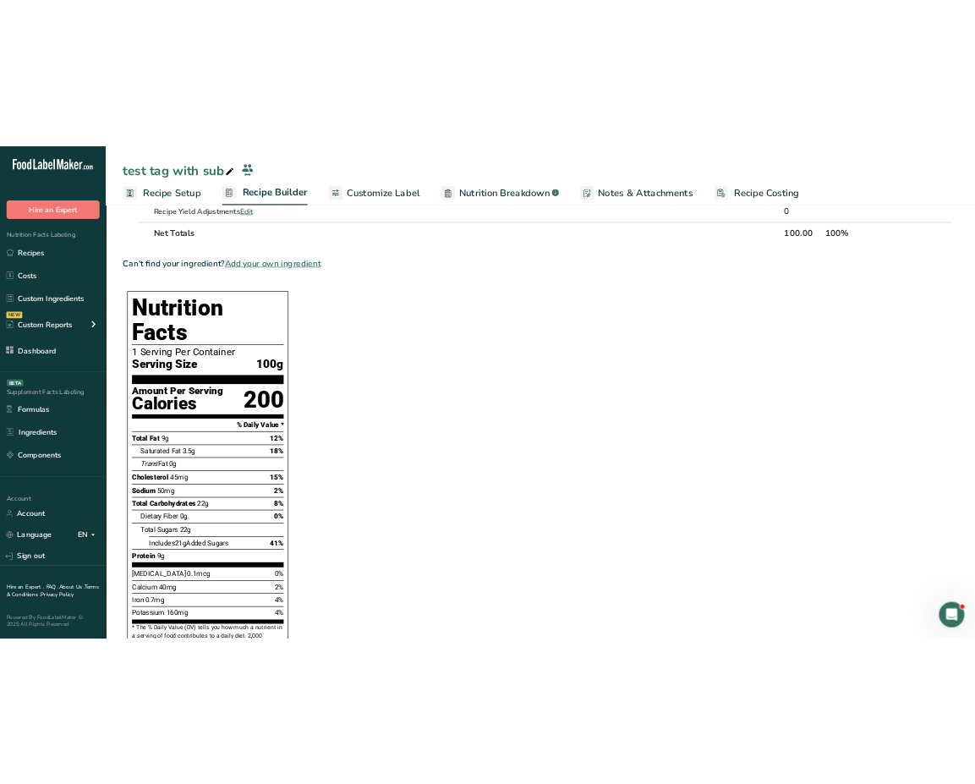
scroll to position [879, 0]
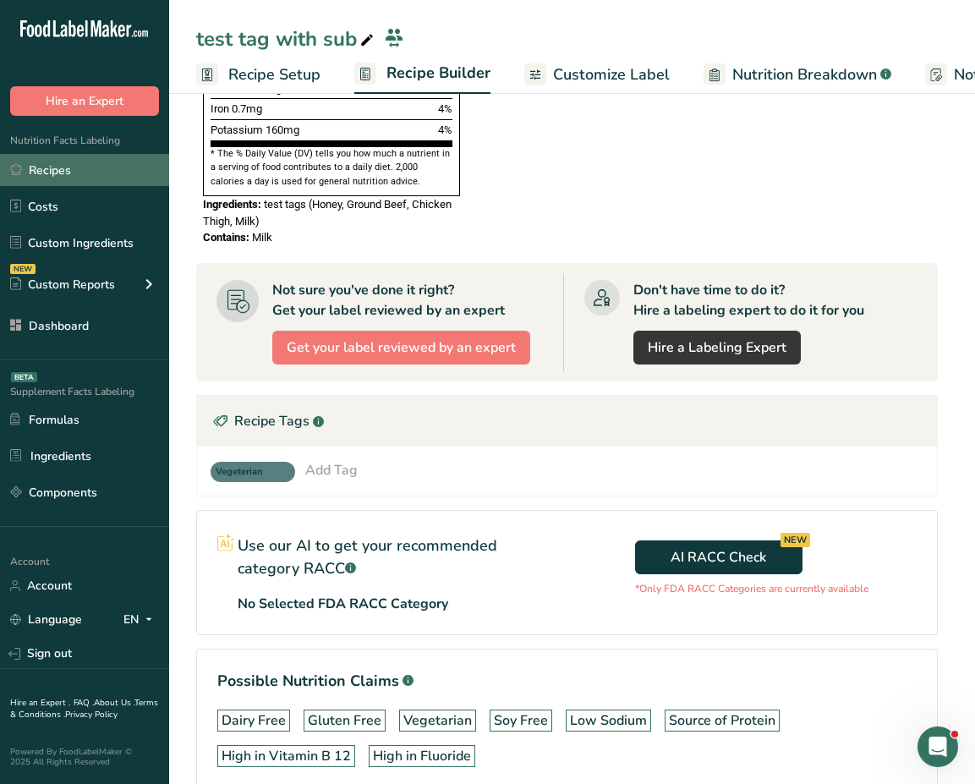
click at [72, 168] on link "Recipes" at bounding box center [84, 170] width 169 height 32
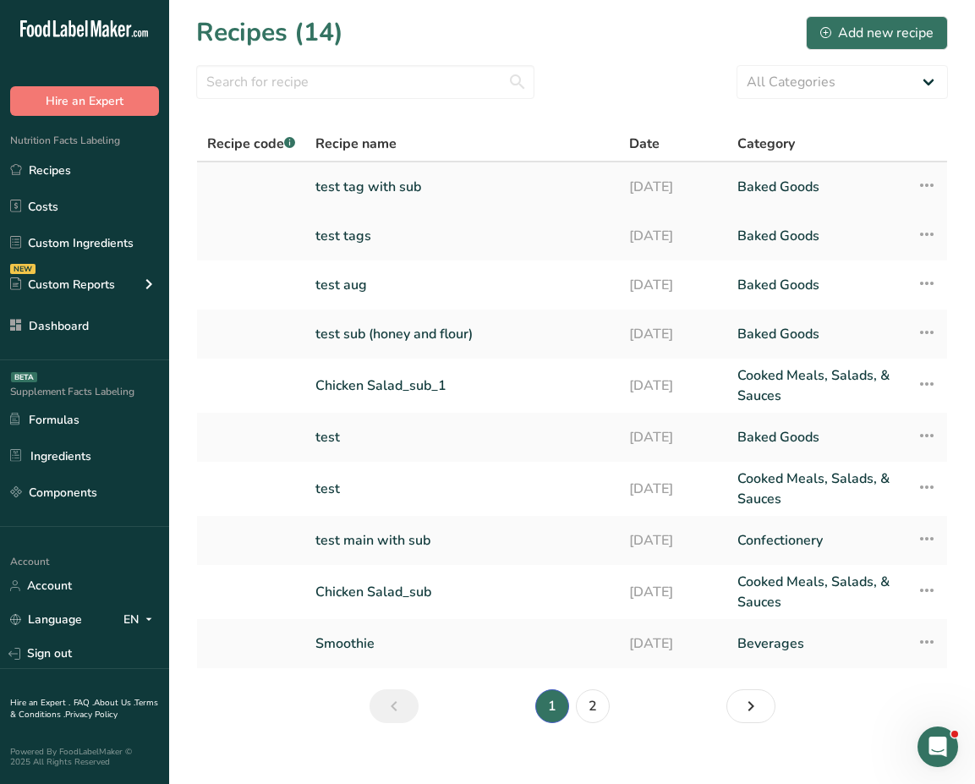
click at [378, 191] on link "test tag with sub" at bounding box center [463, 187] width 294 height 36
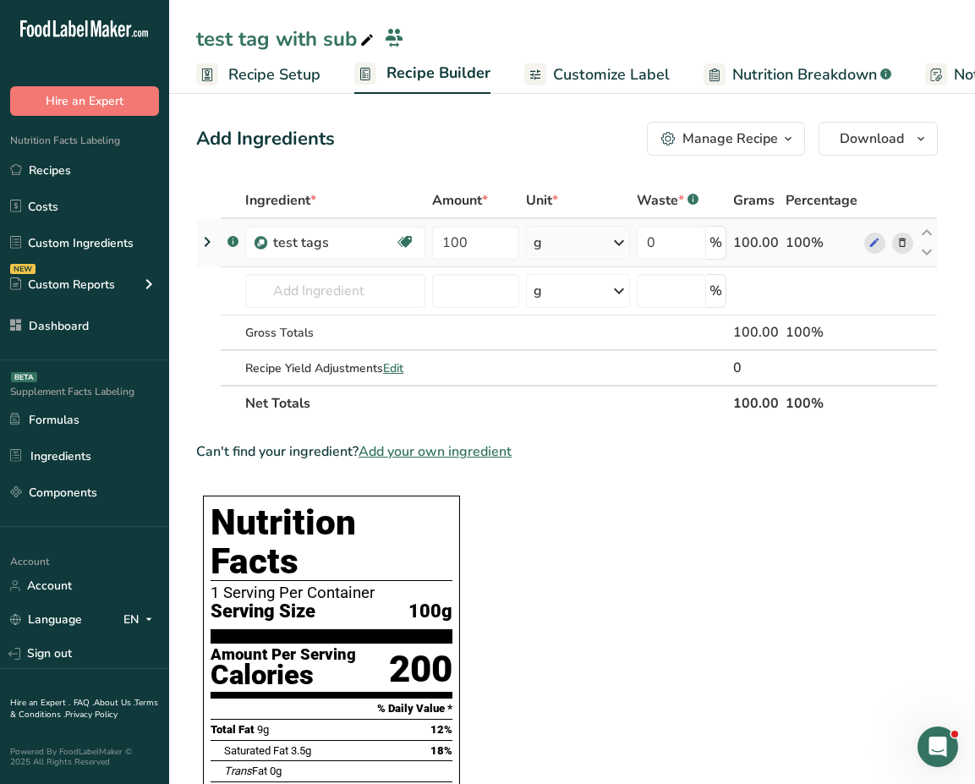
click at [211, 242] on icon at bounding box center [207, 242] width 20 height 30
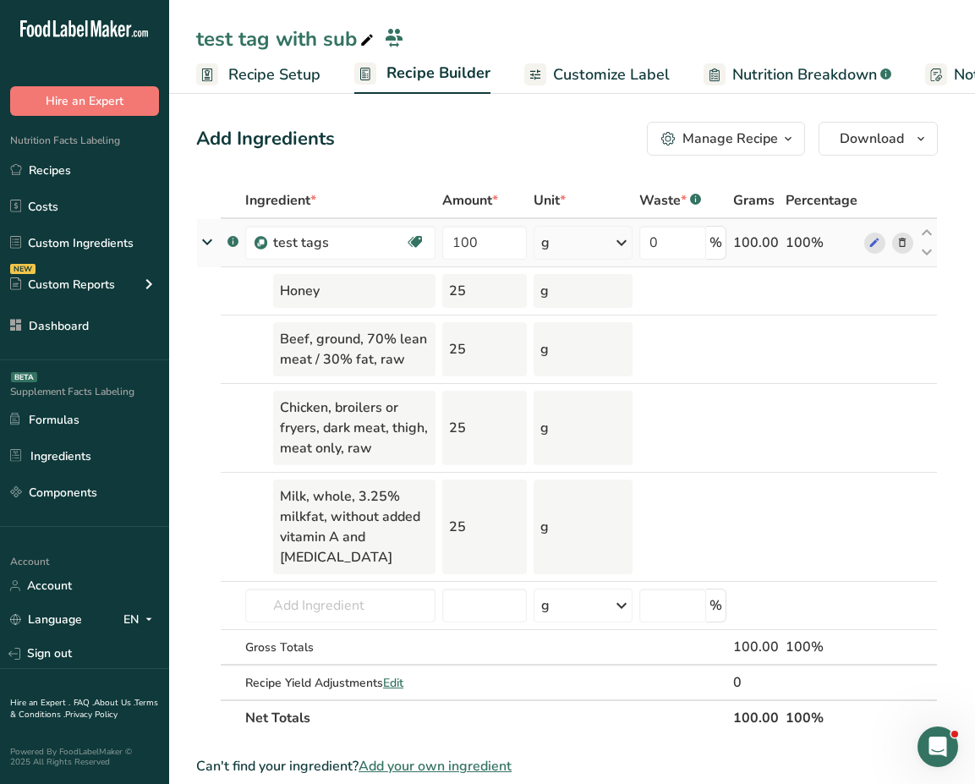
click at [211, 242] on icon at bounding box center [207, 242] width 30 height 20
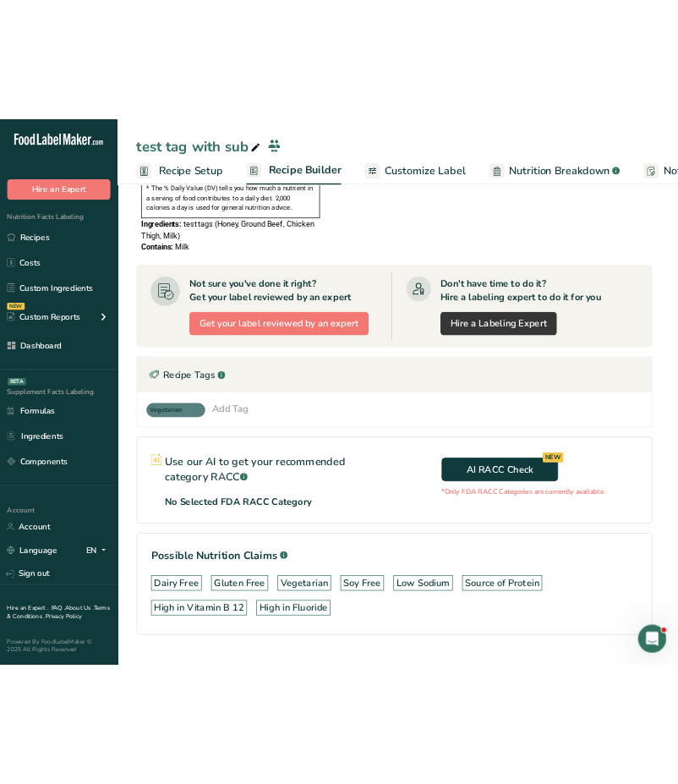
scroll to position [947, 0]
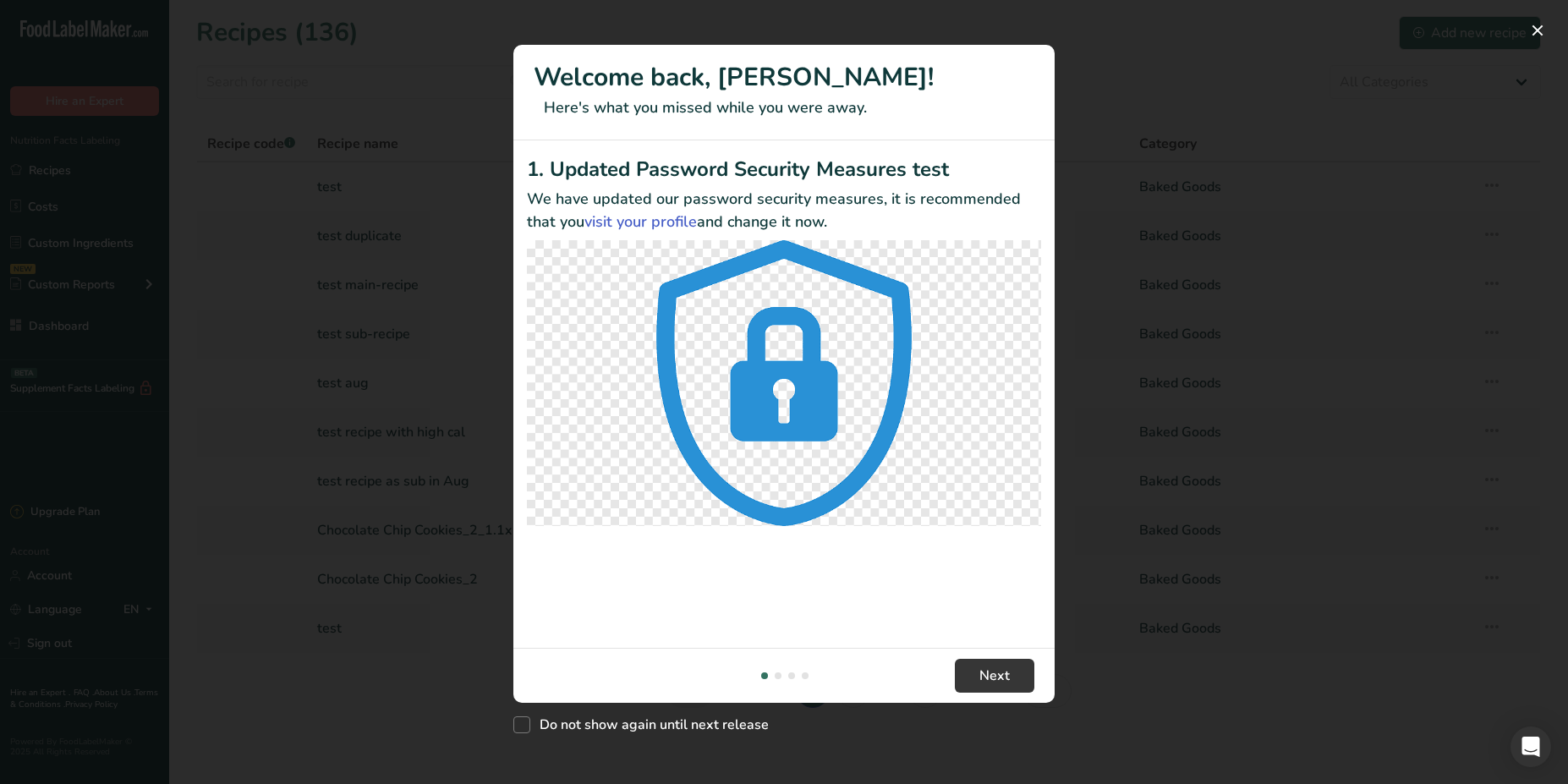
click at [250, 66] on div "New Features" at bounding box center [784, 392] width 1568 height 784
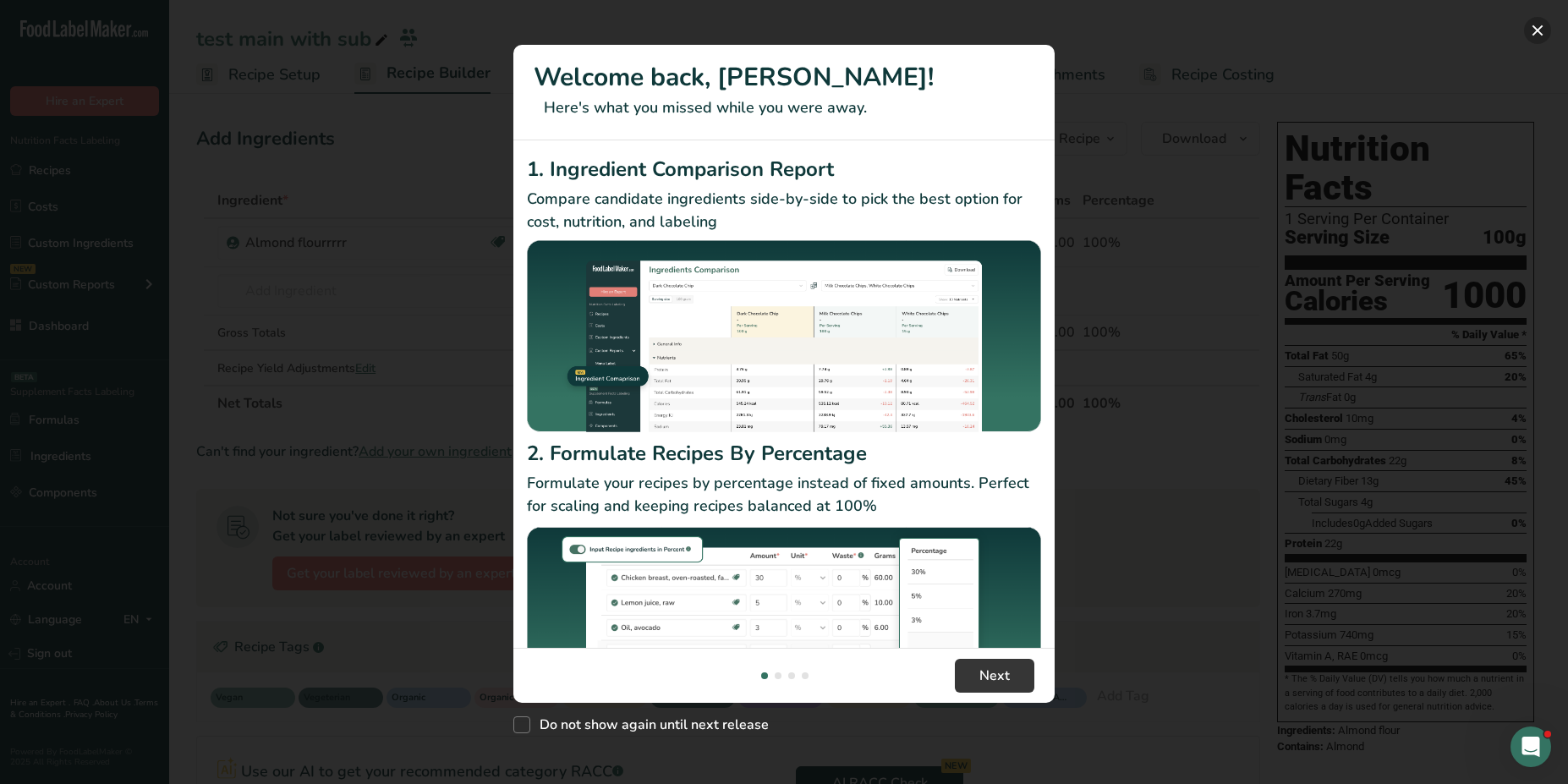
click at [1536, 34] on button "New Features" at bounding box center [1537, 30] width 27 height 27
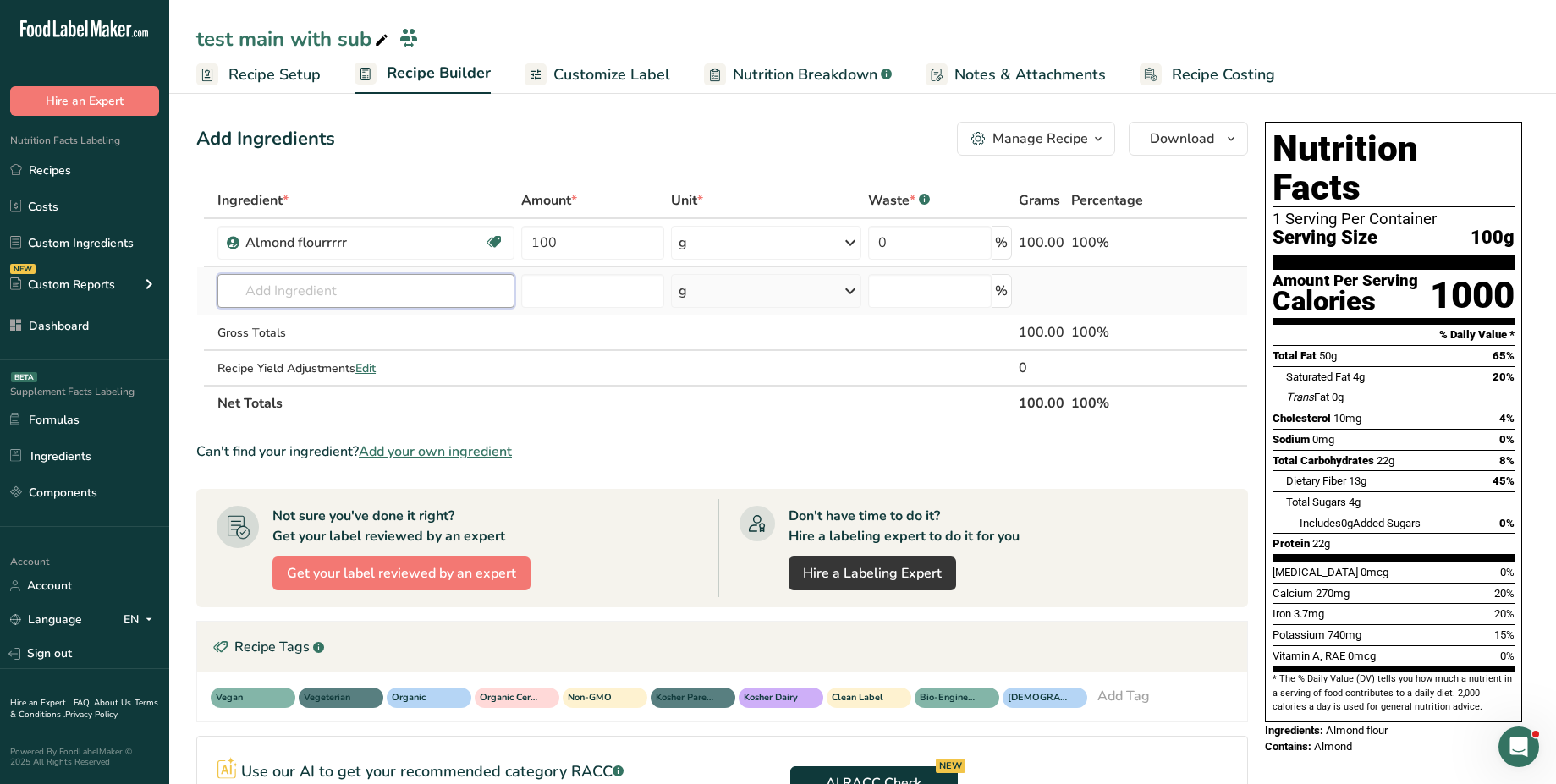
click at [335, 279] on input "text" at bounding box center [365, 291] width 297 height 34
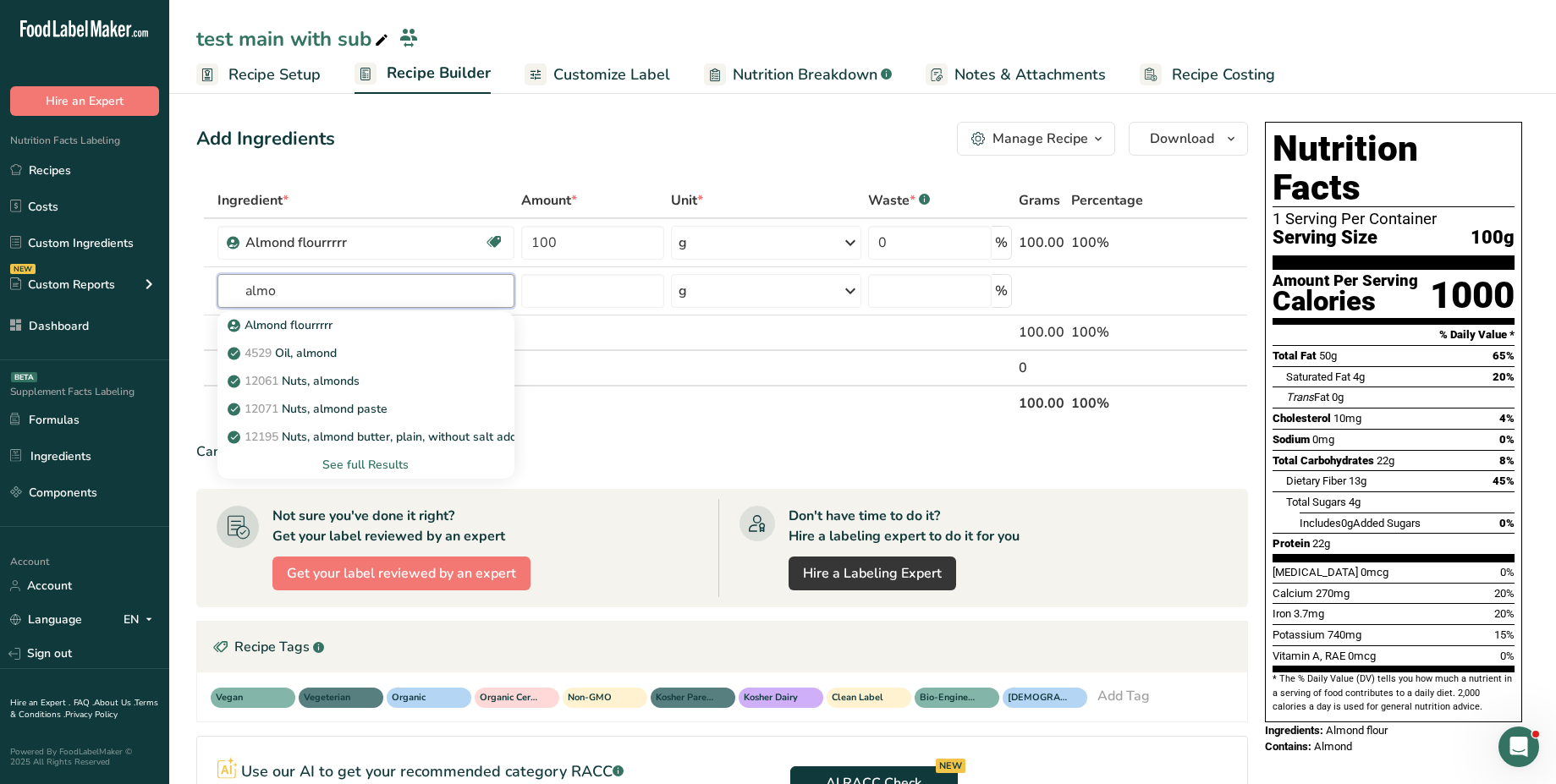
type input "almo"
click at [422, 178] on div "Add Ingredients Manage Recipe Delete Recipe Duplicate Recipe Scale Recipe Save …" at bounding box center [727, 586] width 1062 height 942
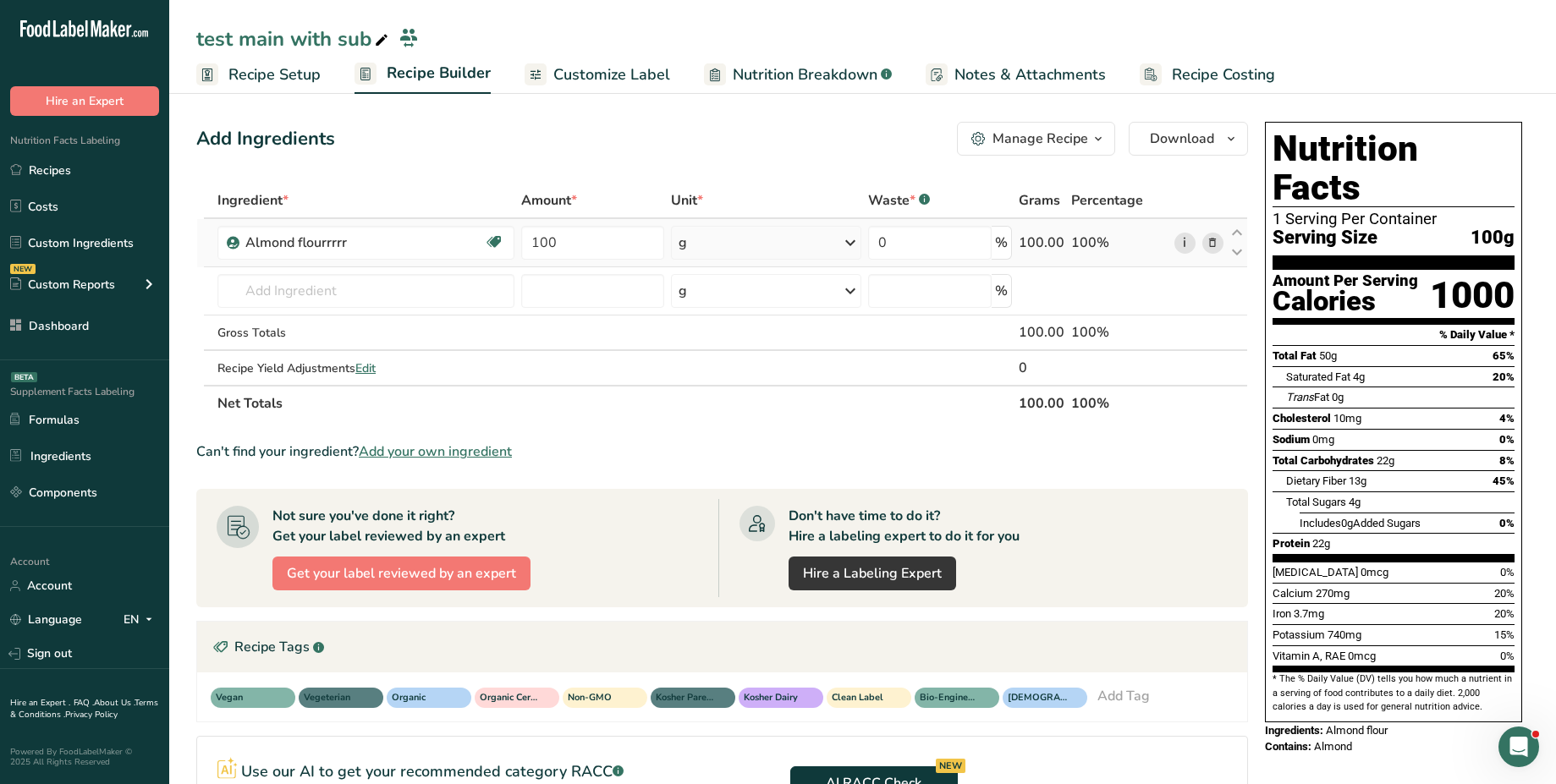
click at [1183, 242] on link "i" at bounding box center [1184, 243] width 21 height 21
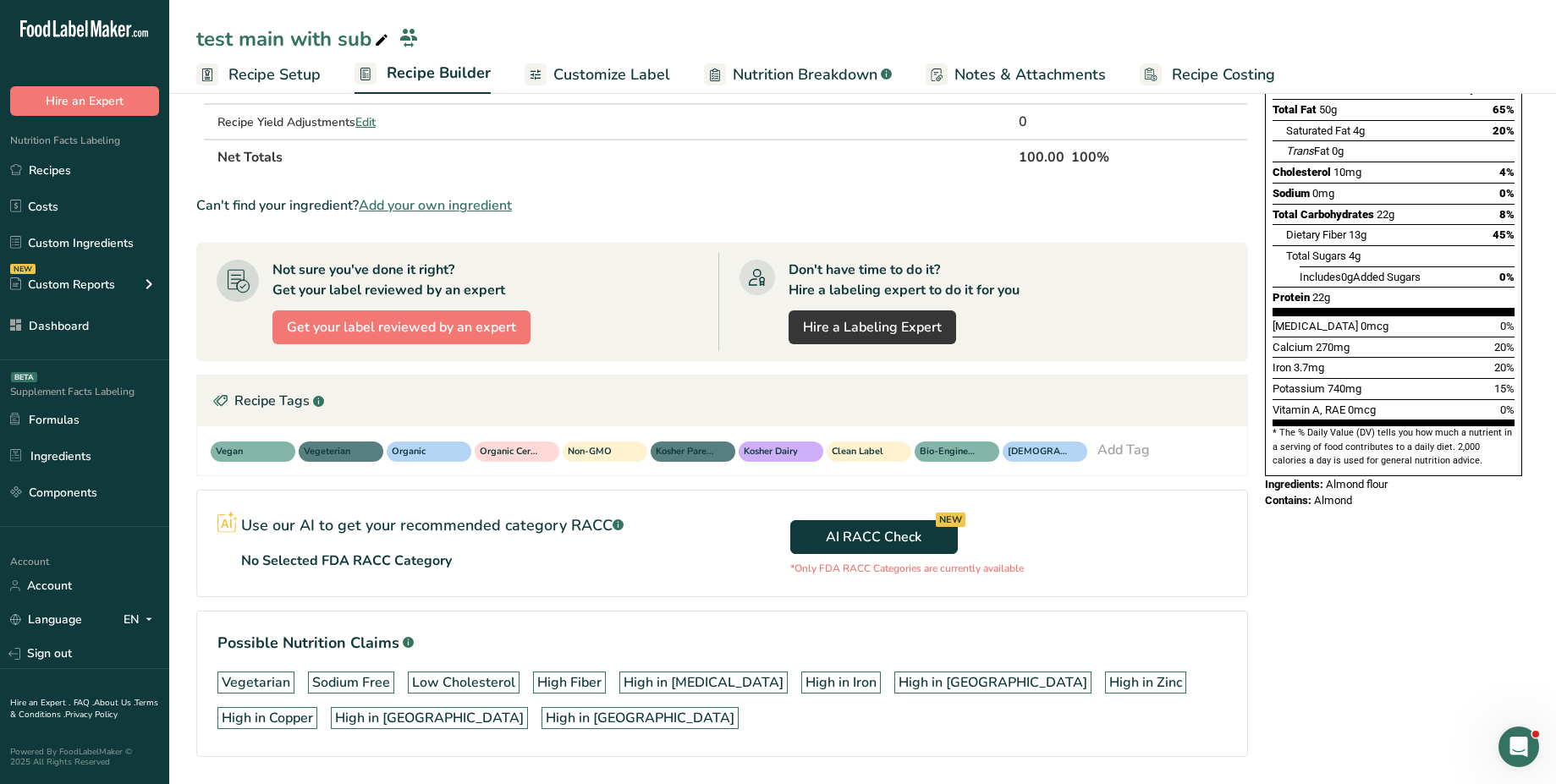
scroll to position [300, 0]
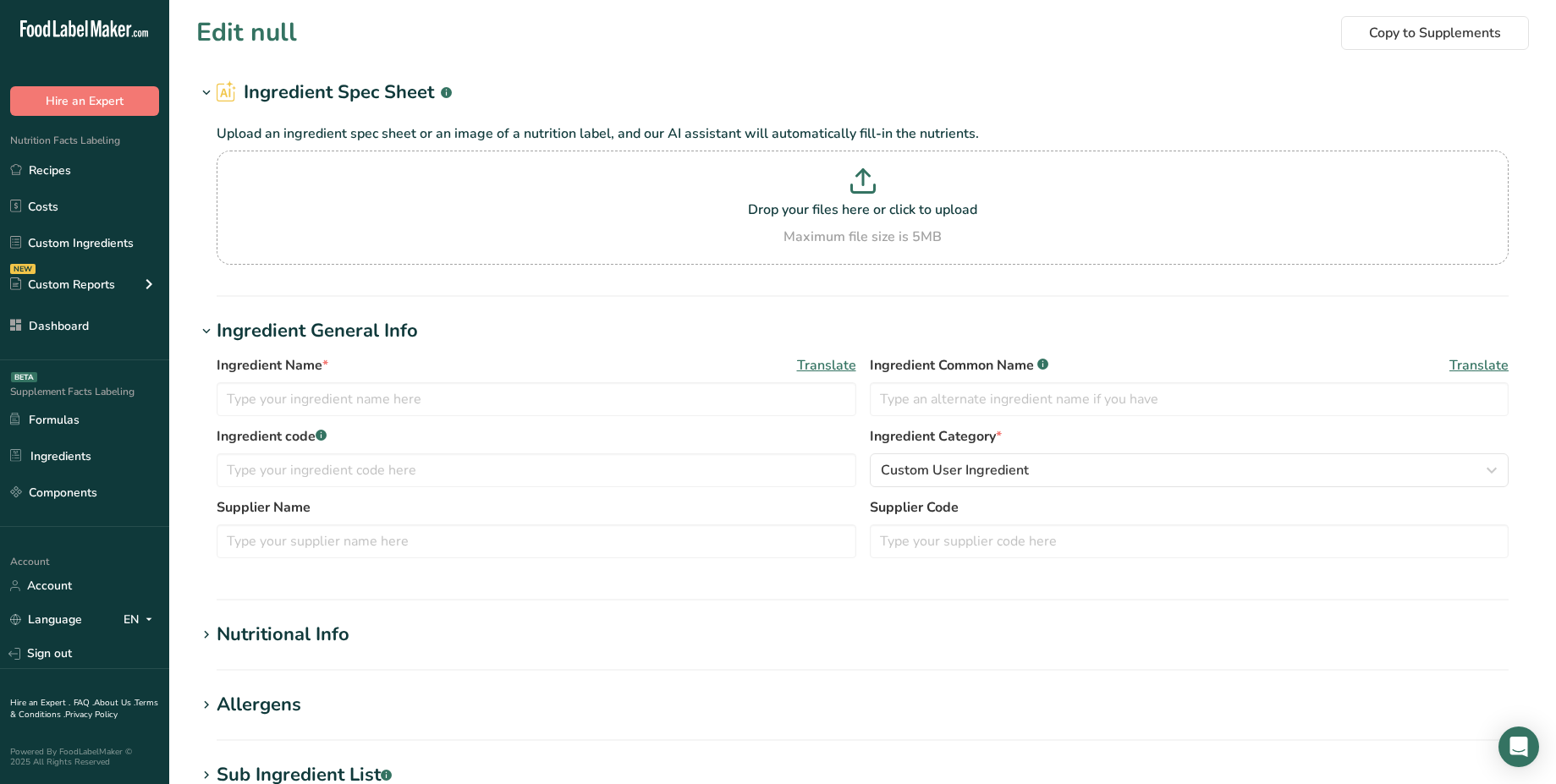
type input "Almond flourrrrr"
type input "Almond flour"
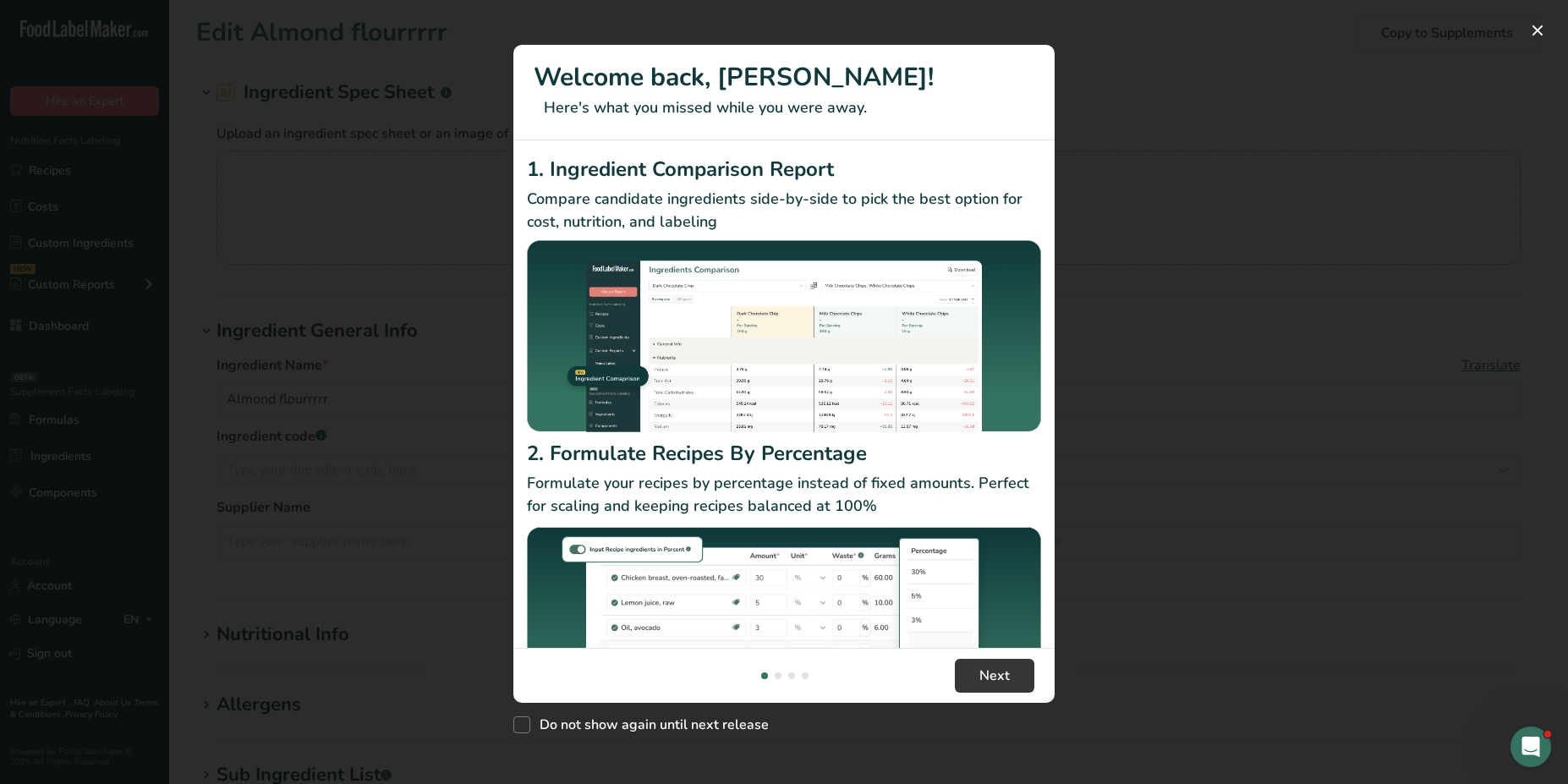
click at [334, 274] on div "New Features" at bounding box center [784, 392] width 1568 height 784
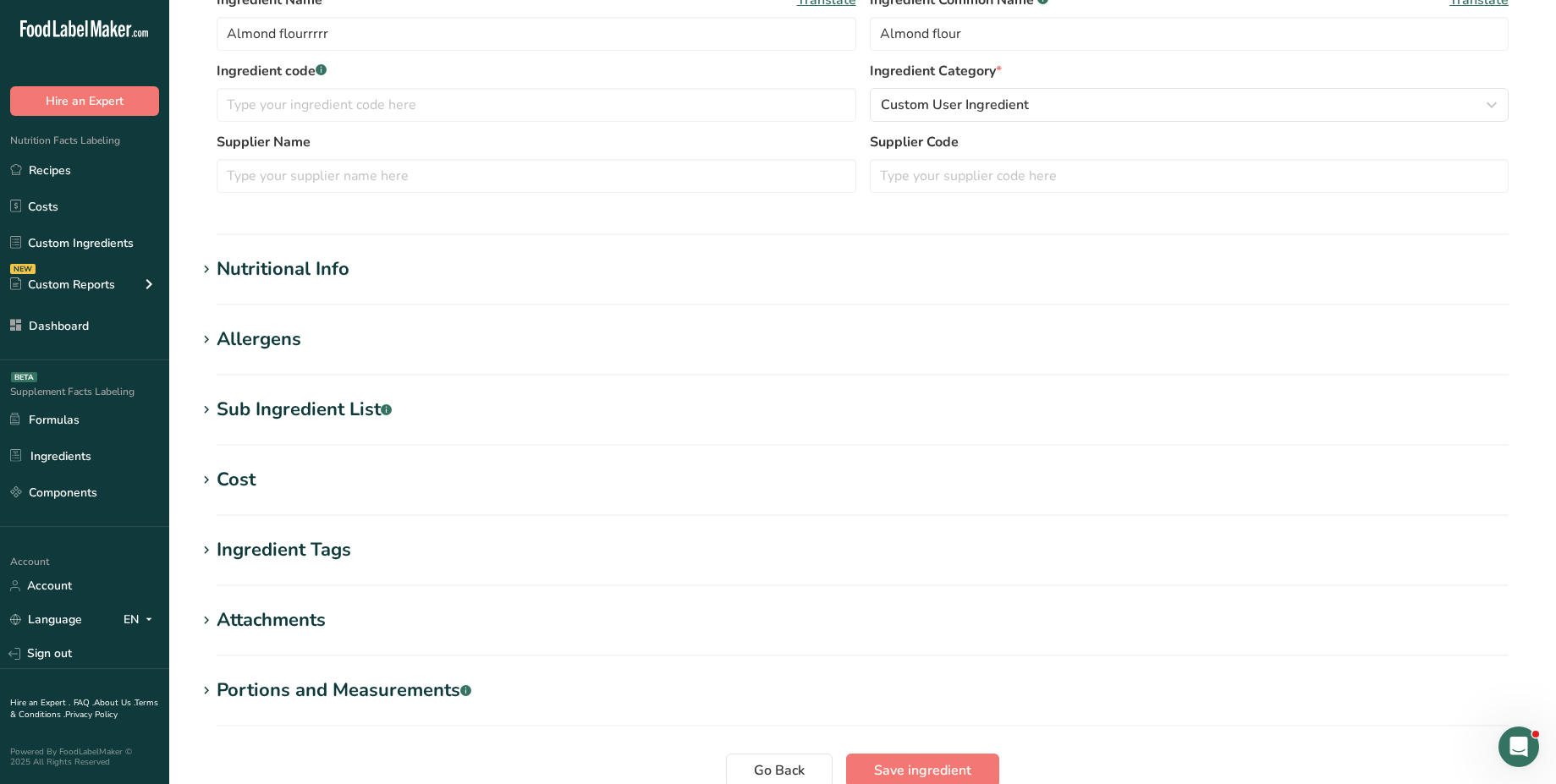
scroll to position [513, 0]
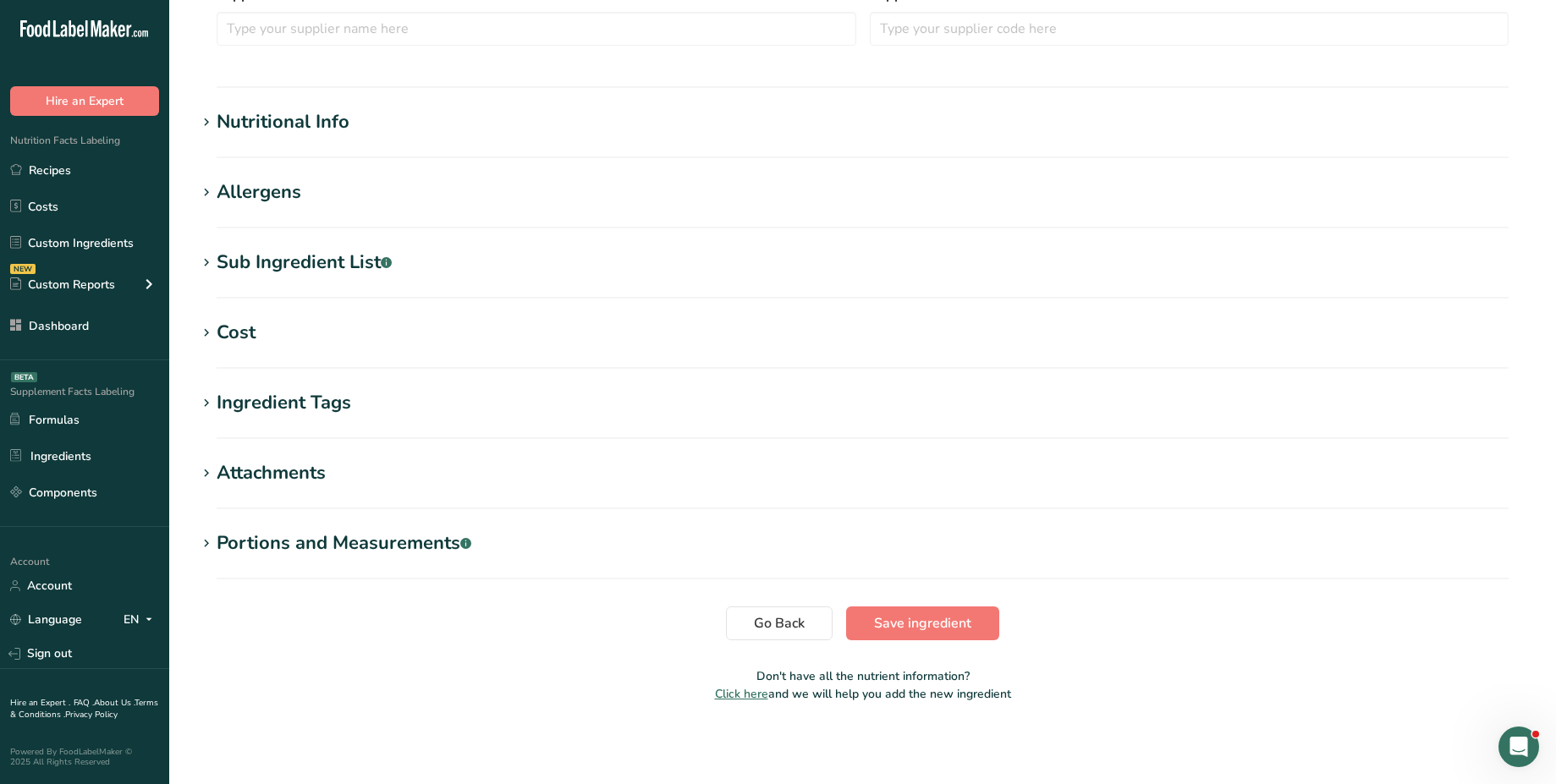
click at [320, 405] on div "Ingredient Tags" at bounding box center [284, 403] width 135 height 28
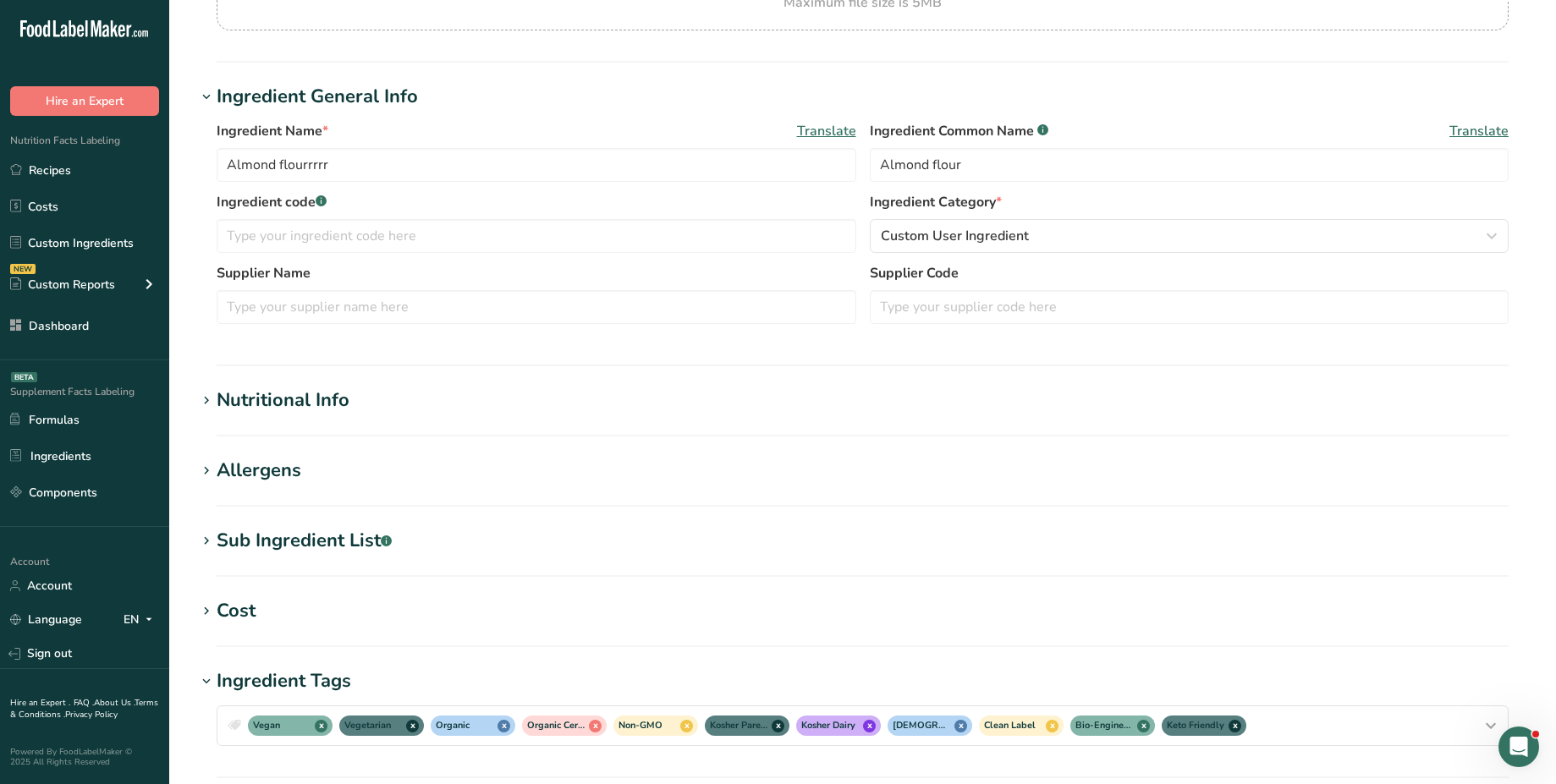
scroll to position [0, 0]
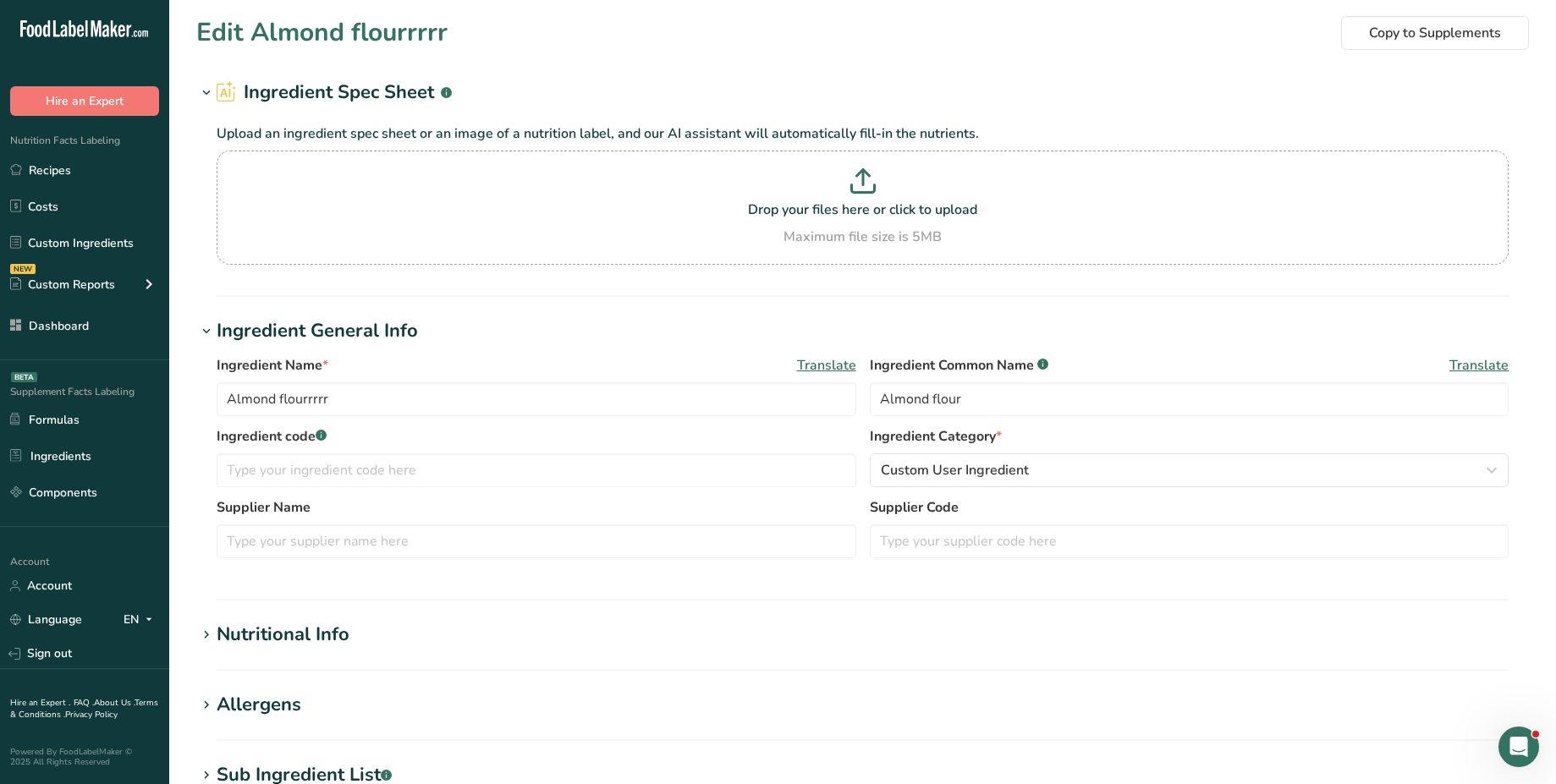
click at [406, 36] on h1 "Edit Almond flourrrrr" at bounding box center [321, 33] width 251 height 38
click at [205, 130] on div "Upload an ingredient spec sheet or an image of a nutrition label, and our AI as…" at bounding box center [862, 191] width 1332 height 168
click at [382, 32] on h1 "Edit Almond flourrrrr" at bounding box center [321, 33] width 251 height 38
type input "Almond flourrrrr"
type input "Almond flour"
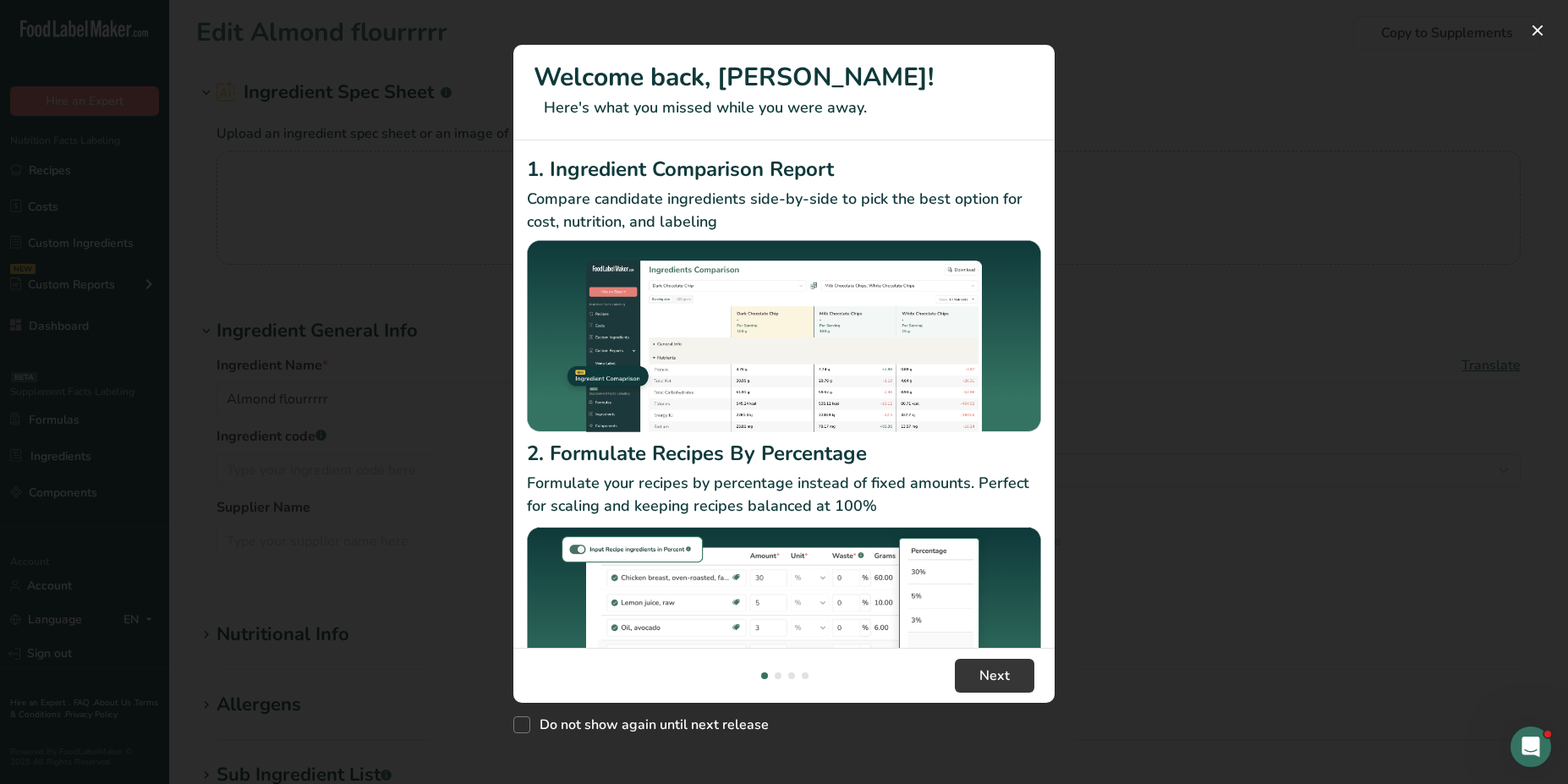
click at [195, 78] on div "New Features" at bounding box center [784, 392] width 1568 height 784
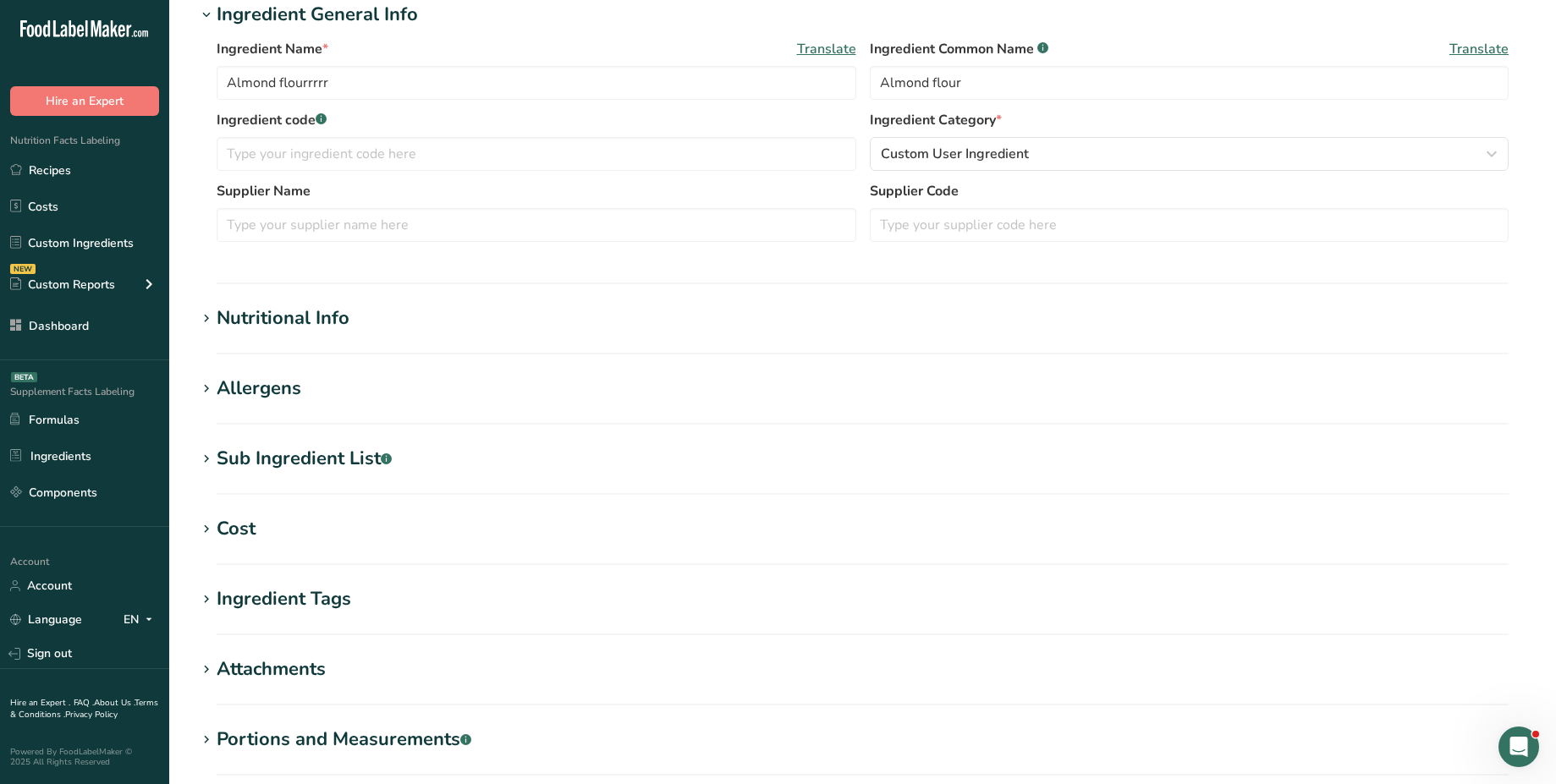
scroll to position [325, 0]
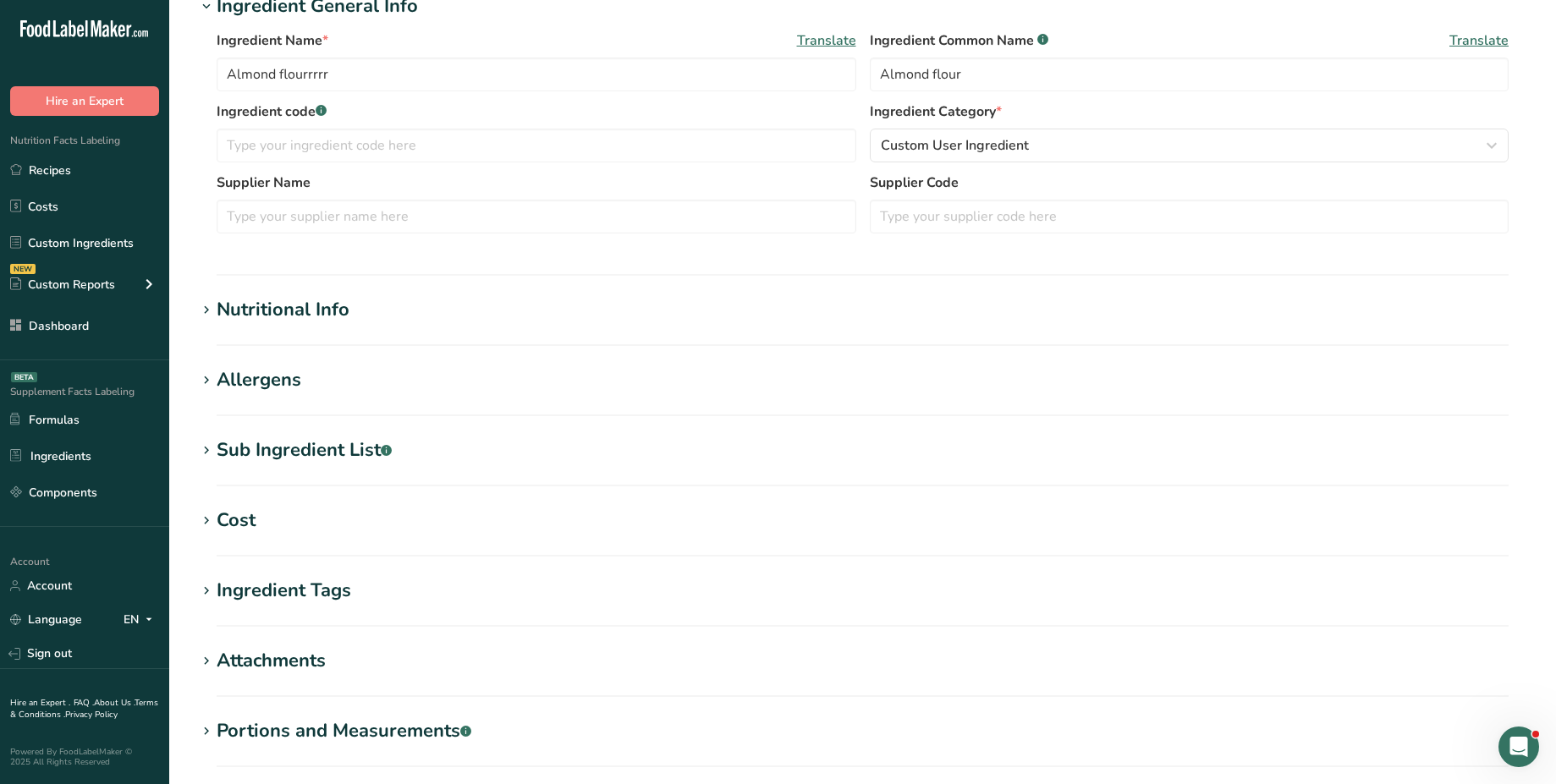
click at [288, 309] on div "Nutritional Info" at bounding box center [283, 310] width 133 height 28
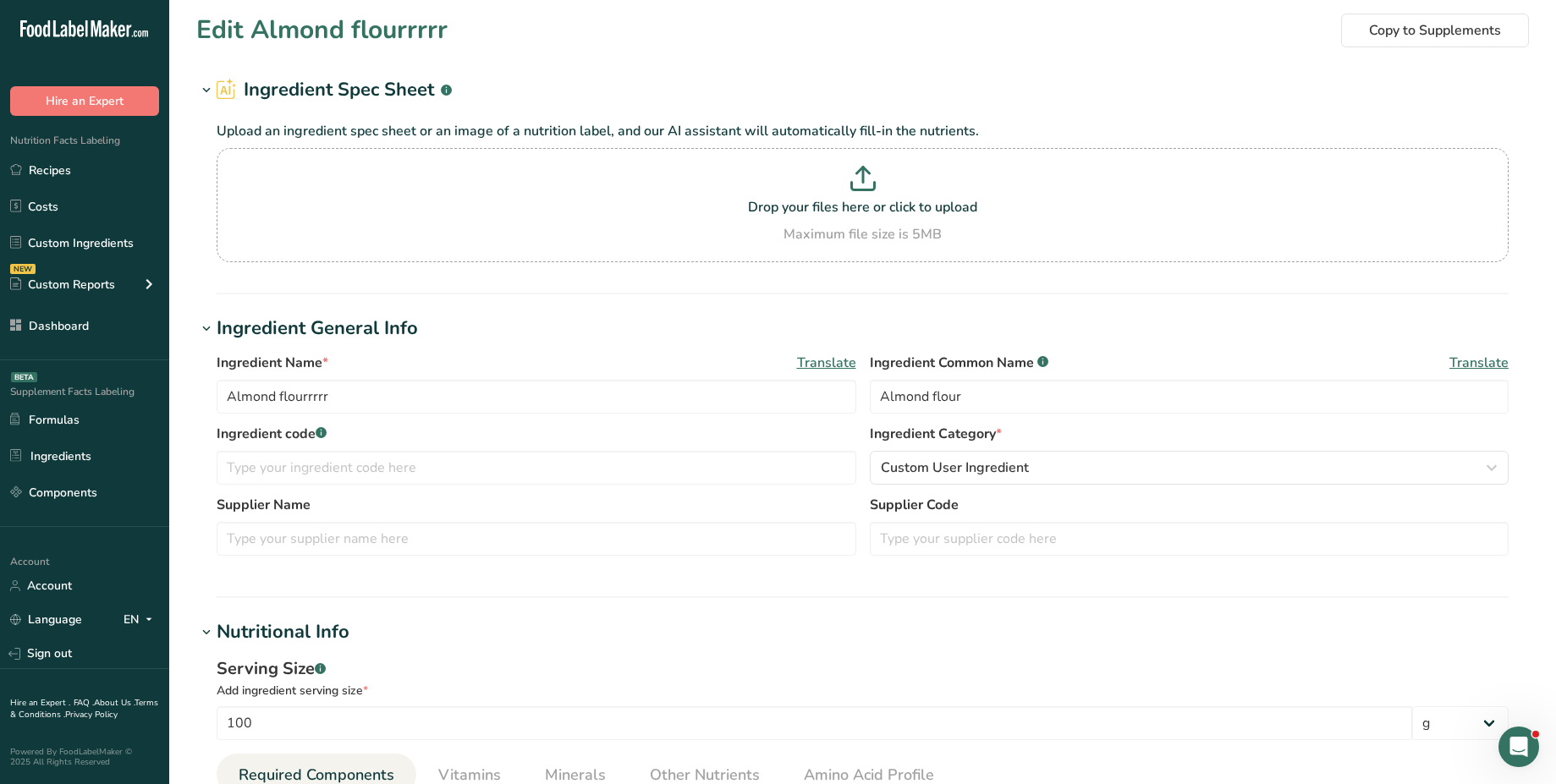
scroll to position [2, 0]
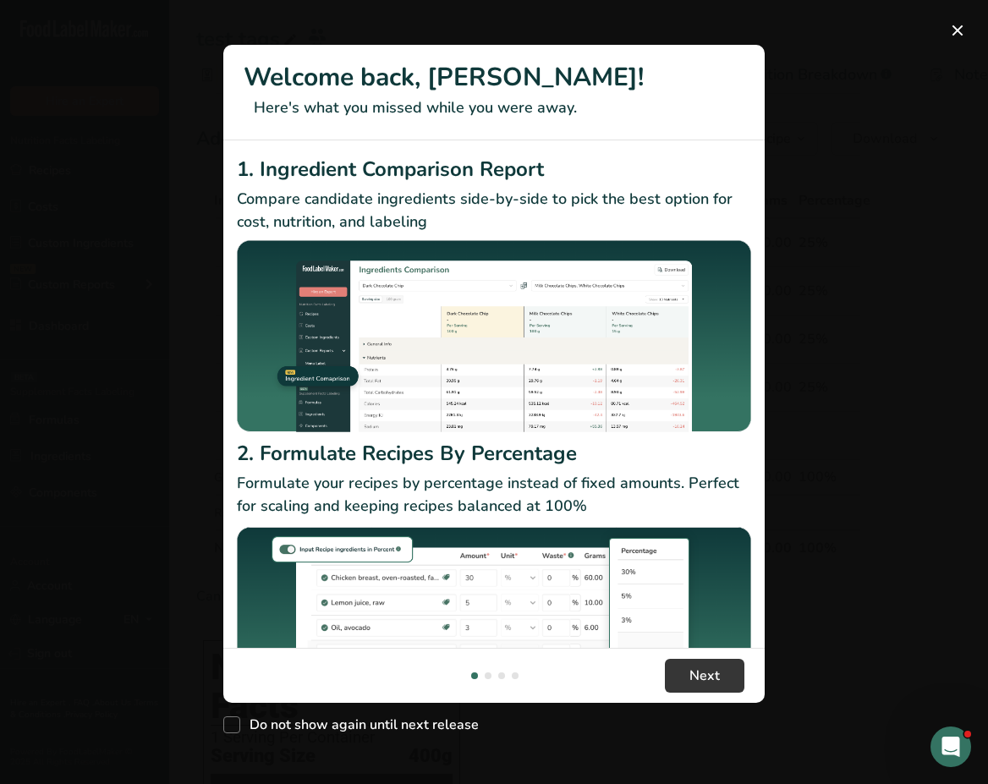
click at [837, 296] on div "New Features" at bounding box center [494, 392] width 988 height 784
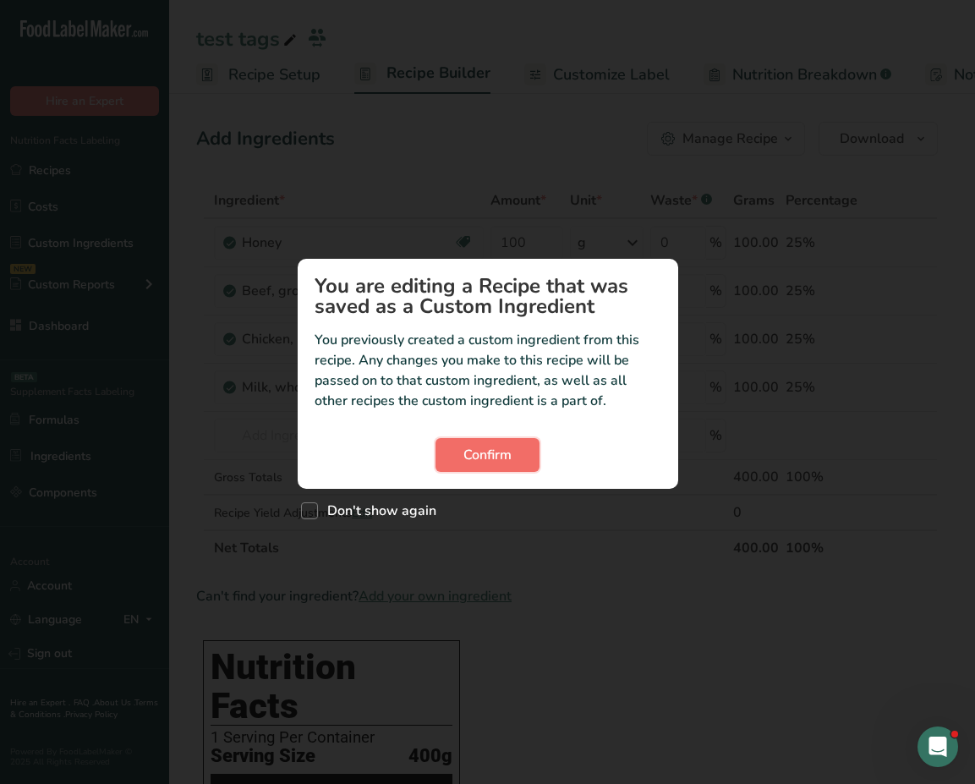
click at [511, 458] on span "Confirm" at bounding box center [488, 455] width 48 height 20
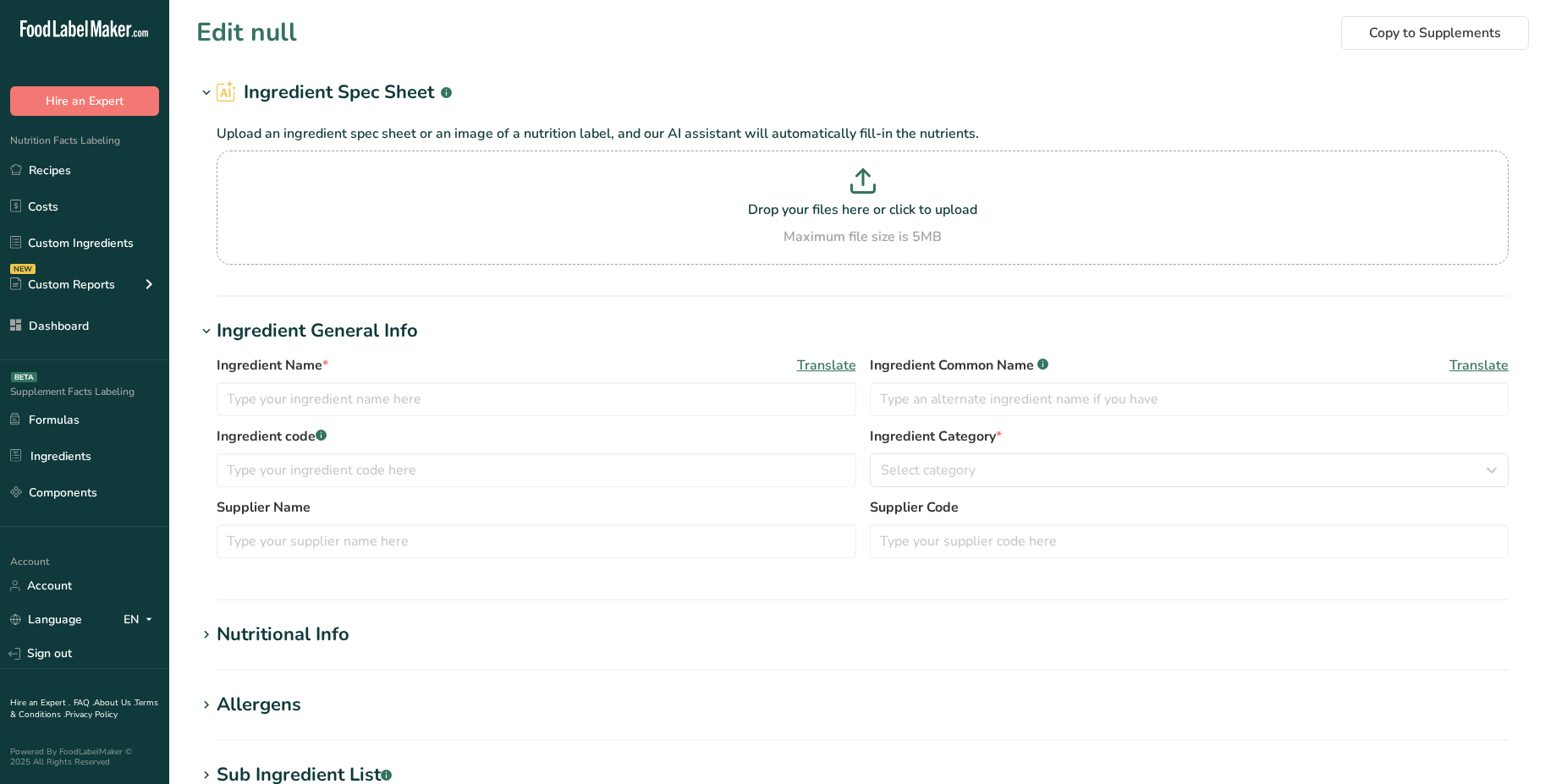
type input "Almond flourrrrr"
type input "Almond flour"
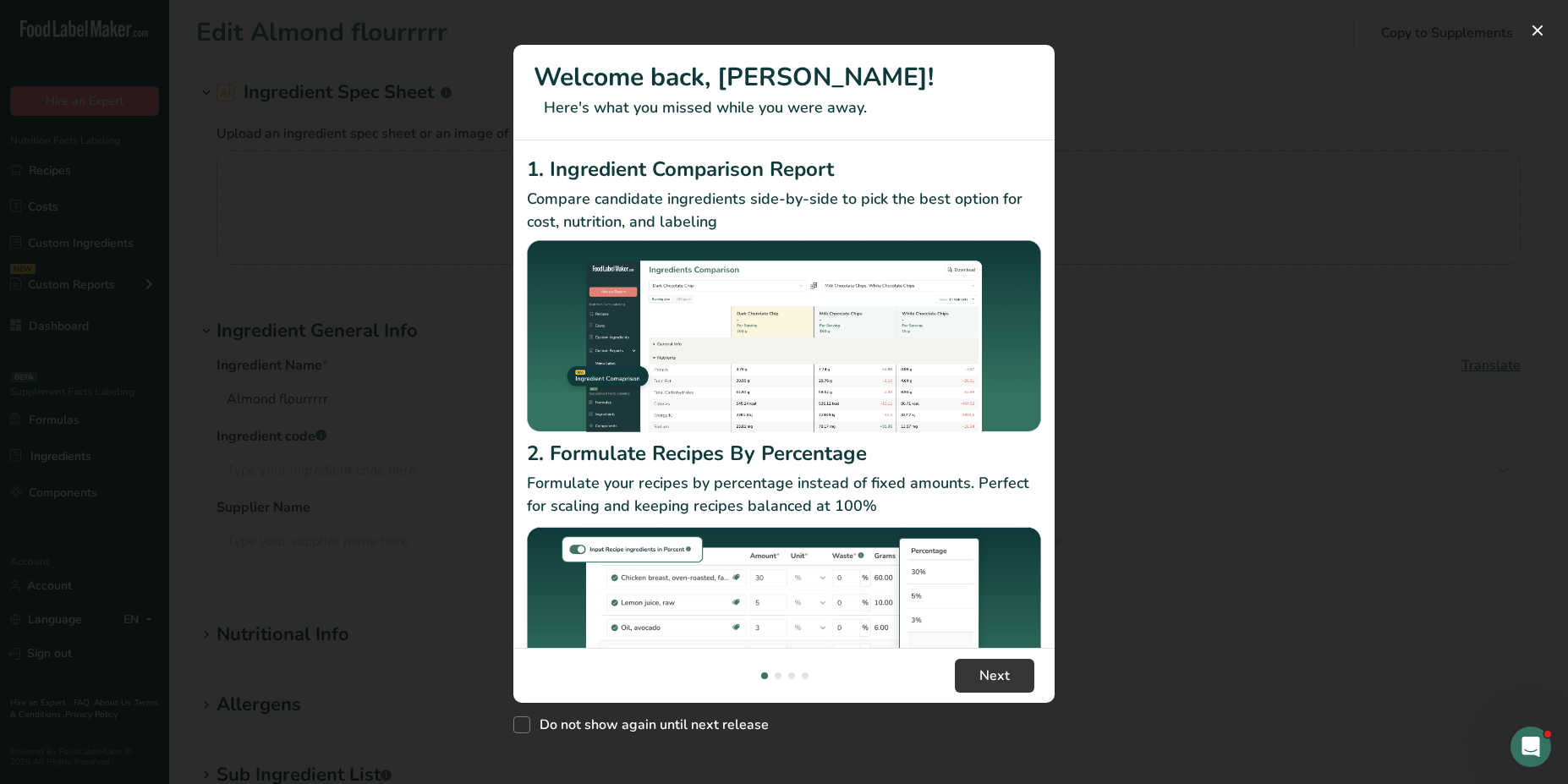
click at [1256, 159] on div "New Features" at bounding box center [784, 392] width 1568 height 784
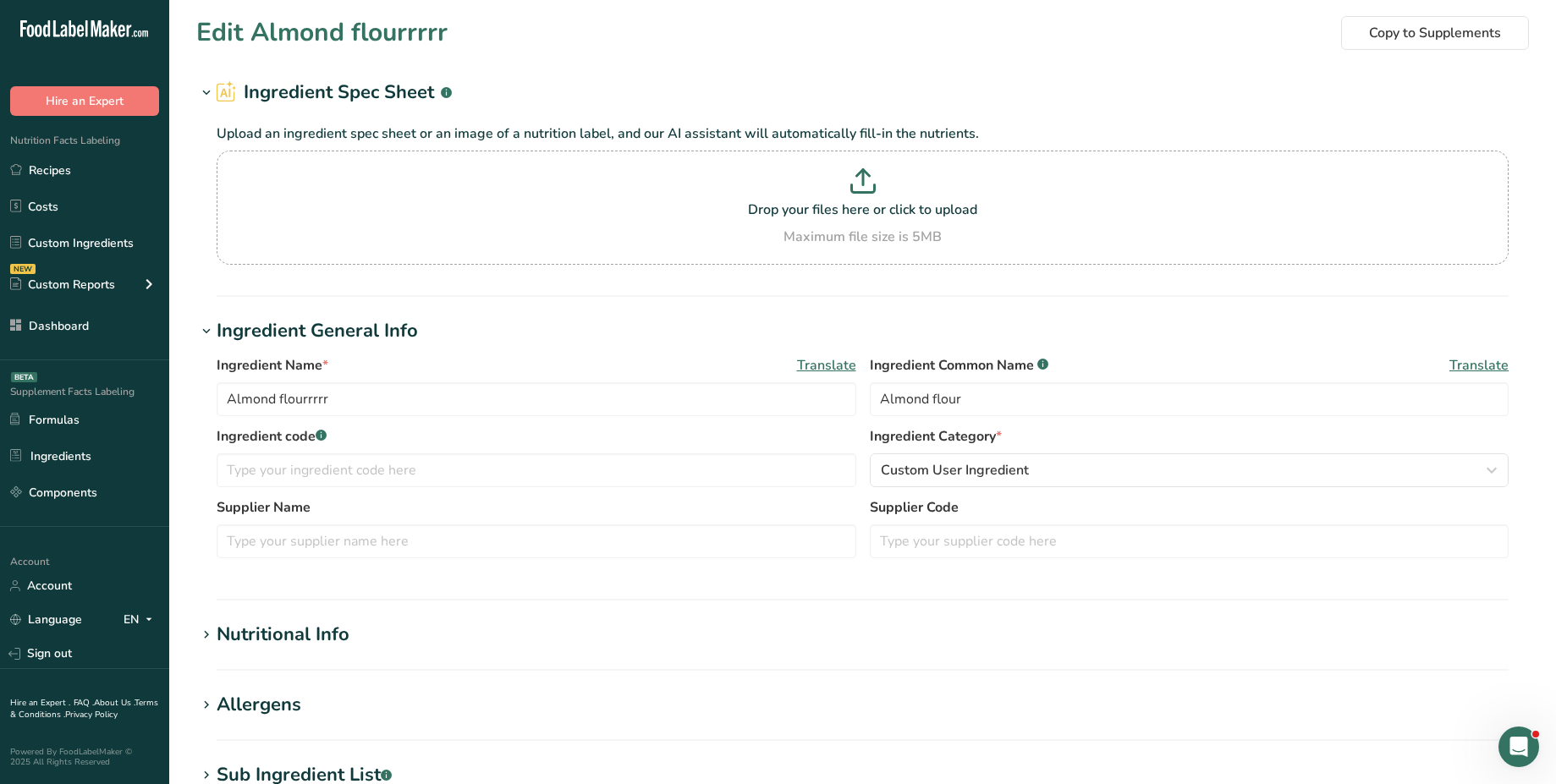
click at [426, 40] on h1 "Edit Almond flourrrrr" at bounding box center [321, 33] width 251 height 38
click at [462, 42] on div "Edit Almond flourrrrr Copy to Supplements" at bounding box center [862, 33] width 1332 height 38
drag, startPoint x: 429, startPoint y: 35, endPoint x: 462, endPoint y: 35, distance: 33.0
click at [462, 35] on div "Edit Almond flourrrrr Copy to Supplements" at bounding box center [862, 33] width 1332 height 38
drag, startPoint x: 415, startPoint y: 31, endPoint x: 460, endPoint y: 31, distance: 45.7
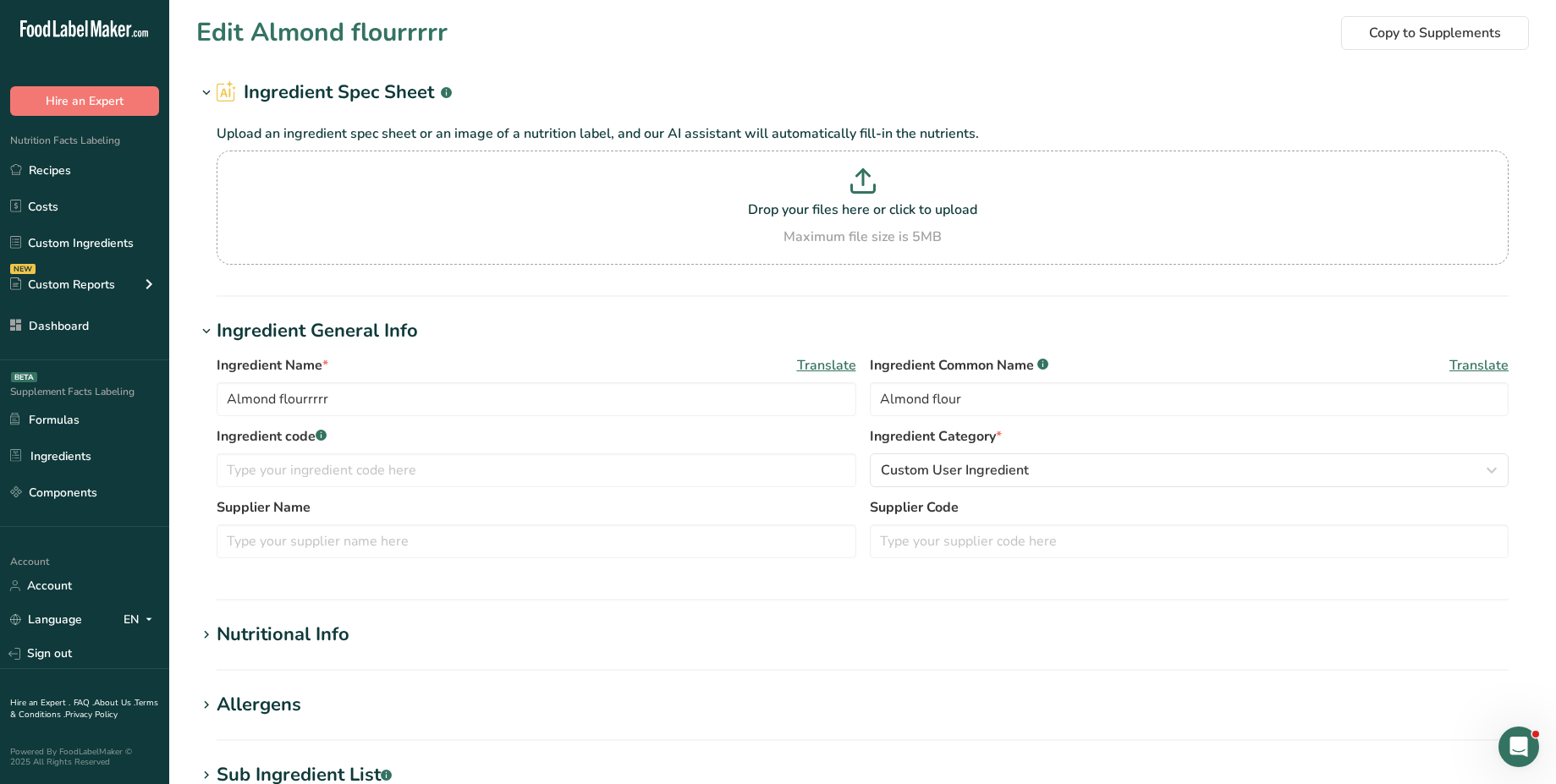
click at [460, 31] on div "Edit Almond flourrrrr Copy to Supplements" at bounding box center [862, 33] width 1332 height 38
click at [389, 33] on h1 "Edit Almond flourrrrr" at bounding box center [321, 33] width 251 height 38
click at [373, 202] on p "Drop your files here or click to upload" at bounding box center [862, 210] width 1283 height 20
click at [373, 202] on input "Drop your files here or click to upload Maximum file size is 5MB" at bounding box center [863, 208] width 1292 height 114
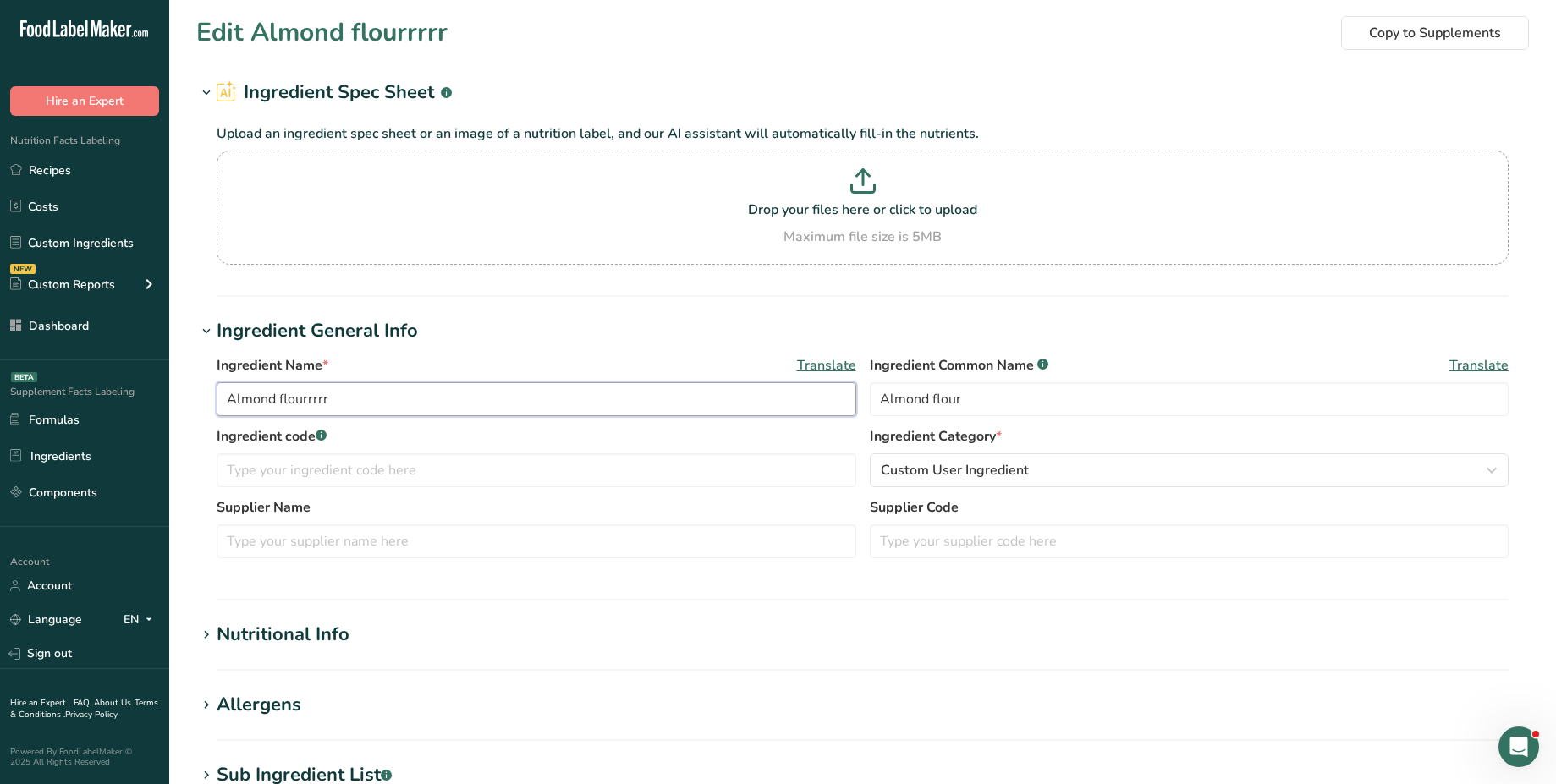
click at [542, 413] on input "Almond flourrrrr" at bounding box center [537, 399] width 640 height 34
type input "Almond flour"
click at [178, 428] on section "Edit Almond flour Copy to Supplements Ingredient Spec Sheet .a-a{fill:#347362;}…" at bounding box center [862, 621] width 1387 height 1243
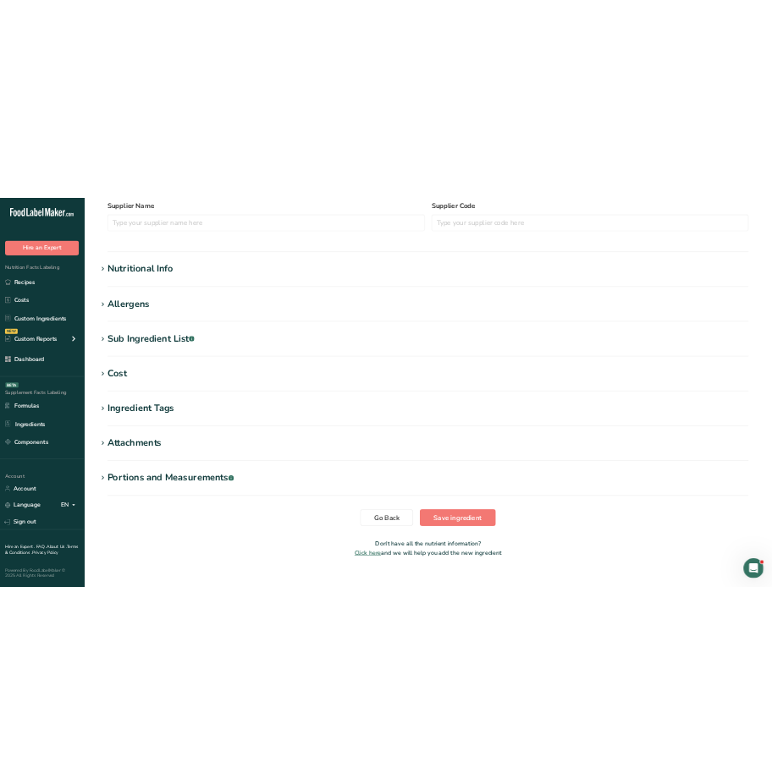
scroll to position [513, 0]
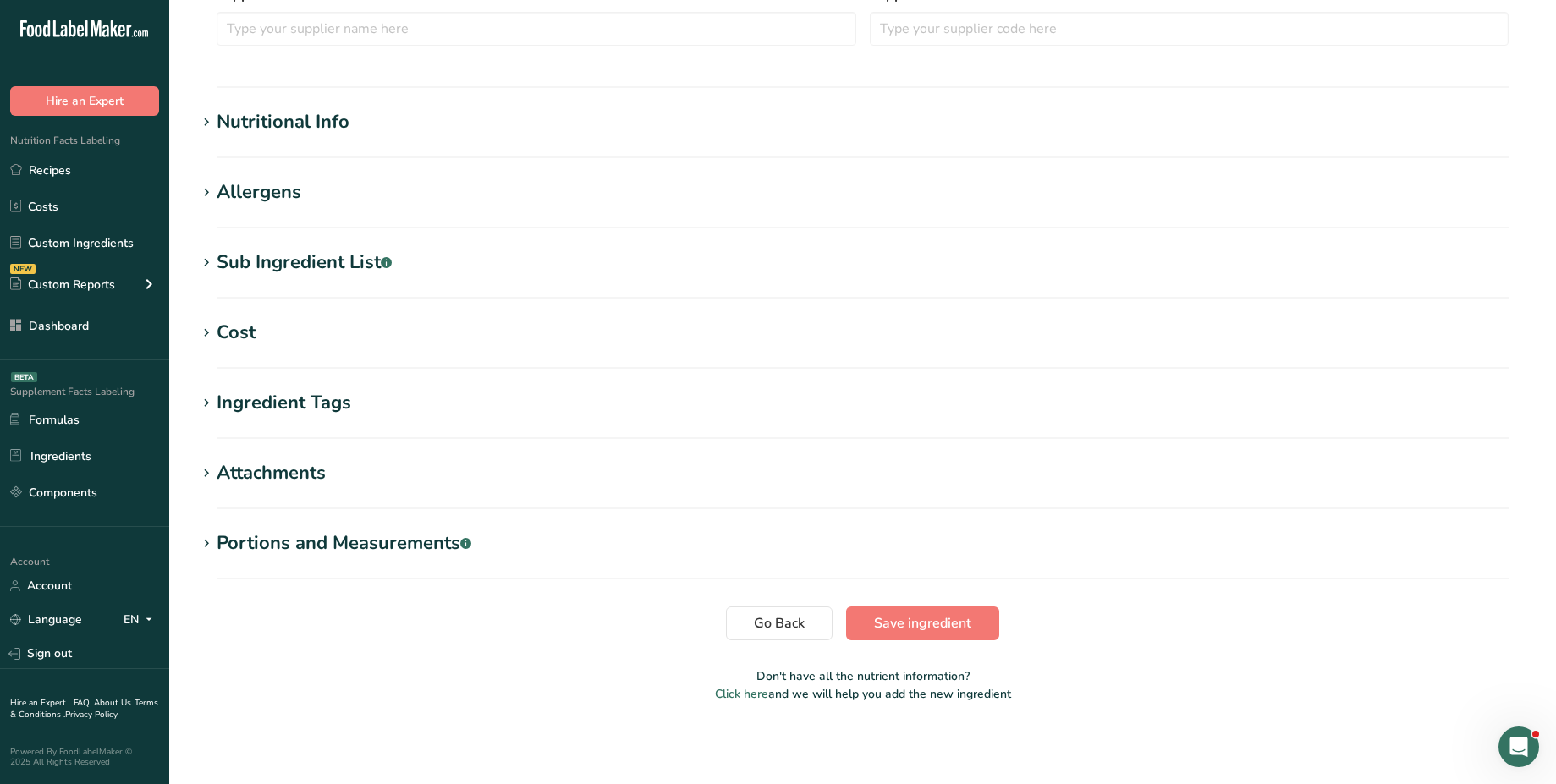
click at [323, 133] on div "Nutritional Info" at bounding box center [283, 122] width 133 height 28
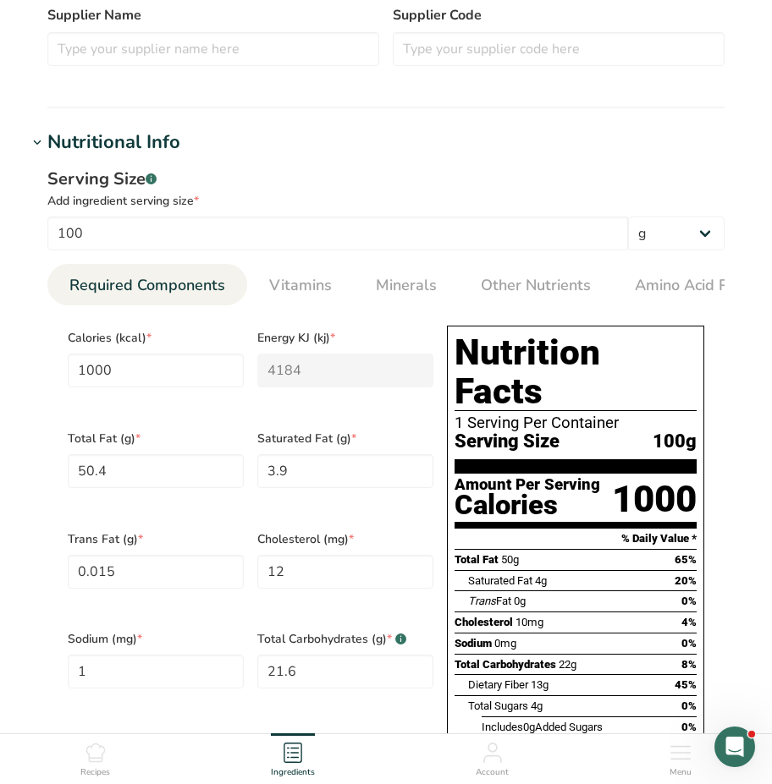
click at [90, 337] on span "Calories (kcal) *" at bounding box center [156, 338] width 176 height 18
click at [84, 347] on span "Calories (kcal) *" at bounding box center [156, 338] width 176 height 18
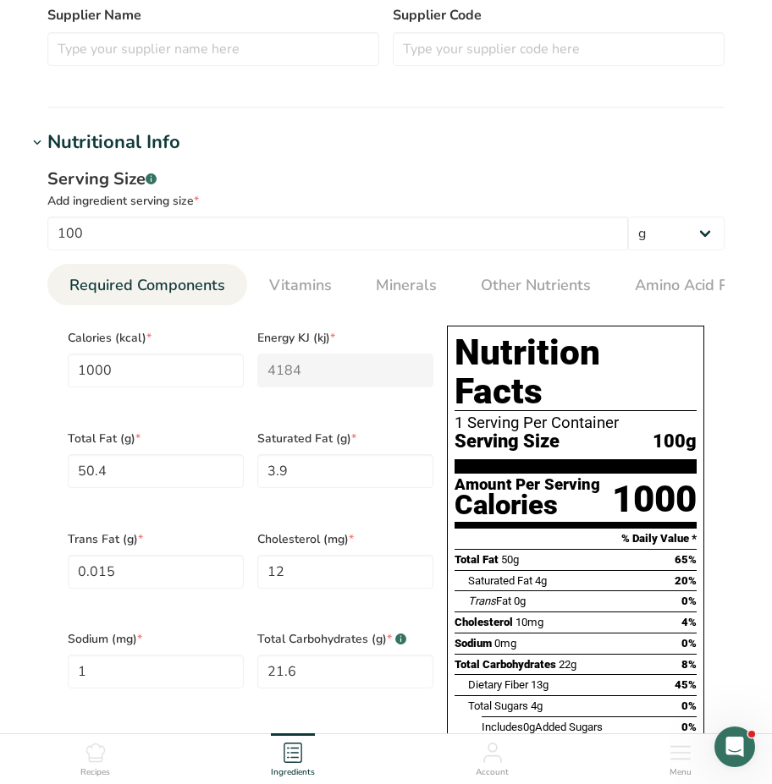
drag, startPoint x: 68, startPoint y: 342, endPoint x: 161, endPoint y: 339, distance: 93.1
click at [161, 339] on span "Calories (kcal) *" at bounding box center [156, 338] width 176 height 18
click at [84, 339] on span "Calories (kcal) *" at bounding box center [156, 338] width 176 height 18
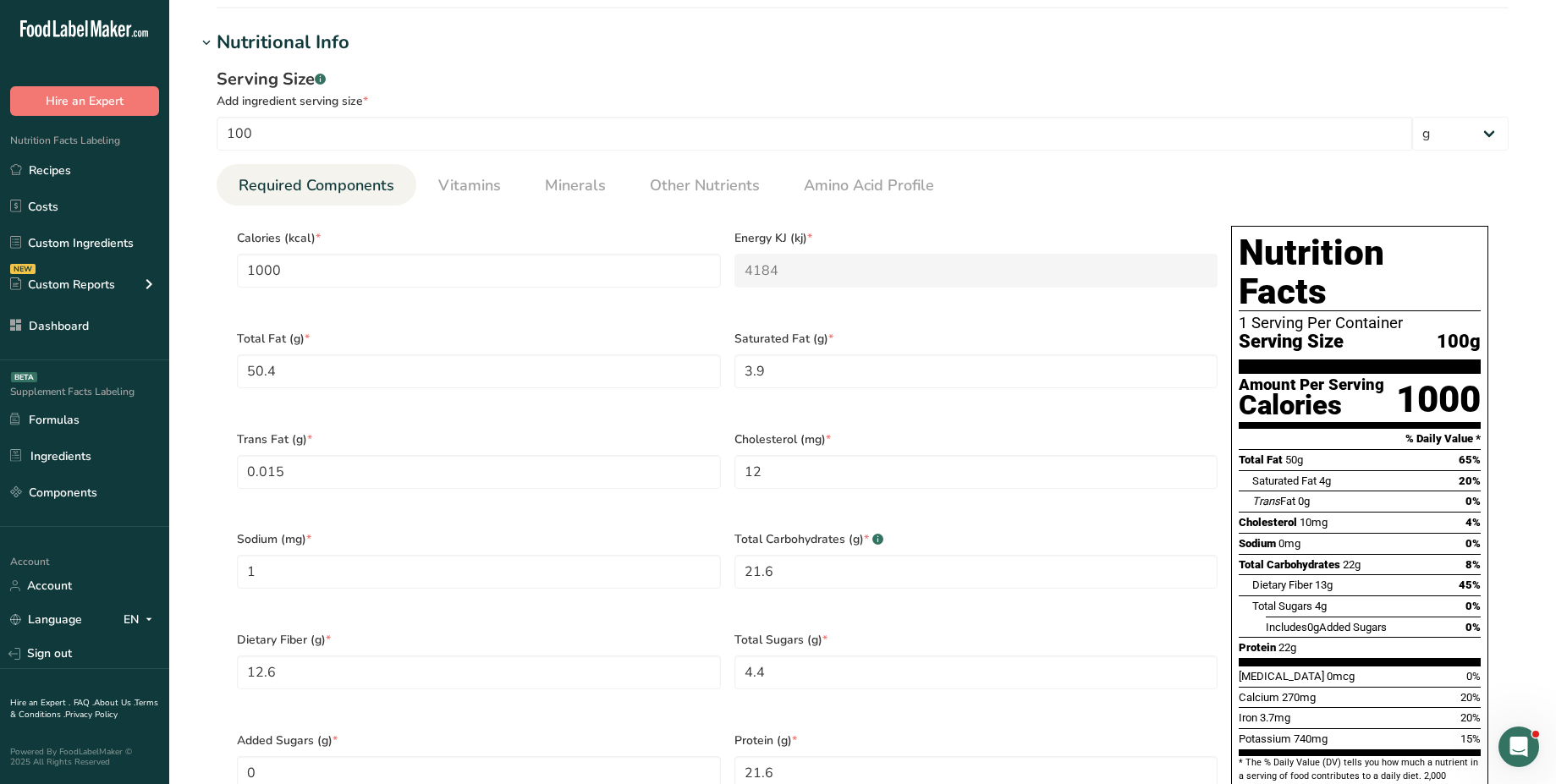
scroll to position [594, 0]
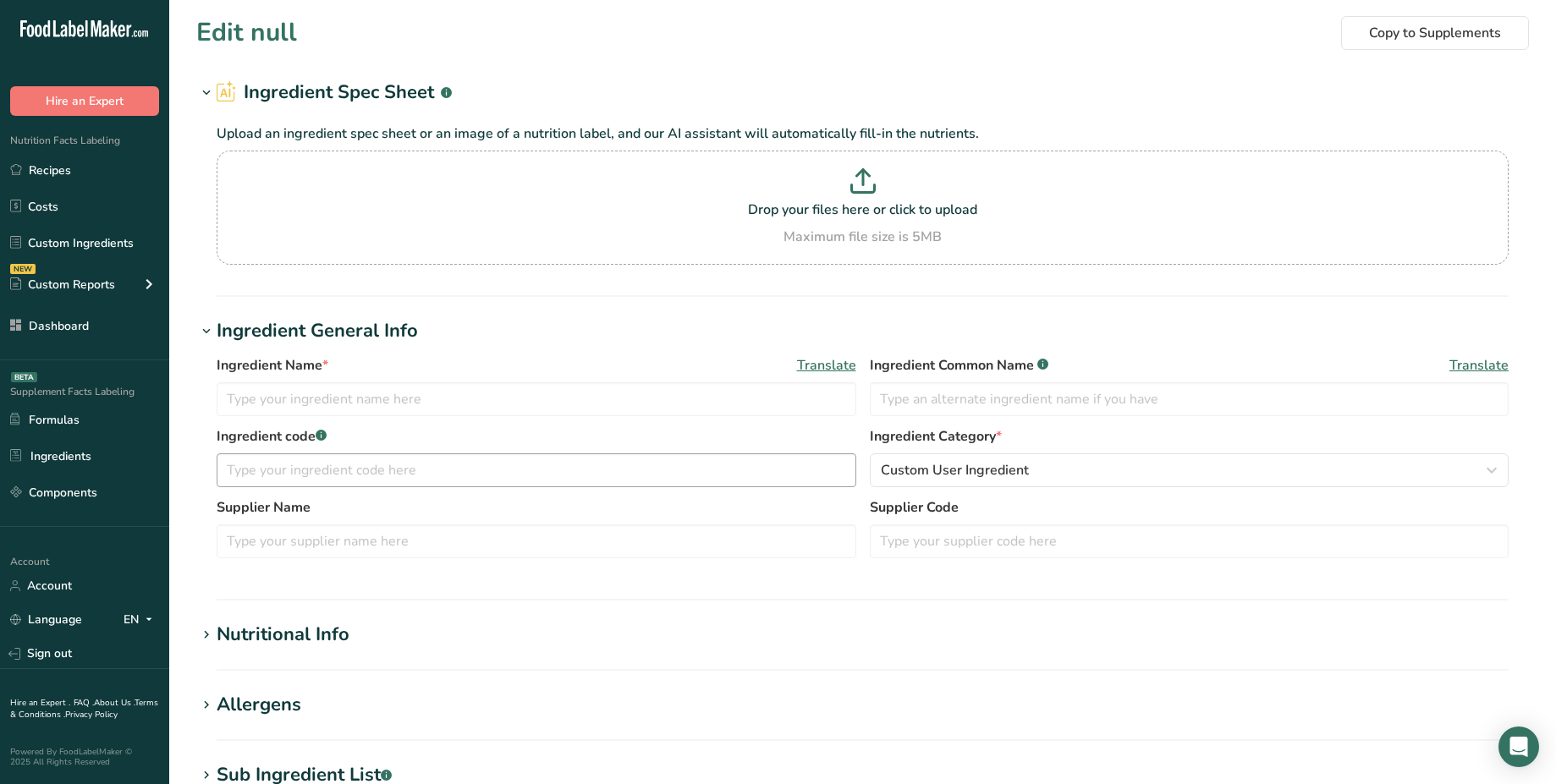
type input "Almond flourrrrr"
type input "Almond flour"
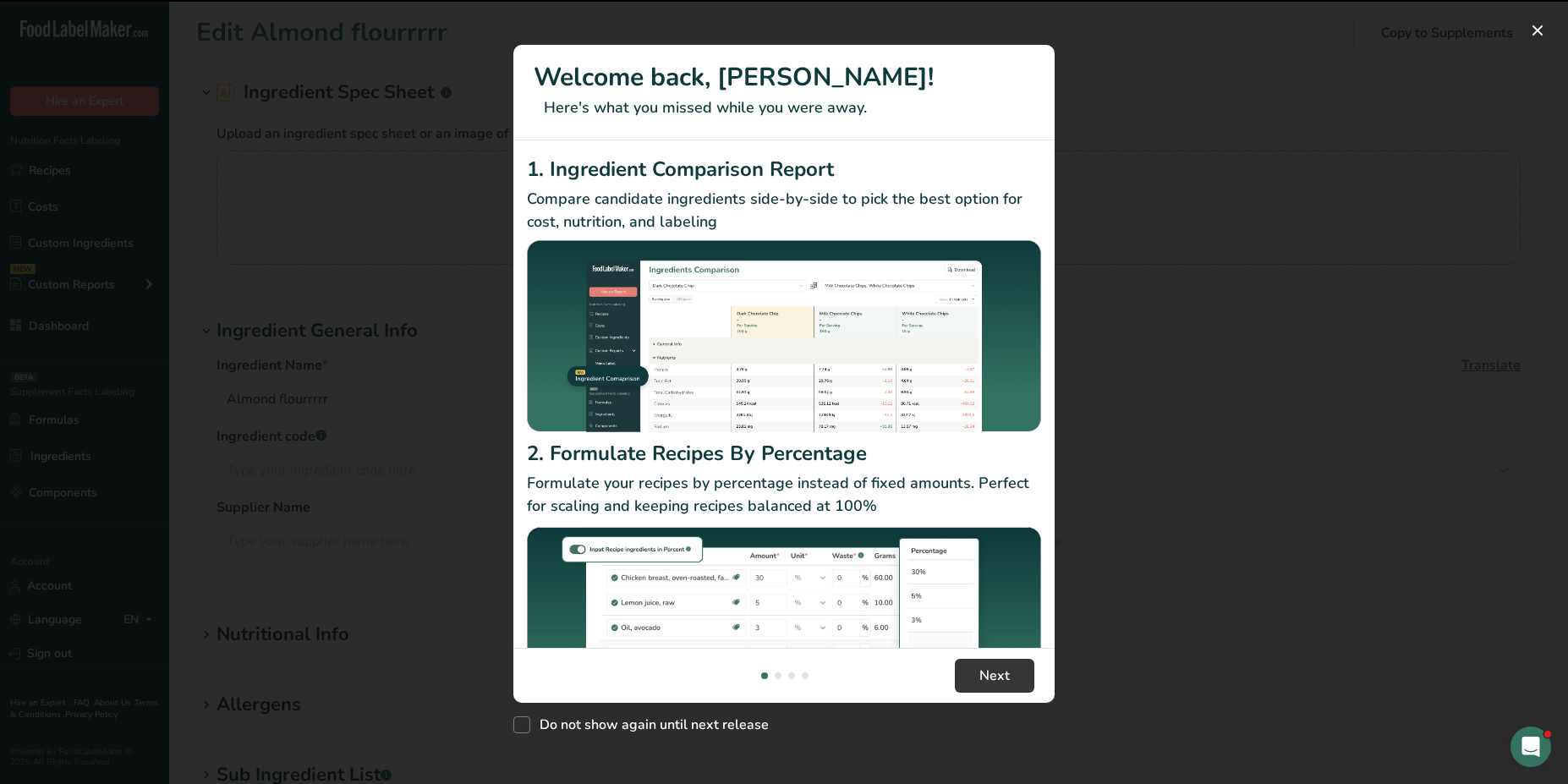
click at [442, 357] on div "New Features" at bounding box center [784, 392] width 1568 height 784
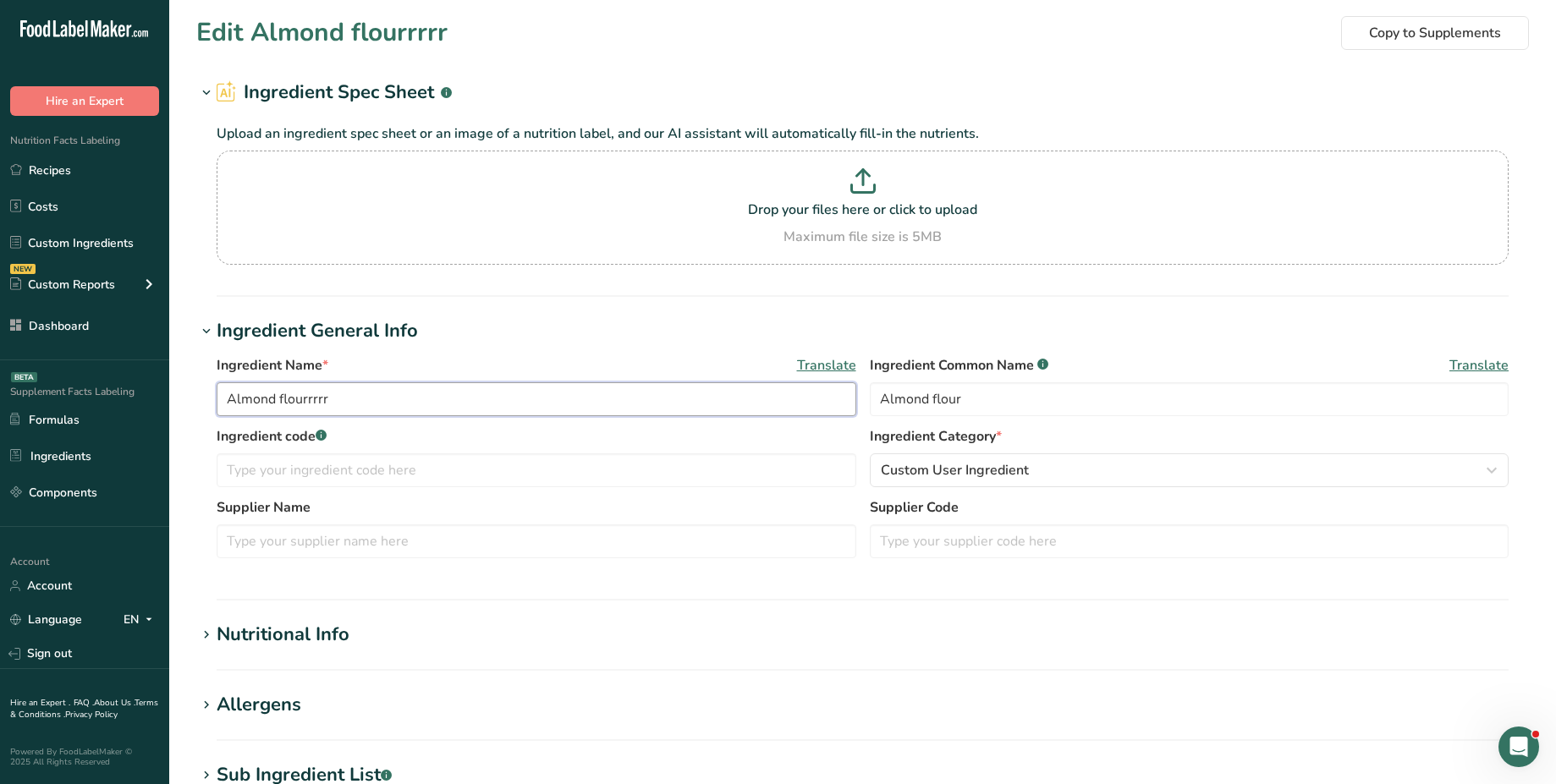
click at [382, 397] on input "Almond flourrrrr" at bounding box center [537, 399] width 640 height 34
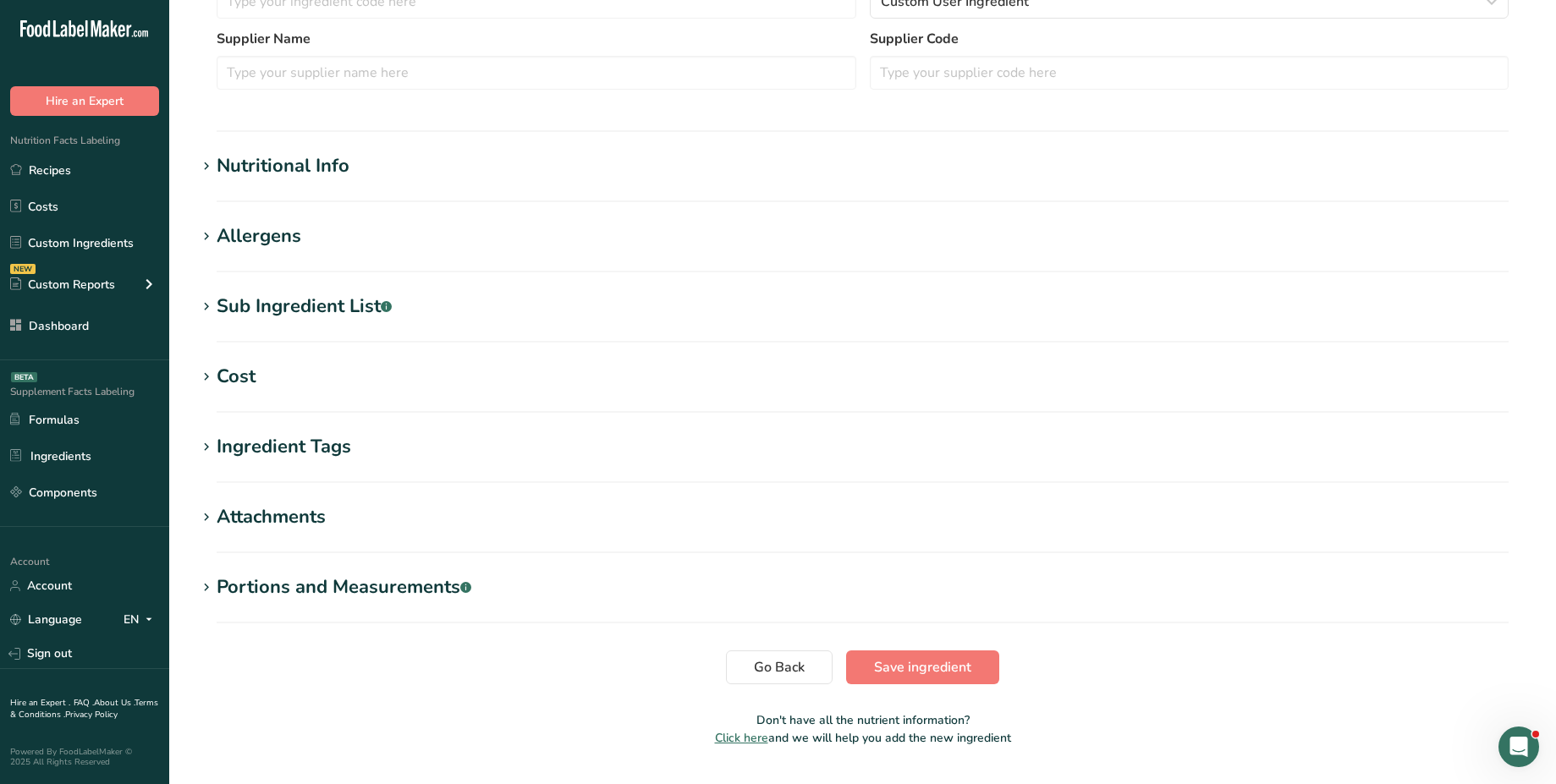
scroll to position [513, 0]
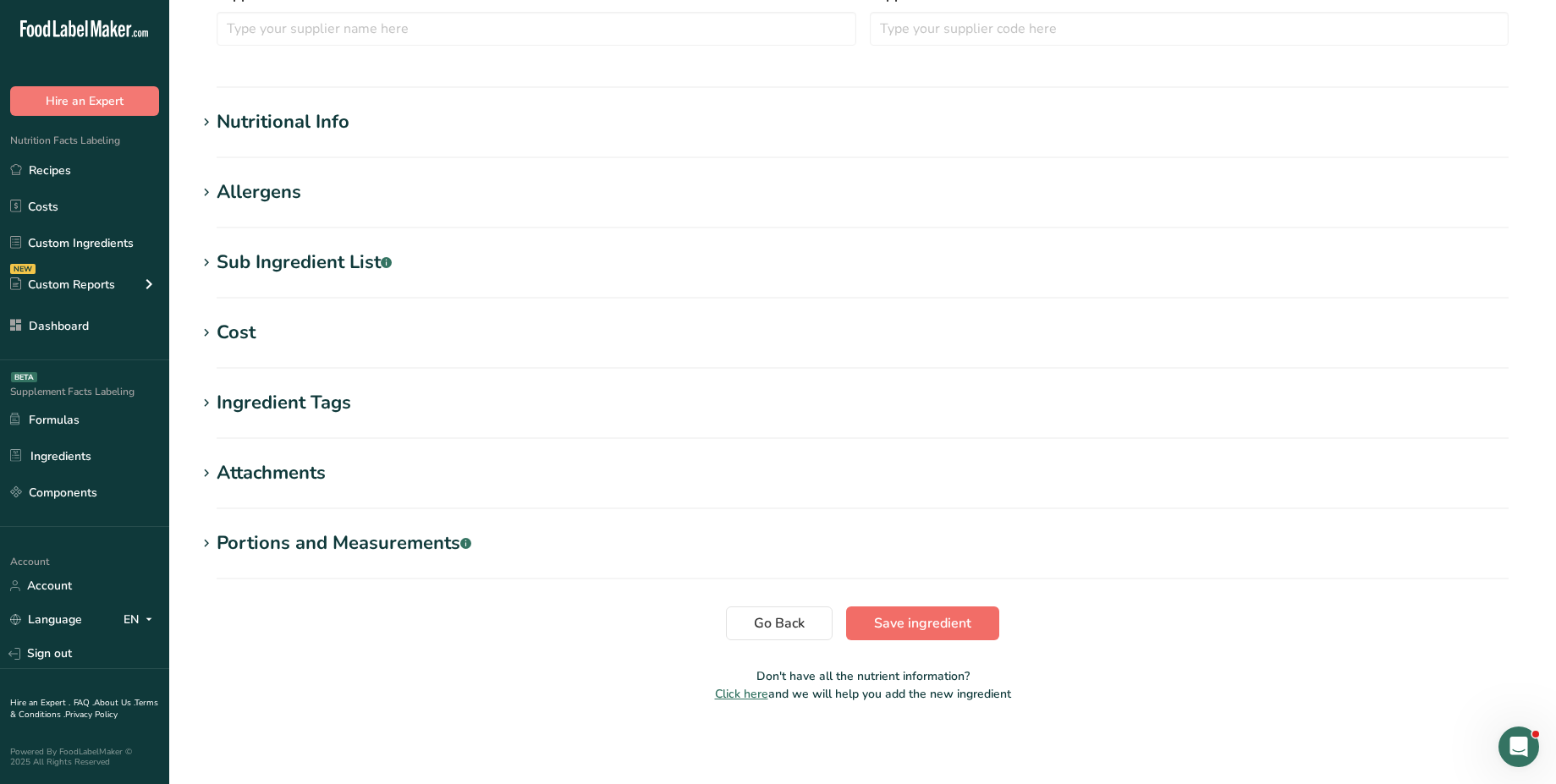
type input "Almond flour"
click at [898, 618] on span "Save ingredient" at bounding box center [922, 623] width 97 height 20
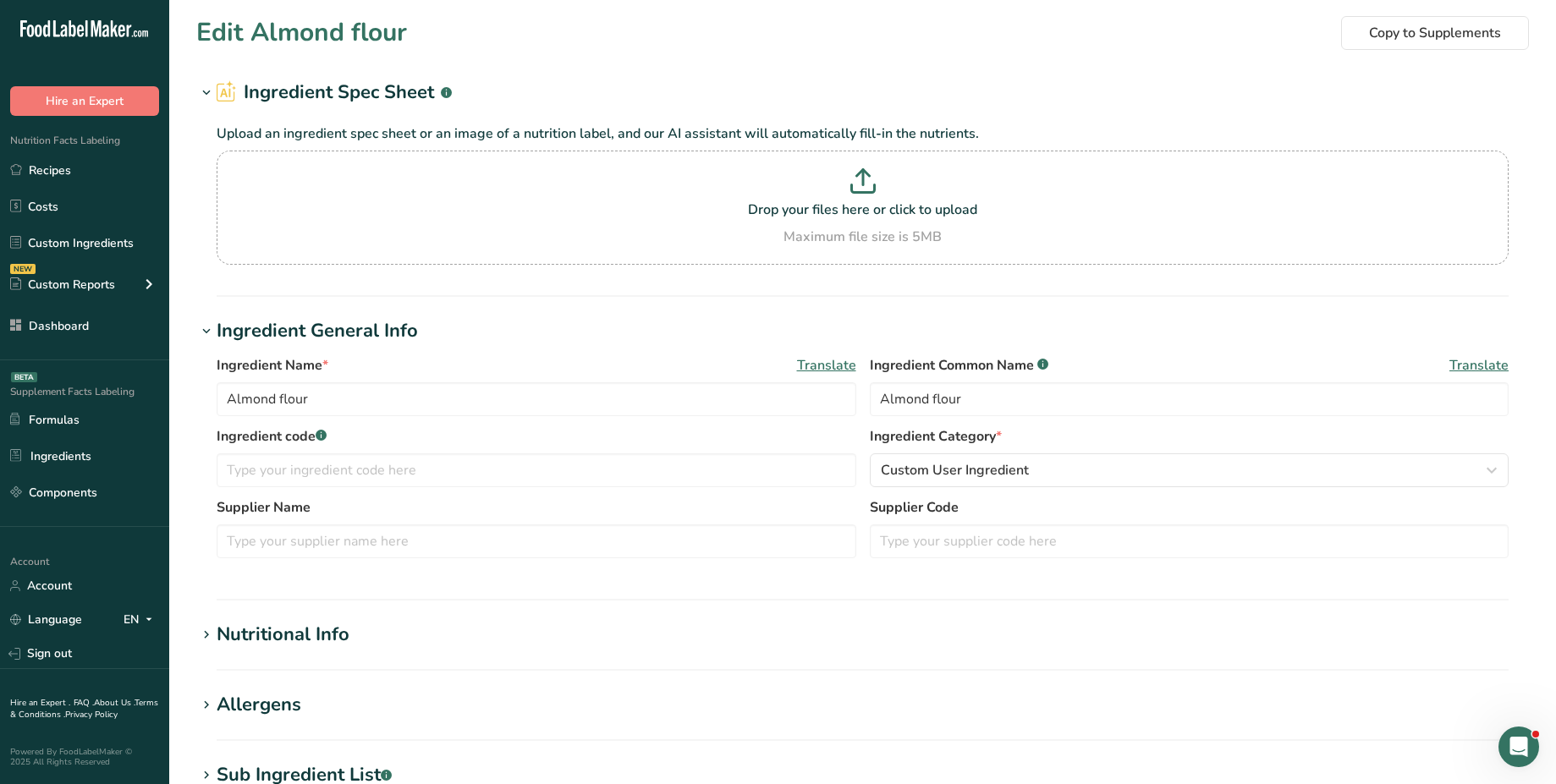
scroll to position [111, 0]
type input "Almond flour"
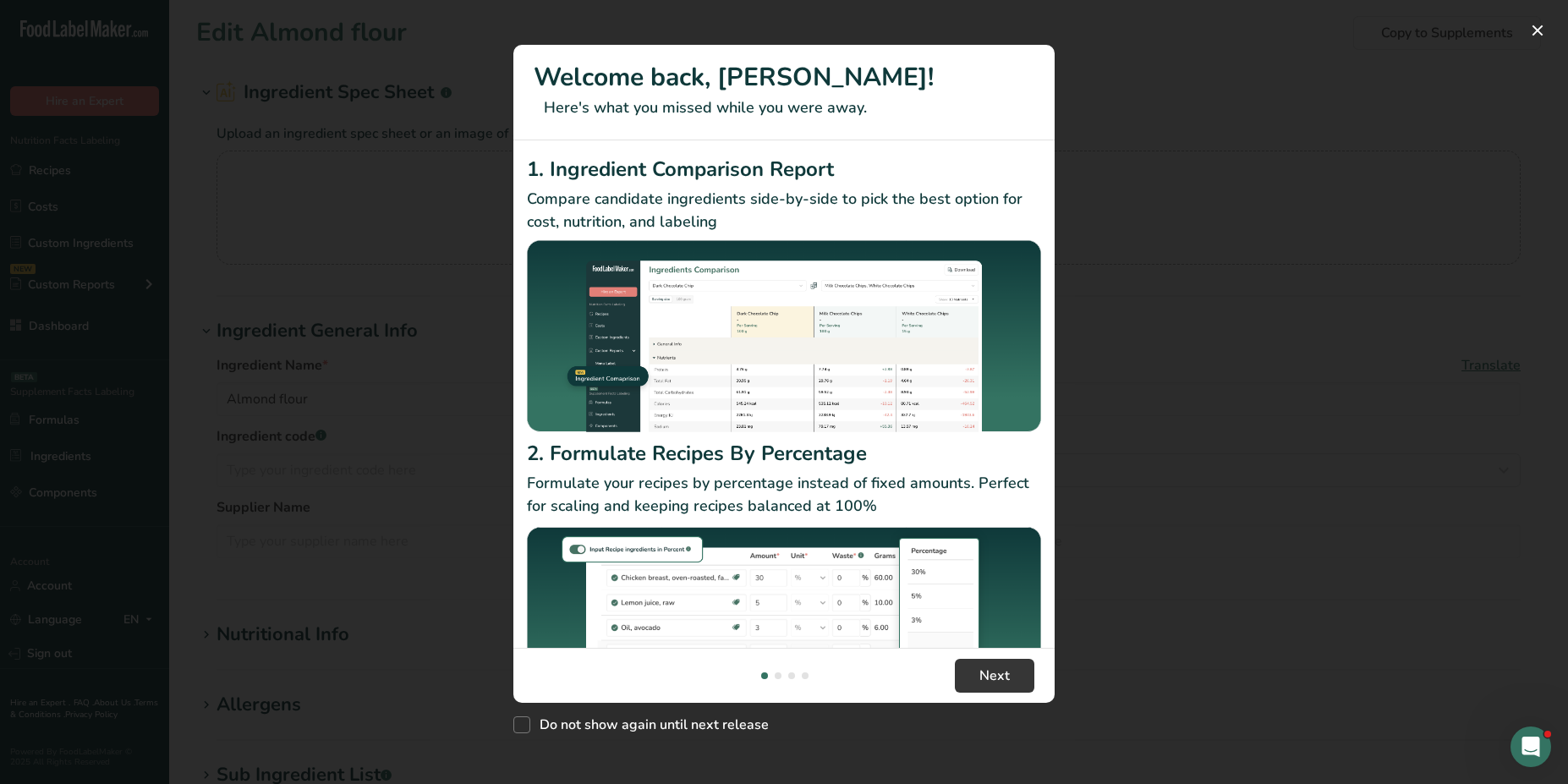
click at [325, 191] on div "New Features" at bounding box center [784, 392] width 1568 height 784
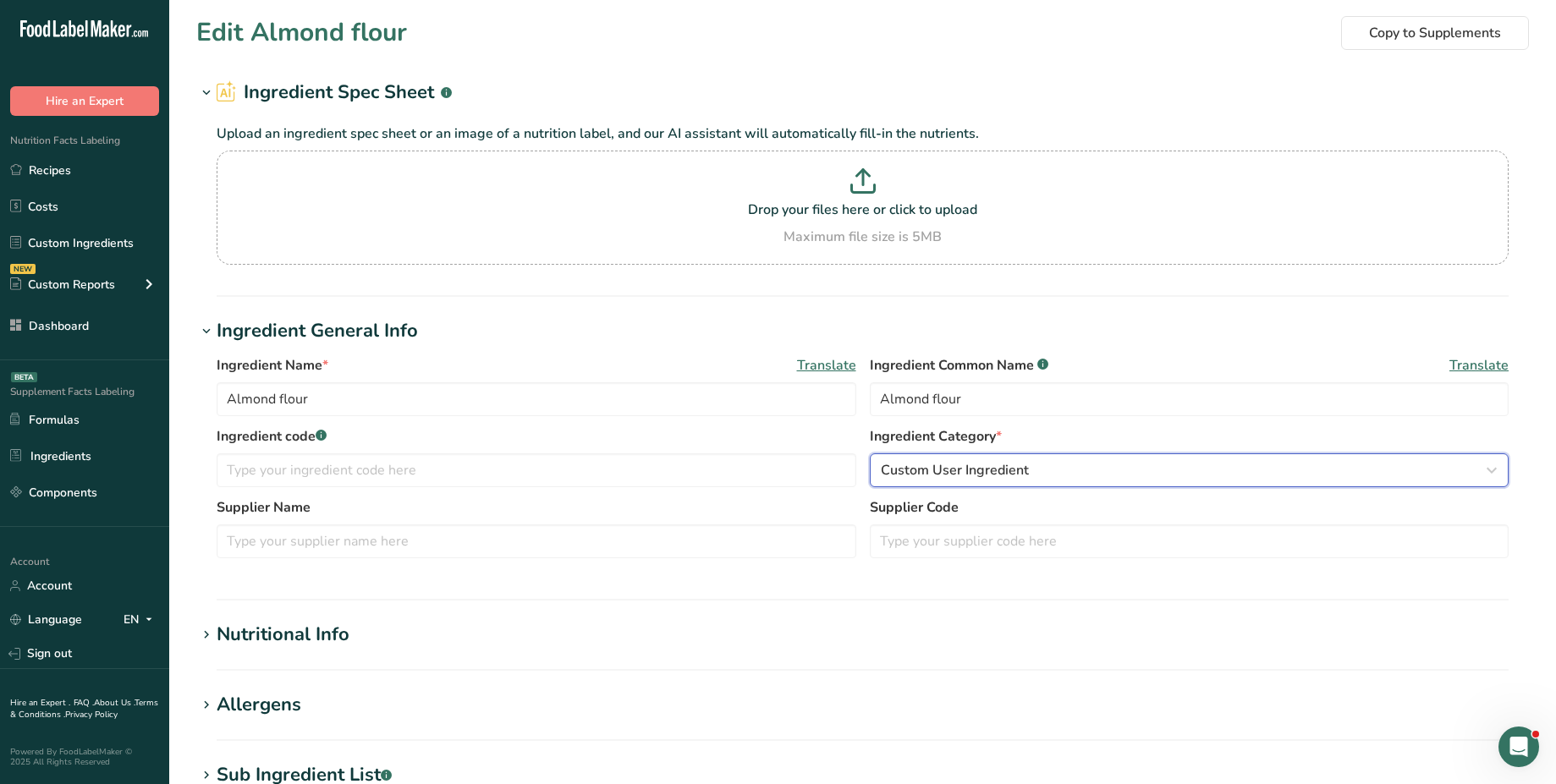
click at [946, 473] on span "Custom User Ingredient" at bounding box center [955, 470] width 148 height 20
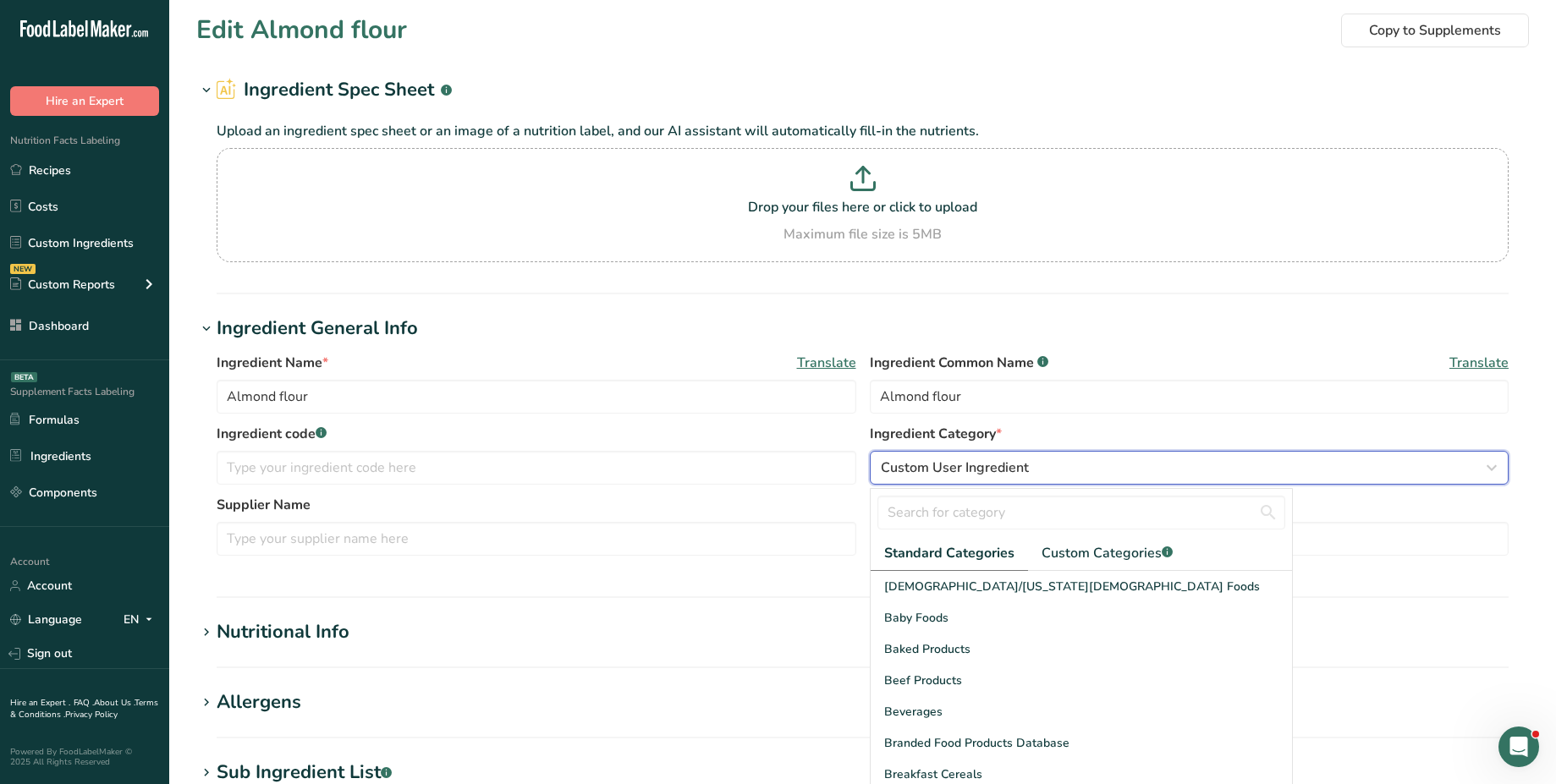
scroll to position [5, 0]
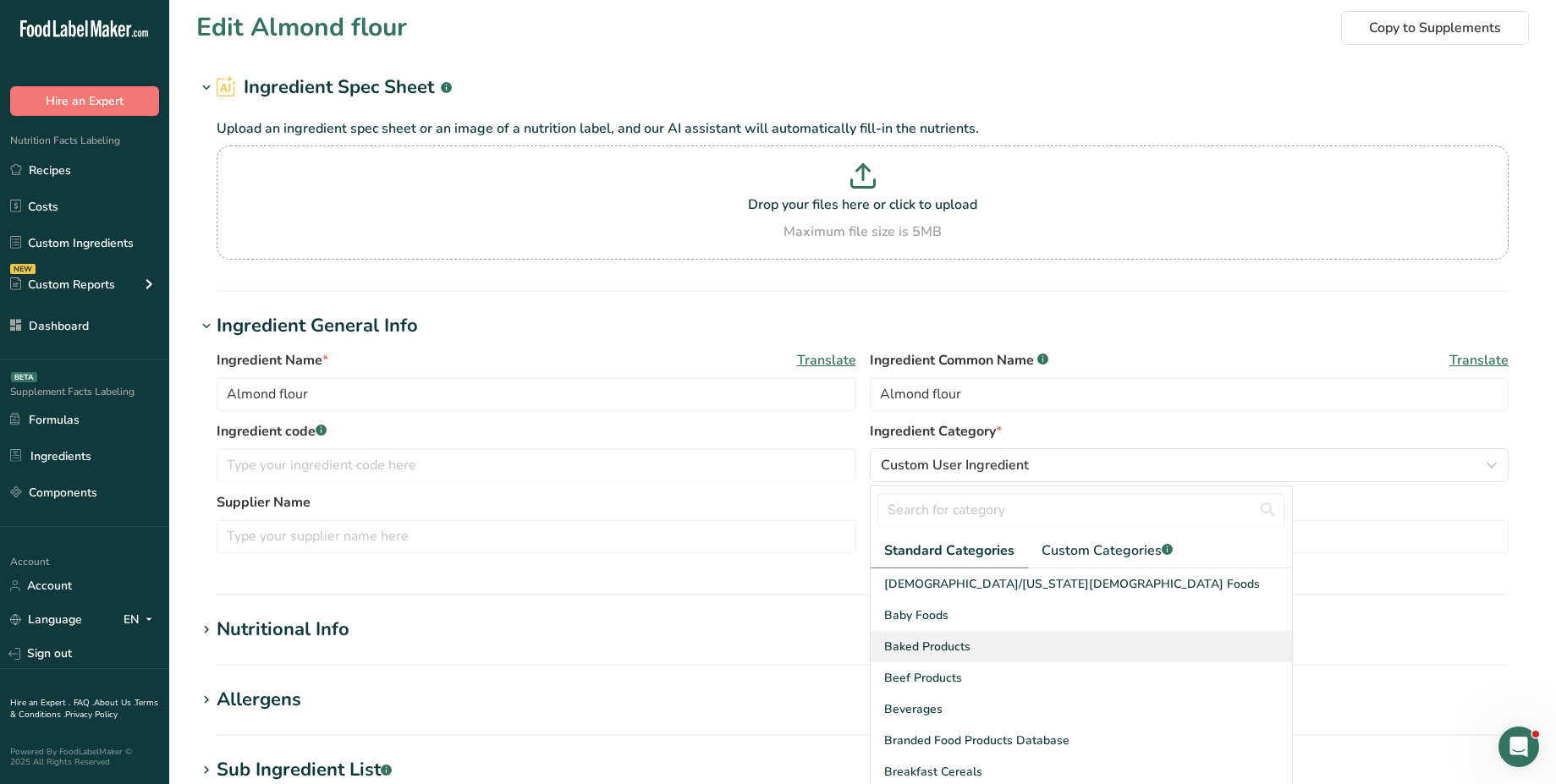
click at [937, 644] on span "Baked Products" at bounding box center [927, 647] width 86 height 18
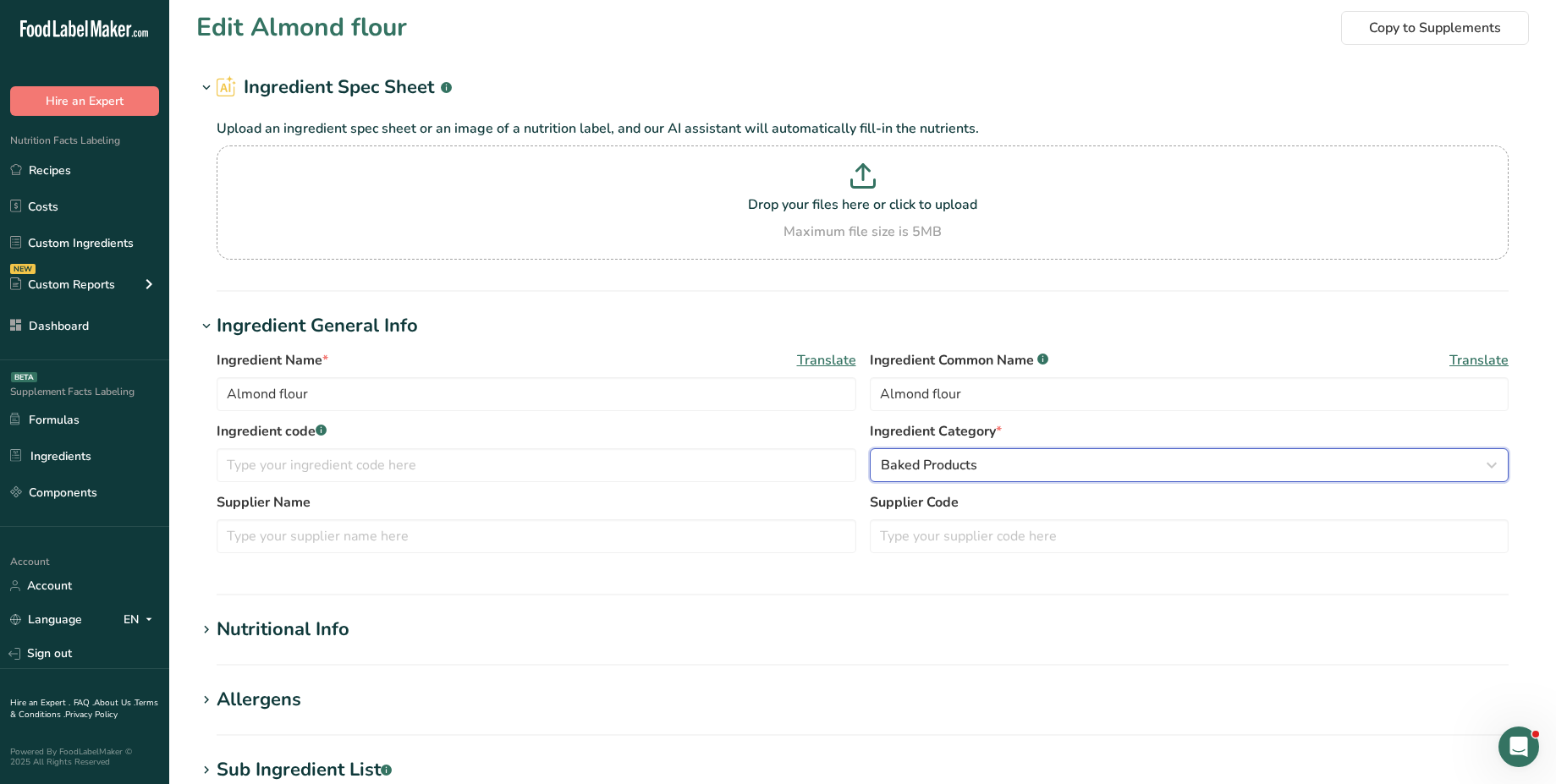
click at [952, 477] on button "Baked Products" at bounding box center [1190, 465] width 640 height 34
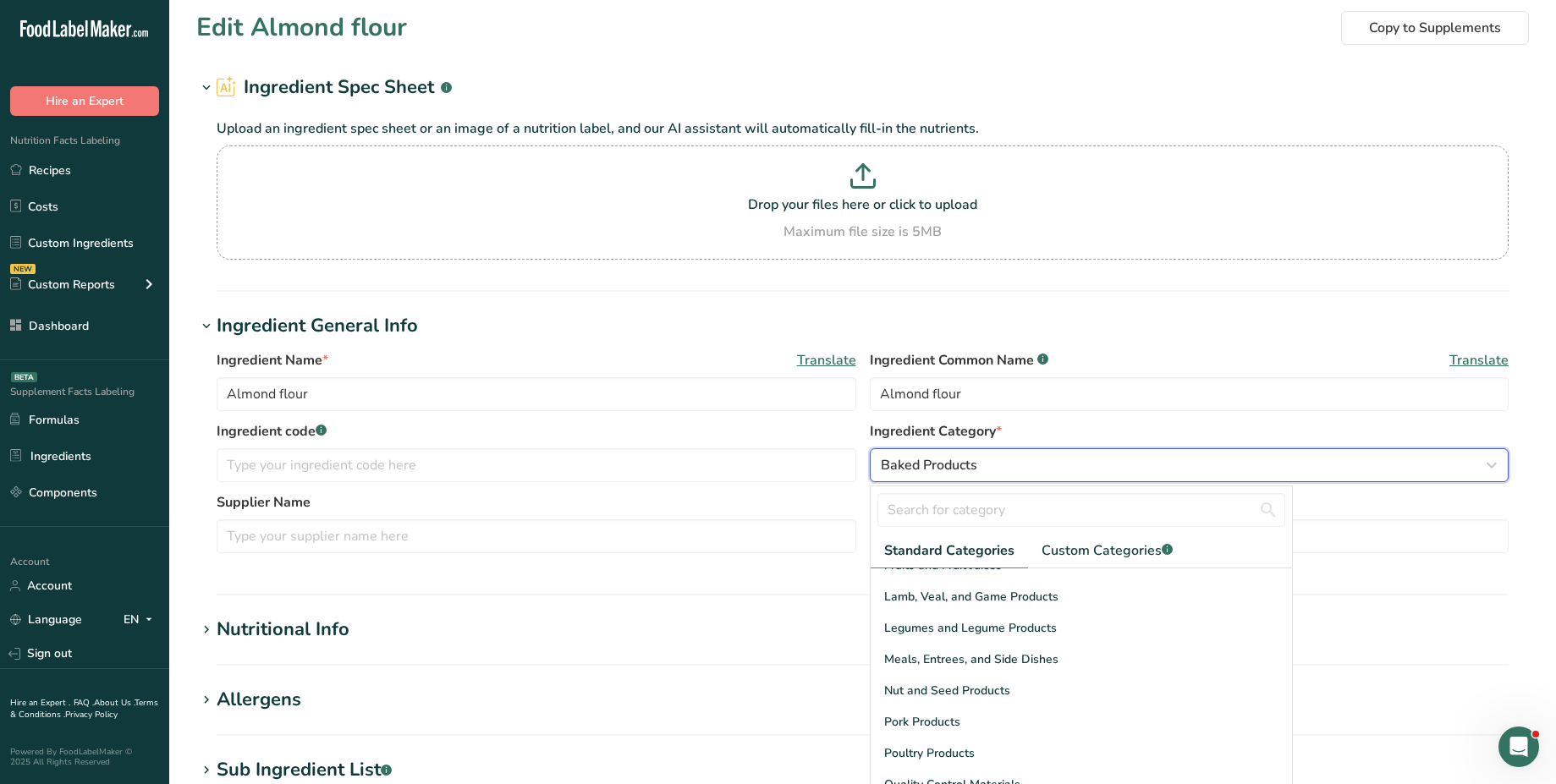
scroll to position [464, 0]
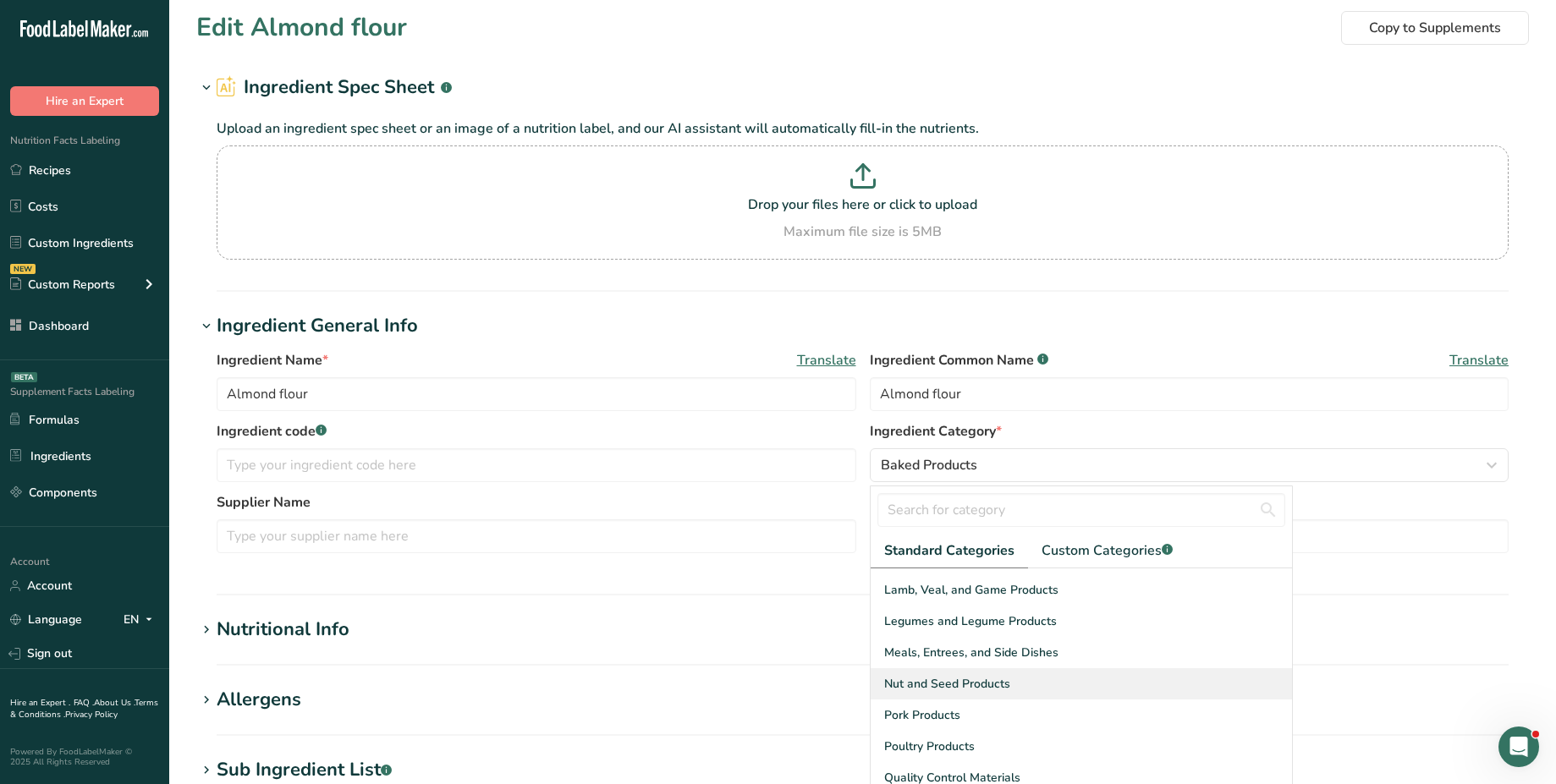
click at [996, 682] on span "Nut and Seed Products" at bounding box center [947, 684] width 126 height 18
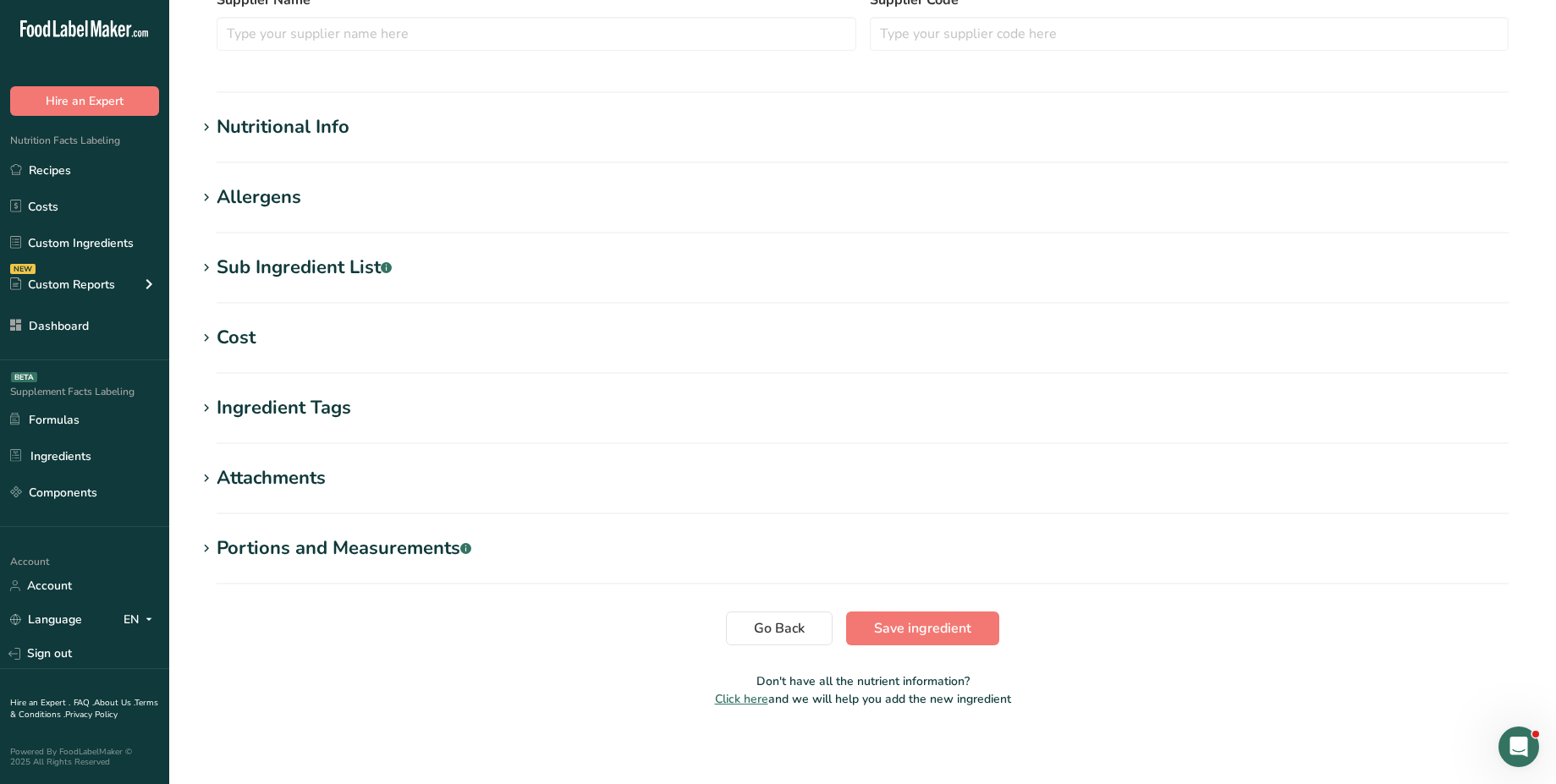
scroll to position [513, 0]
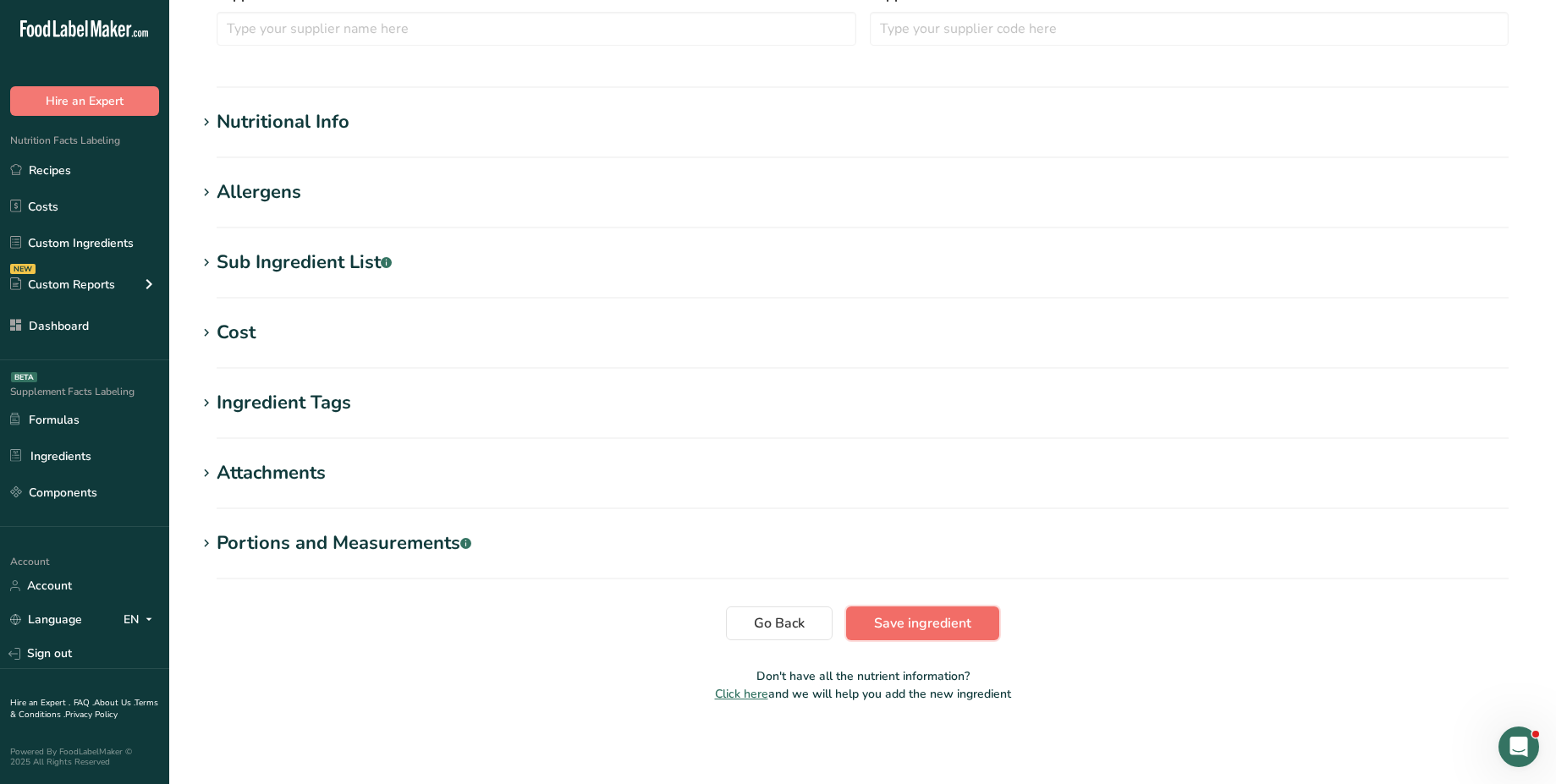
click at [941, 614] on span "Save ingredient" at bounding box center [922, 623] width 97 height 20
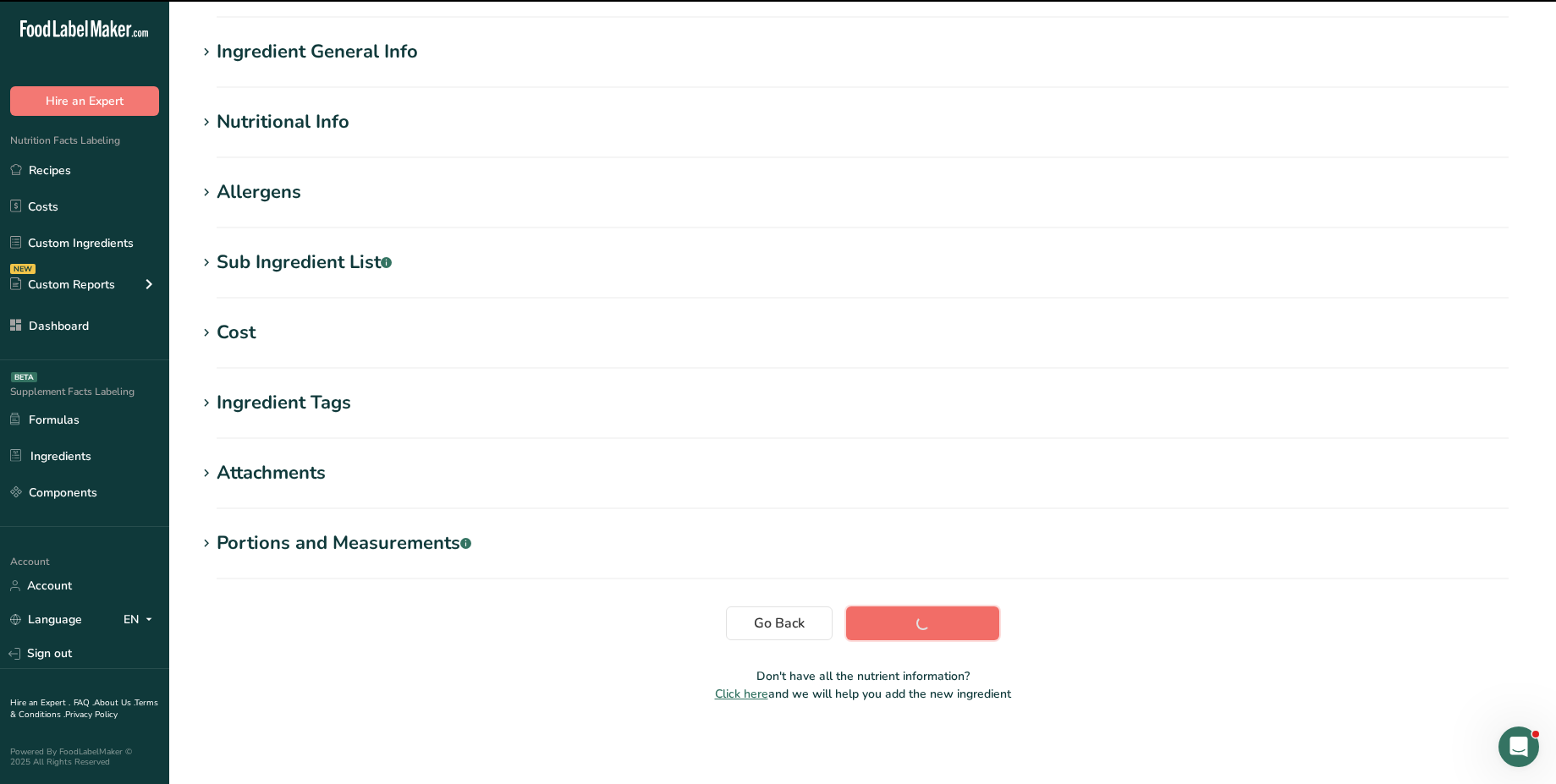
scroll to position [0, 0]
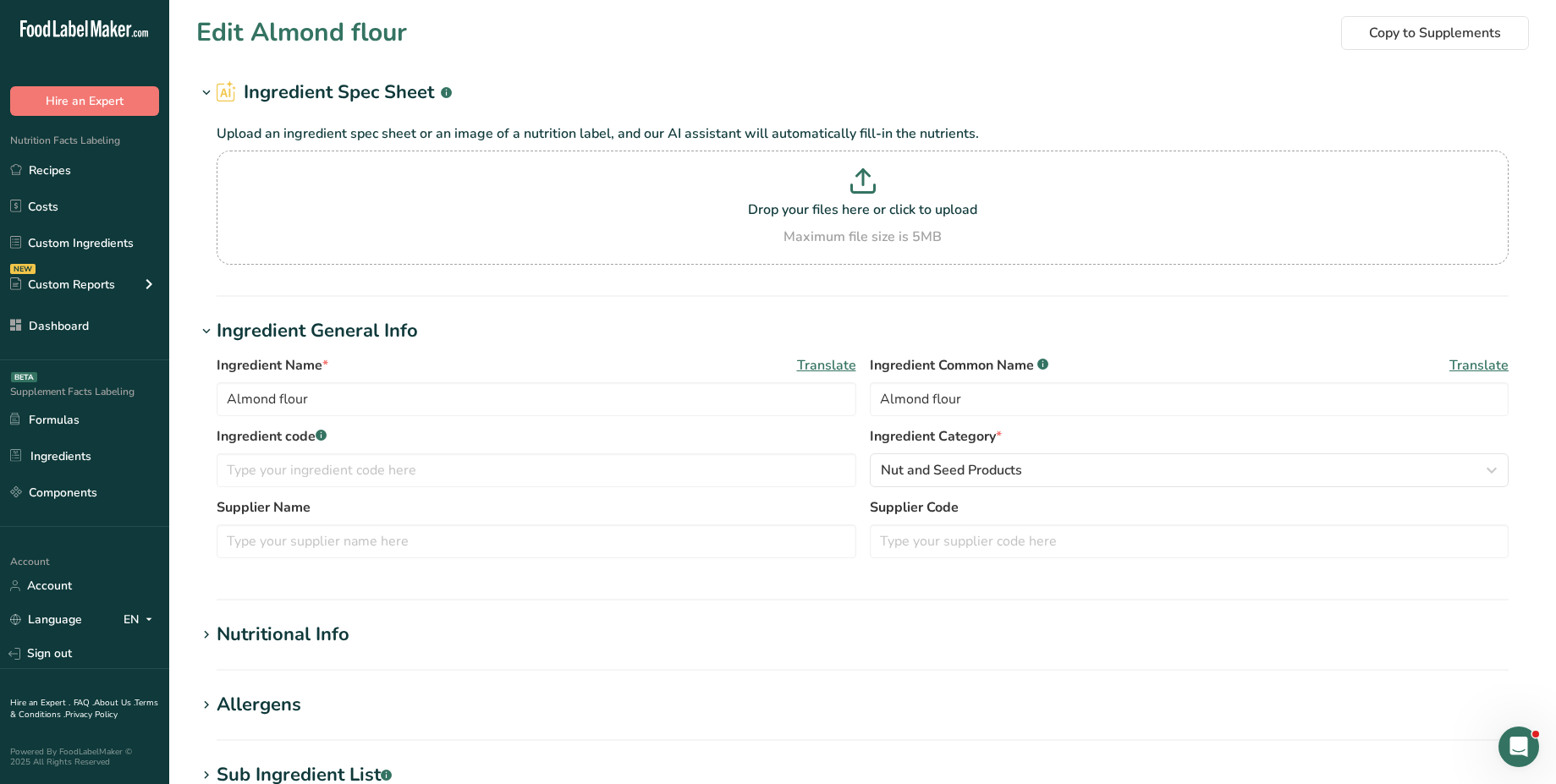
scroll to position [41, 0]
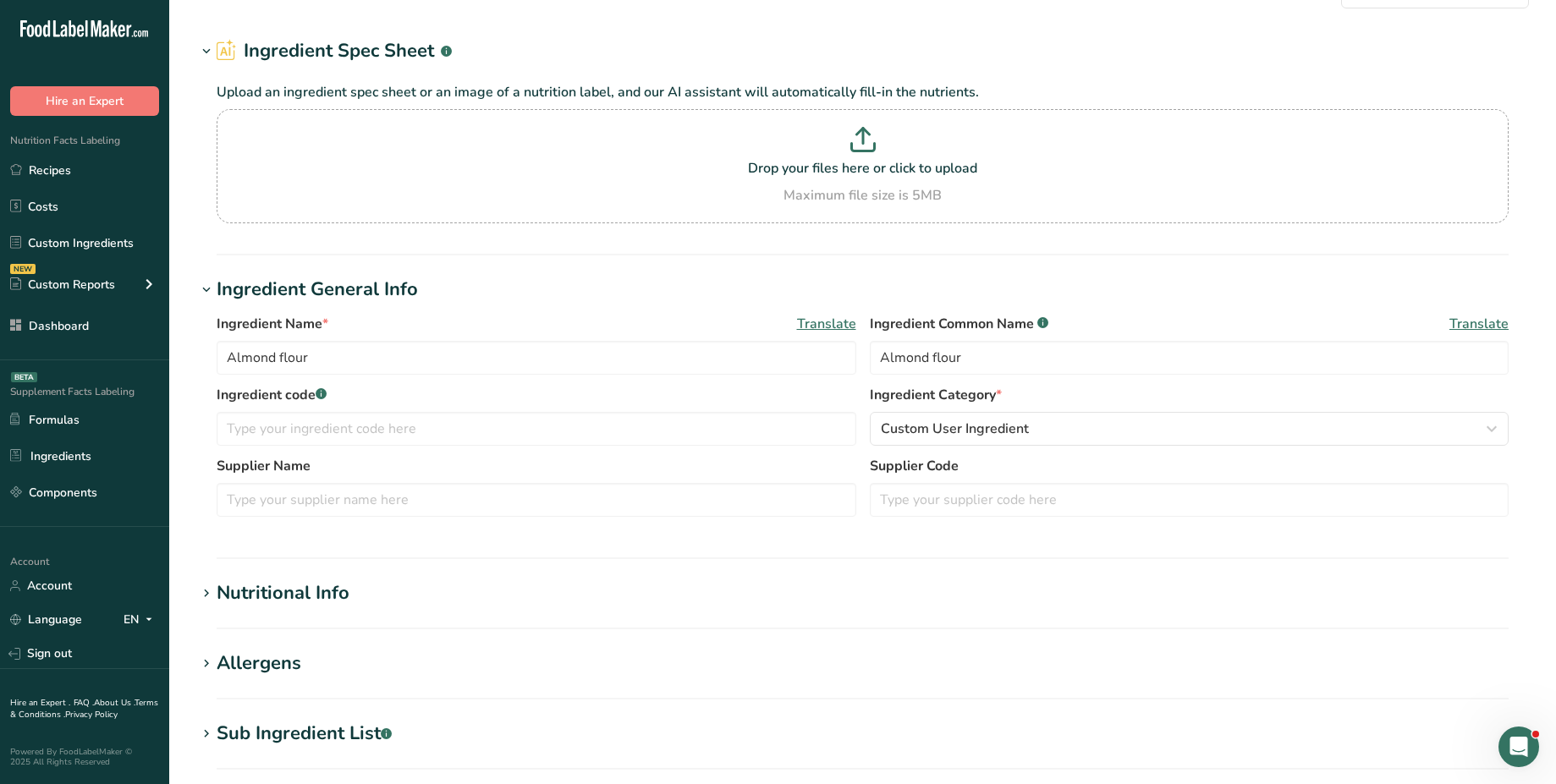
click at [306, 588] on div "Nutritional Info" at bounding box center [283, 593] width 133 height 28
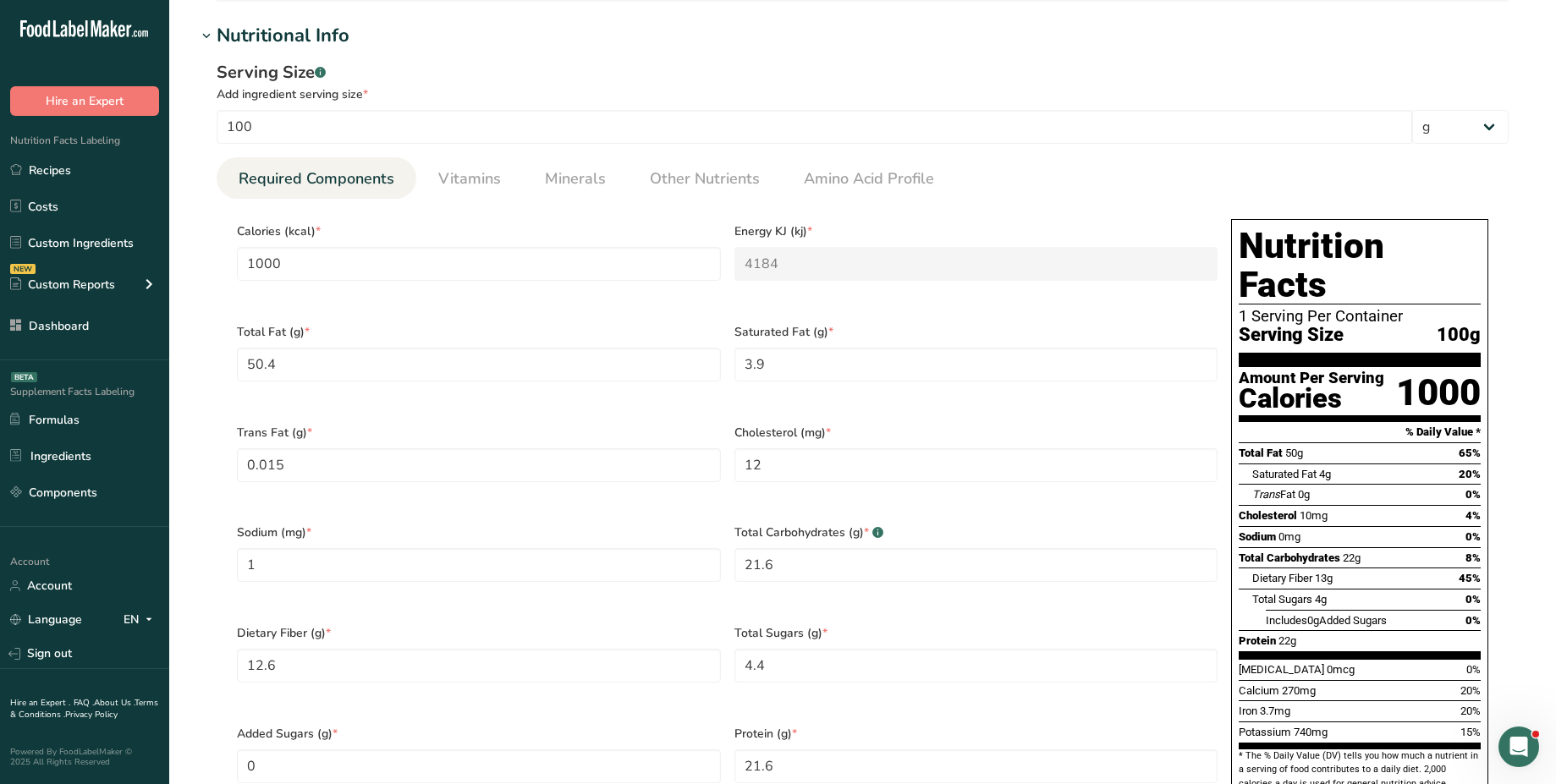
scroll to position [617, 0]
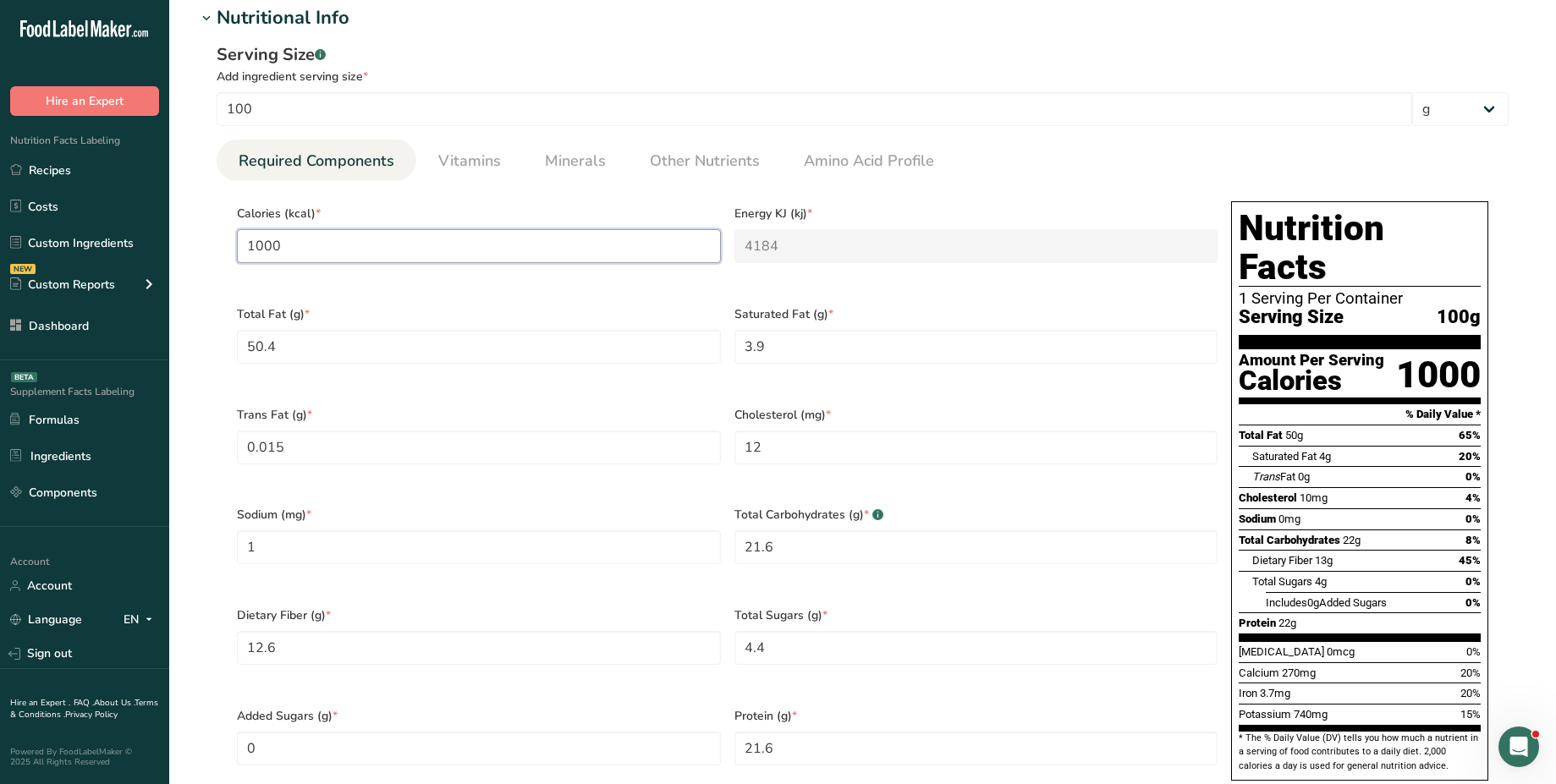
click at [591, 246] on input "1000" at bounding box center [479, 246] width 484 height 34
paste input "578"
type input "578"
type KJ "2418.4"
type input "578"
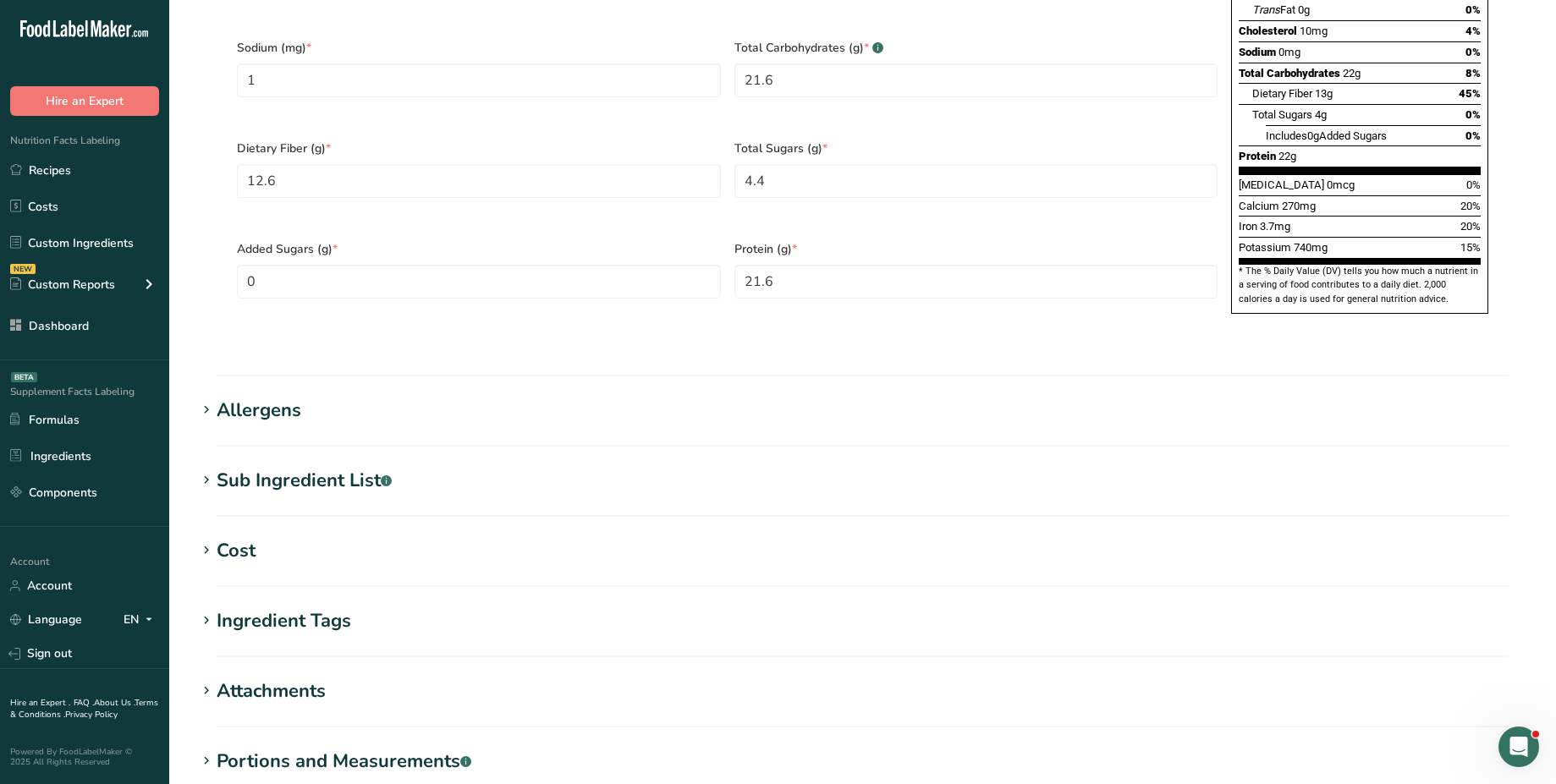
scroll to position [1087, 0]
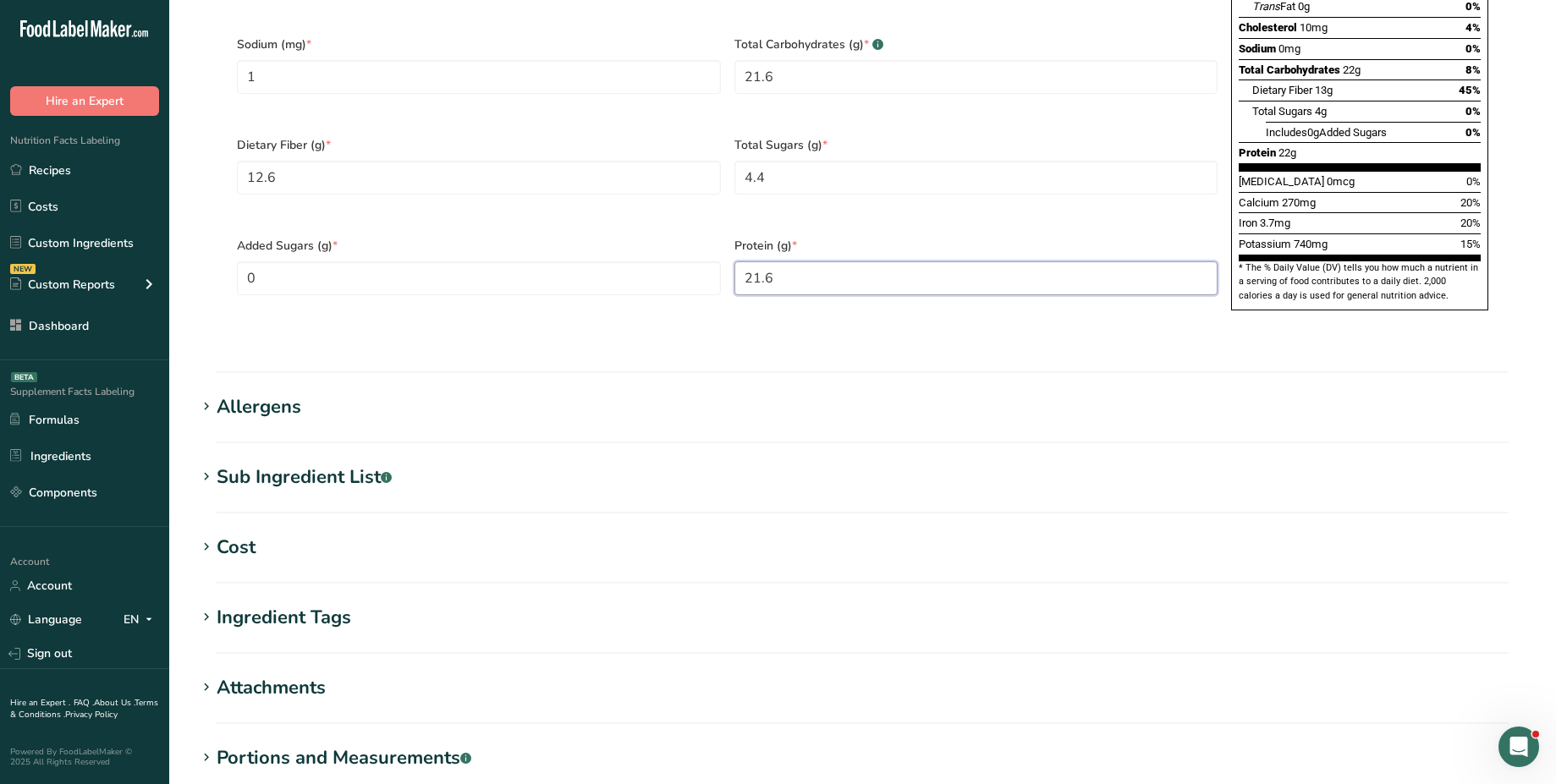
click at [843, 261] on input "21.6" at bounding box center [976, 278] width 484 height 34
type input "26.2"
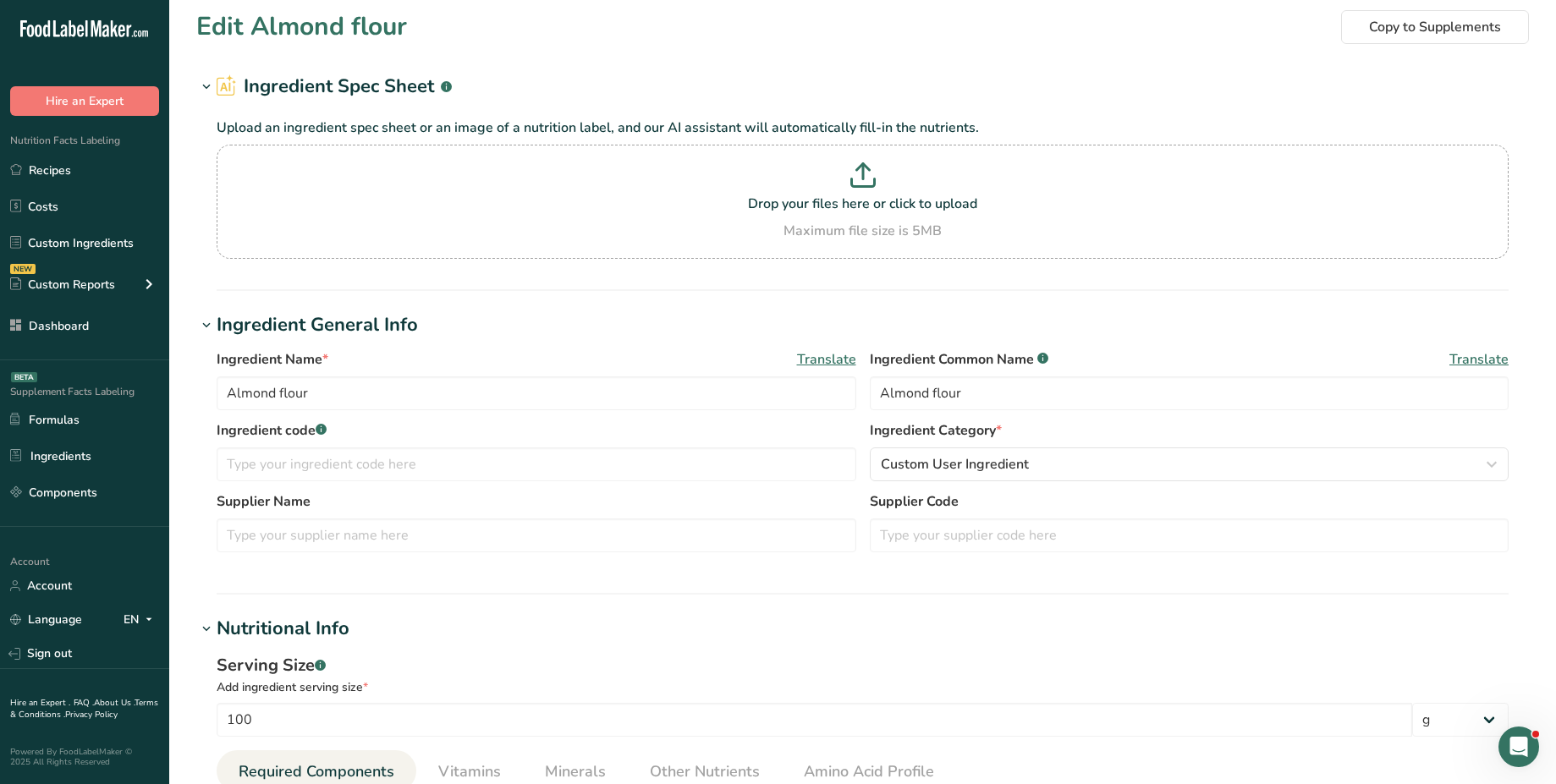
scroll to position [0, 0]
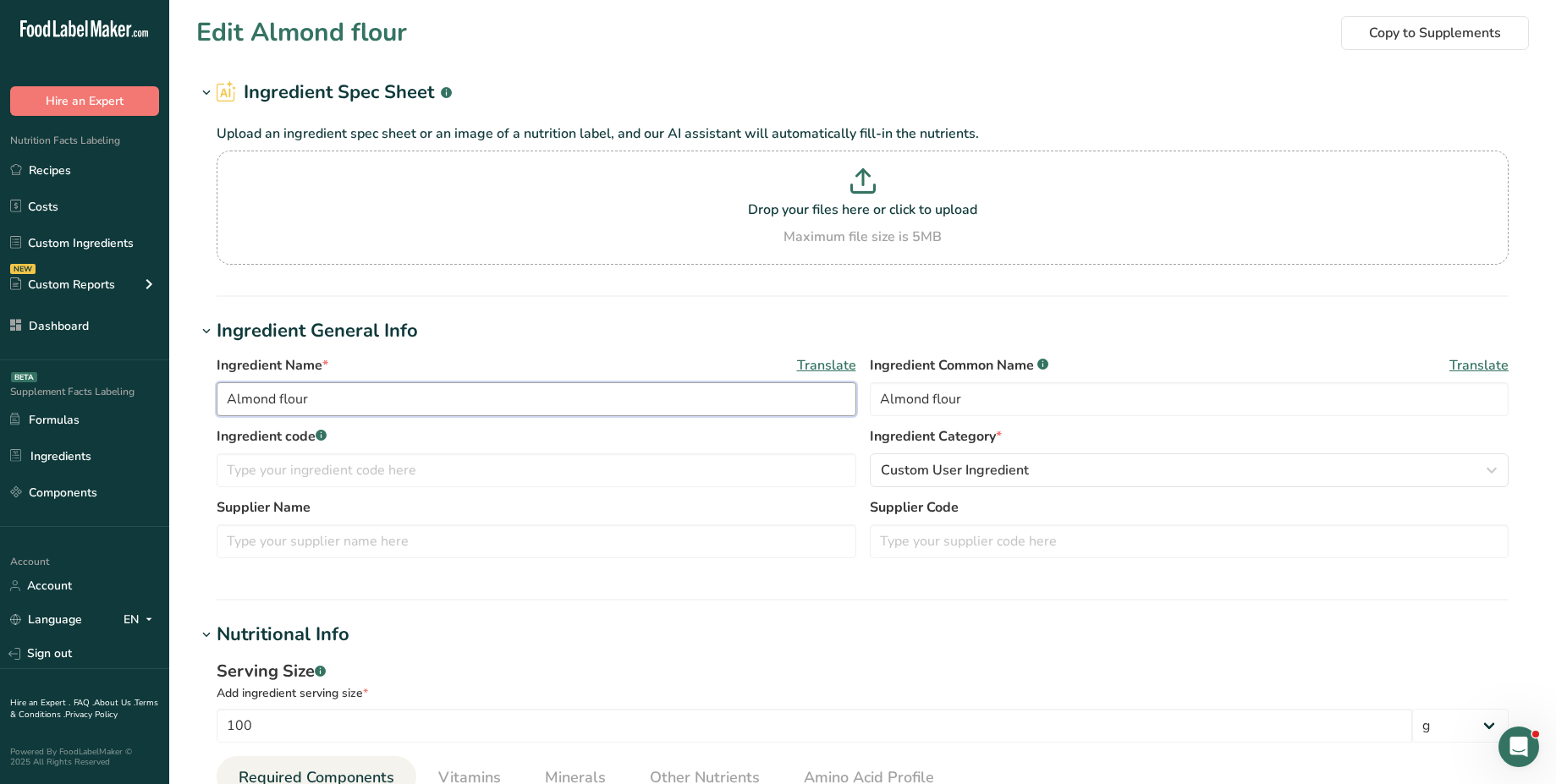
click at [480, 406] on input "Almond flour" at bounding box center [537, 399] width 640 height 34
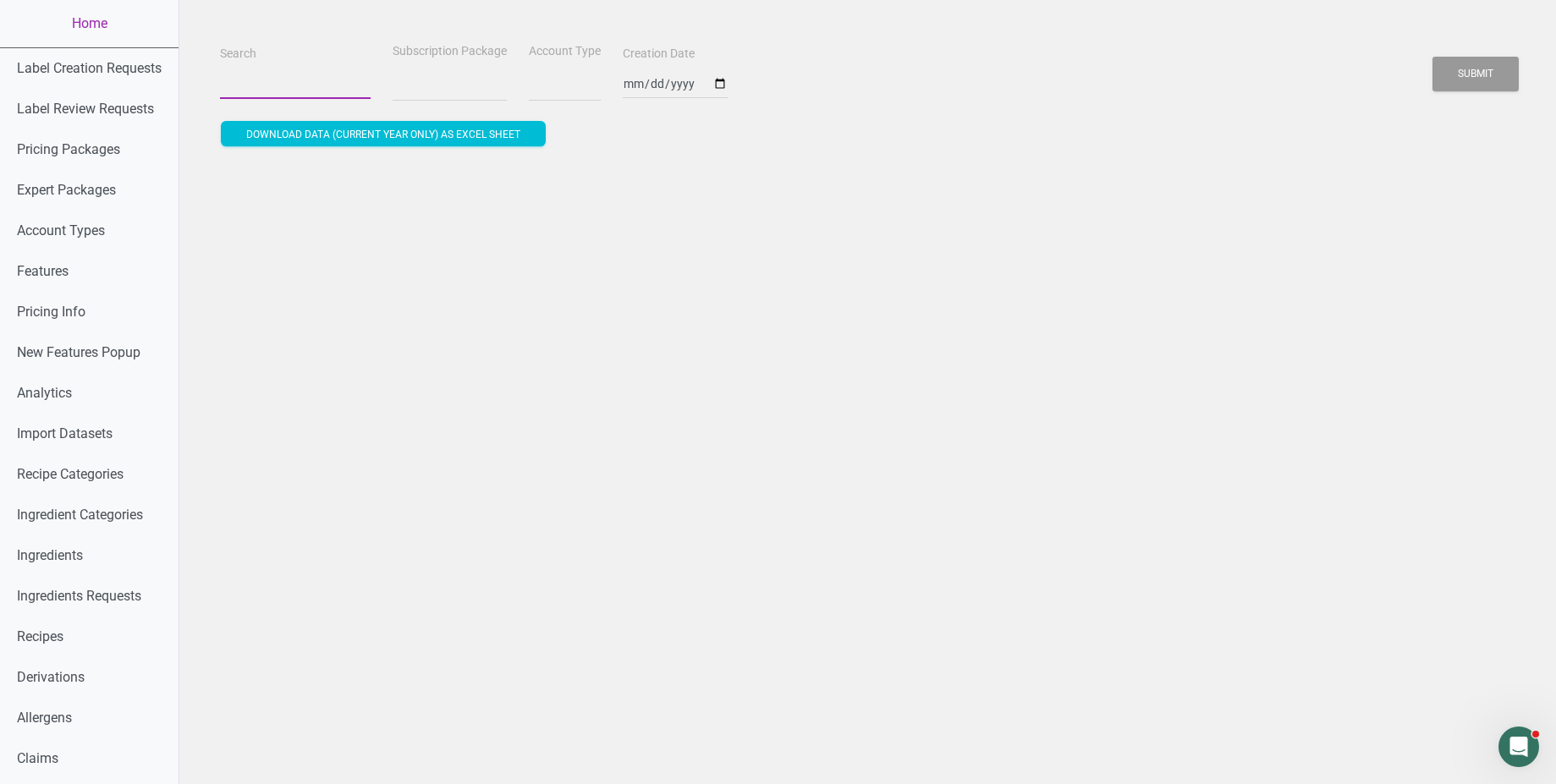
click at [223, 74] on input "Search" at bounding box center [295, 84] width 151 height 30
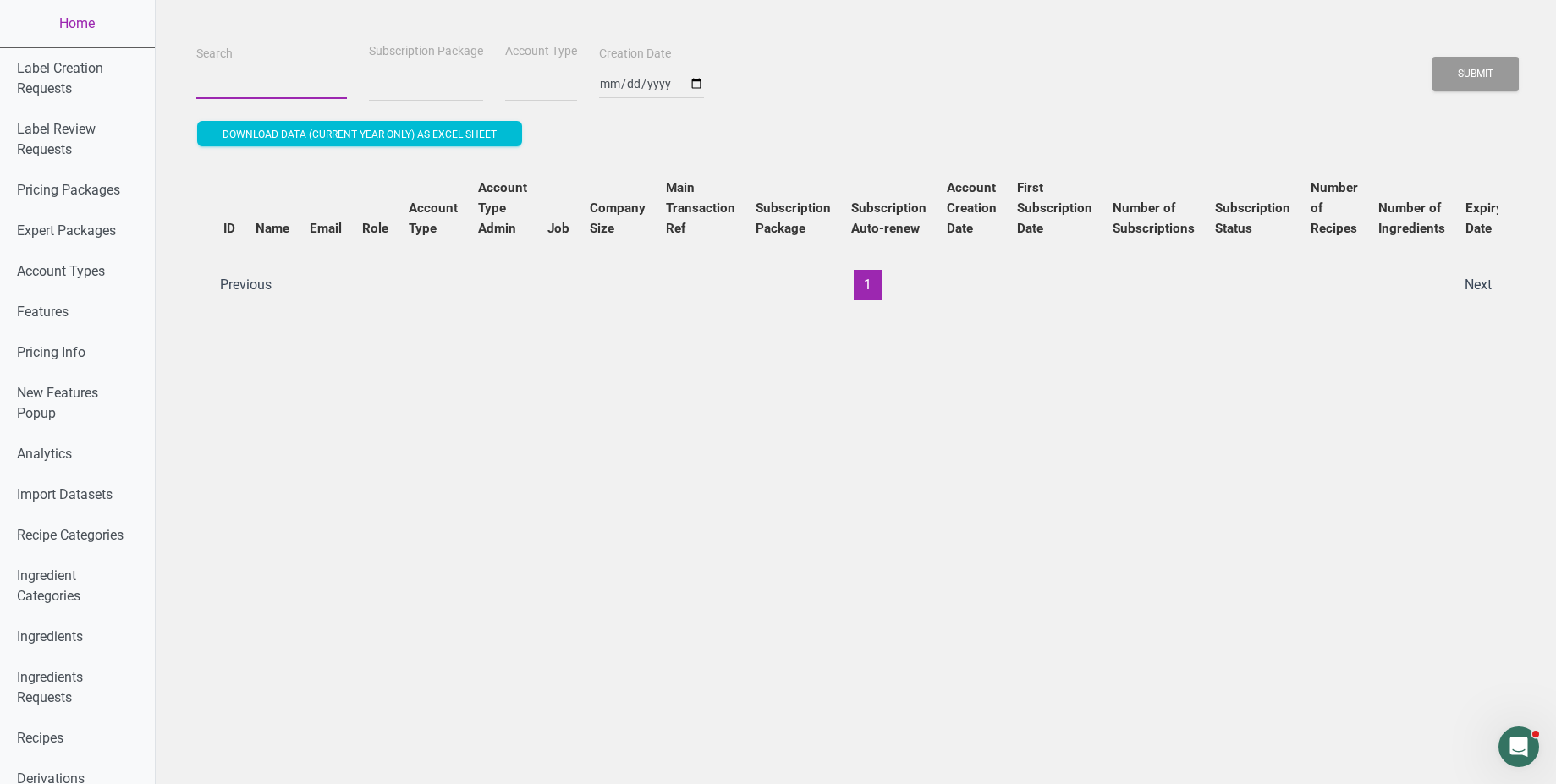
select select
paste input "[PERSON_NAME][EMAIL_ADDRESS][DOMAIN_NAME]"
type input "[PERSON_NAME][EMAIL_ADDRESS][DOMAIN_NAME]"
select select
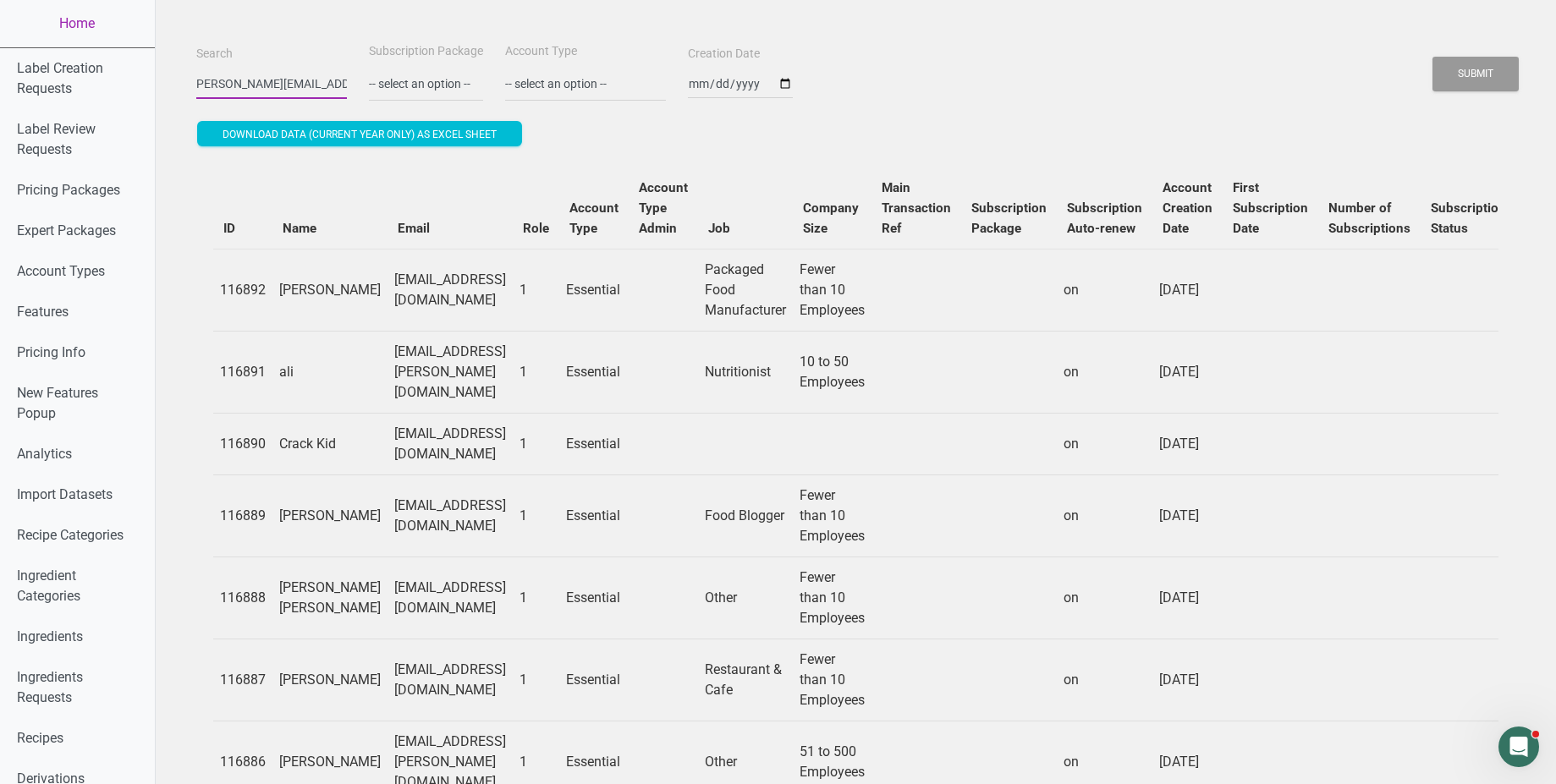
click at [1432, 57] on button "Submit" at bounding box center [1475, 74] width 86 height 35
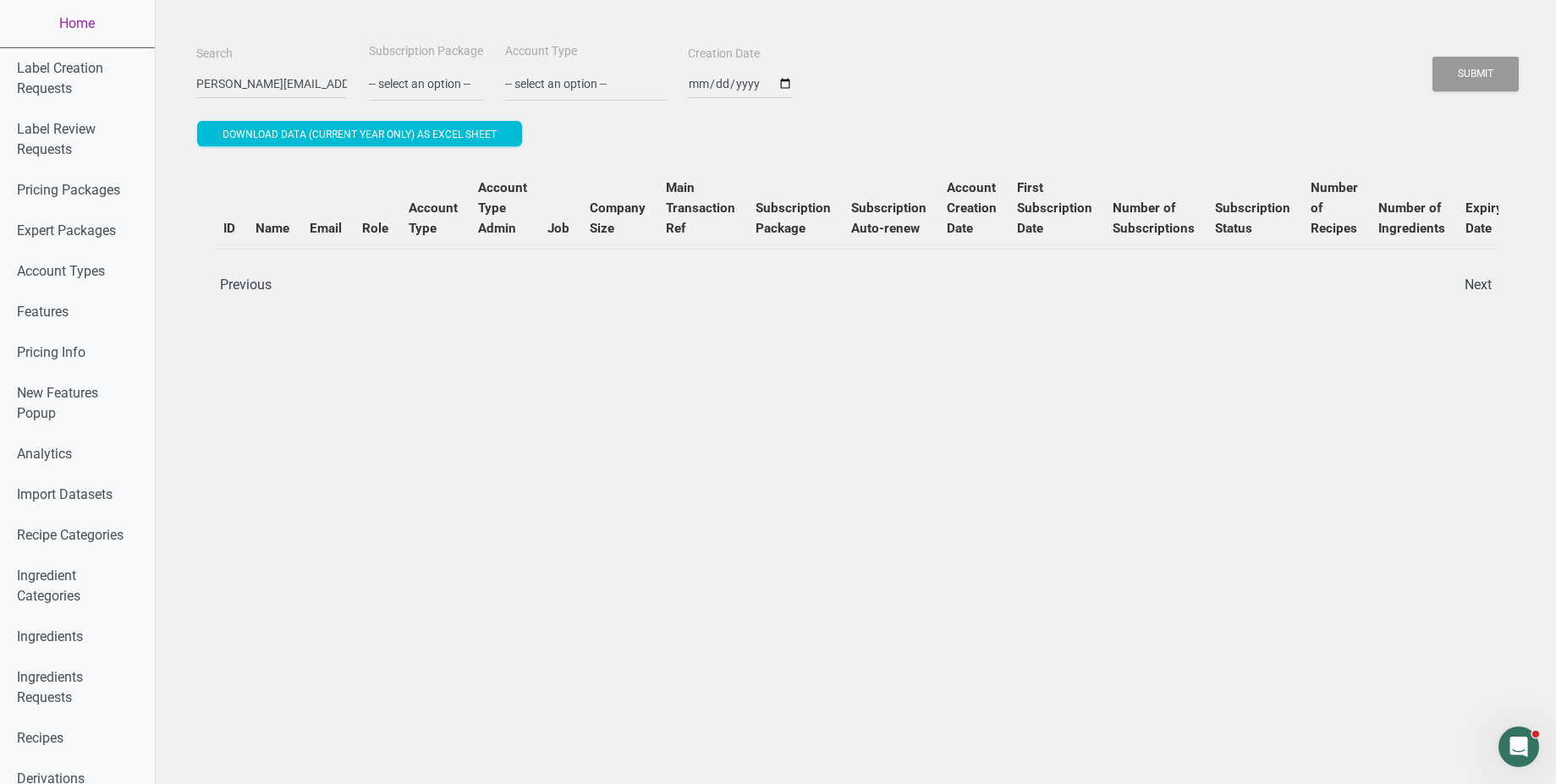
scroll to position [0, 0]
click at [687, 120] on div "Search [PERSON_NAME][EMAIL_ADDRESS][DOMAIN_NAME] Subscription Package -- select…" at bounding box center [855, 179] width 1319 height 277
drag, startPoint x: 226, startPoint y: 83, endPoint x: 181, endPoint y: 84, distance: 44.8
click at [192, 84] on div "Search [PERSON_NAME][EMAIL_ADDRESS][DOMAIN_NAME]" at bounding box center [271, 71] width 159 height 57
click at [1432, 57] on button "Submit" at bounding box center [1475, 74] width 86 height 35
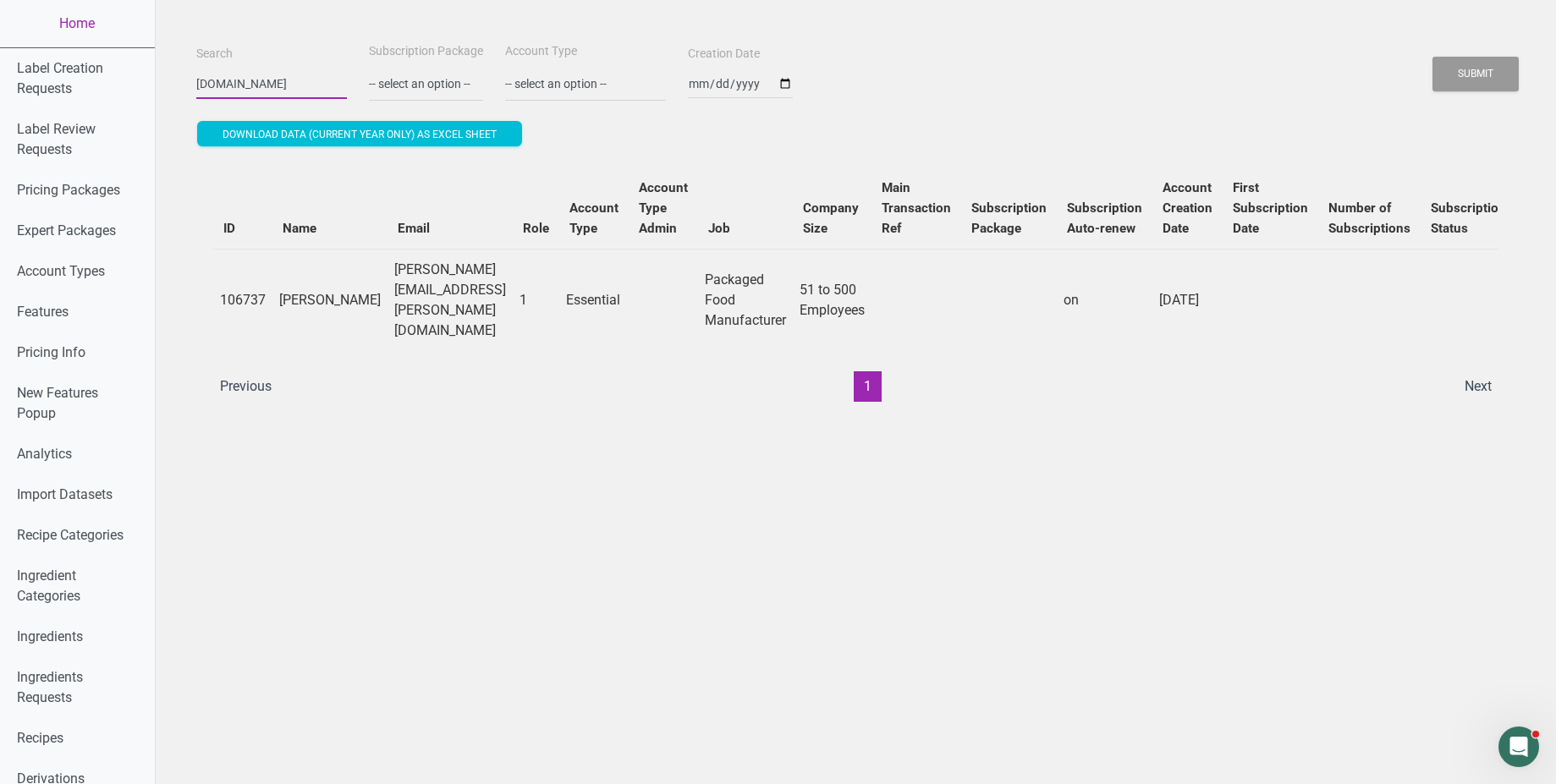
click at [232, 88] on input "[DOMAIN_NAME]" at bounding box center [271, 84] width 151 height 30
paste input "bryanjohnson"
click at [1432, 57] on button "Submit" at bounding box center [1475, 74] width 86 height 35
click at [480, 294] on td "[PERSON_NAME][EMAIL_ADDRESS][PERSON_NAME][DOMAIN_NAME]" at bounding box center [449, 300] width 125 height 102
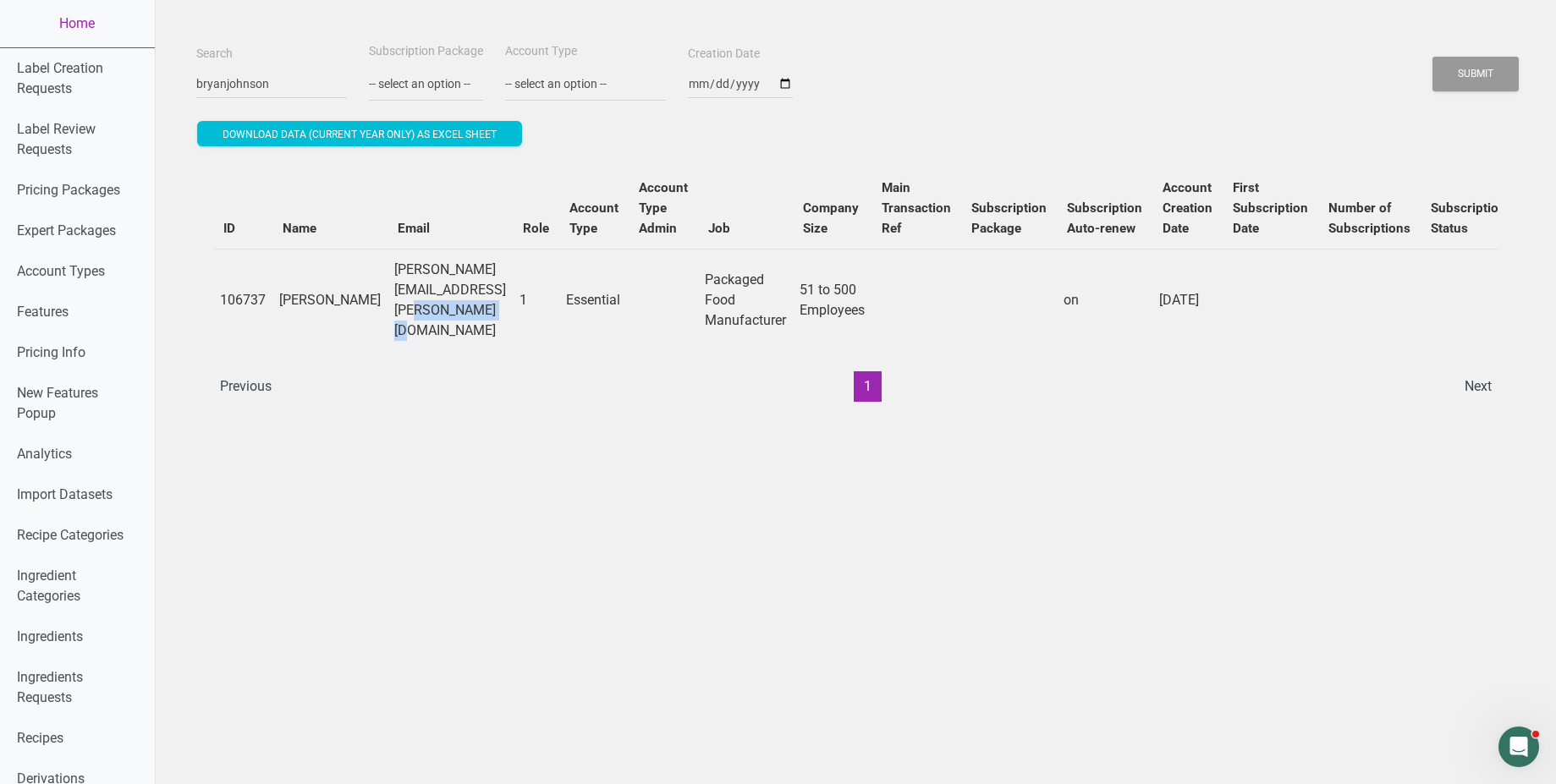
click at [480, 294] on td "[PERSON_NAME][EMAIL_ADDRESS][PERSON_NAME][DOMAIN_NAME]" at bounding box center [449, 300] width 125 height 102
copy td "bryanjohnson"
click at [1095, 58] on div "Search [PERSON_NAME] Subscription Package -- select an option -- Monthly Yearly…" at bounding box center [855, 71] width 1327 height 61
click at [311, 85] on input "bryanjohnson" at bounding box center [271, 84] width 151 height 30
type input "bryanjohnson"
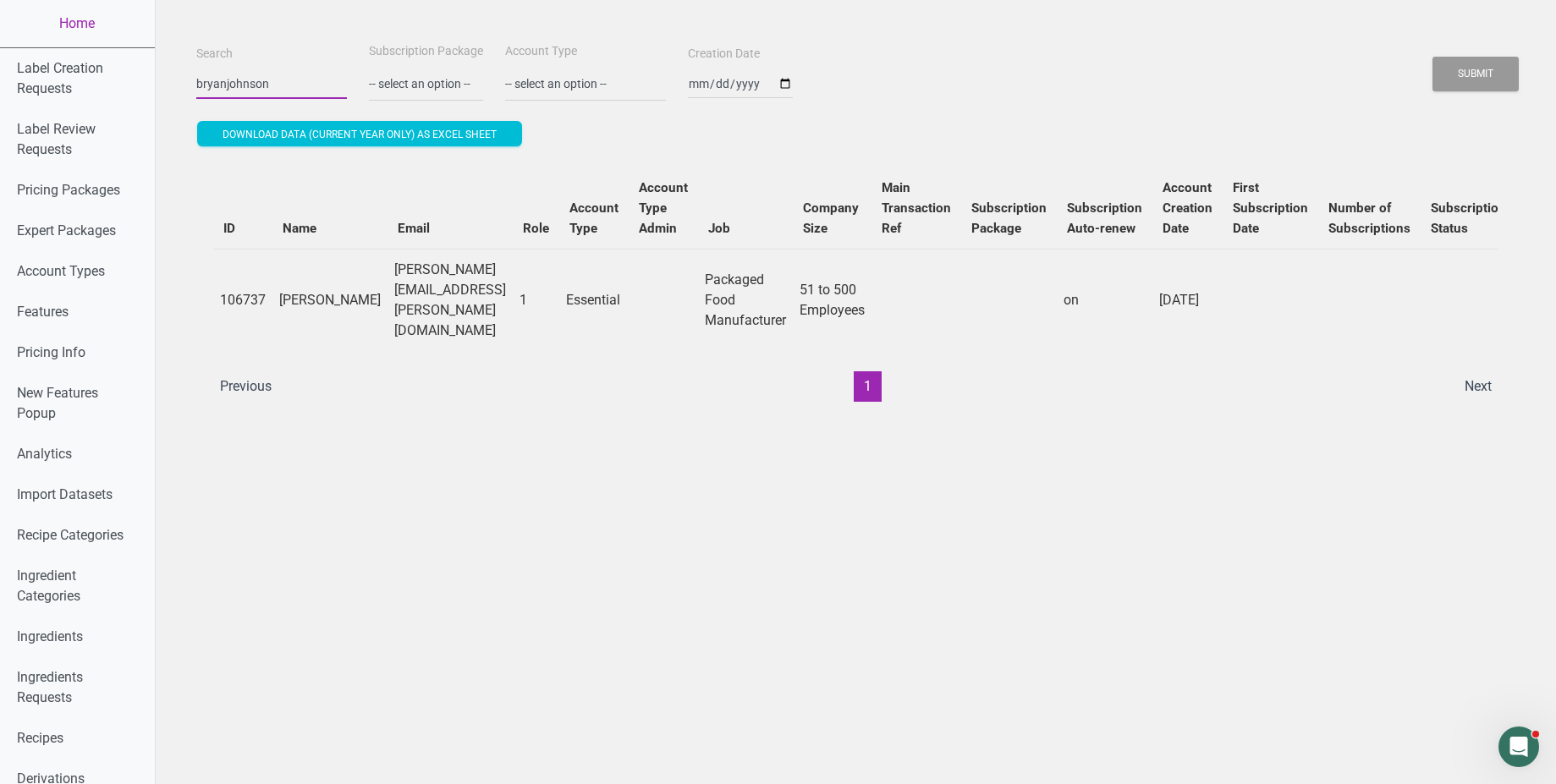
click at [1432, 57] on button "Submit" at bounding box center [1475, 74] width 86 height 35
type input "aa"
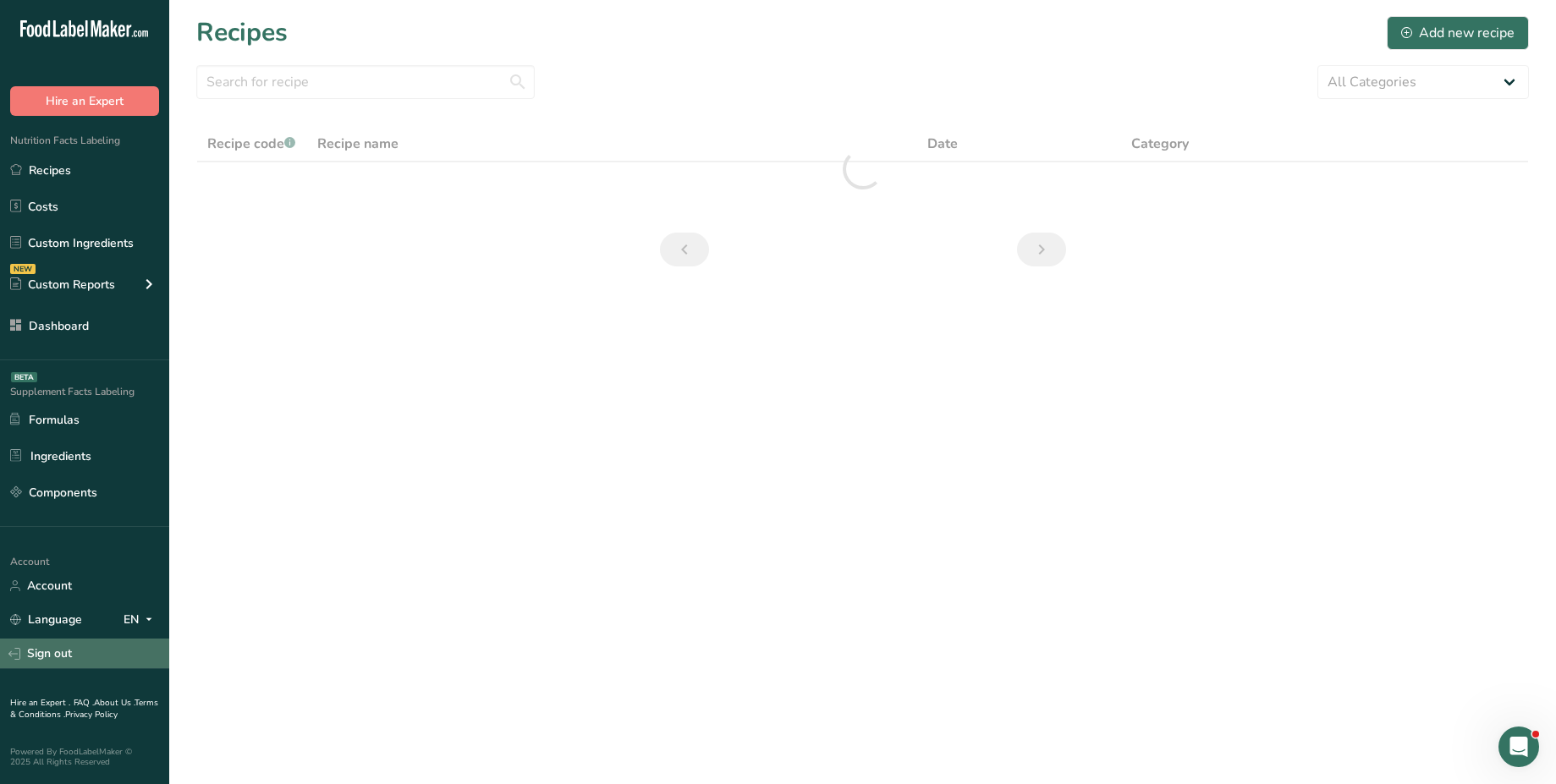
click at [64, 655] on div ".a-20{fill:#fff;} Hire an Expert Nutrition Facts Labeling Recipes Costs Custom …" at bounding box center [778, 392] width 1556 height 784
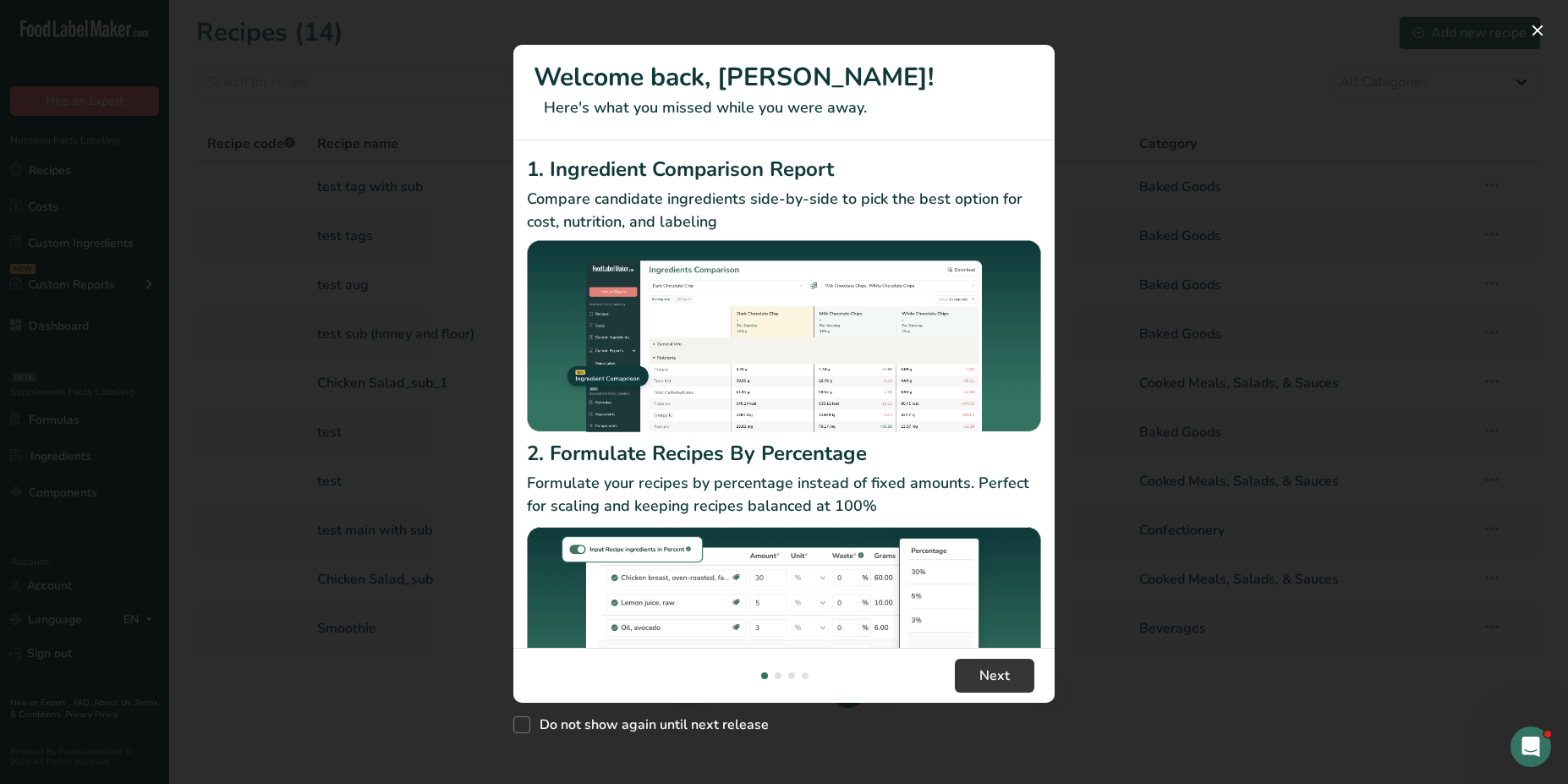
click at [220, 563] on div "New Features" at bounding box center [784, 392] width 1568 height 784
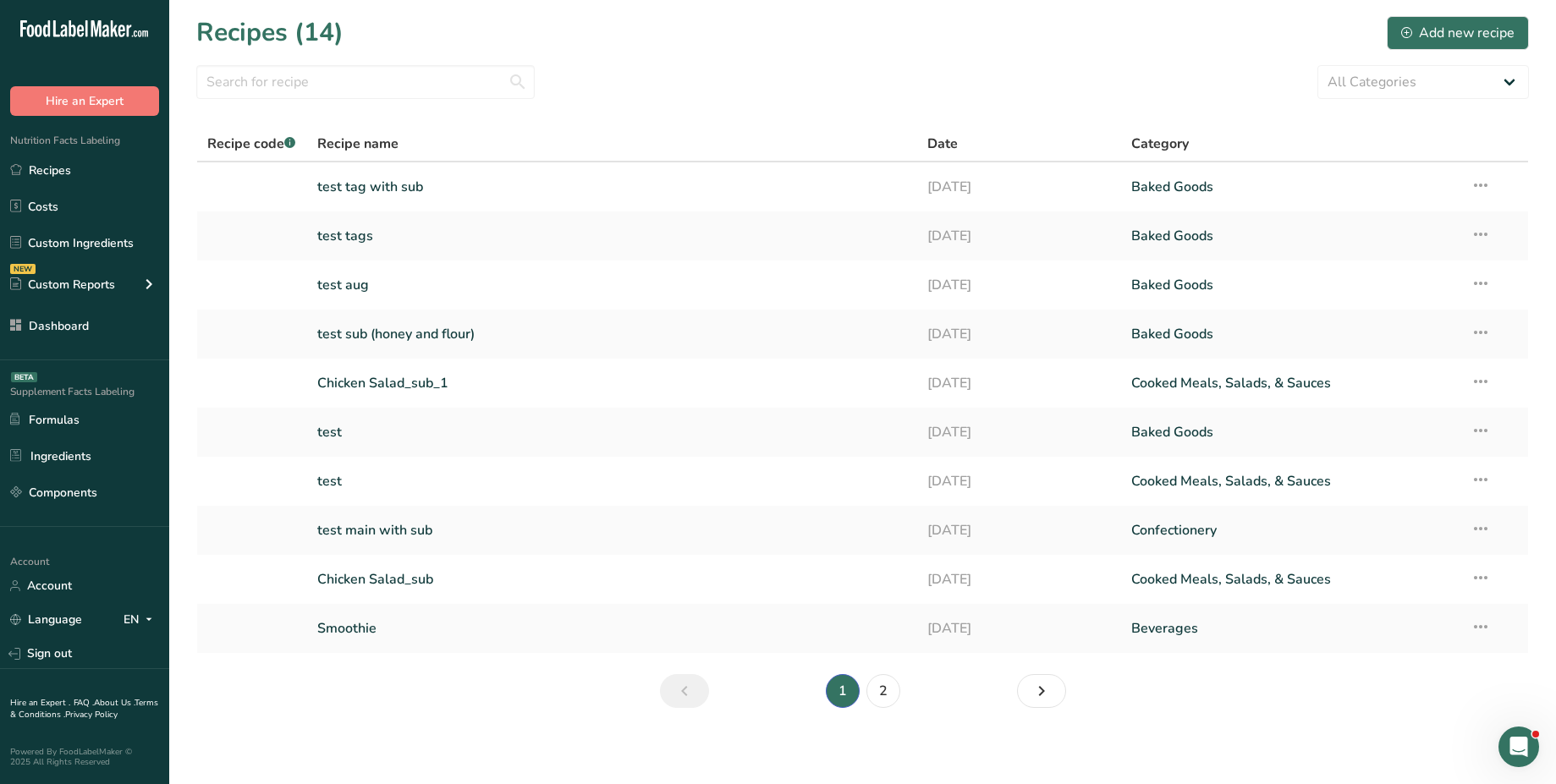
click at [48, 674] on div "Hire an Expert . FAQ . About Us . Terms & Conditions . Privacy Policy Powered B…" at bounding box center [84, 725] width 169 height 112
click at [80, 651] on link "Sign out" at bounding box center [84, 654] width 169 height 30
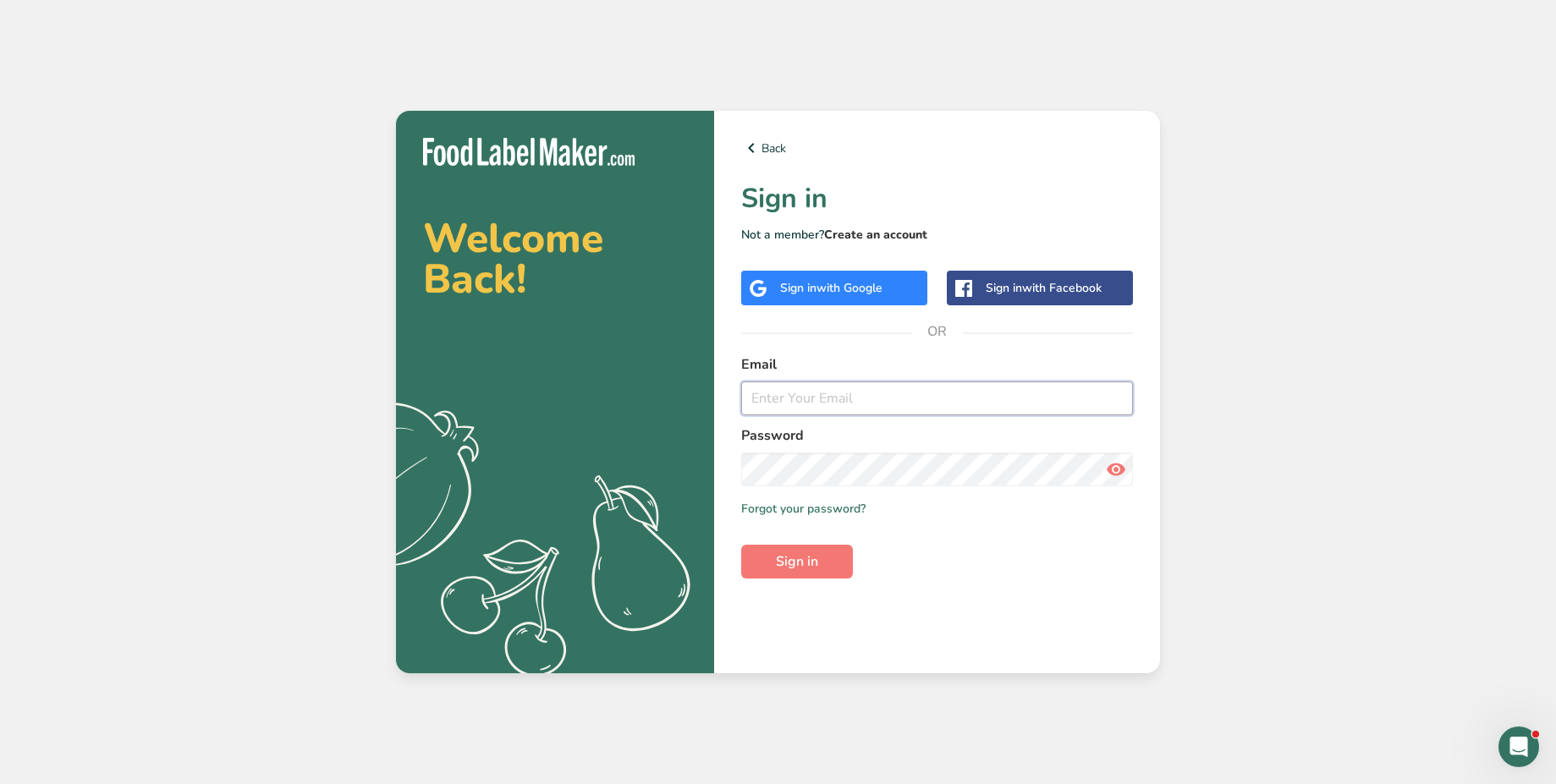
type input "Abdulrahman@foodlabelmaker.com"
click at [887, 239] on link "Create an account" at bounding box center [875, 235] width 103 height 16
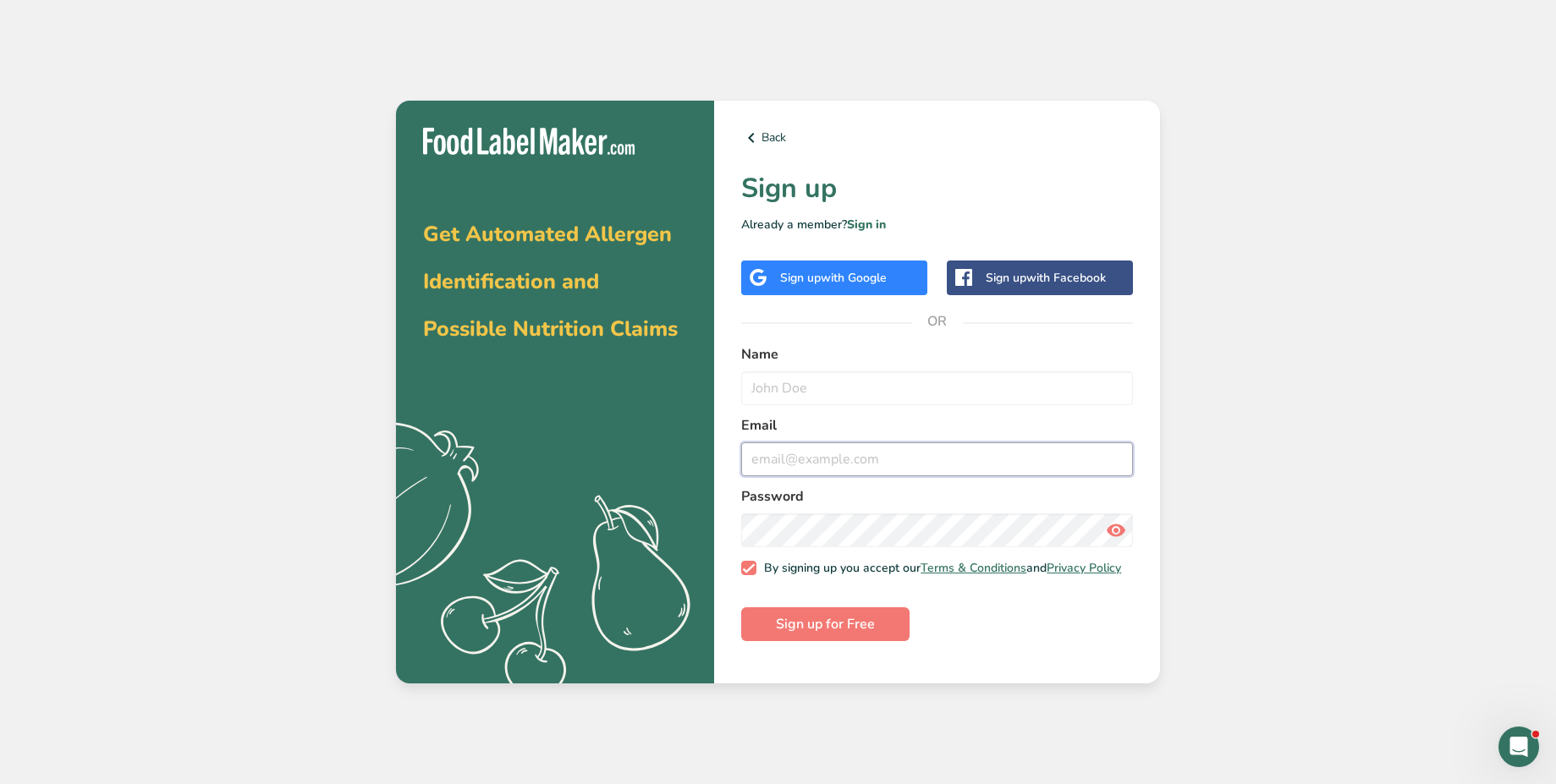
click at [840, 470] on input "email" at bounding box center [937, 459] width 392 height 34
type input "t"
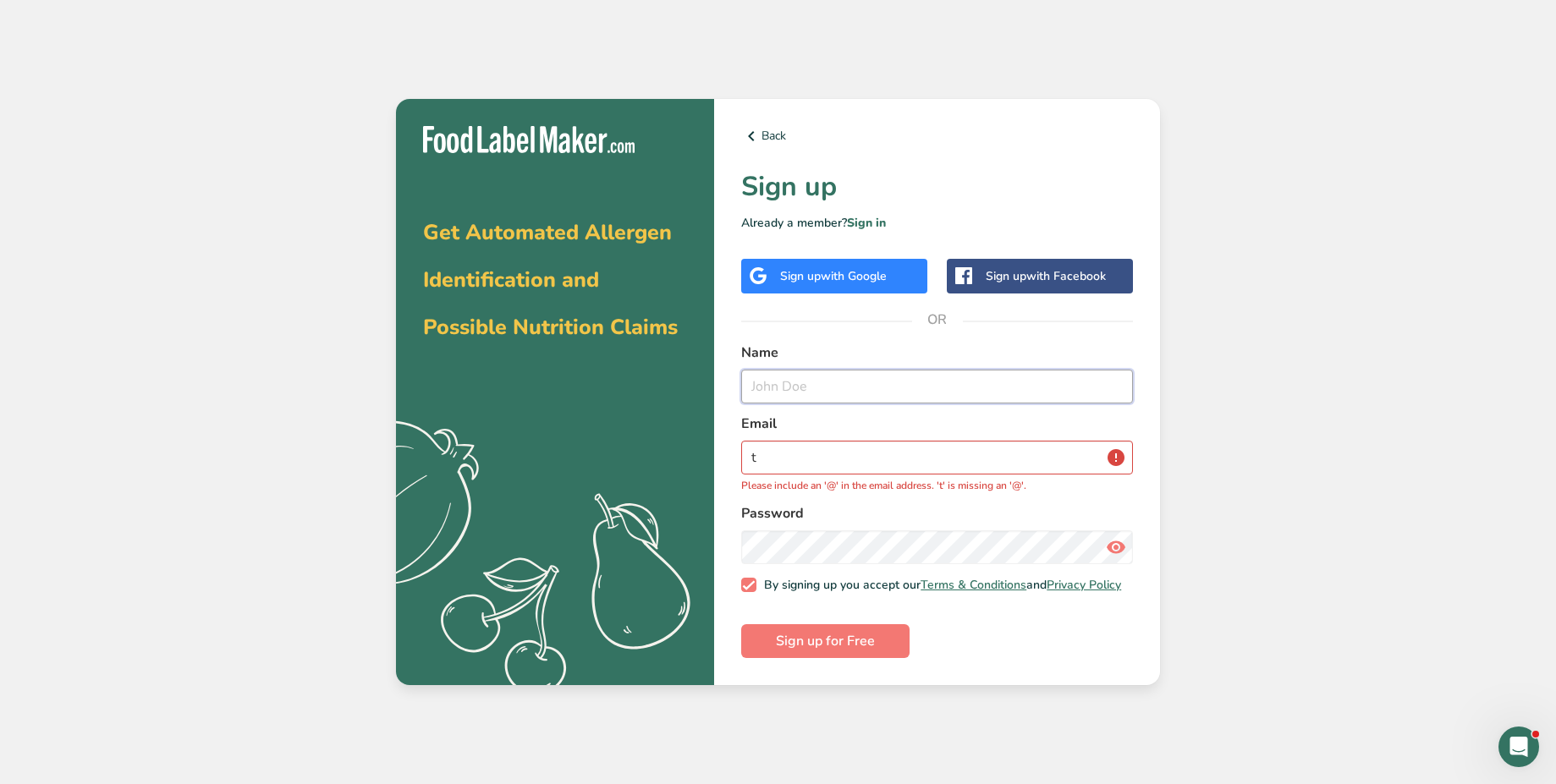
click at [840, 386] on input "text" at bounding box center [937, 387] width 392 height 34
click at [859, 220] on link "Sign in" at bounding box center [866, 223] width 39 height 16
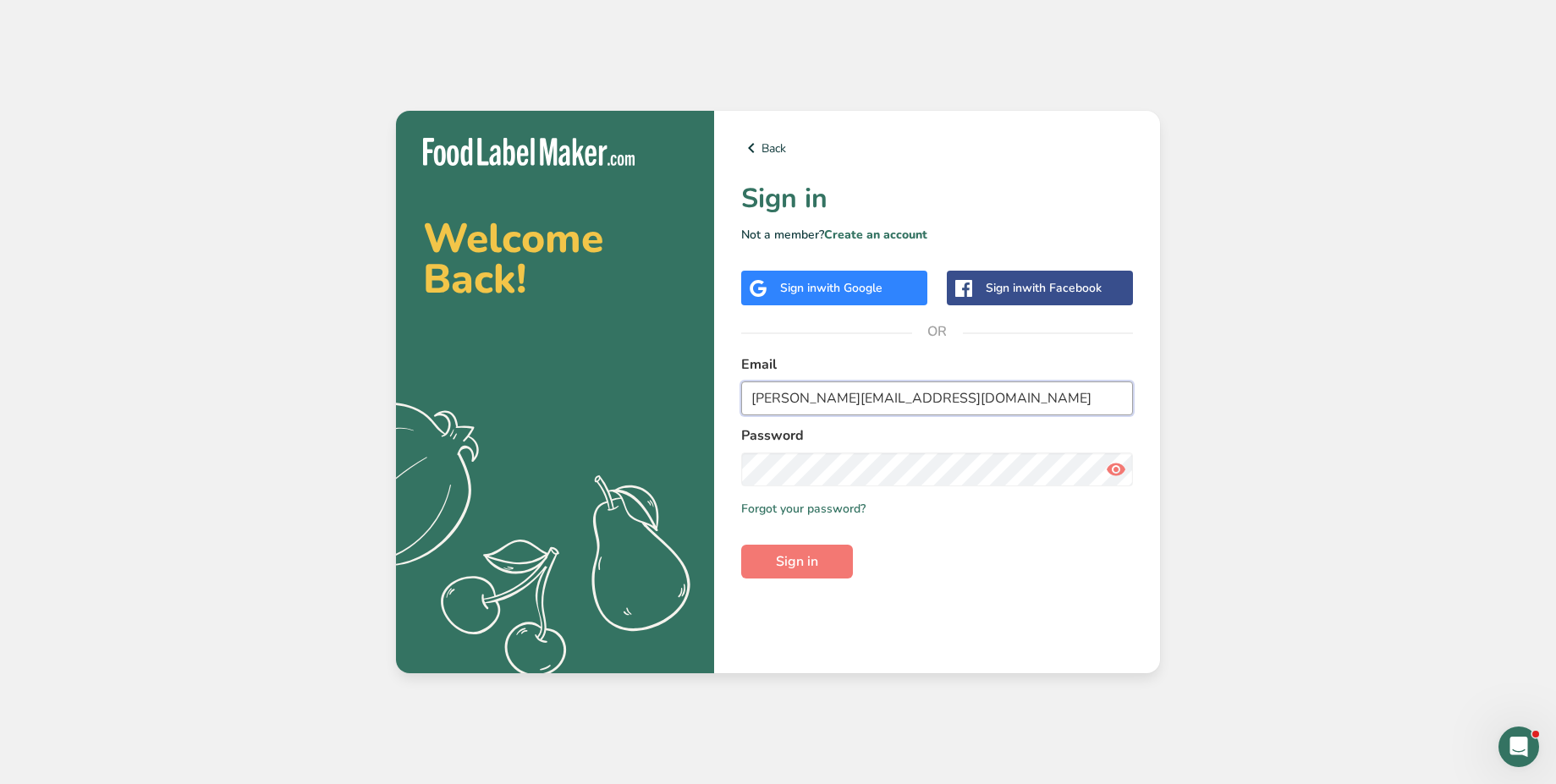
click at [974, 386] on input "Abdulrahman@foodlabelmaker.com" at bounding box center [937, 399] width 392 height 34
click at [1009, 382] on input "Abdulrahman@foodlabelmaker.com" at bounding box center [937, 399] width 392 height 34
drag, startPoint x: 829, startPoint y: 402, endPoint x: 719, endPoint y: 404, distance: 110.0
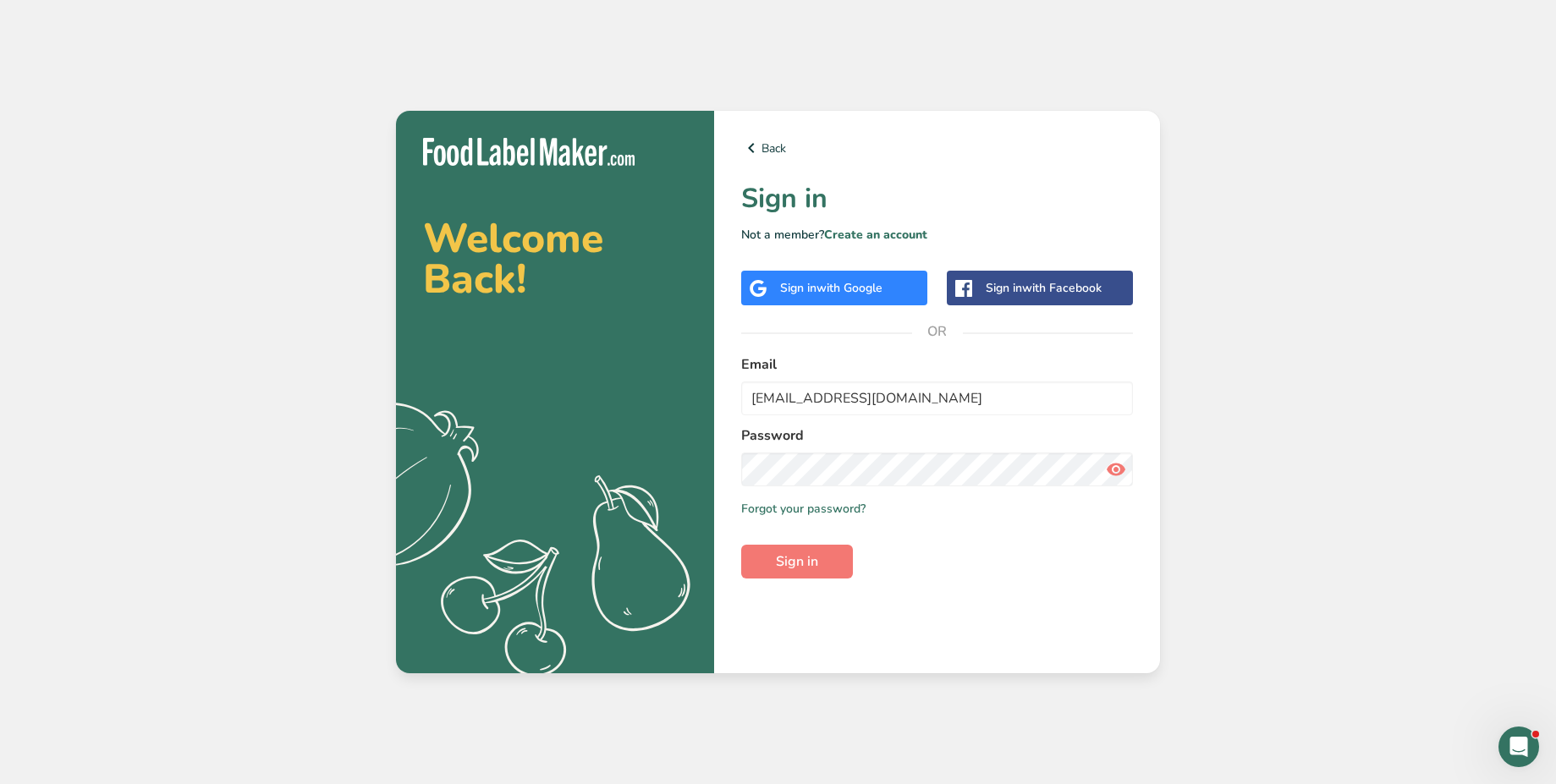
click at [719, 404] on div "Back Sign in Not a member? Create an account Sign in with Google Sign in with F…" at bounding box center [937, 392] width 446 height 563
type input "bryanjohnson_migration@test.com"
click at [869, 233] on link "Create an account" at bounding box center [875, 235] width 103 height 16
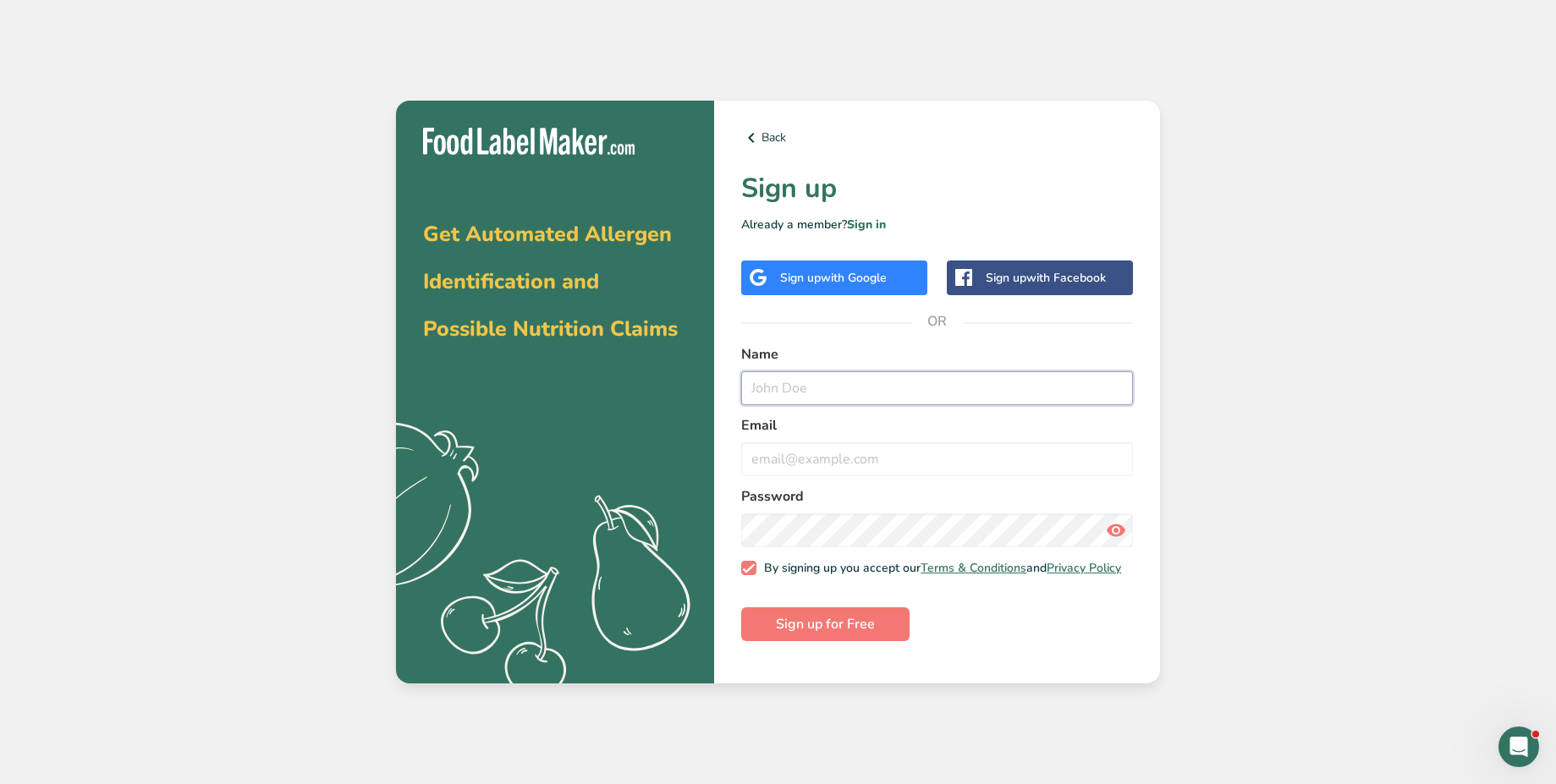
click at [837, 395] on input "text" at bounding box center [937, 388] width 392 height 34
click at [823, 459] on input "email" at bounding box center [937, 459] width 392 height 34
paste input "bryanjohnson_migration@test.com"
type input "bryanjohnson_migration@test.com"
click at [1114, 530] on icon at bounding box center [1116, 530] width 20 height 30
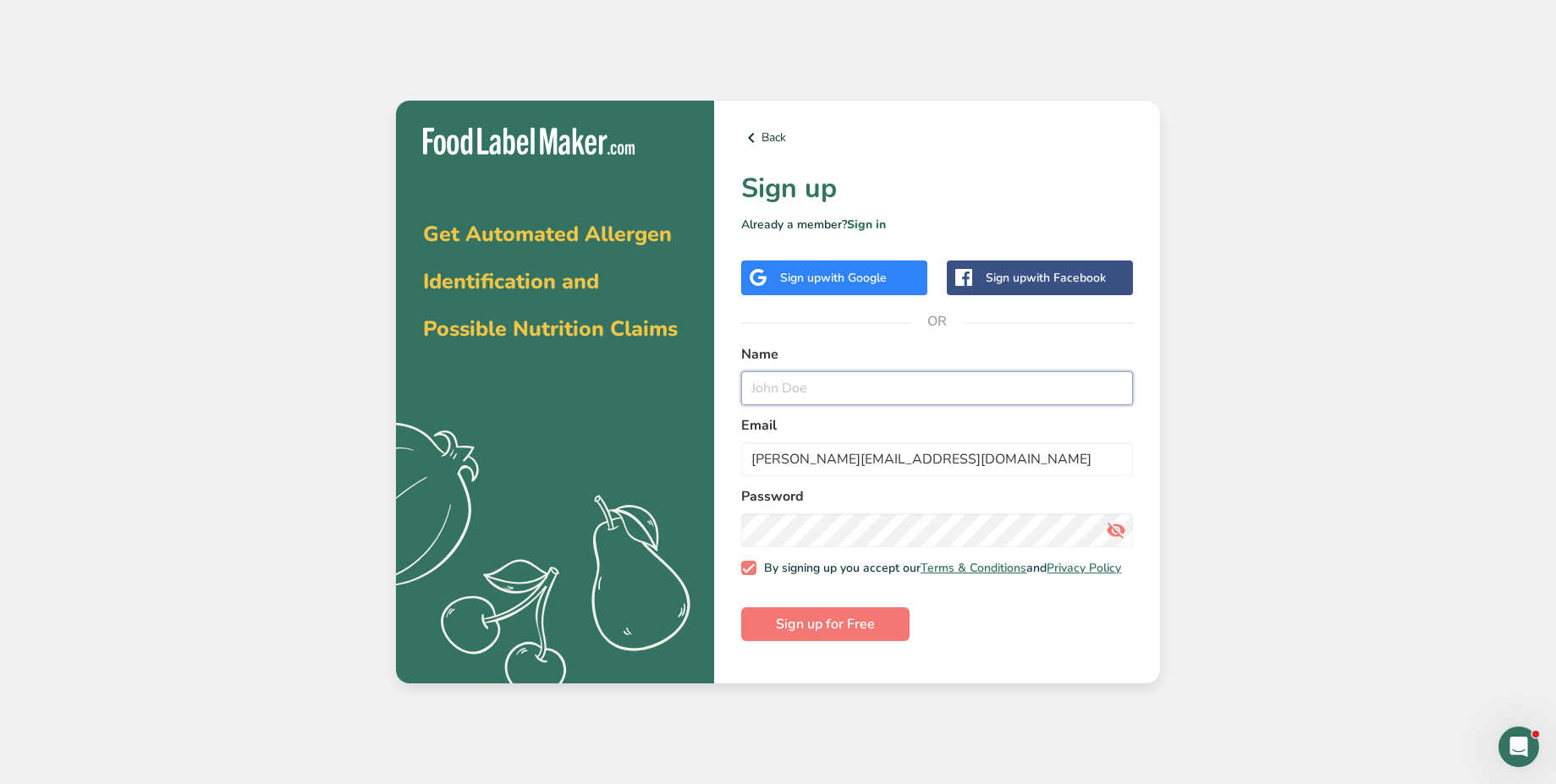
click at [850, 399] on input "text" at bounding box center [937, 388] width 392 height 34
drag, startPoint x: 834, startPoint y: 463, endPoint x: 723, endPoint y: 466, distance: 110.9
click at [723, 466] on div "Back Sign up Already a member? Sign in Sign up with Google Sign up with Faceboo…" at bounding box center [937, 393] width 446 height 584
click at [835, 396] on input "text" at bounding box center [937, 388] width 392 height 34
paste input "bryanjohnson"
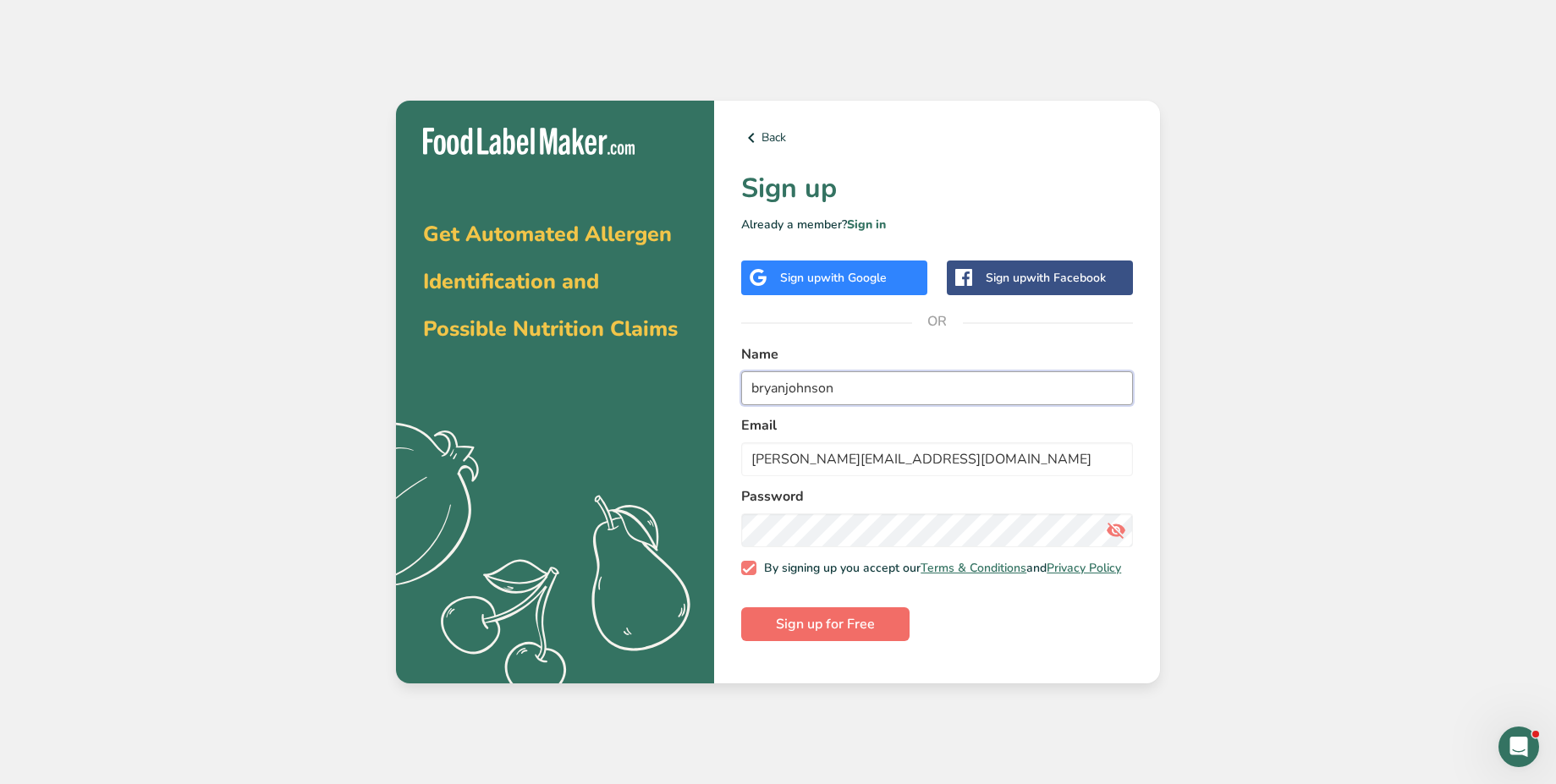
type input "bryanjohnson"
click at [846, 634] on span "Sign up for Free" at bounding box center [825, 624] width 99 height 20
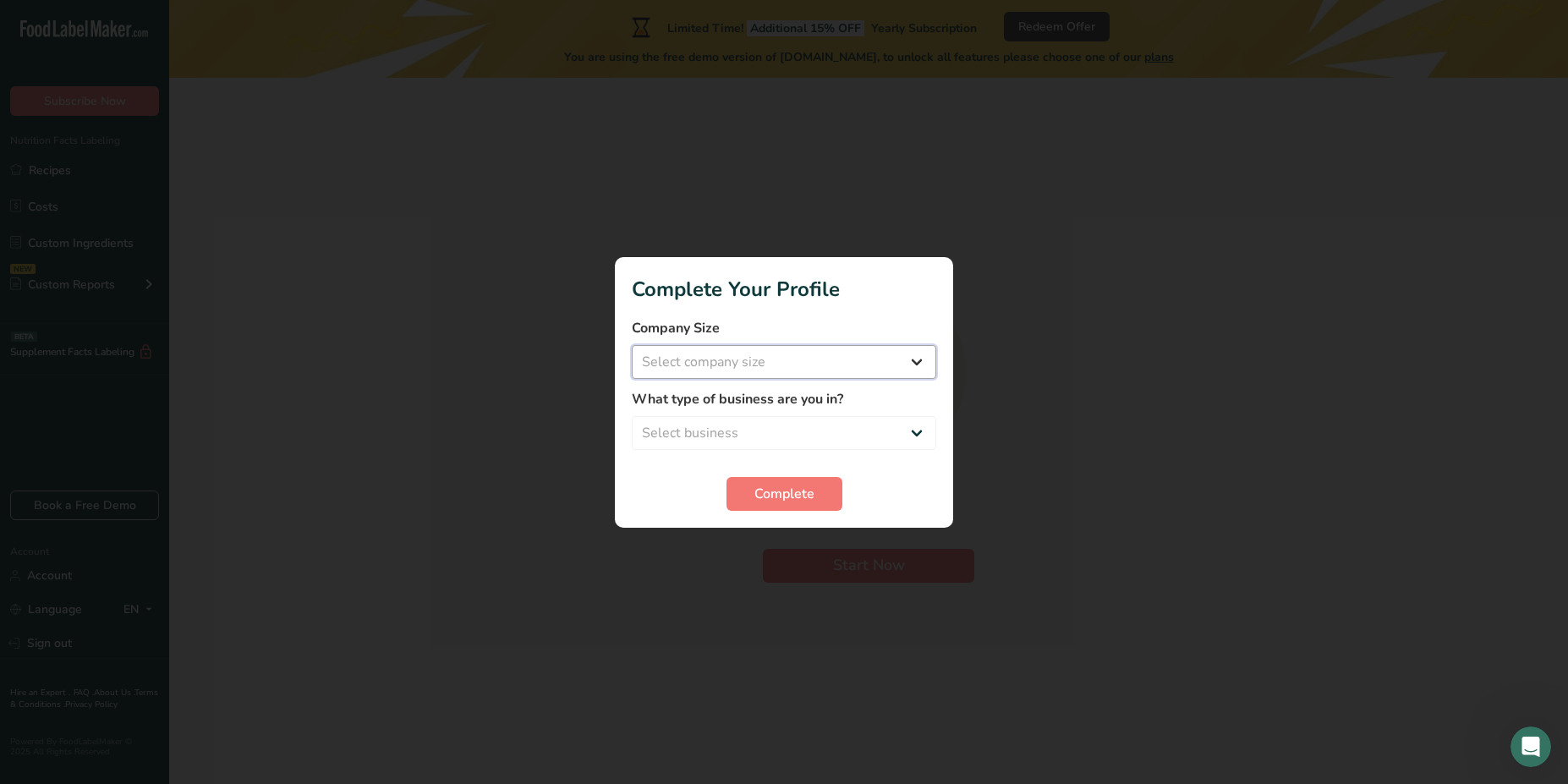
select select "1"
click at [632, 345] on select "Select company size Fewer than 10 Employees 10 to 50 Employees 51 to 500 Employ…" at bounding box center [784, 362] width 305 height 34
select select "1"
click at [632, 416] on select "Select business Packaged Food Manufacturer Restaurant & Cafe Bakery Meal Plans …" at bounding box center [784, 433] width 305 height 34
click at [761, 496] on span "Complete" at bounding box center [785, 494] width 60 height 20
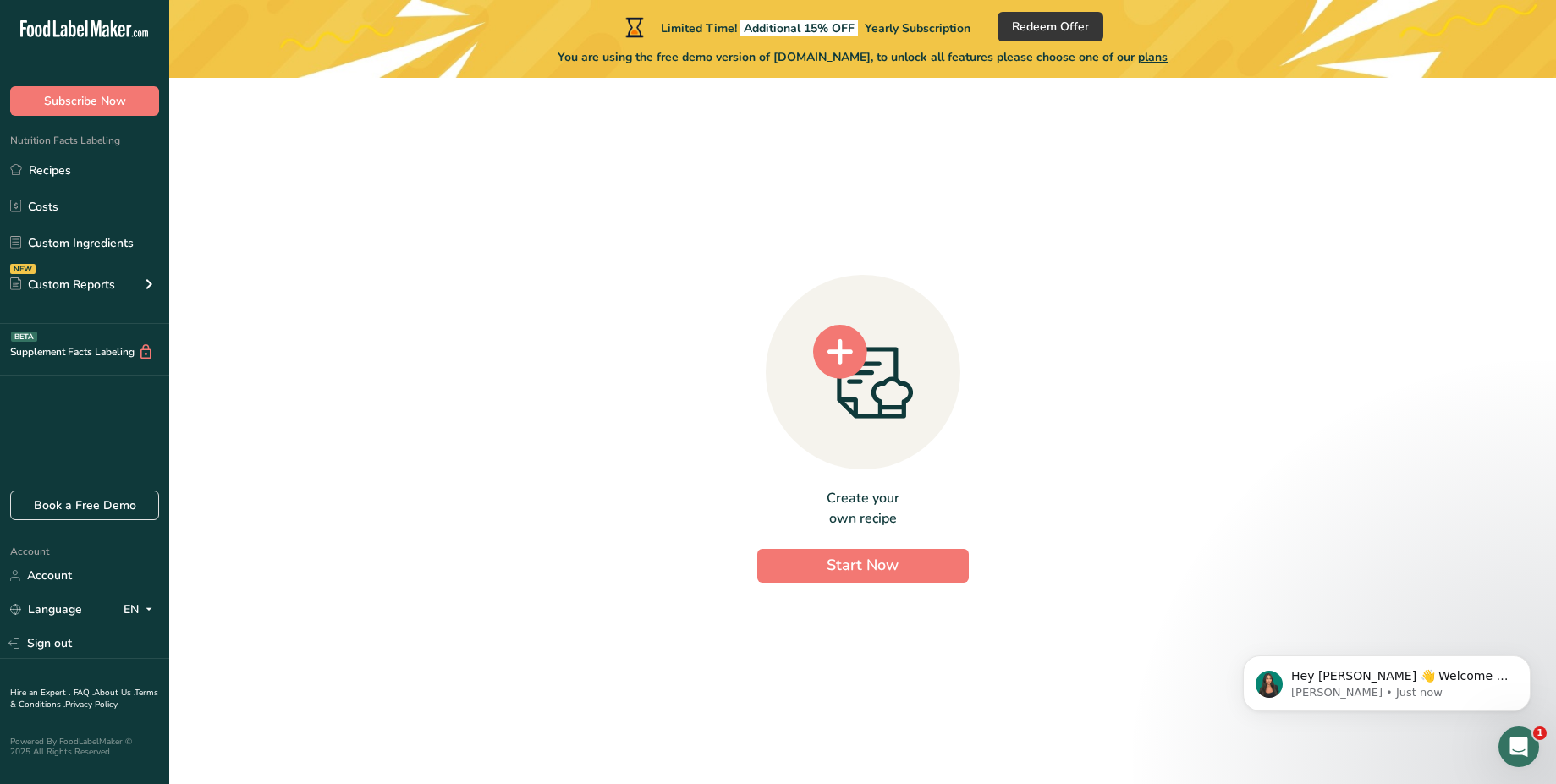
click at [889, 191] on div "Create your own recipe Start Now" at bounding box center [862, 424] width 1332 height 666
click at [96, 643] on link "Sign out" at bounding box center [84, 644] width 169 height 30
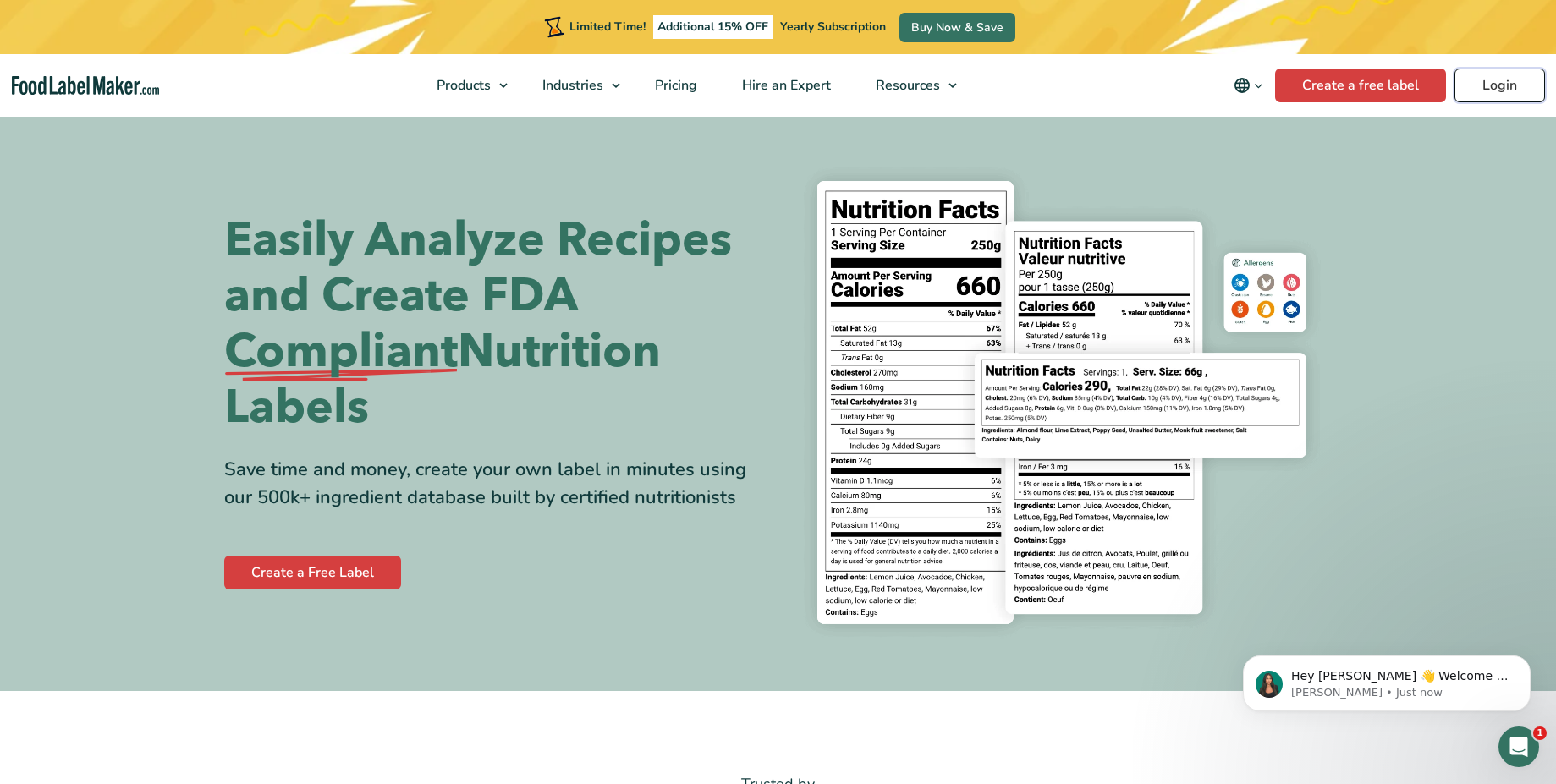
click at [1482, 79] on link "Login" at bounding box center [1499, 86] width 91 height 34
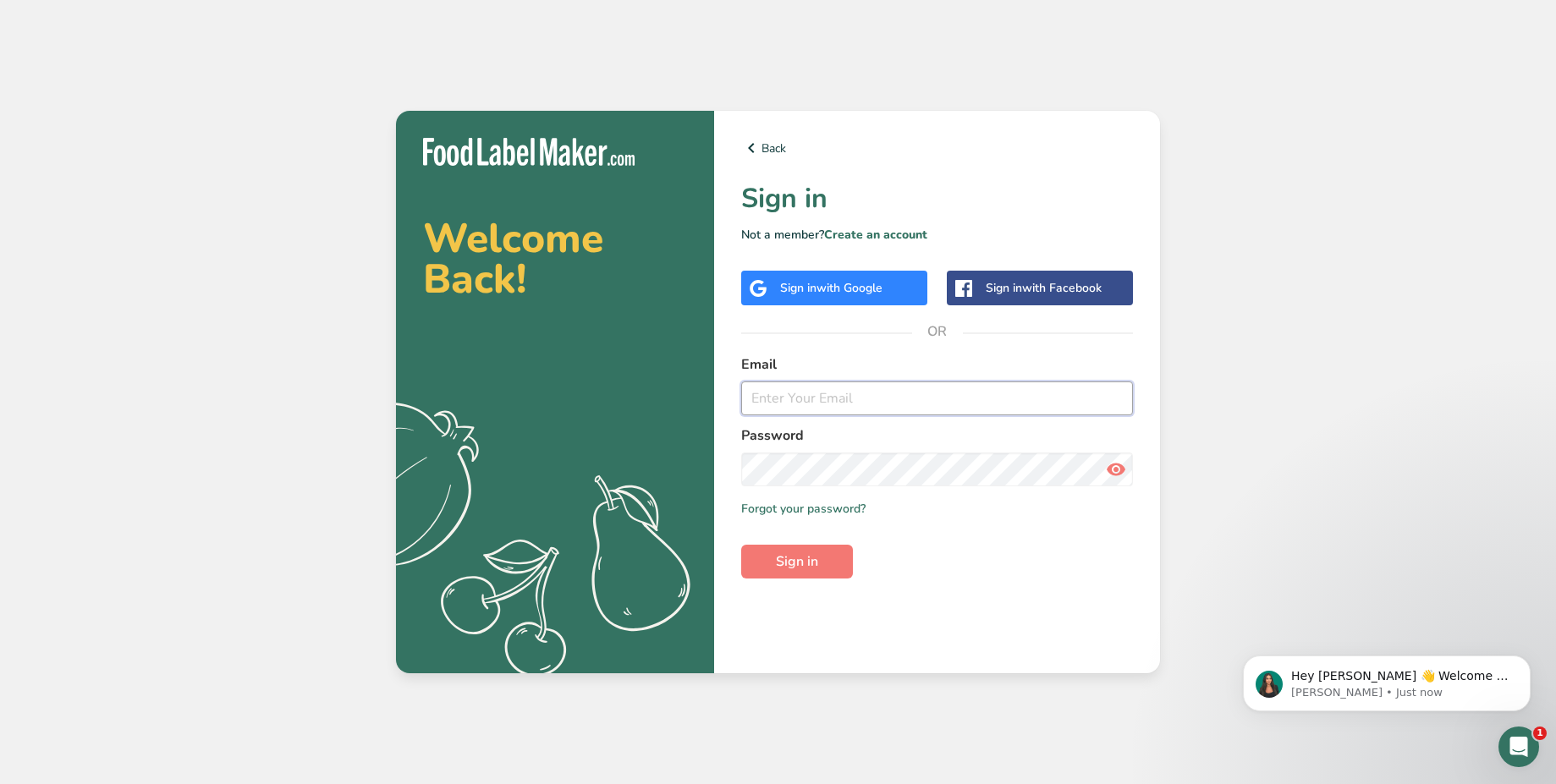
type input "[PERSON_NAME][EMAIL_ADDRESS][DOMAIN_NAME]"
click at [873, 287] on span "with Google" at bounding box center [849, 288] width 66 height 16
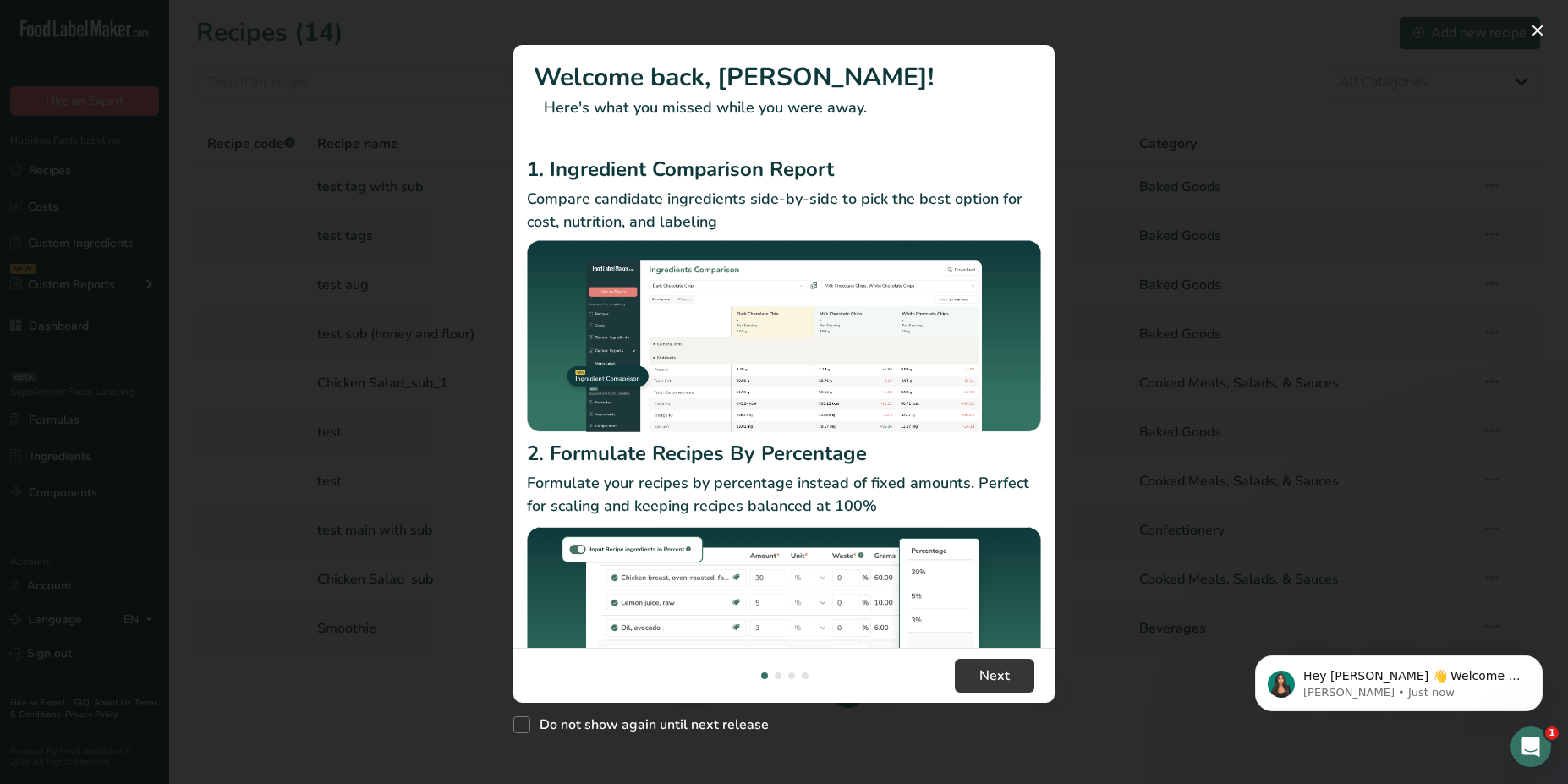
click at [409, 690] on div "New Features" at bounding box center [784, 392] width 1568 height 784
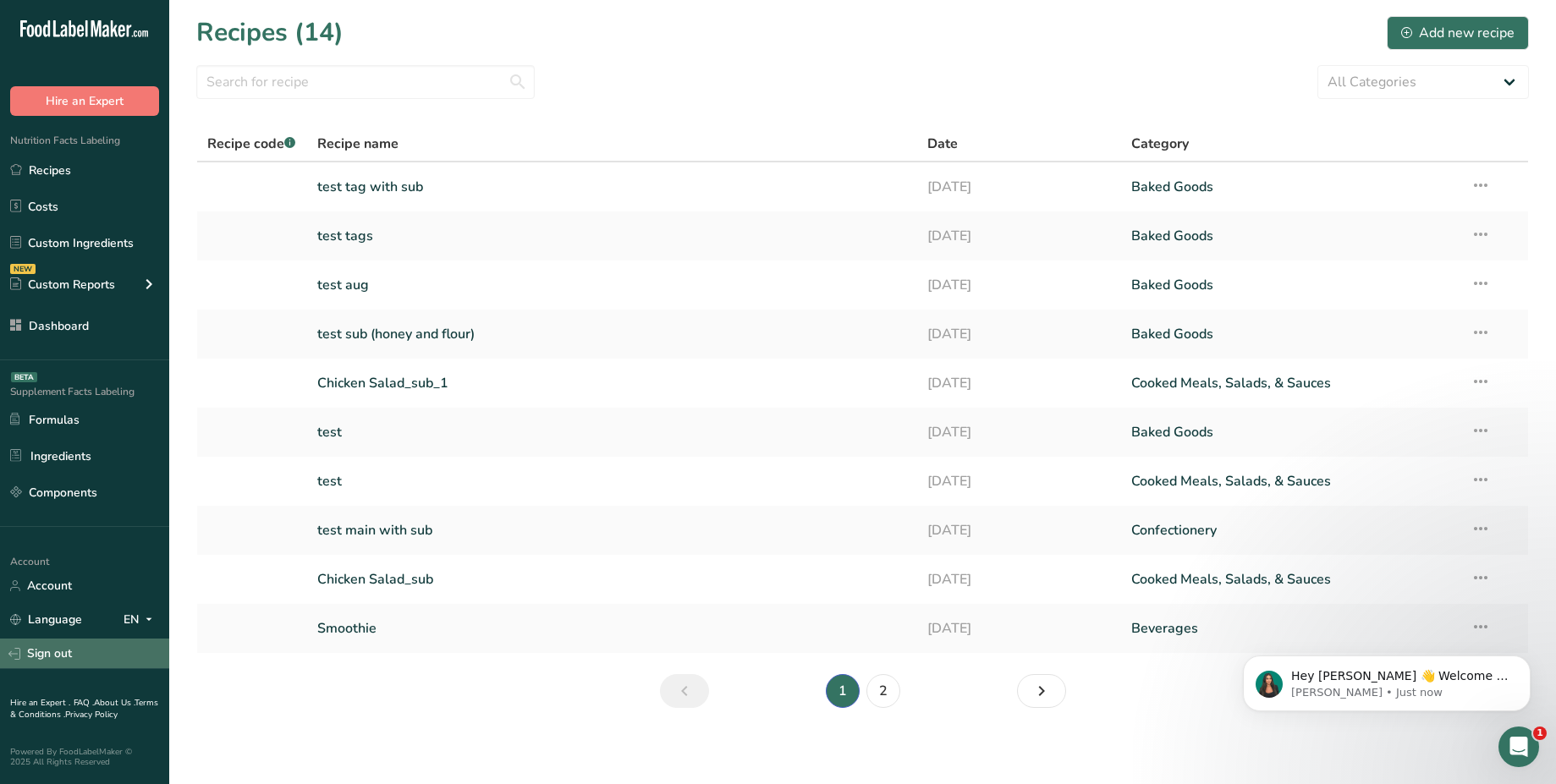
click at [81, 656] on link "Sign out" at bounding box center [84, 654] width 169 height 30
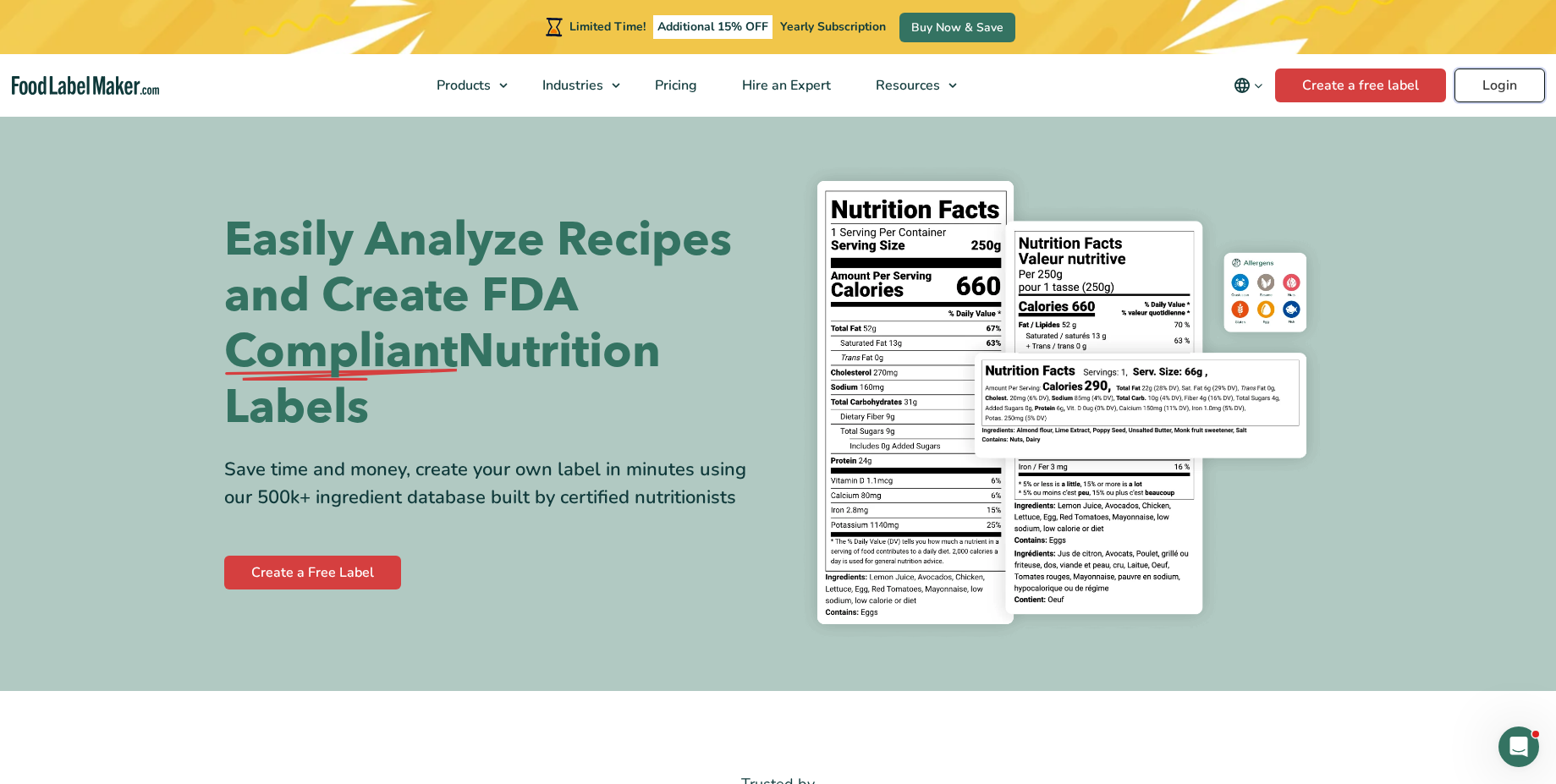
click at [1476, 85] on link "Login" at bounding box center [1499, 86] width 91 height 34
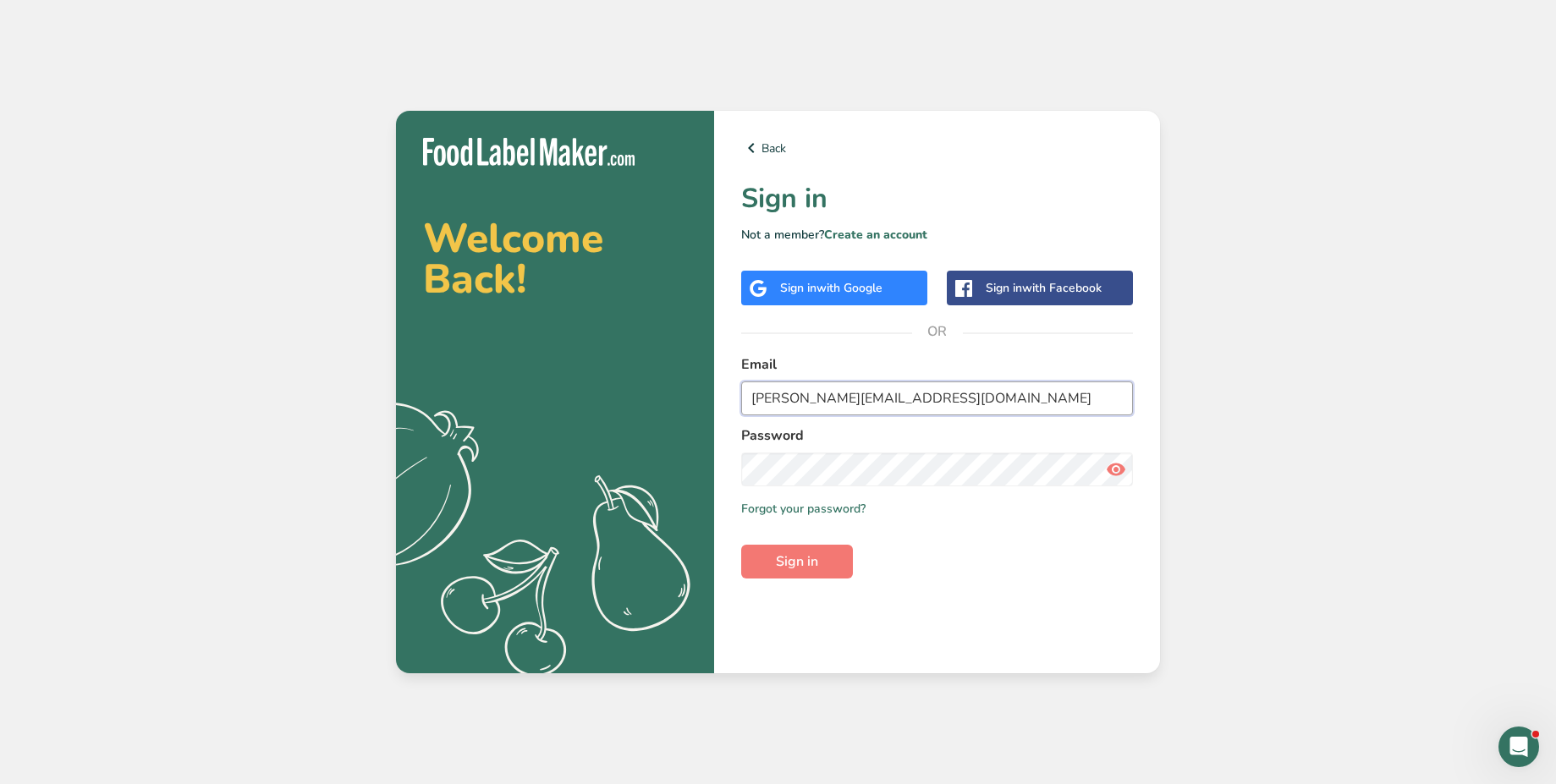
click at [903, 400] on input "[PERSON_NAME][EMAIL_ADDRESS][DOMAIN_NAME]" at bounding box center [937, 399] width 392 height 34
type input "abdulrahman@foodlabelmaker.com"
click at [811, 563] on span "Sign in" at bounding box center [797, 562] width 42 height 20
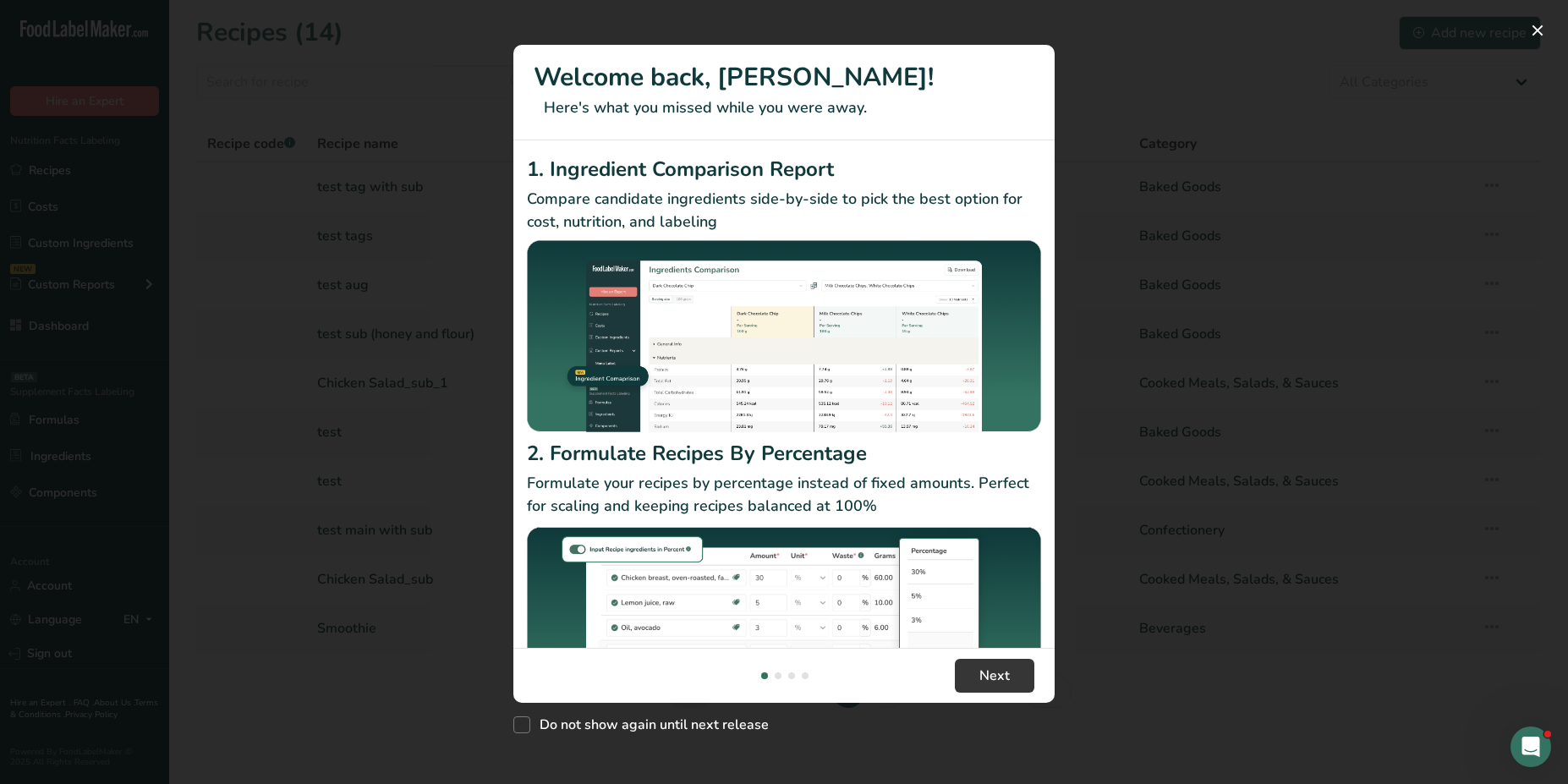
click at [1130, 116] on div "New Features" at bounding box center [784, 392] width 1568 height 784
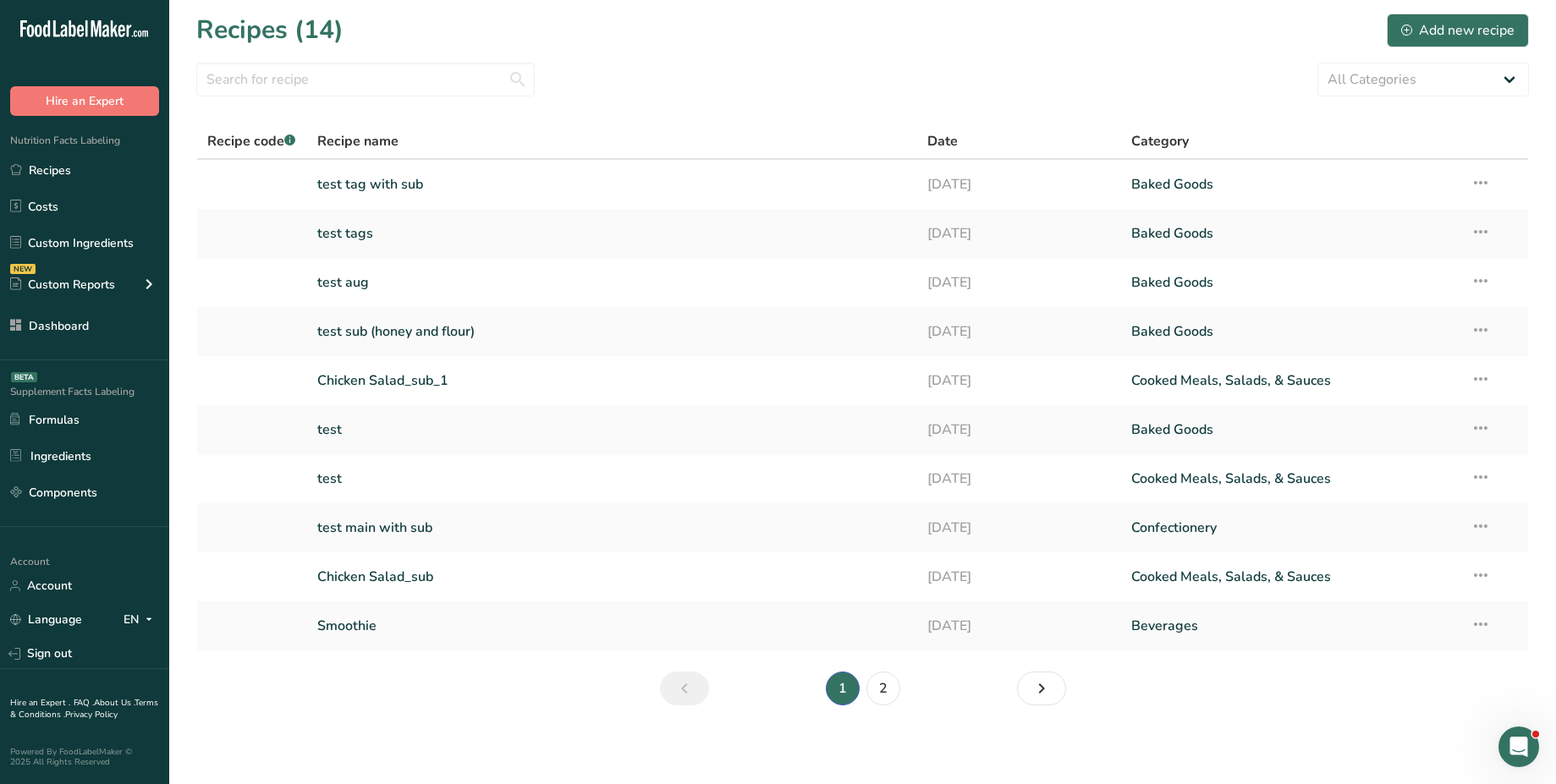
scroll to position [5, 0]
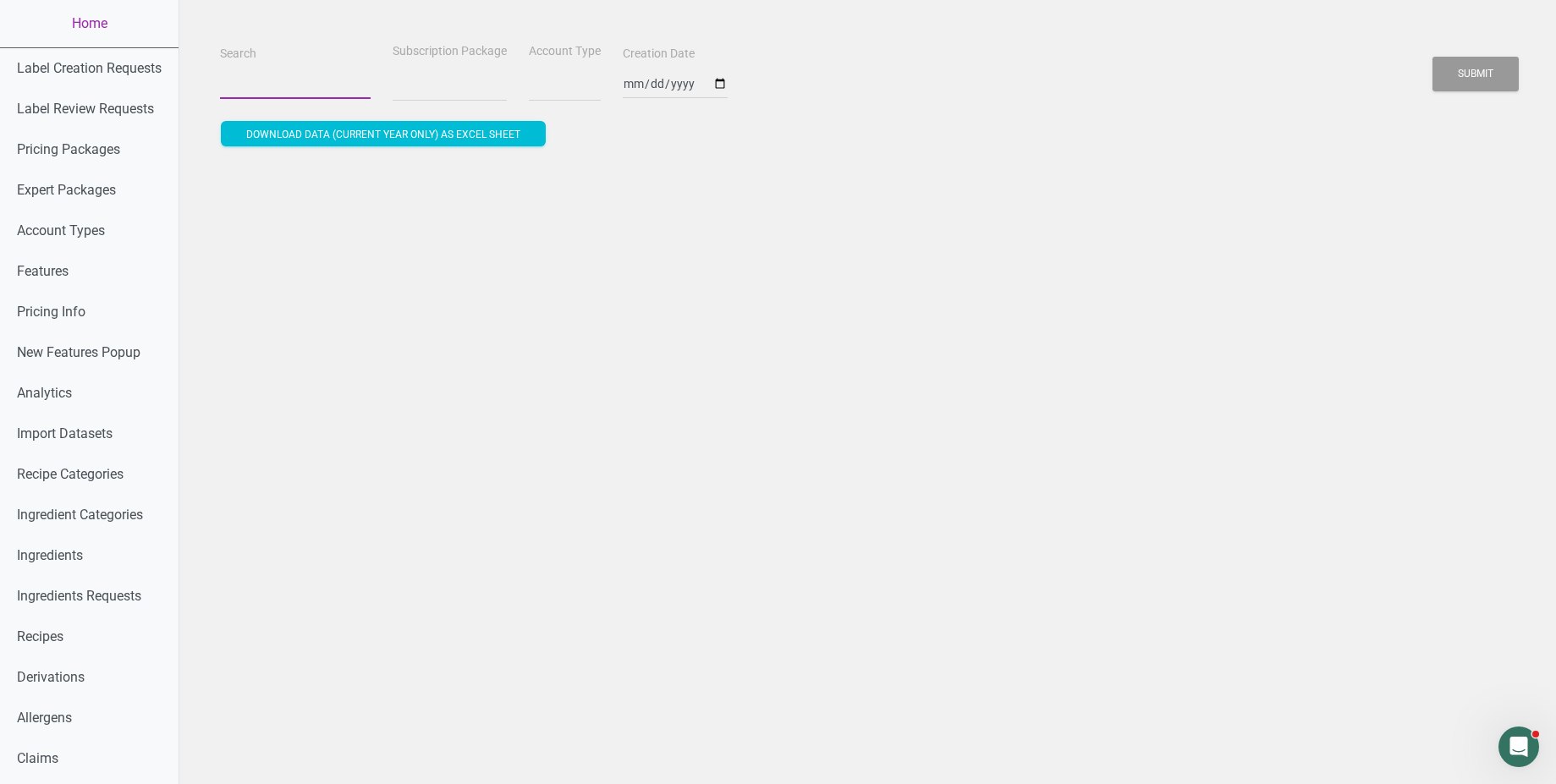
click at [291, 86] on input "Search" at bounding box center [295, 84] width 151 height 30
select select
paste input "bryanjohnson"
type input "bryanjohnson"
select select
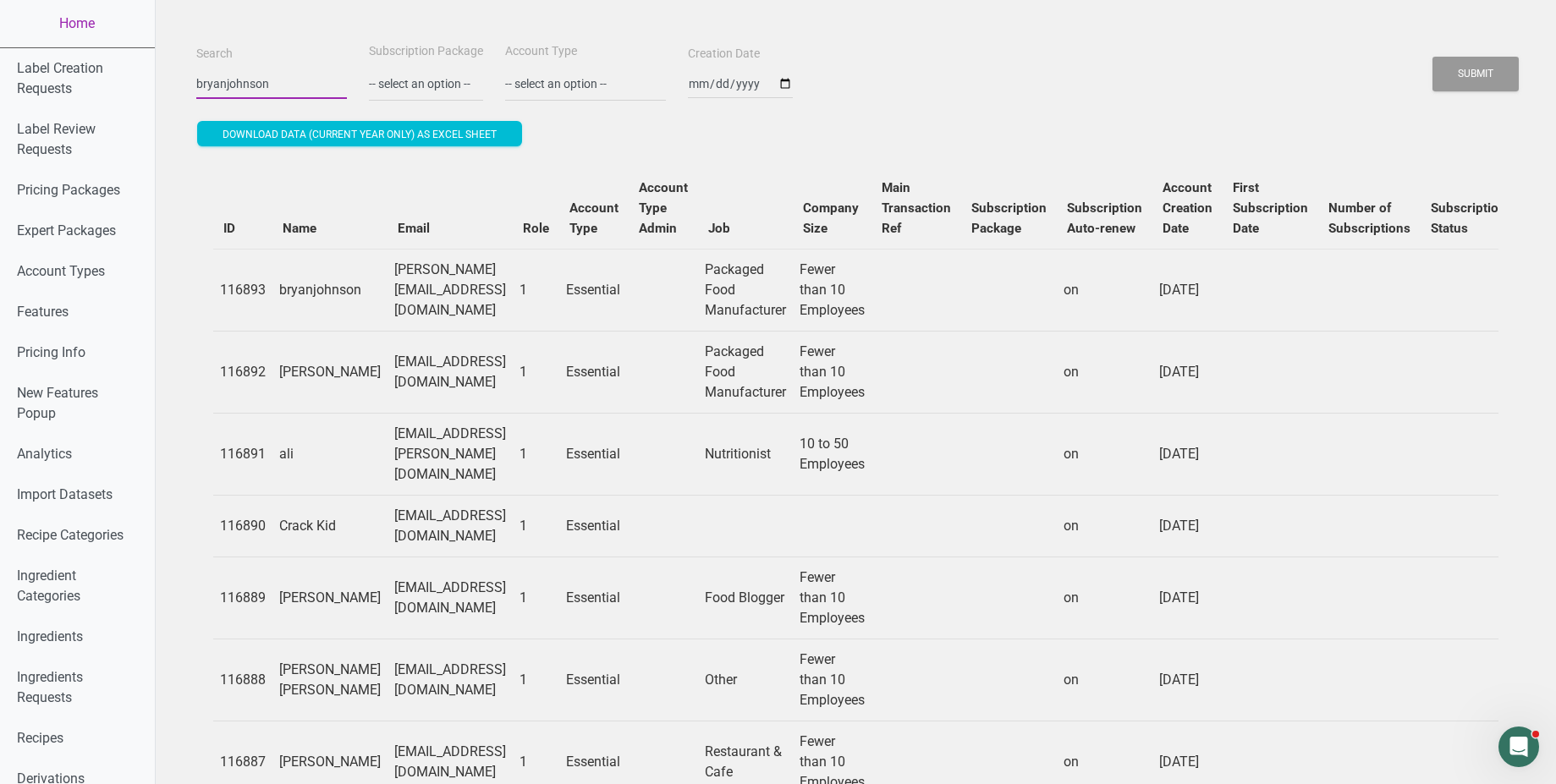
type input "bryanjohnson"
click at [272, 92] on input "bryanjohnson" at bounding box center [271, 84] width 151 height 30
click at [1432, 57] on button "Submit" at bounding box center [1475, 74] width 86 height 35
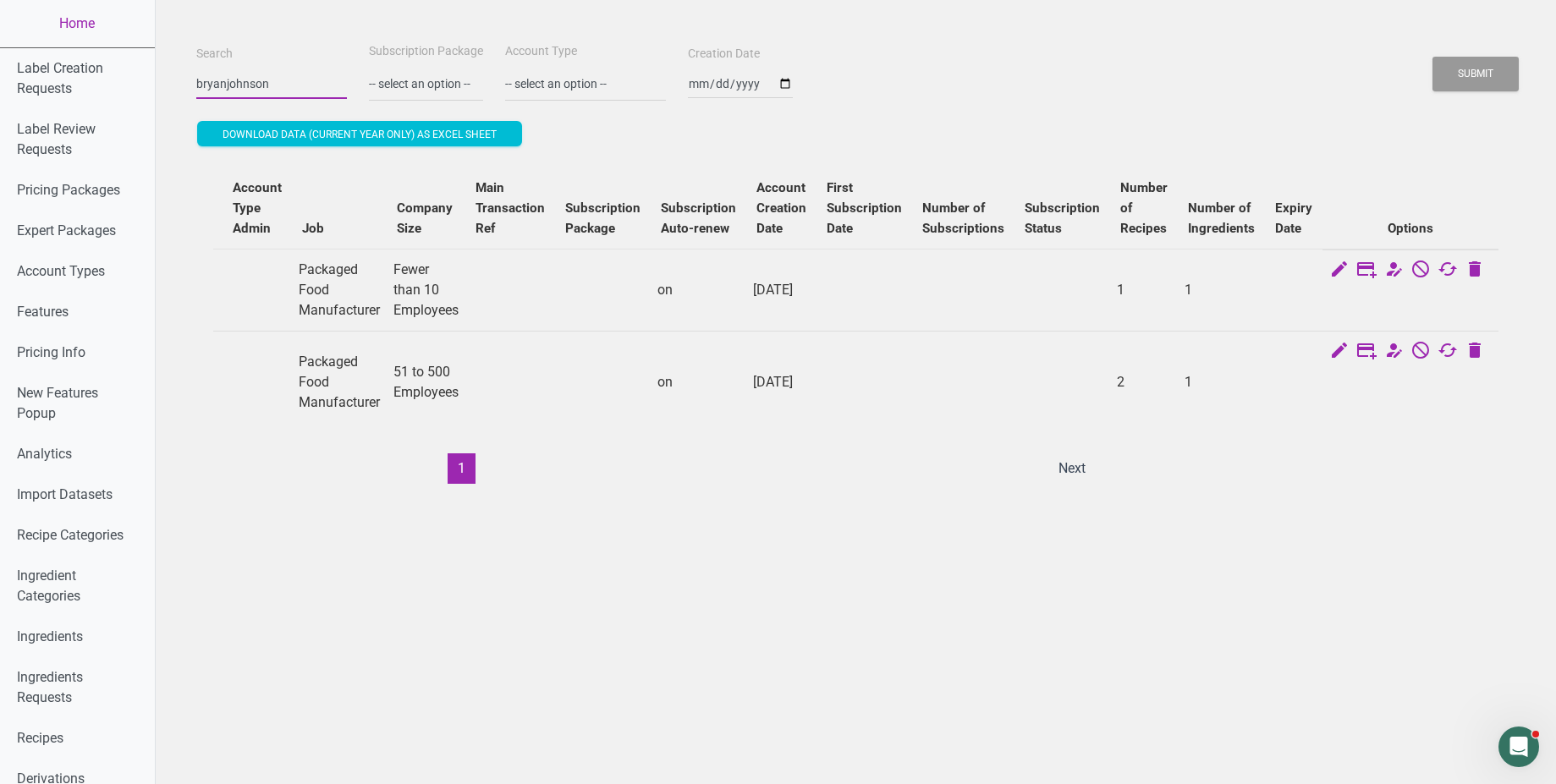
scroll to position [0, 466]
click at [1357, 271] on icon at bounding box center [1366, 271] width 20 height 24
select select "US"
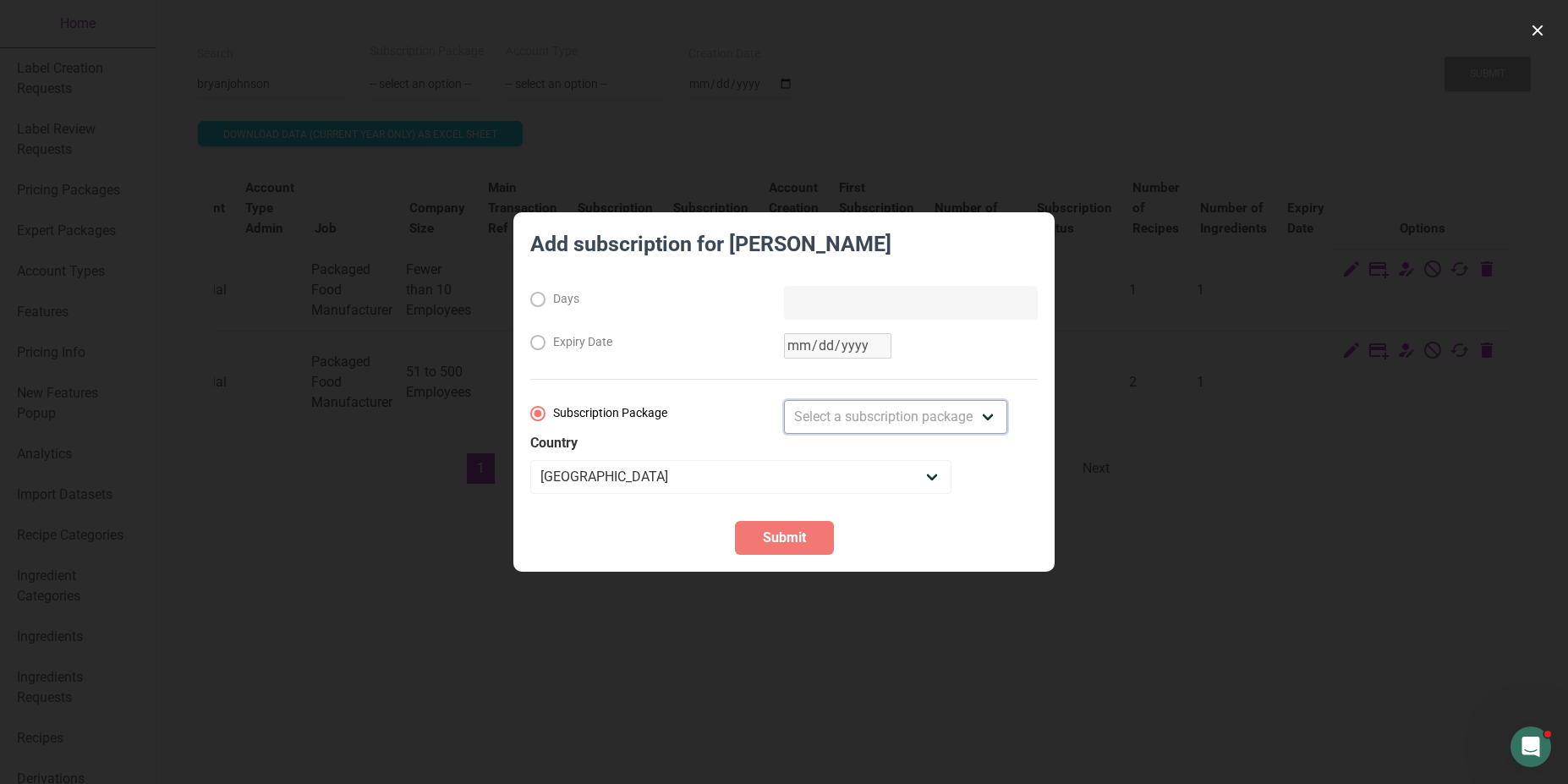
drag, startPoint x: 806, startPoint y: 417, endPoint x: 702, endPoint y: 415, distance: 104.1
click at [702, 415] on div "Subscription Package Select a subscription package Monthly Yearly Quarterly Fre…" at bounding box center [784, 417] width 508 height 34
drag, startPoint x: 816, startPoint y: 409, endPoint x: 657, endPoint y: 619, distance: 263.3
click at [657, 619] on div "Add subscription for bryanjohnson Days Expiry Date Subscription Package Select …" at bounding box center [784, 392] width 1568 height 784
drag, startPoint x: 826, startPoint y: 418, endPoint x: 699, endPoint y: 530, distance: 169.7
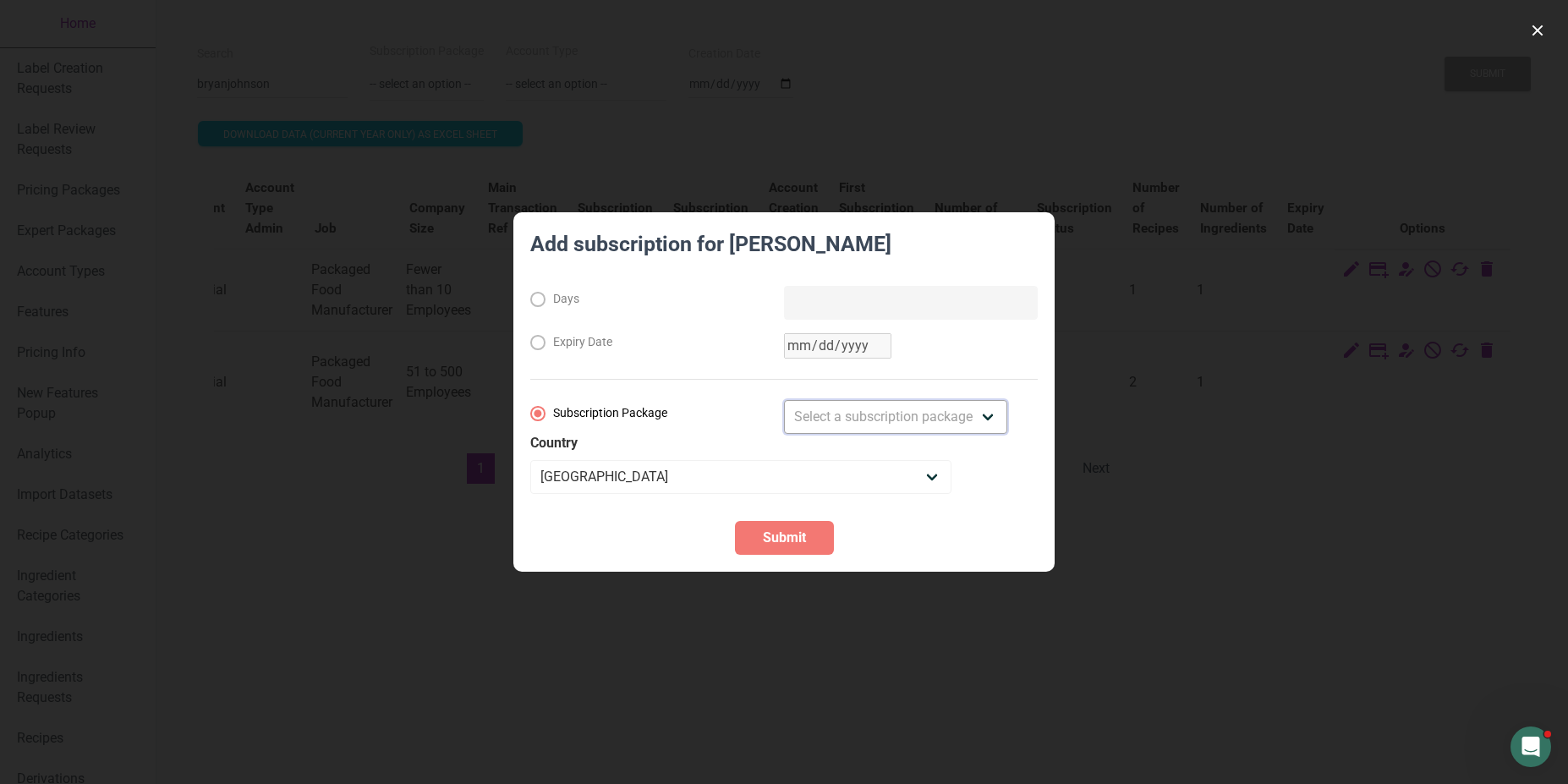
click at [699, 530] on section "Add subscription for bryanjohnson Days Expiry Date Subscription Package Select …" at bounding box center [783, 392] width 541 height 360
click at [692, 623] on div at bounding box center [784, 392] width 1568 height 784
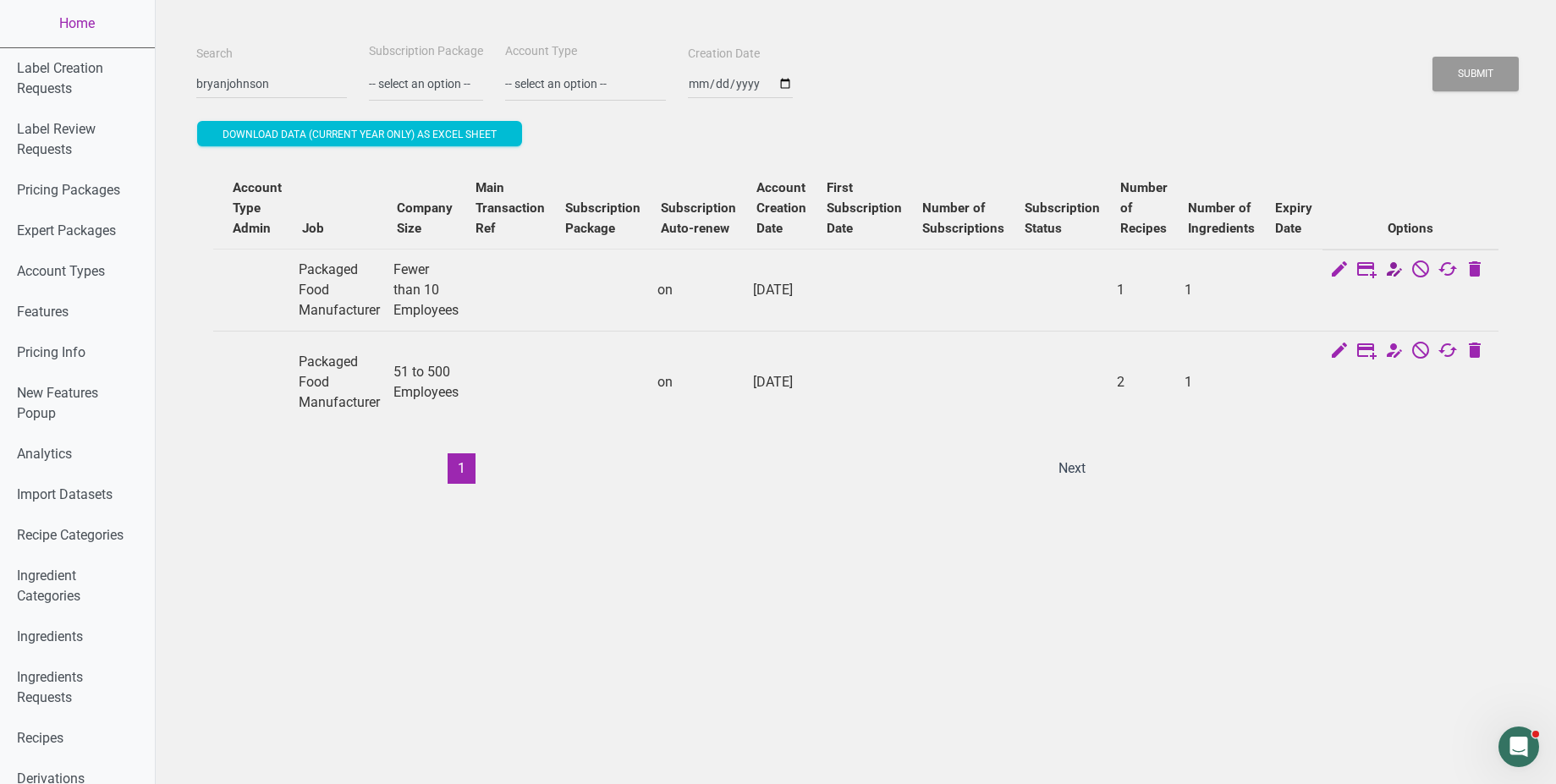
click at [1395, 273] on icon at bounding box center [1393, 271] width 20 height 24
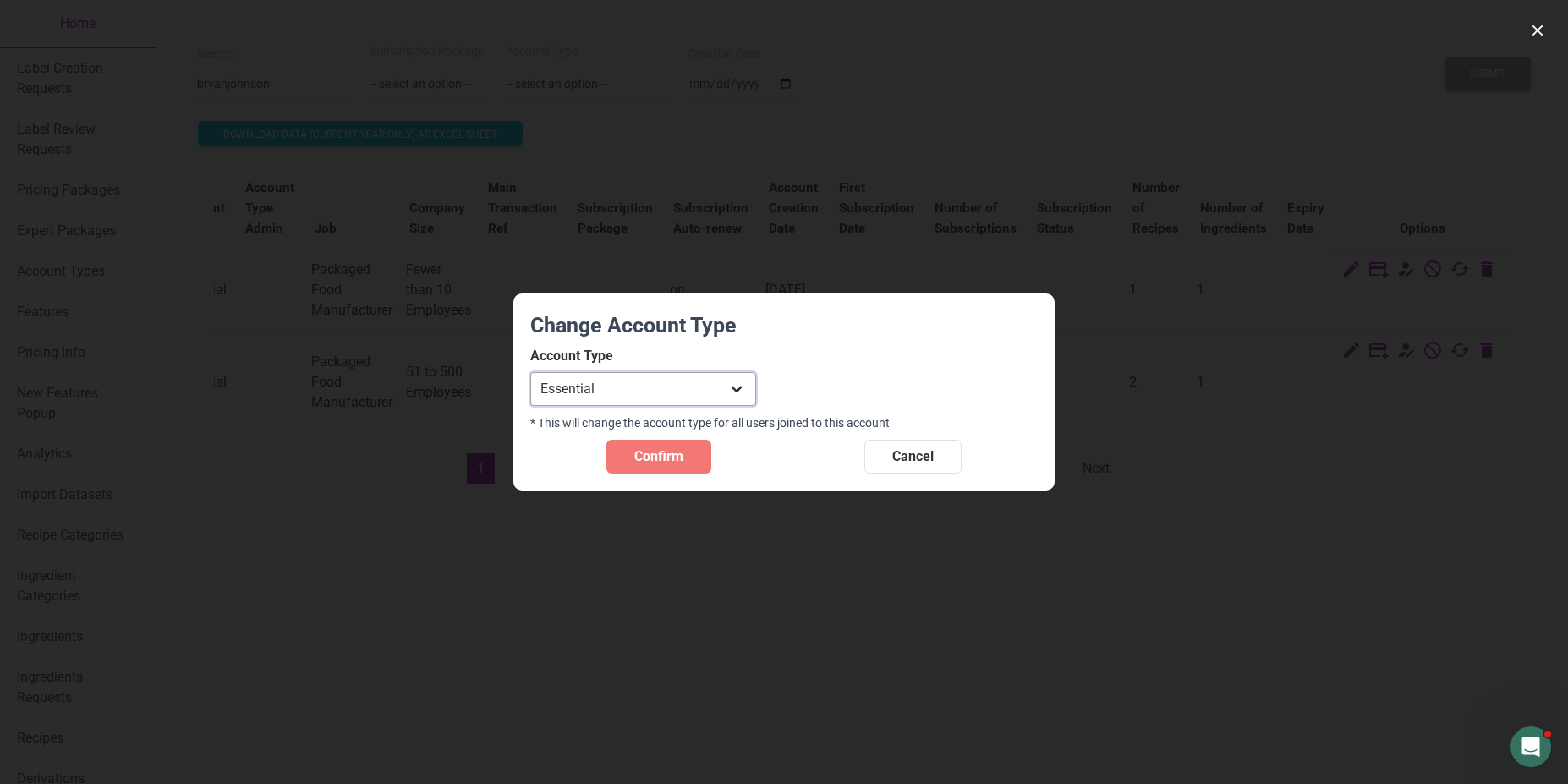
select select "32"
click at [530, 372] on select "Individual Essential Pro Business Old Enterprise 3 Users (799$) Old Enterprise …" at bounding box center [643, 389] width 226 height 34
click at [658, 459] on span "Confirm" at bounding box center [658, 457] width 49 height 20
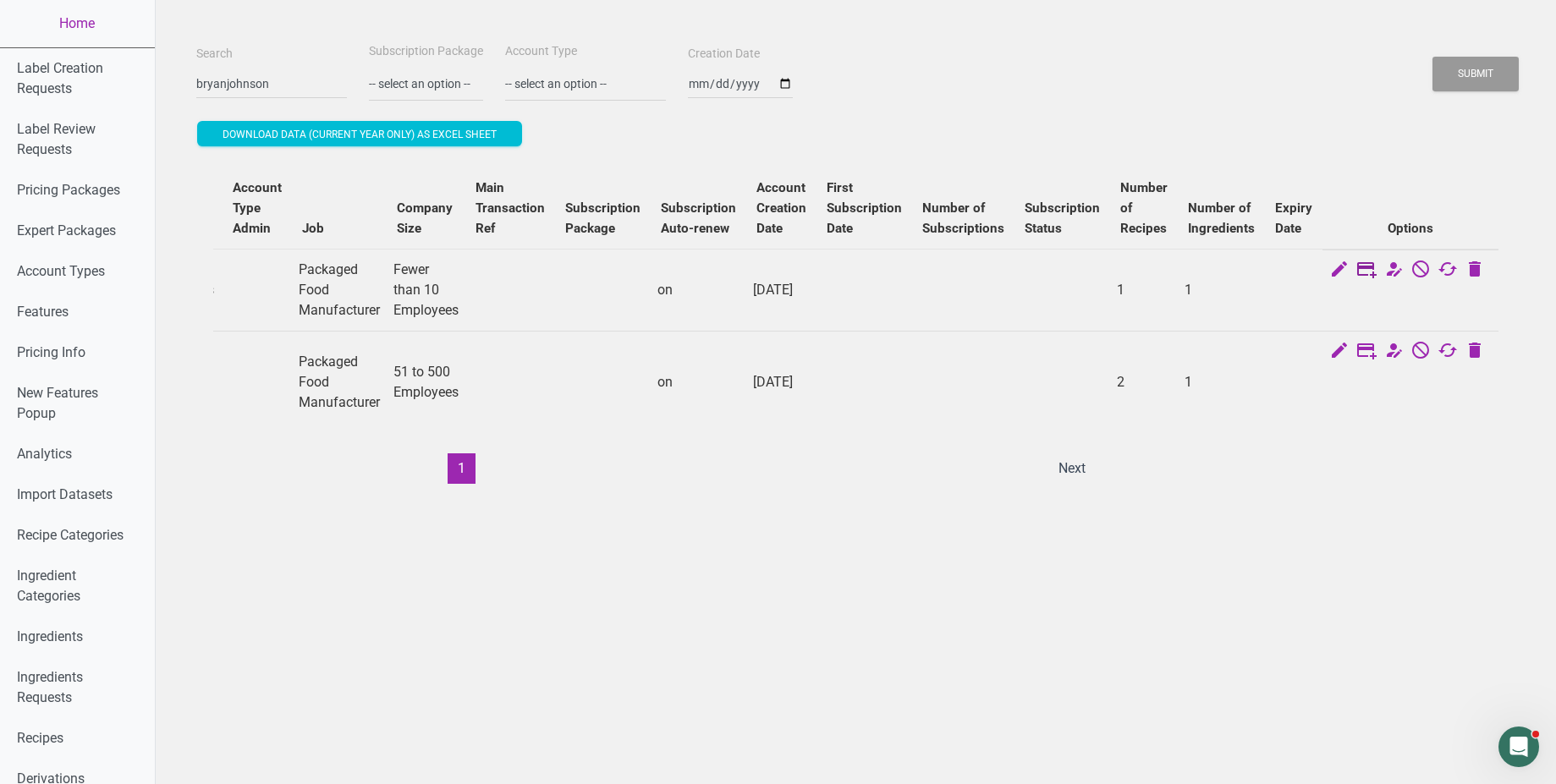
click at [1364, 272] on icon at bounding box center [1366, 271] width 20 height 24
select select "US"
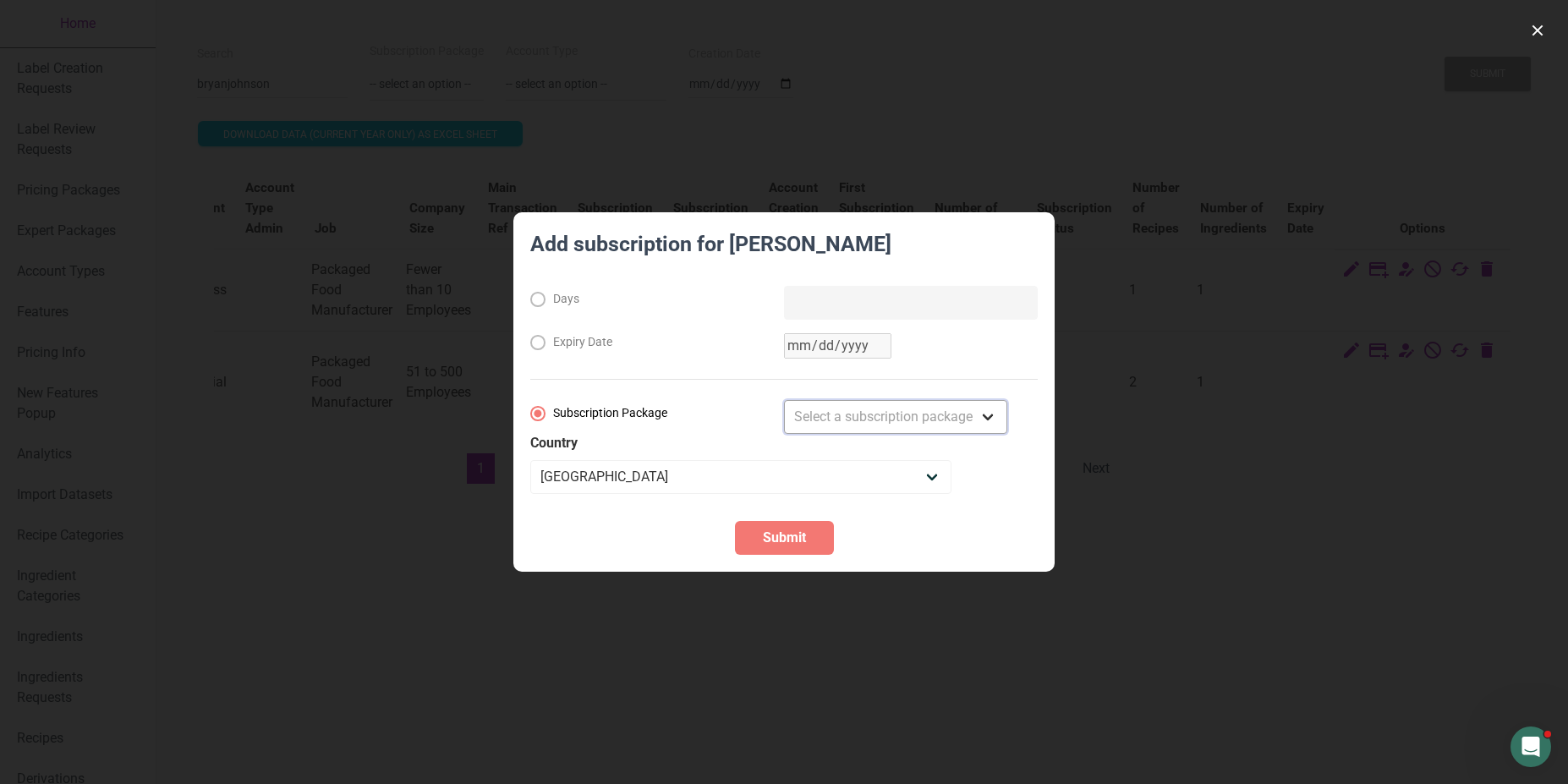
drag, startPoint x: 838, startPoint y: 406, endPoint x: 821, endPoint y: 421, distance: 22.8
click at [821, 421] on select "Select a subscription package Monthly Yearly Quarterly Free Trial" at bounding box center [895, 417] width 223 height 34
select select "2"
click at [784, 400] on select "Select a subscription package Monthly Yearly Quarterly Free Trial" at bounding box center [895, 417] width 223 height 34
click at [783, 541] on span "Submit" at bounding box center [784, 538] width 43 height 20
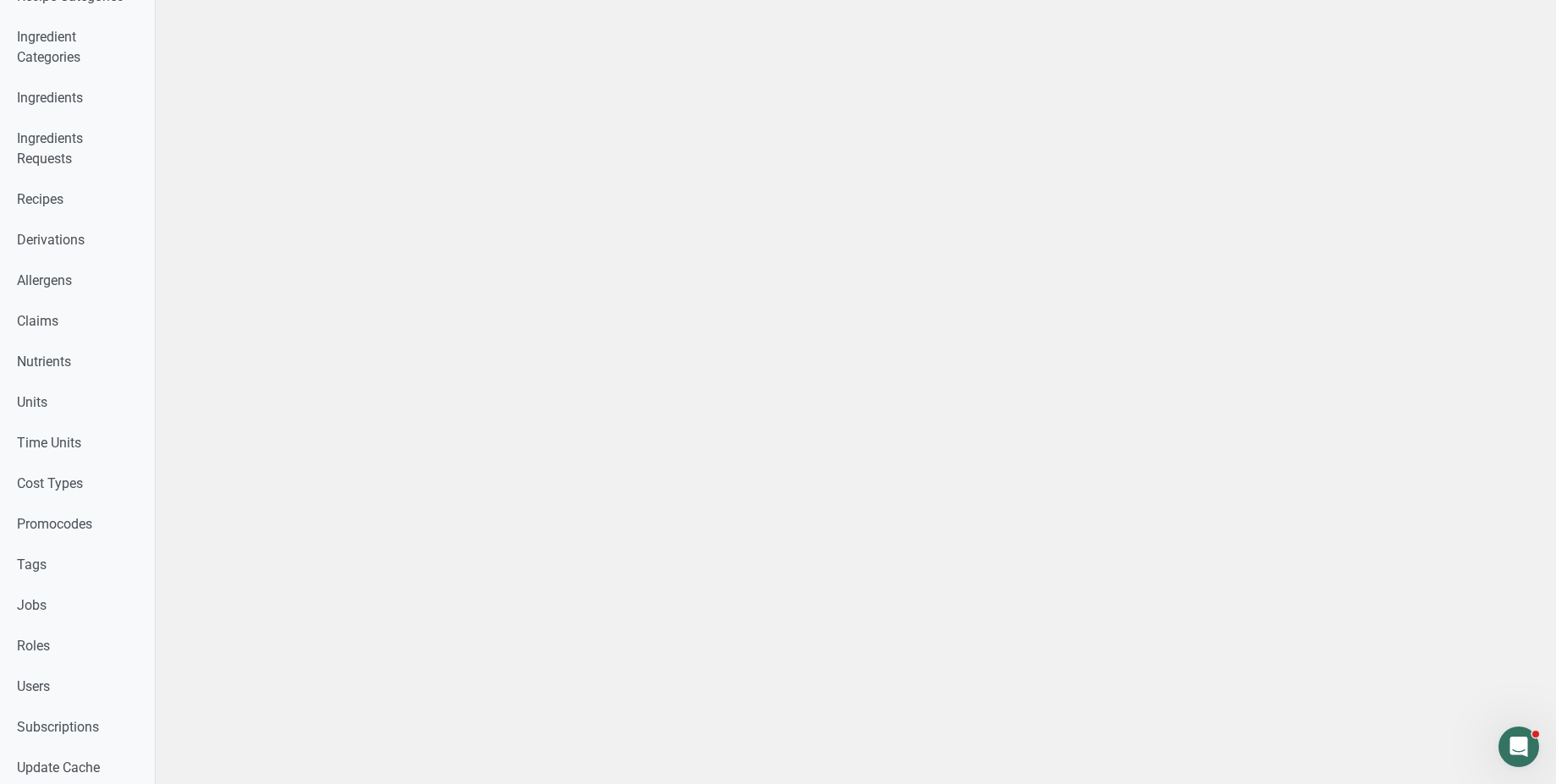
scroll to position [0, 0]
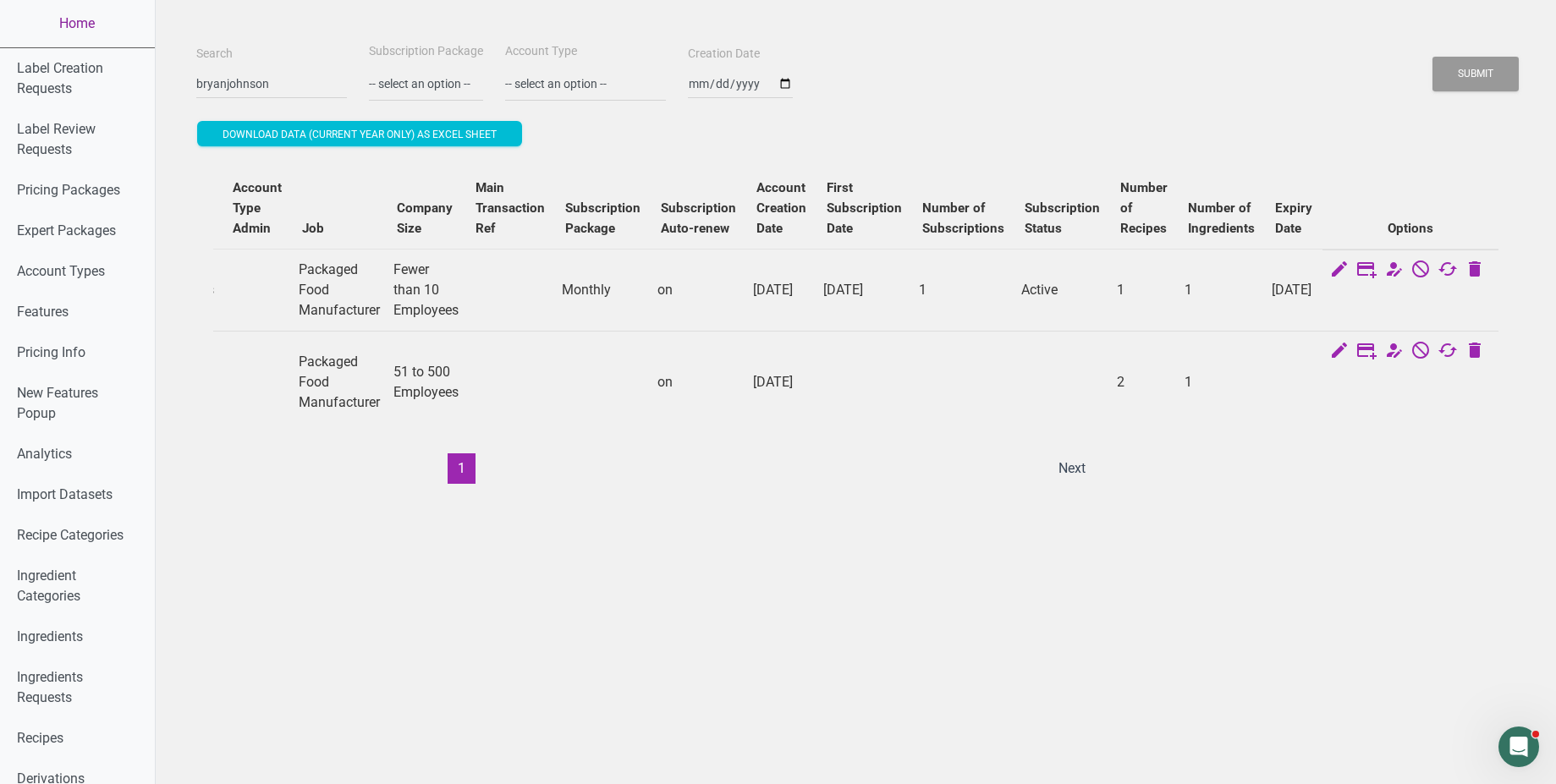
click at [75, 20] on link "Home" at bounding box center [77, 23] width 155 height 47
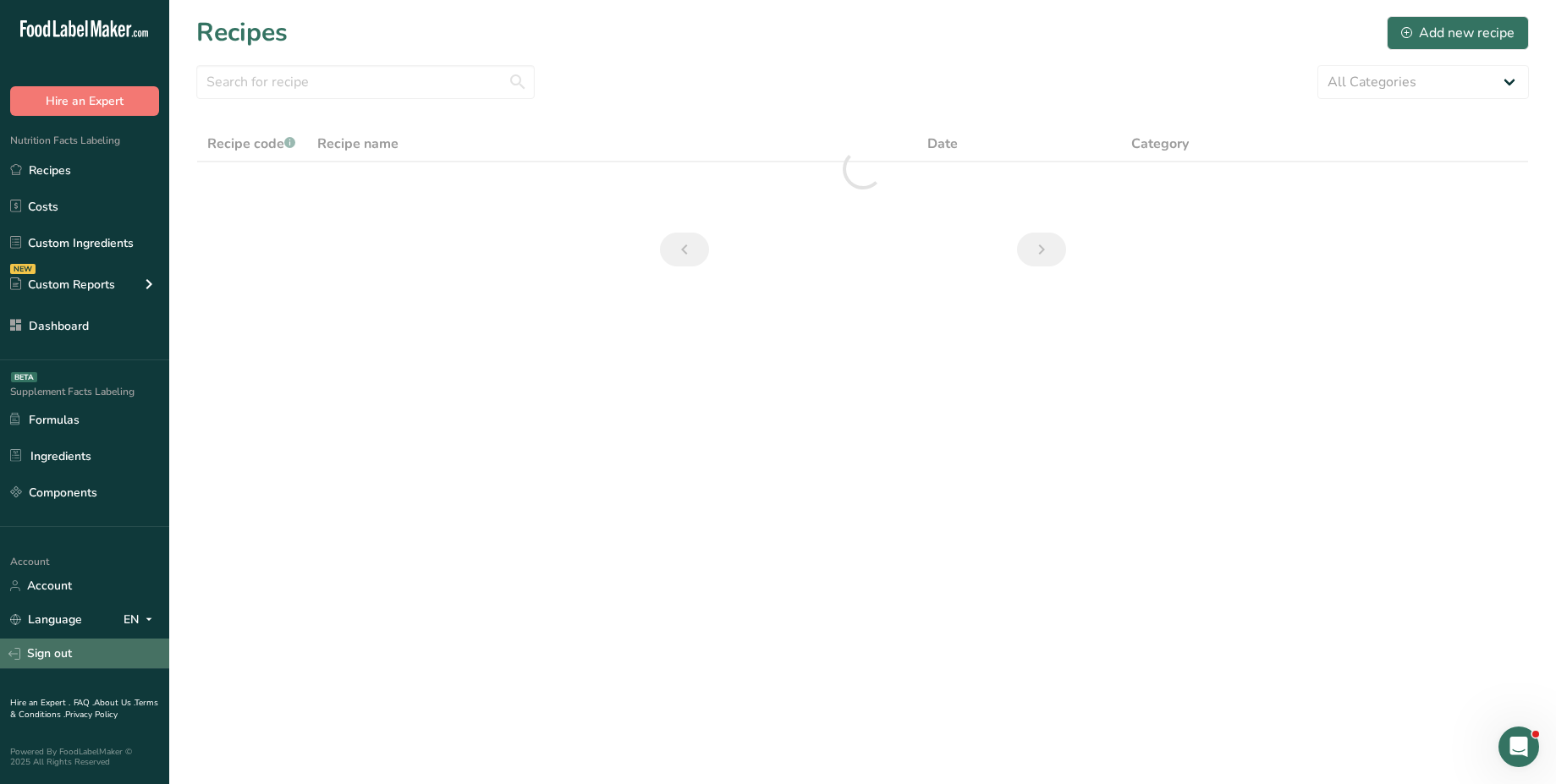
click at [56, 656] on link "Sign out" at bounding box center [84, 654] width 169 height 30
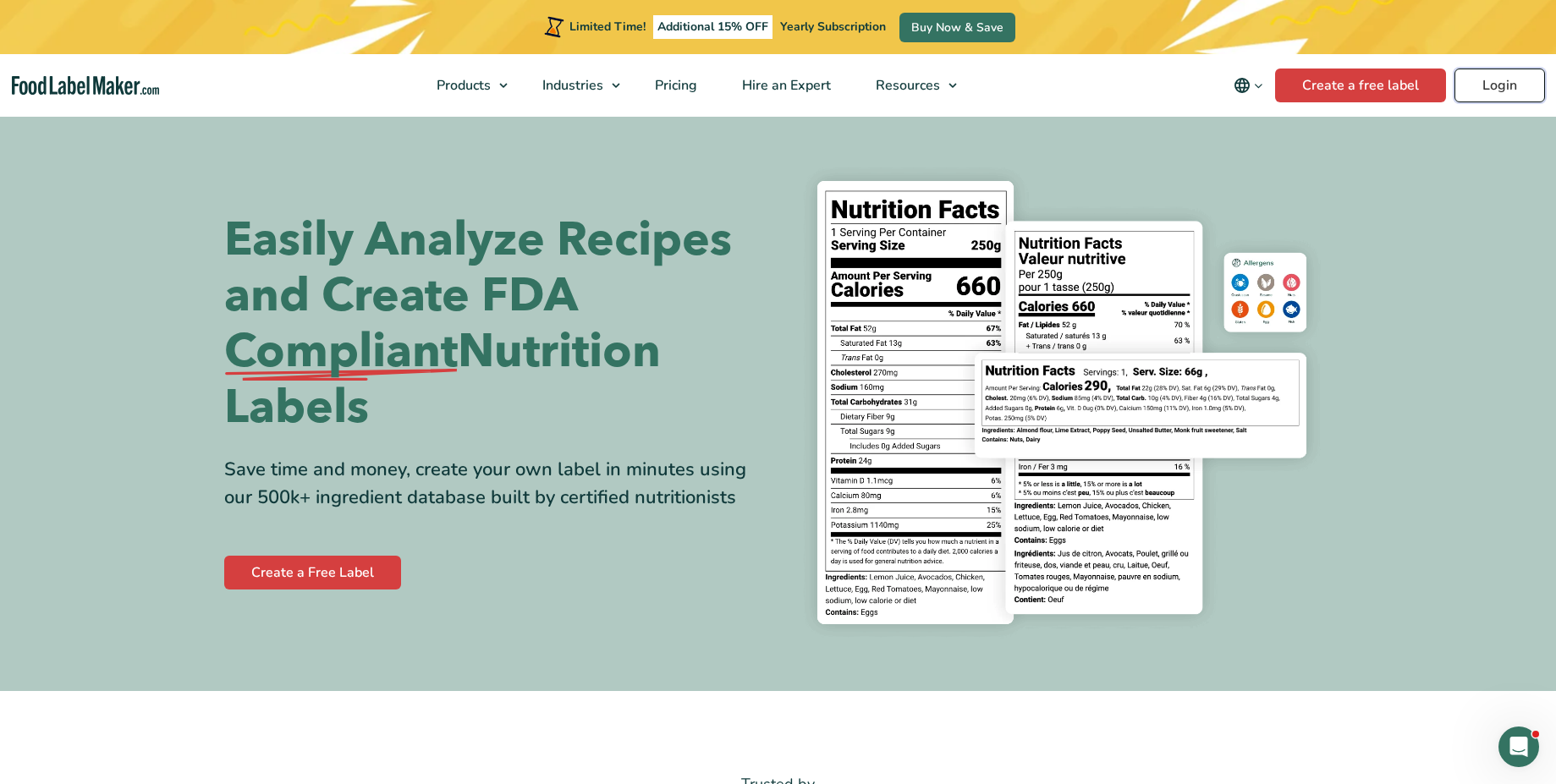
click at [1475, 97] on link "Login" at bounding box center [1499, 86] width 91 height 34
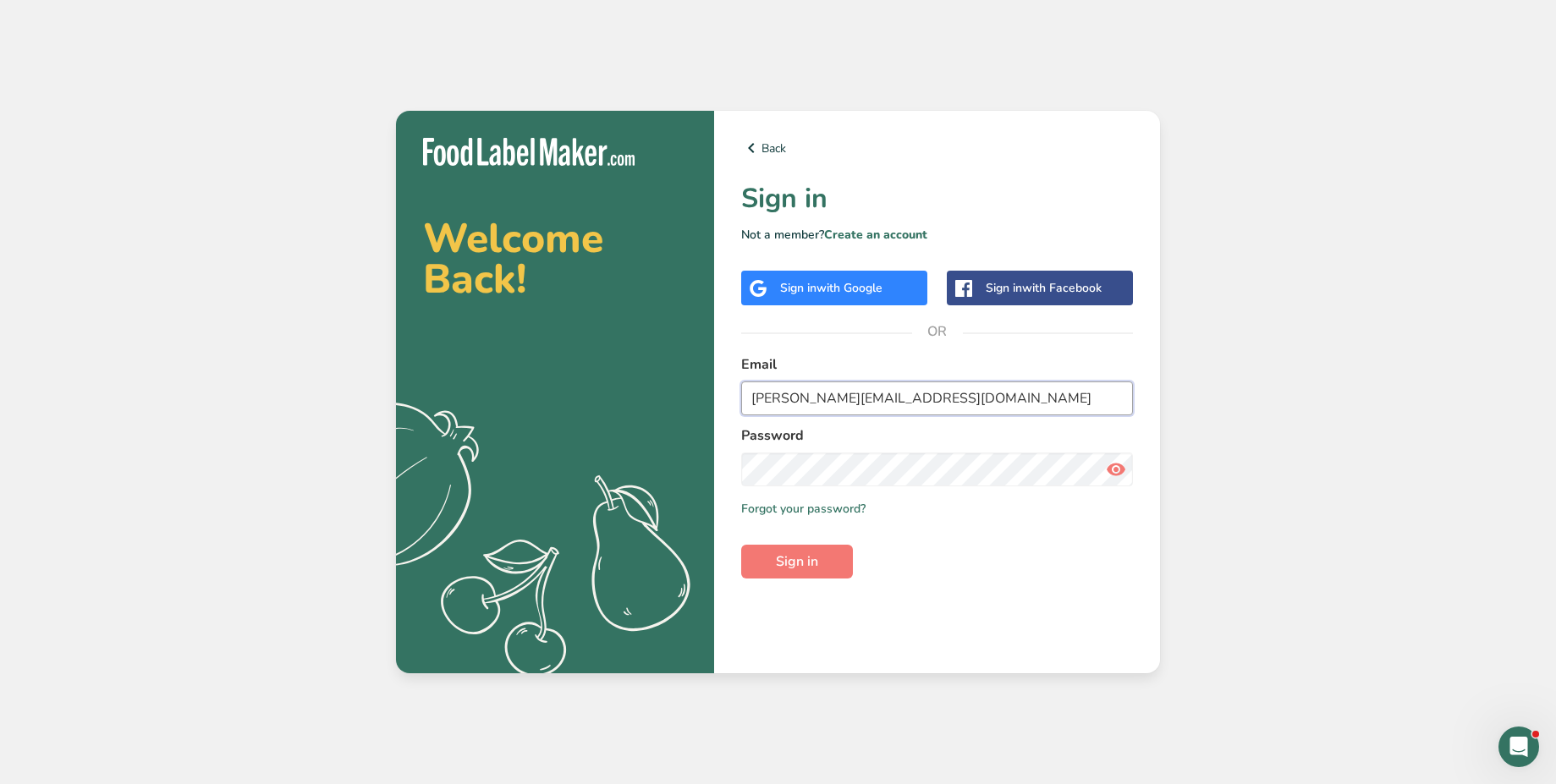
click at [968, 409] on input "abdulrahman@foodlabelmaker.com" at bounding box center [937, 399] width 392 height 34
type input "bryanjohnson_migration@test.com"
click at [796, 569] on span "Sign in" at bounding box center [797, 562] width 42 height 20
click at [948, 402] on input "bryanjohnson_migration@test.com" at bounding box center [937, 399] width 392 height 34
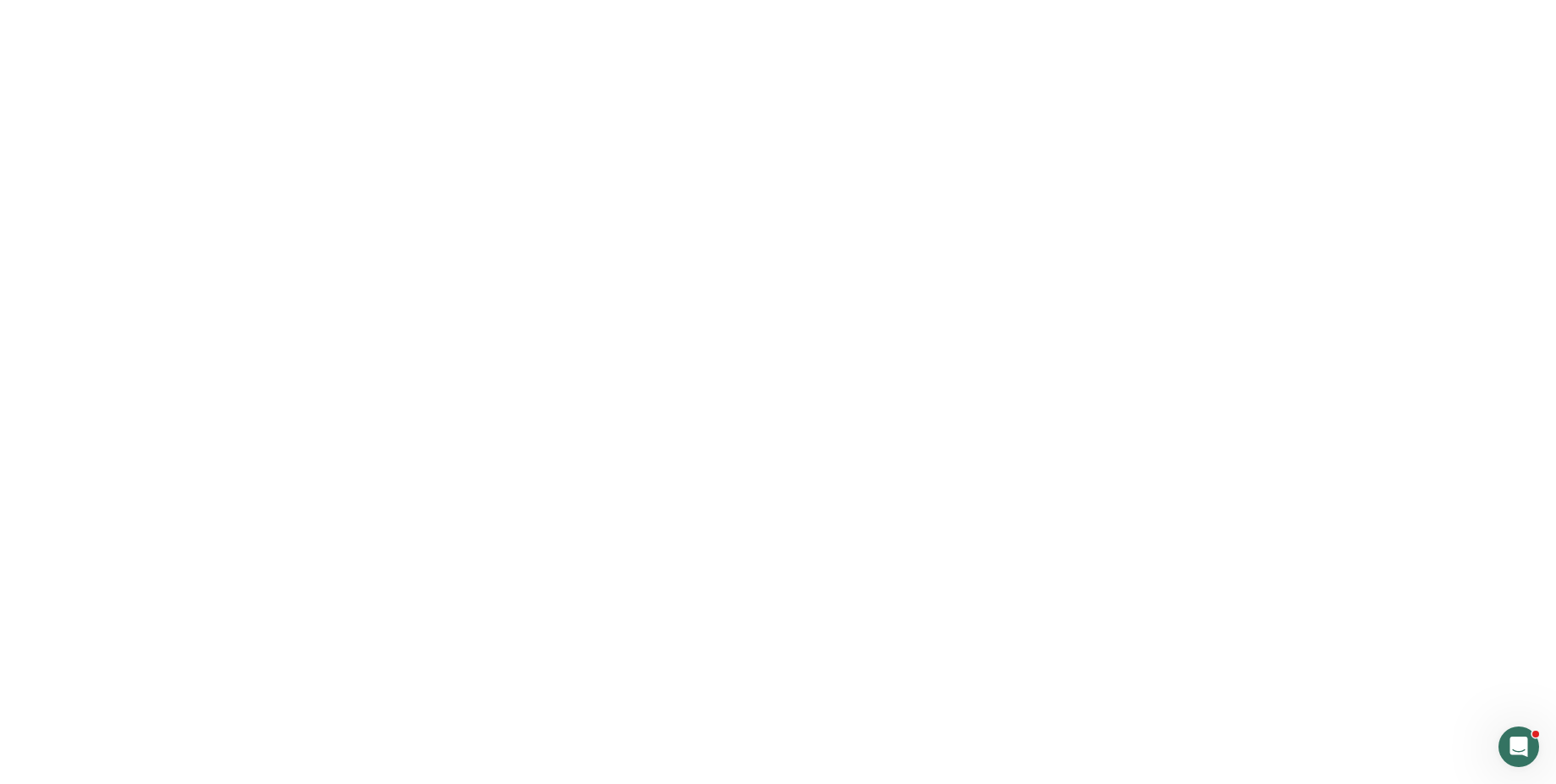
click at [948, 402] on input "bryanjohnson_migration@test.com" at bounding box center [937, 399] width 392 height 34
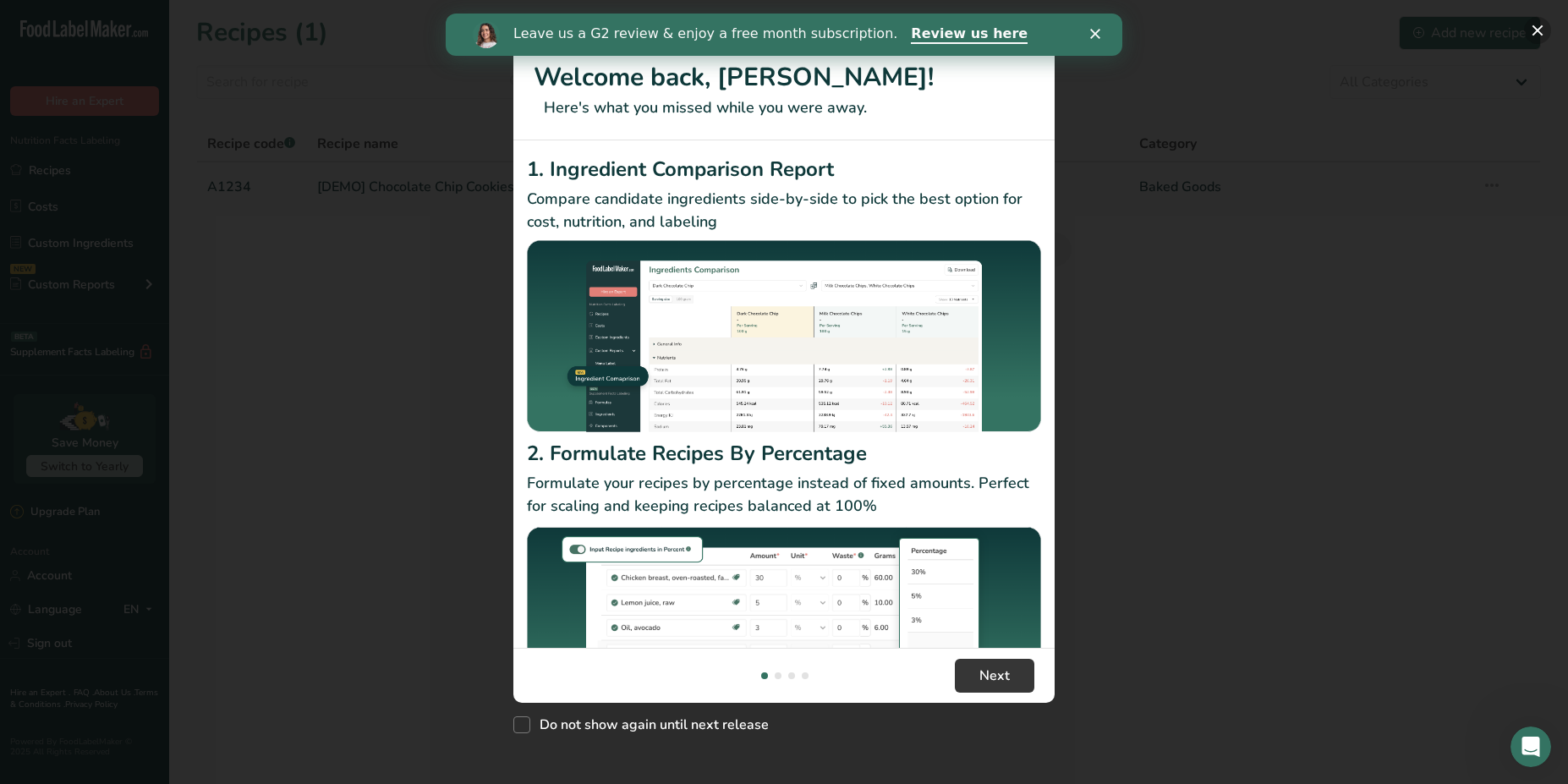
click at [1540, 36] on button "New Features" at bounding box center [1537, 30] width 27 height 27
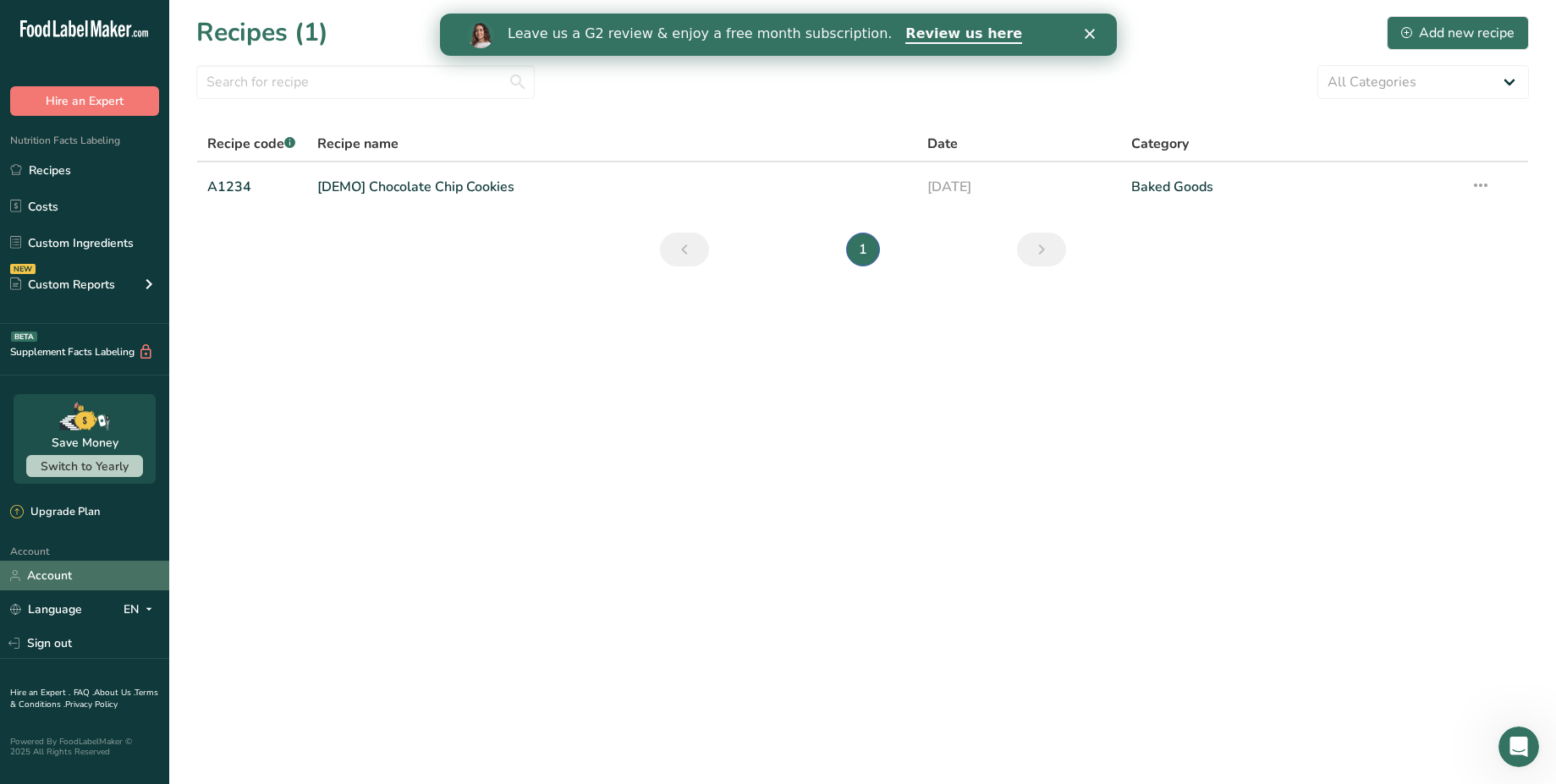
click at [136, 580] on link "Account" at bounding box center [84, 576] width 169 height 30
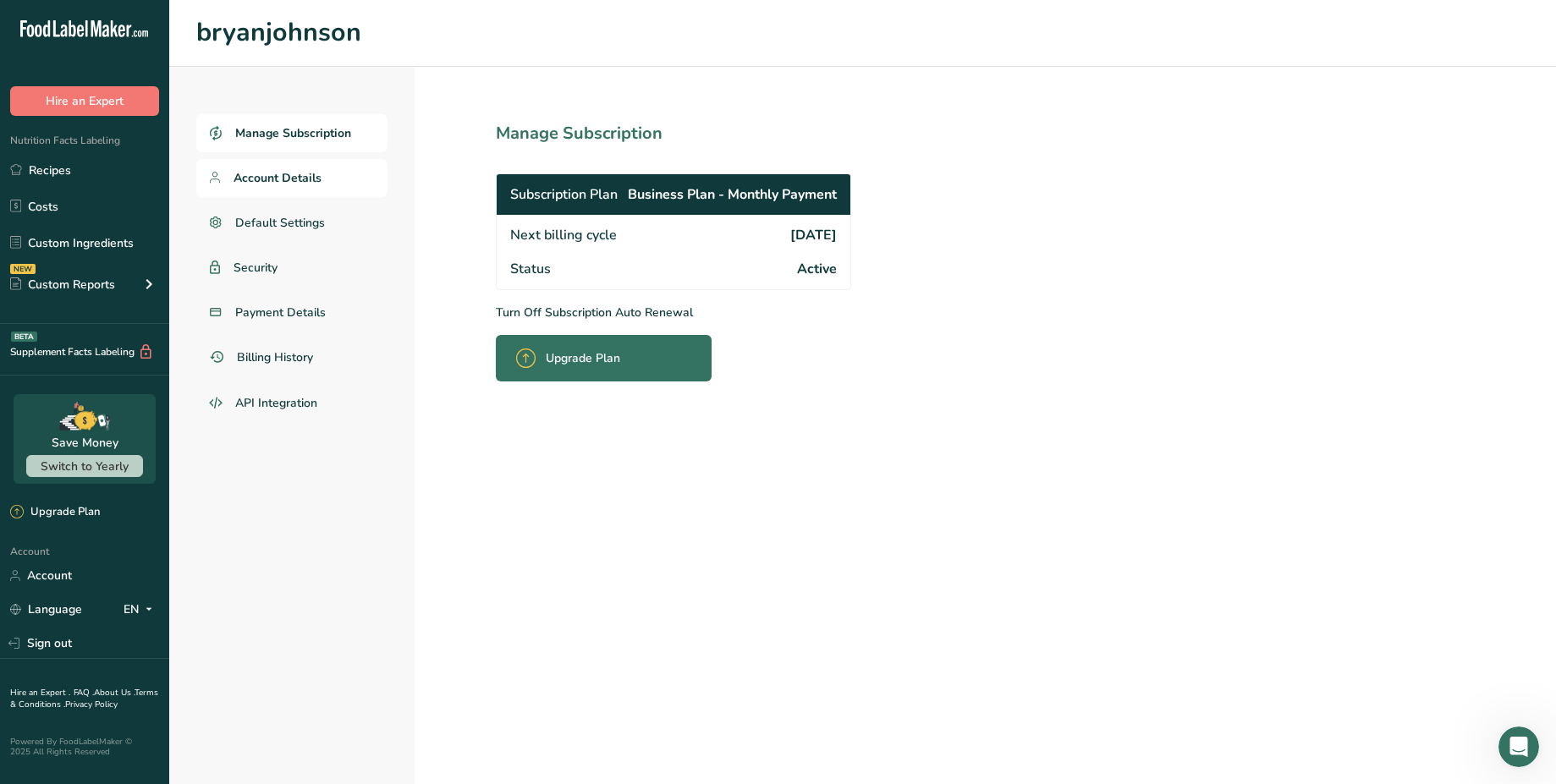
click at [346, 184] on link "Account Details" at bounding box center [291, 178] width 191 height 38
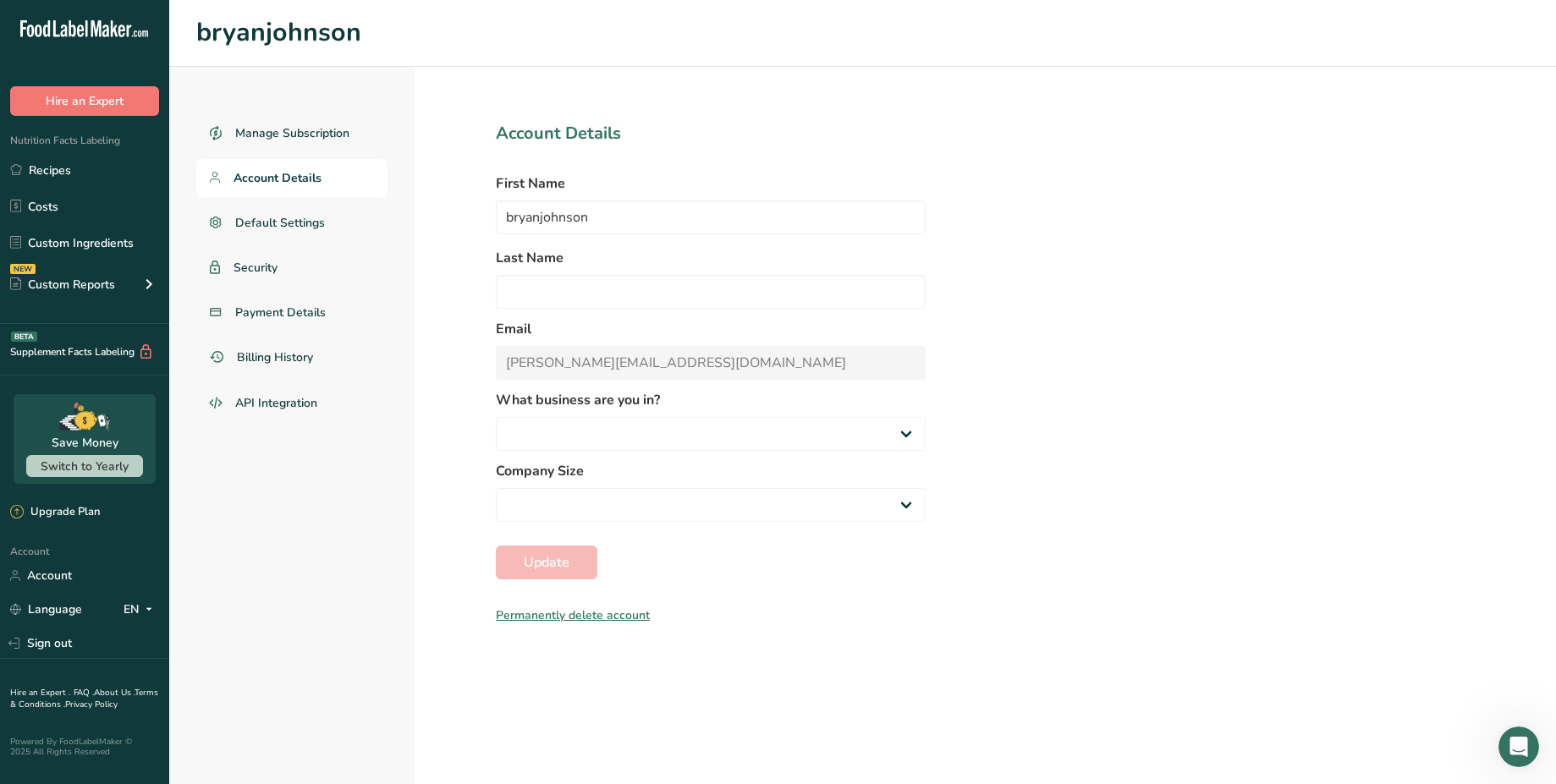
select select
